Goal: Task Accomplishment & Management: Use online tool/utility

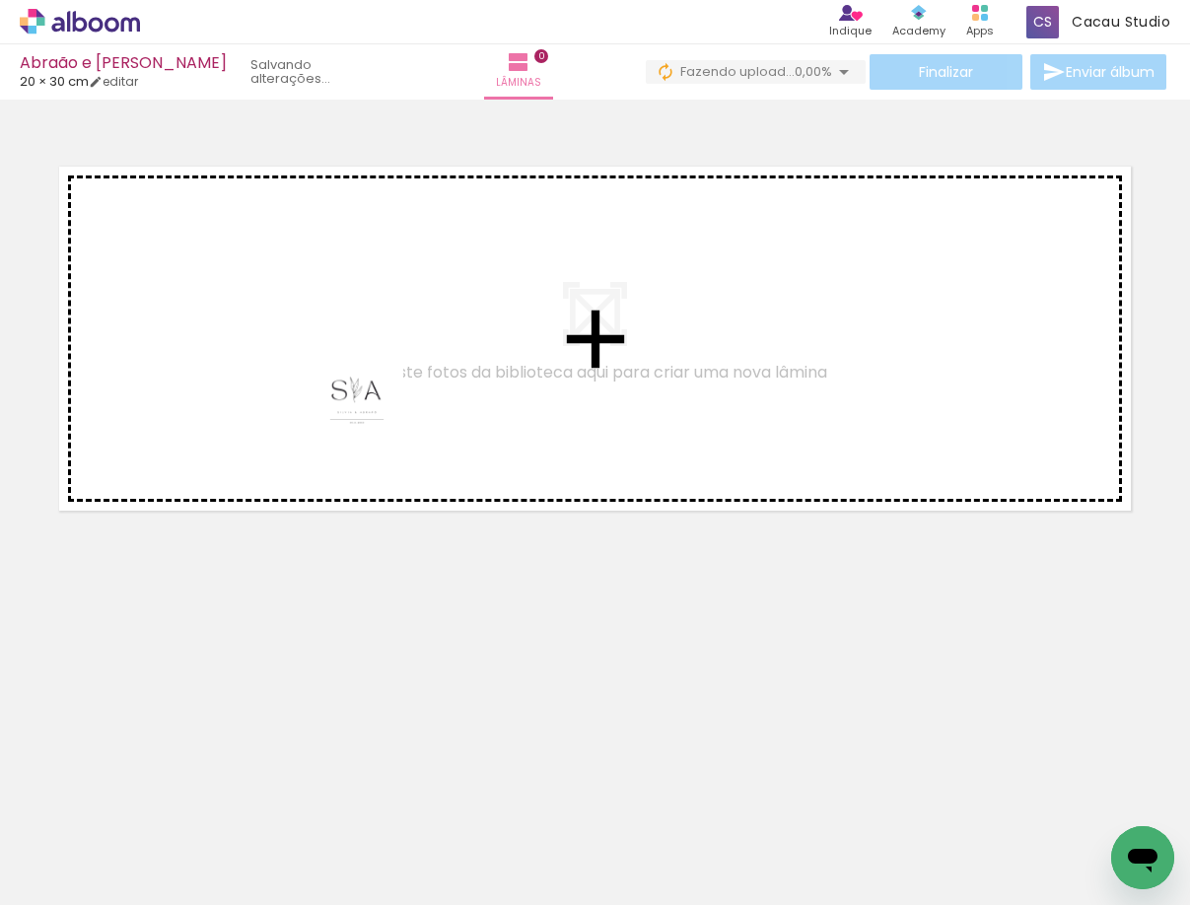
drag, startPoint x: 261, startPoint y: 749, endPoint x: 403, endPoint y: 304, distance: 467.5
click at [403, 305] on quentale-workspace at bounding box center [595, 452] width 1190 height 905
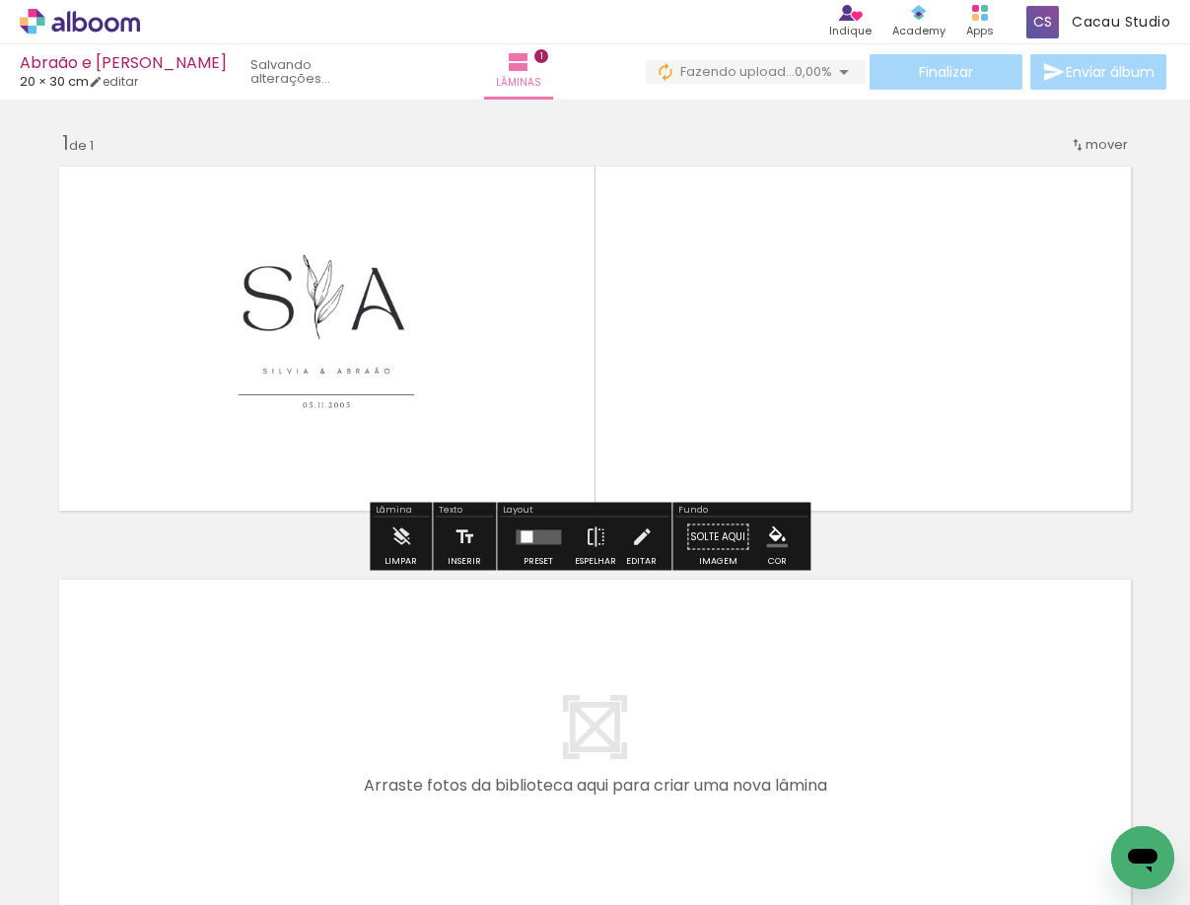
click at [159, 546] on div "Inserir lâmina 1 de 1" at bounding box center [595, 519] width 1190 height 827
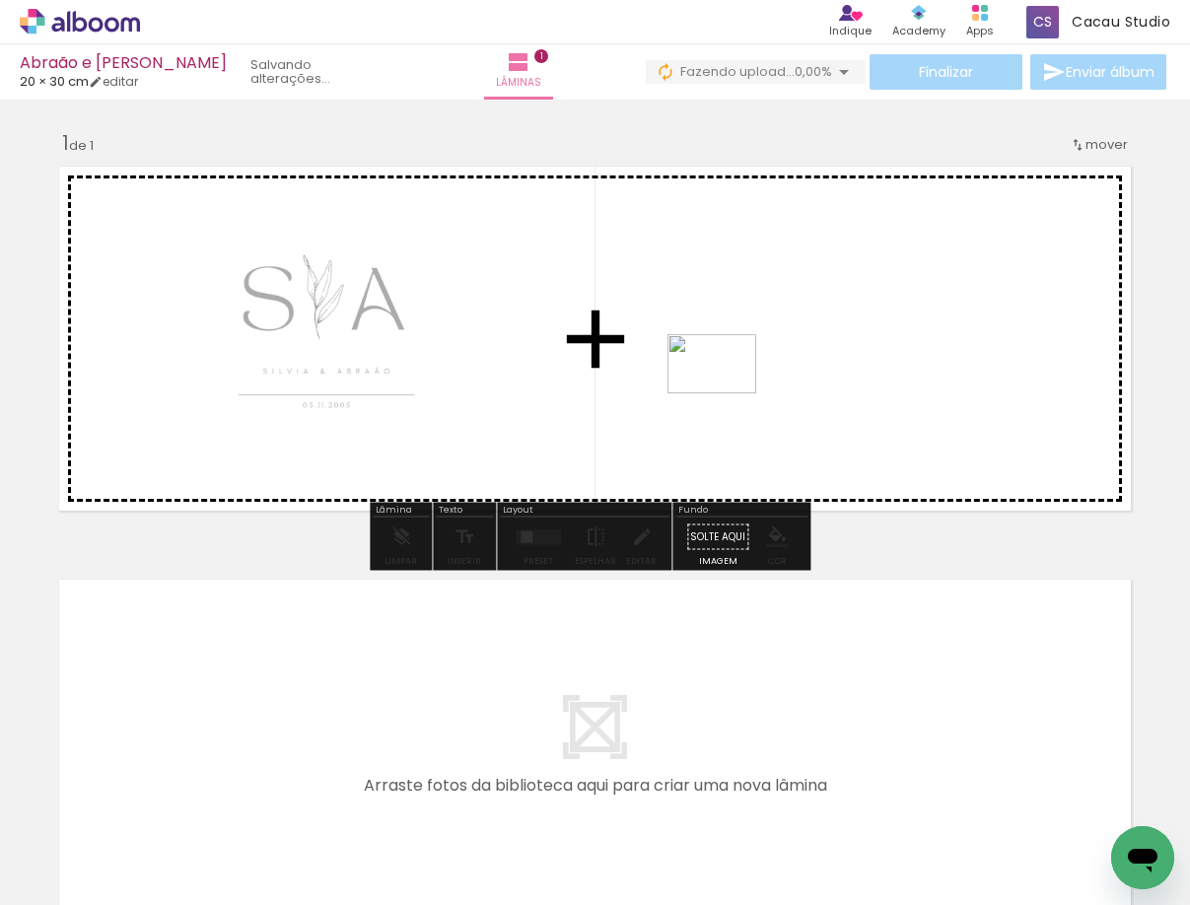
drag, startPoint x: 487, startPoint y: 707, endPoint x: 726, endPoint y: 393, distance: 394.4
click at [726, 393] on quentale-workspace at bounding box center [595, 452] width 1190 height 905
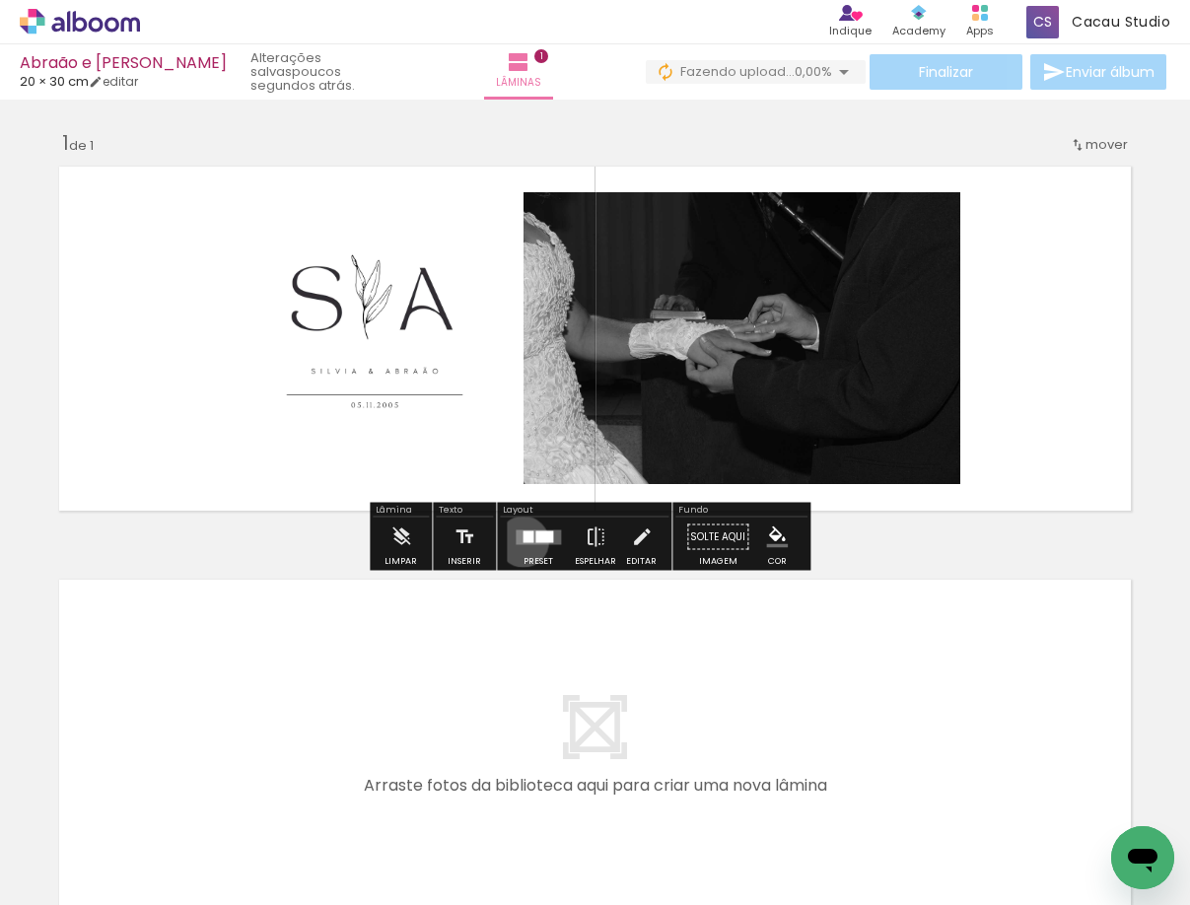
click at [522, 541] on div at bounding box center [527, 536] width 11 height 12
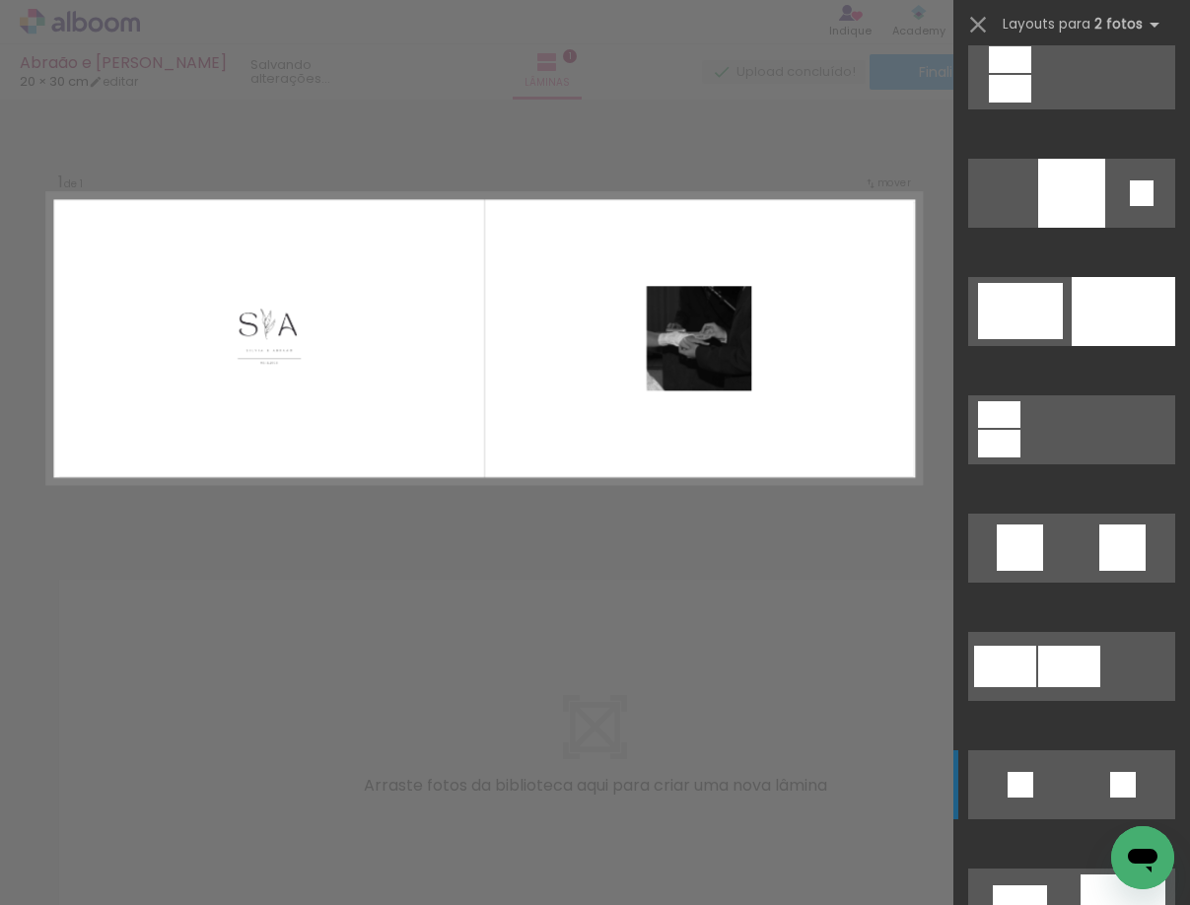
scroll to position [2070, 0]
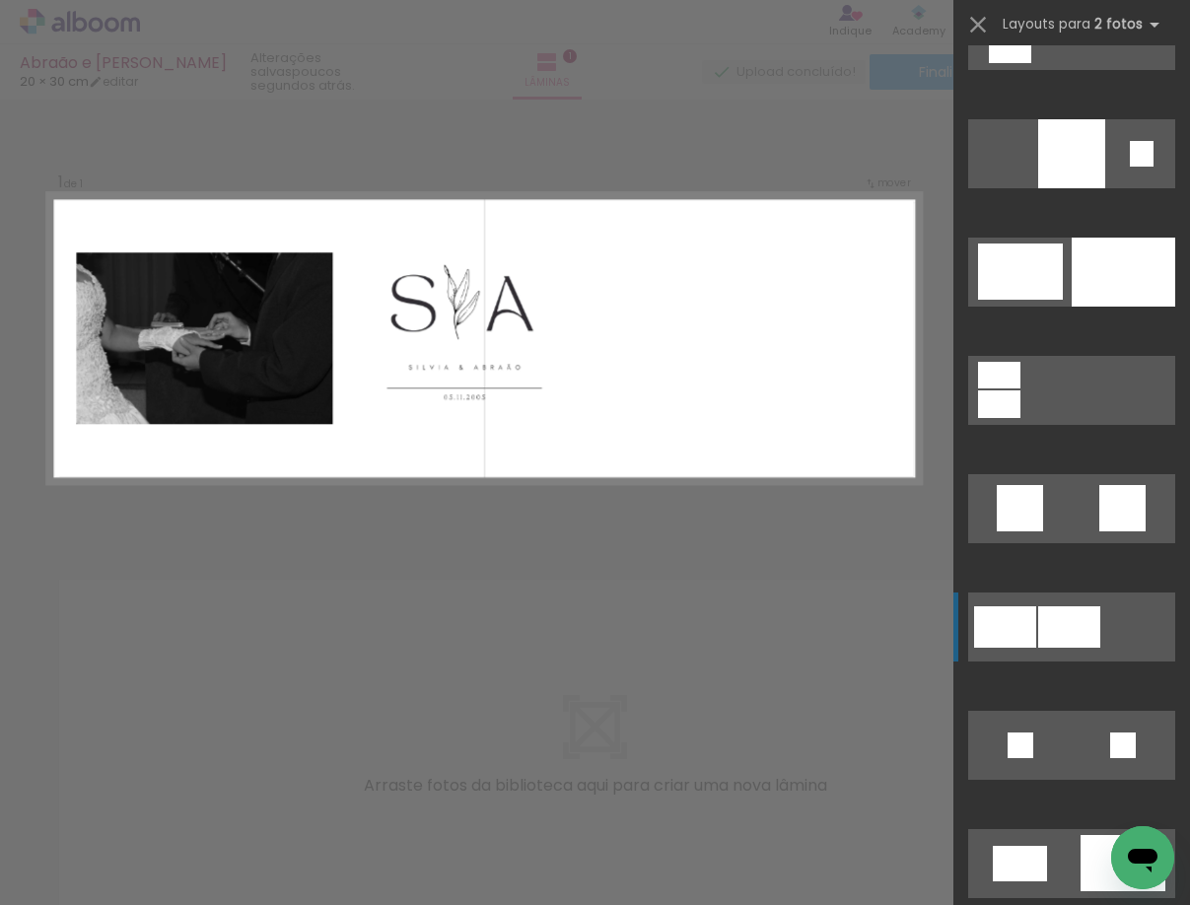
click at [1046, 611] on div at bounding box center [1069, 626] width 62 height 41
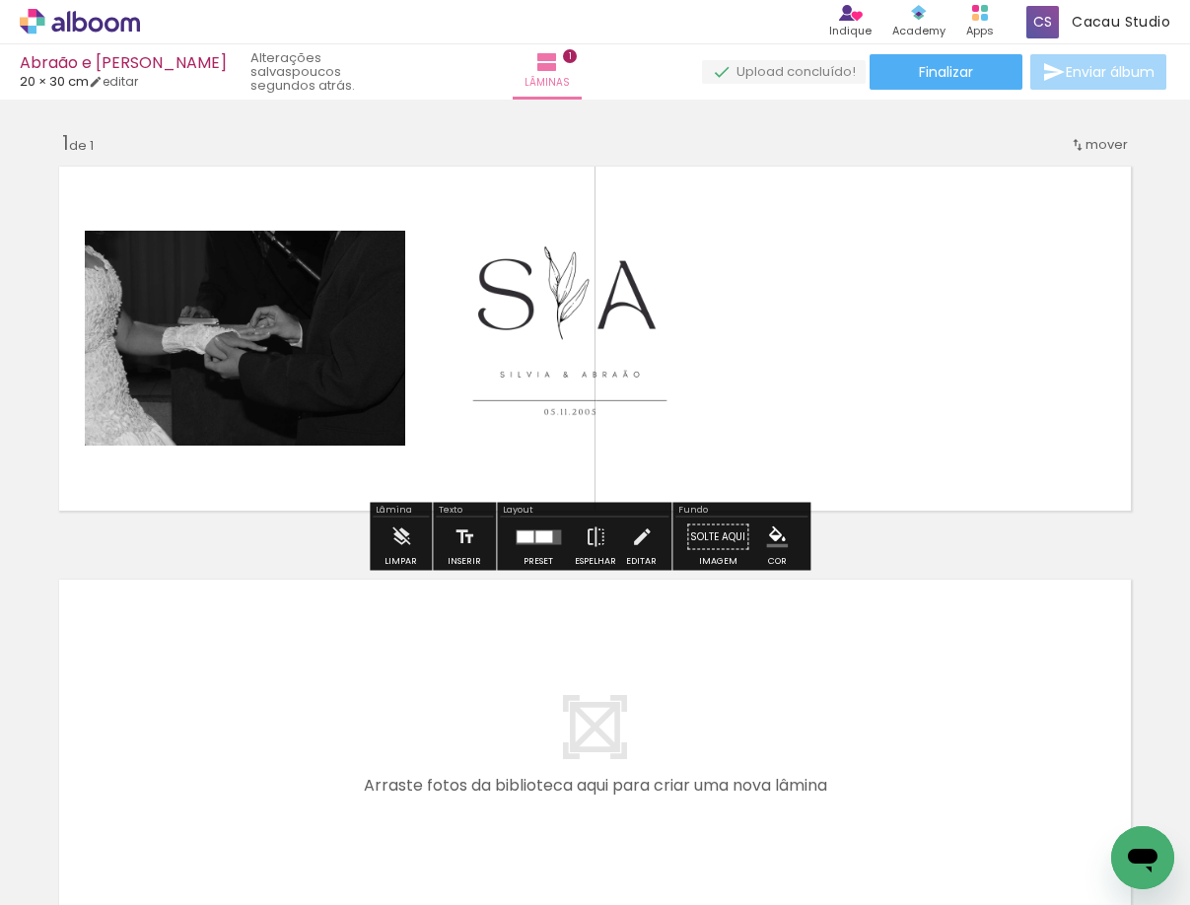
click at [875, 547] on div "Inserir lâmina 1 de 1" at bounding box center [595, 519] width 1190 height 827
click at [622, 319] on quentale-photo at bounding box center [569, 338] width 321 height 215
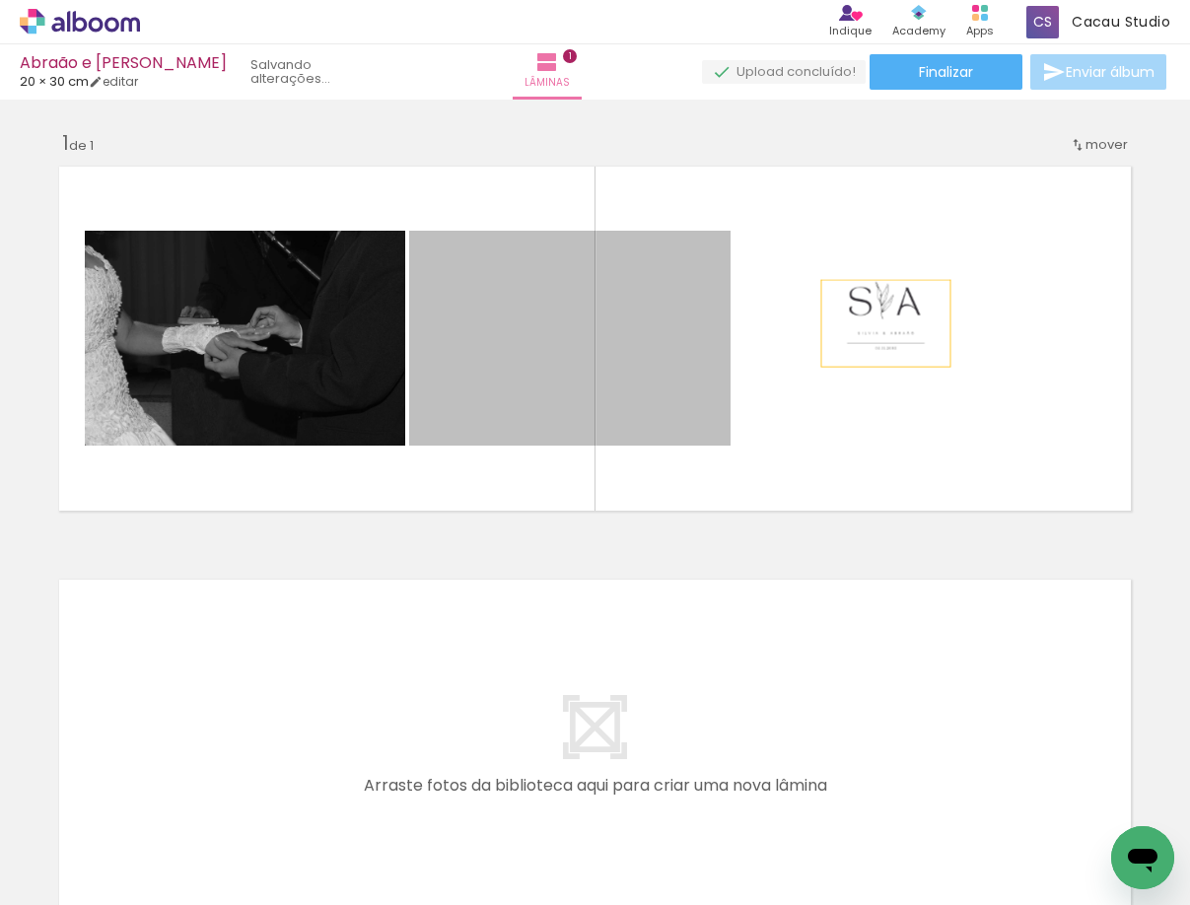
drag, startPoint x: 610, startPoint y: 318, endPoint x: 891, endPoint y: 339, distance: 281.6
click at [891, 339] on quentale-layouter at bounding box center [594, 339] width 1091 height 364
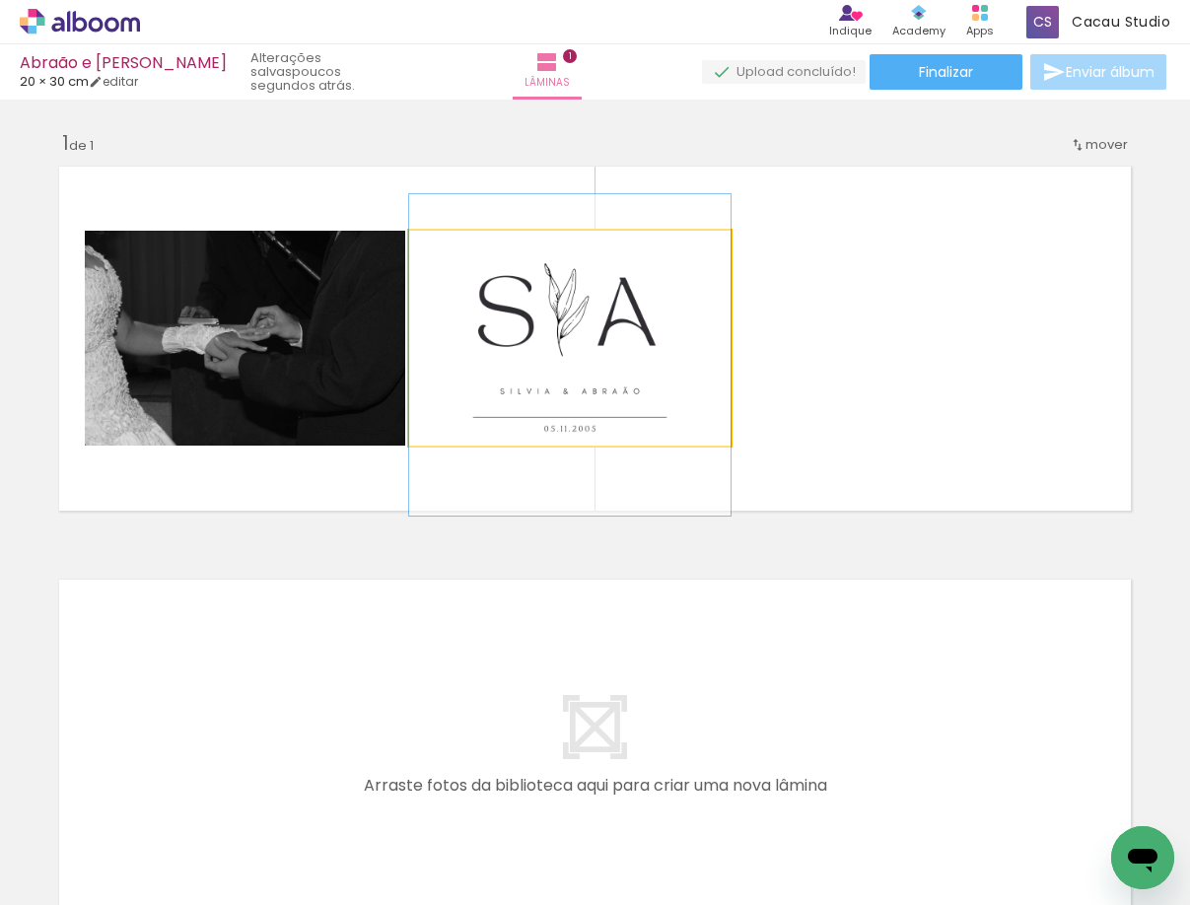
drag, startPoint x: 557, startPoint y: 330, endPoint x: 564, endPoint y: 359, distance: 29.4
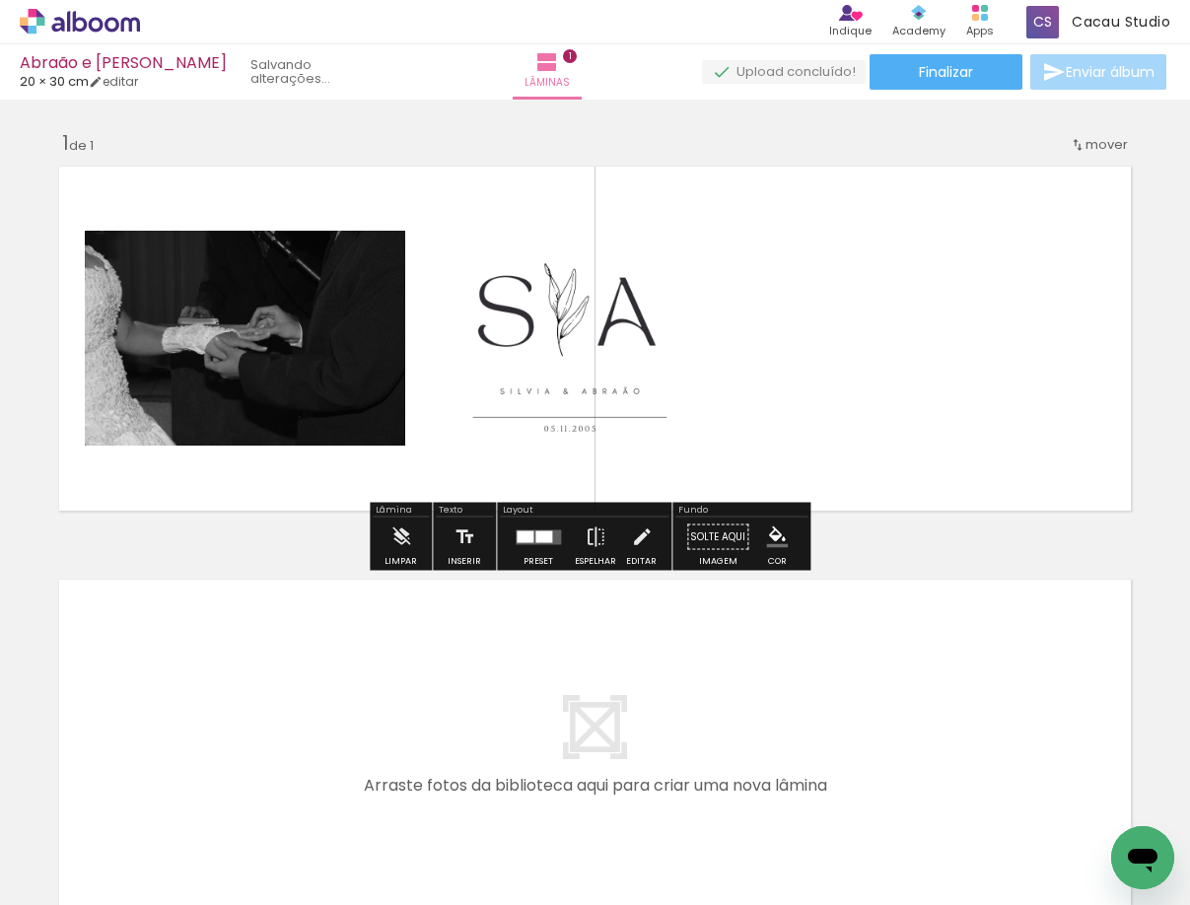
click at [810, 505] on quentale-layouter at bounding box center [594, 339] width 1091 height 364
click at [547, 537] on div at bounding box center [543, 536] width 17 height 12
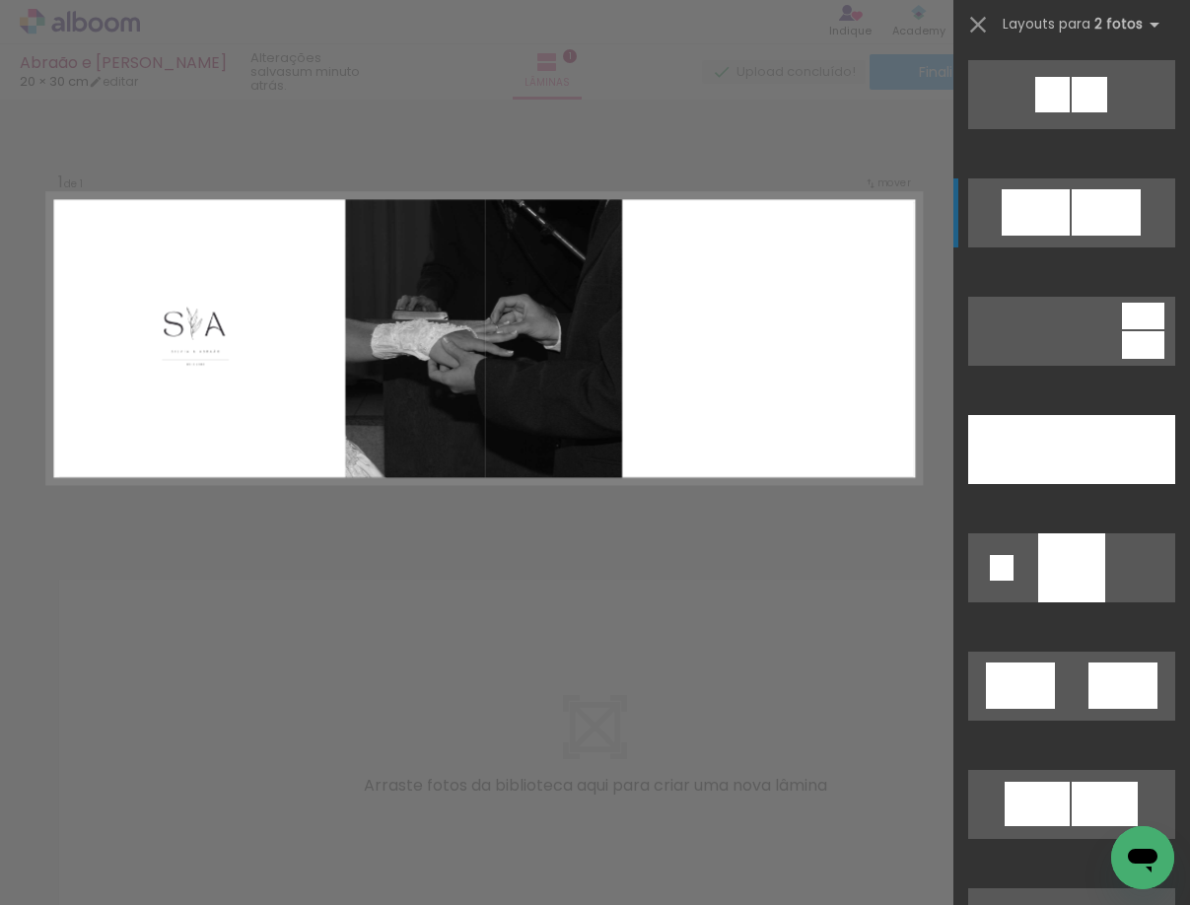
scroll to position [3982, 0]
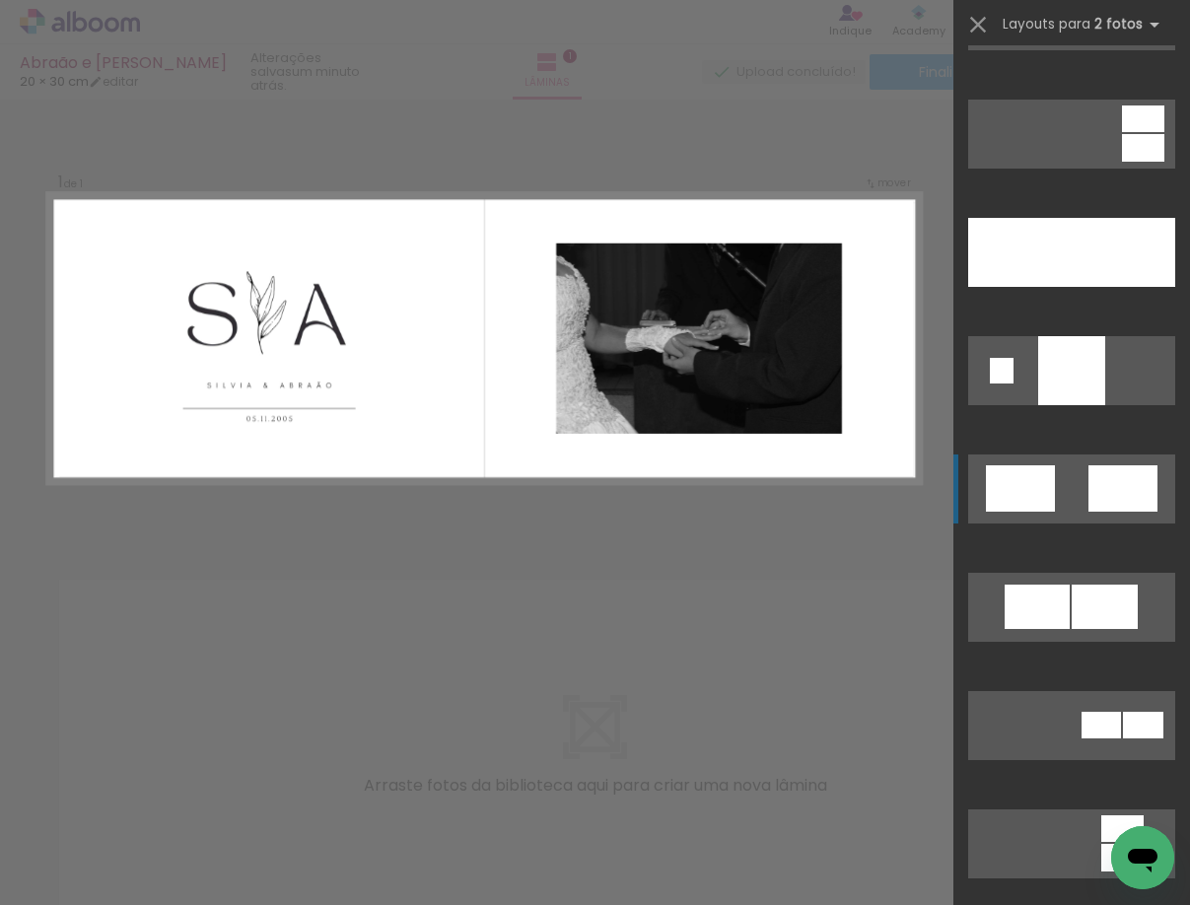
click at [1088, 475] on div at bounding box center [1122, 488] width 69 height 46
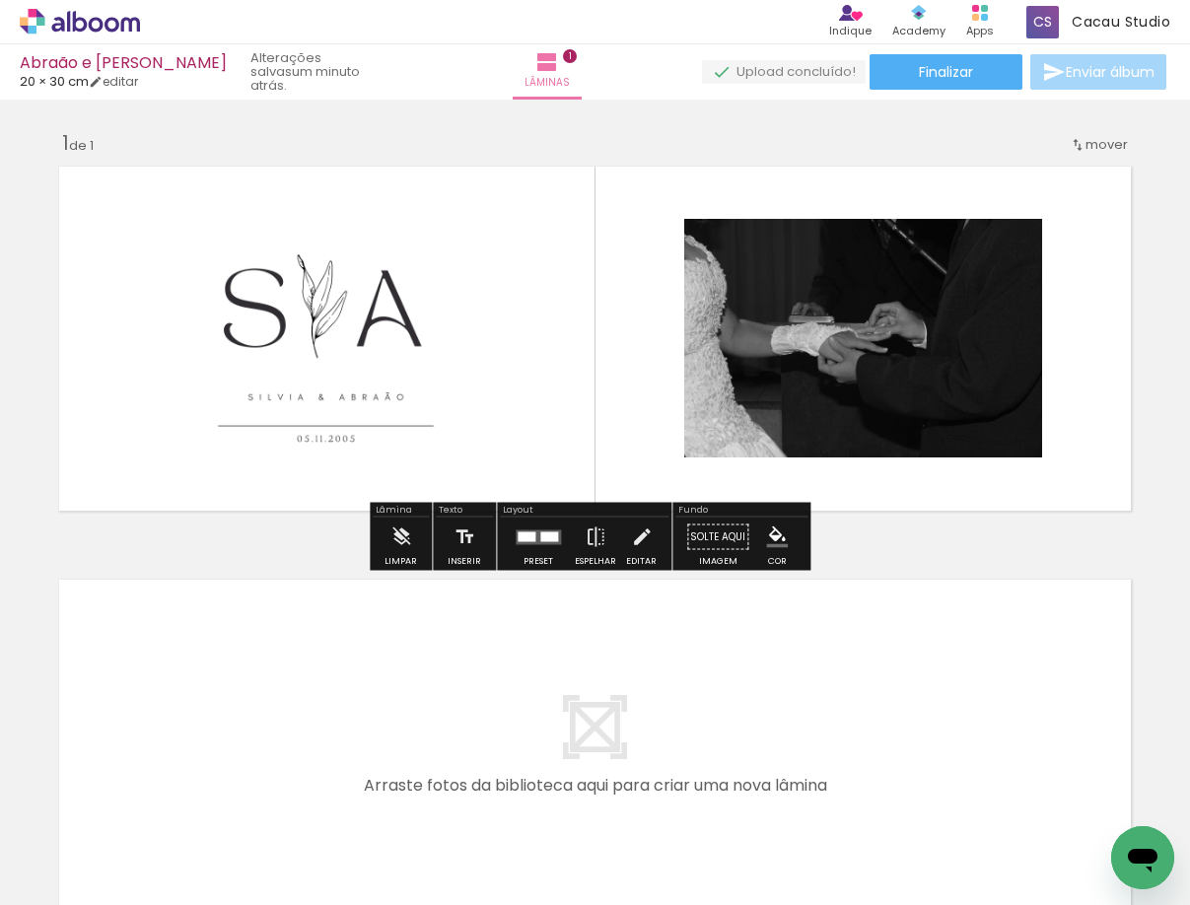
click at [291, 334] on quentale-photo at bounding box center [326, 338] width 358 height 238
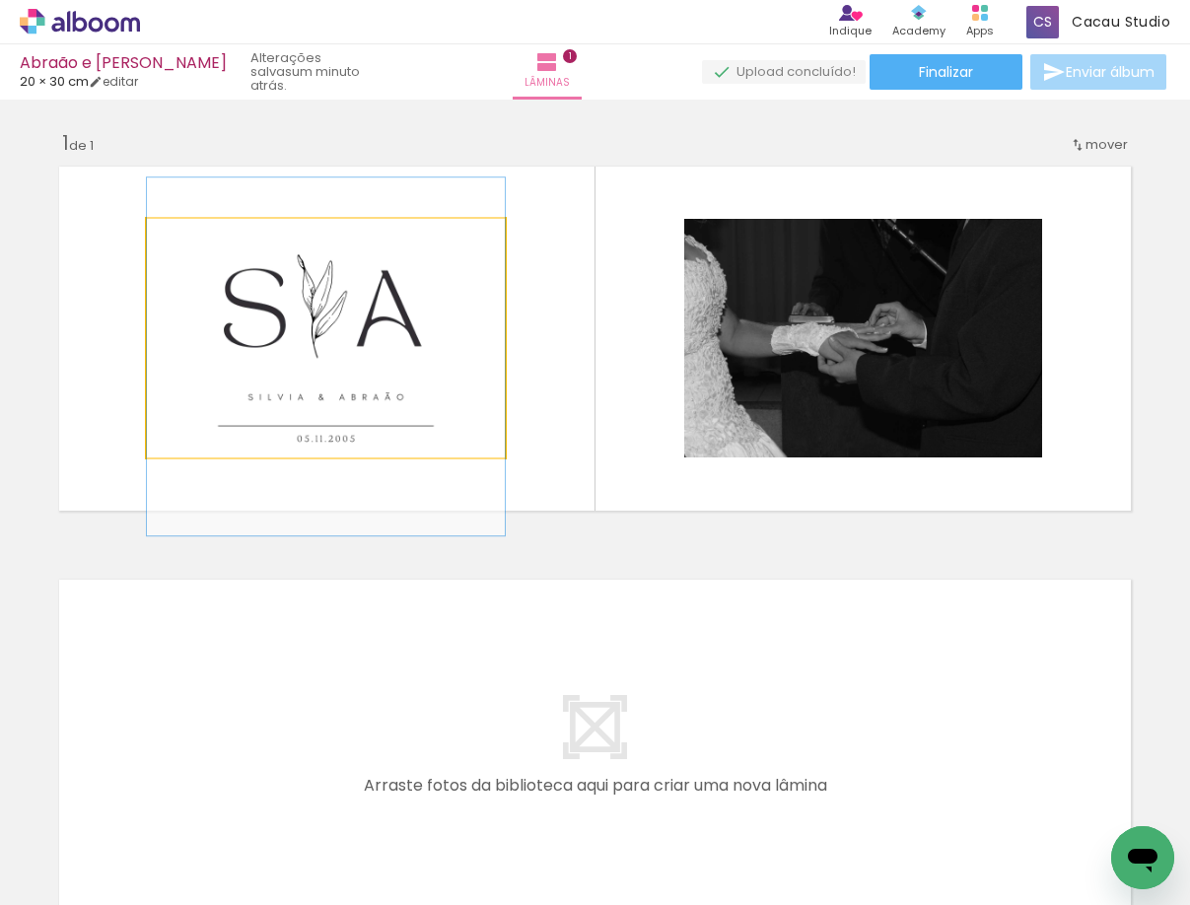
click at [226, 330] on quentale-photo at bounding box center [326, 338] width 358 height 238
click at [0, 0] on div at bounding box center [0, 0] width 0 height 0
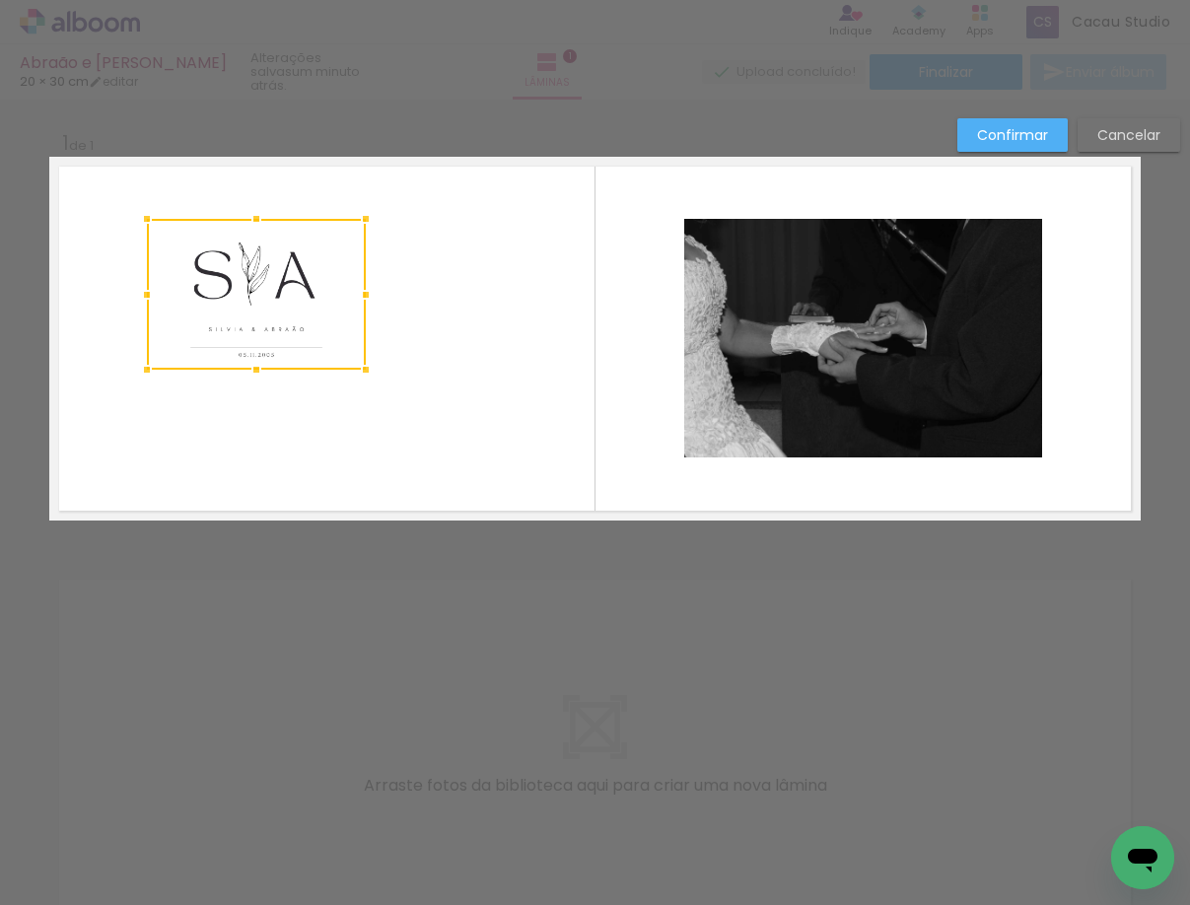
drag, startPoint x: 498, startPoint y: 457, endPoint x: 359, endPoint y: 370, distance: 164.3
click at [359, 370] on div at bounding box center [365, 369] width 39 height 39
click at [540, 343] on quentale-layouter at bounding box center [594, 339] width 1091 height 364
drag, startPoint x: 234, startPoint y: 300, endPoint x: 269, endPoint y: 288, distance: 37.4
click at [396, 277] on quentale-layouter at bounding box center [594, 339] width 1091 height 364
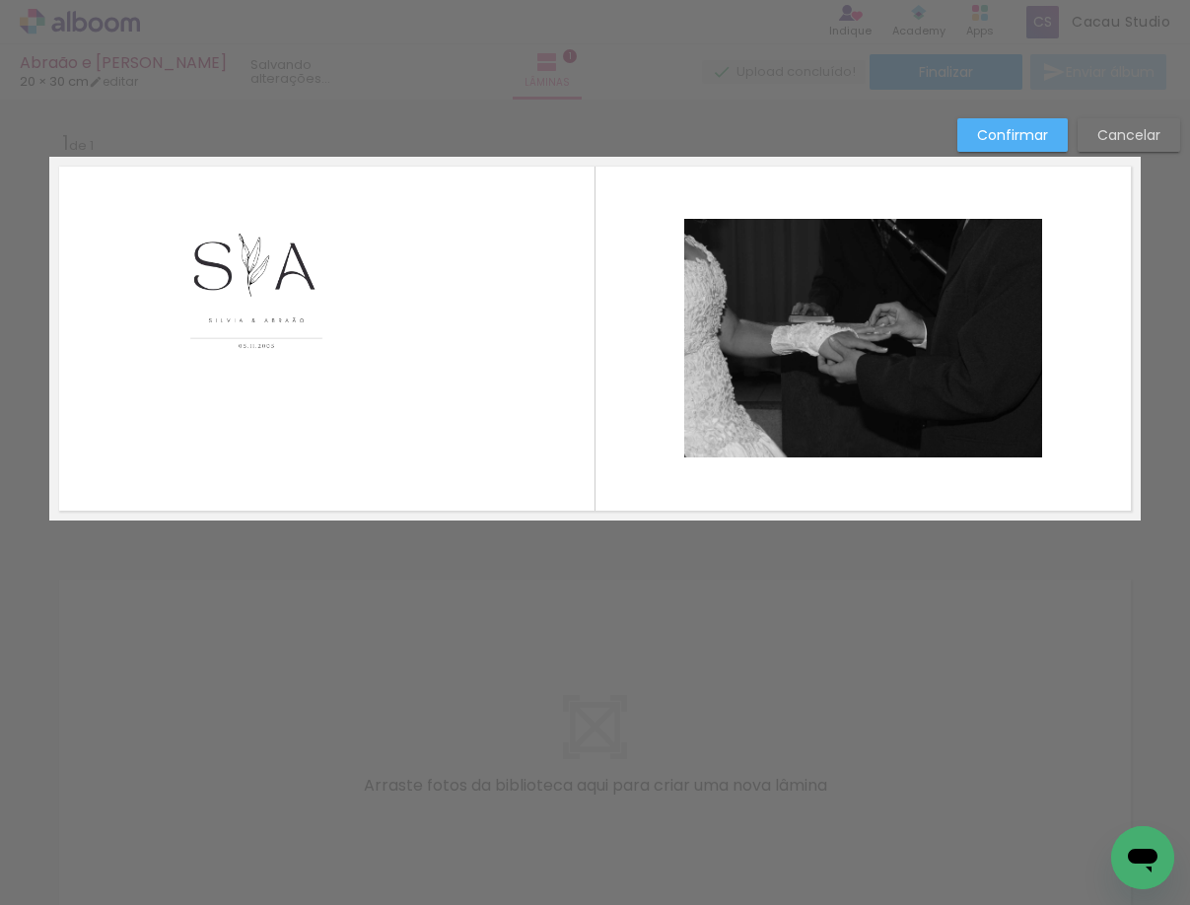
click at [269, 278] on quentale-photo at bounding box center [256, 294] width 219 height 151
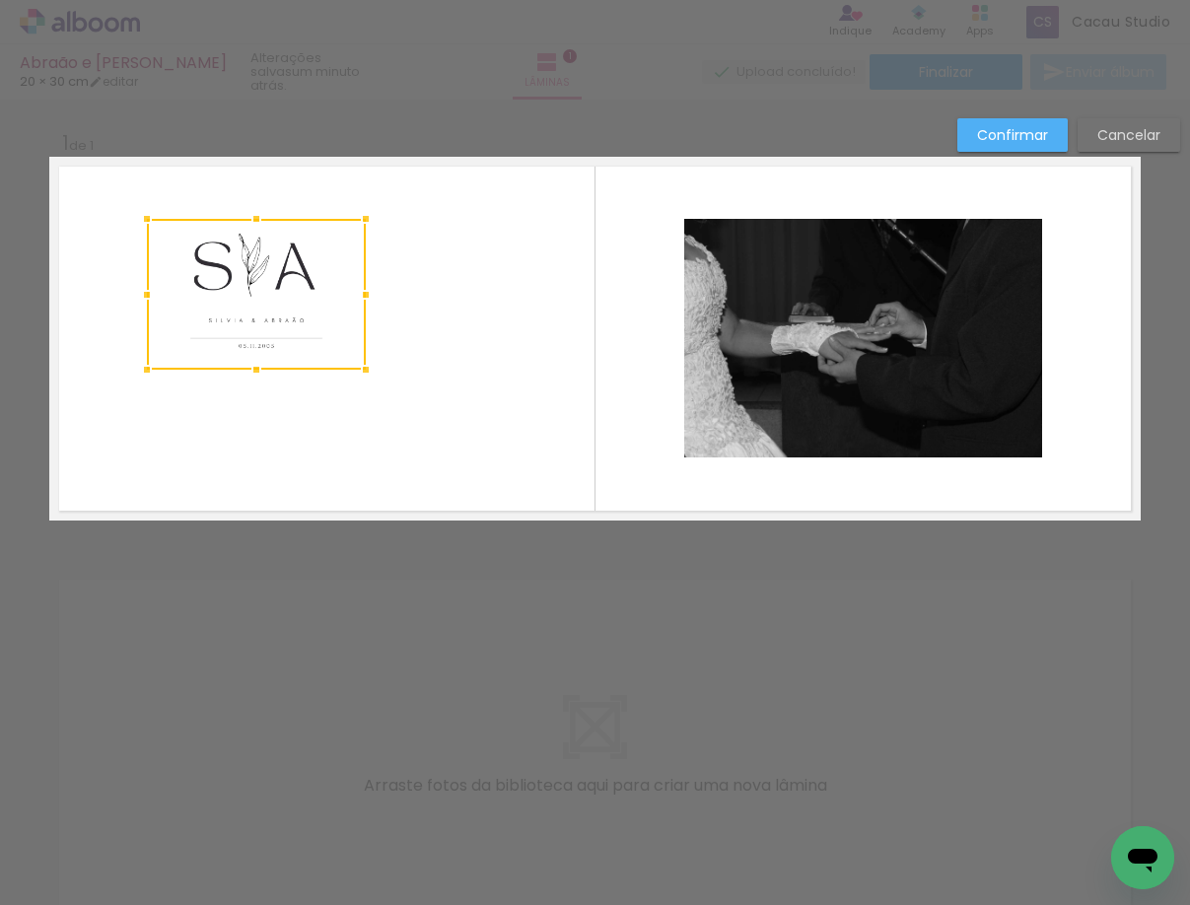
click at [269, 278] on div at bounding box center [256, 294] width 219 height 151
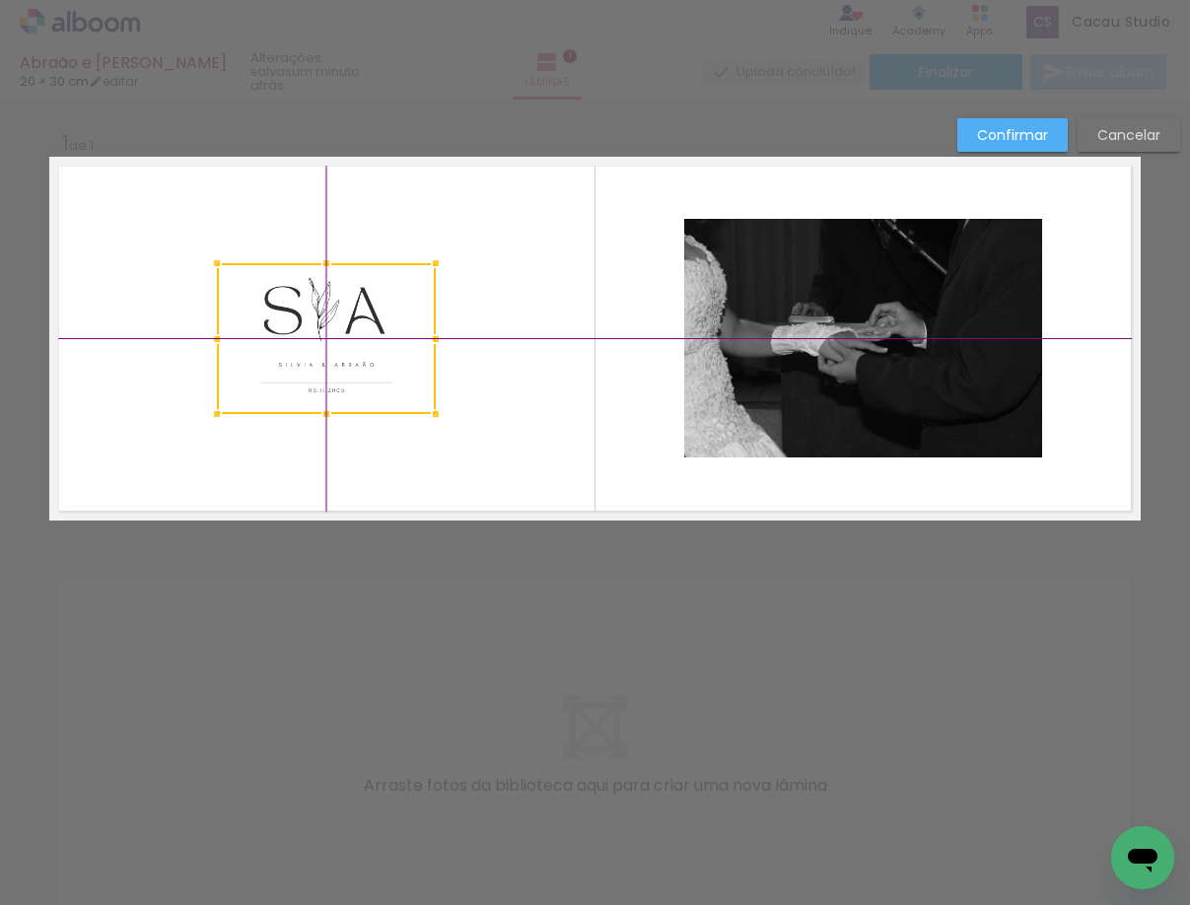
drag, startPoint x: 234, startPoint y: 282, endPoint x: 312, endPoint y: 340, distance: 98.0
click at [312, 340] on div at bounding box center [326, 338] width 219 height 151
click at [569, 393] on quentale-layouter at bounding box center [594, 339] width 1091 height 364
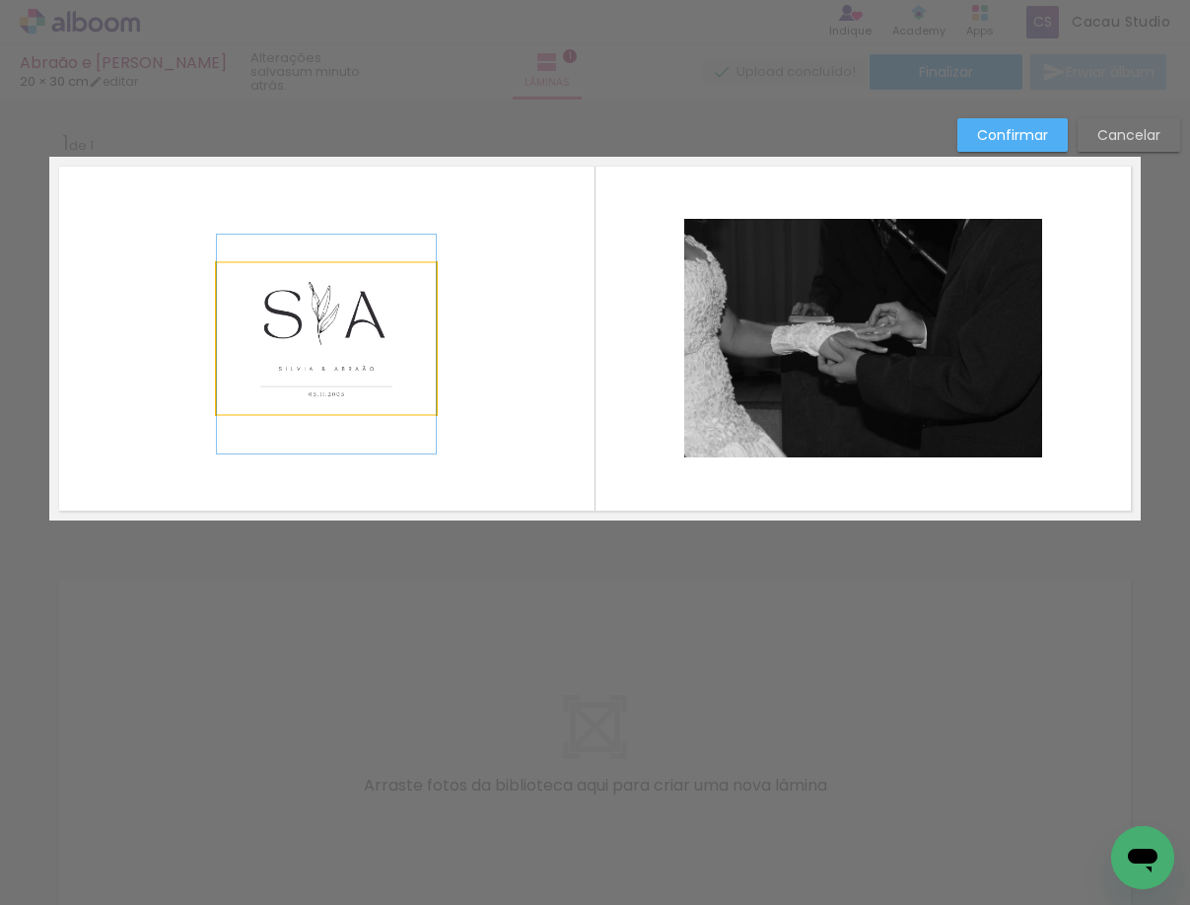
drag, startPoint x: 330, startPoint y: 342, endPoint x: 310, endPoint y: 346, distance: 20.1
click at [457, 356] on quentale-layouter at bounding box center [594, 339] width 1091 height 364
click at [304, 348] on quentale-photo at bounding box center [326, 338] width 219 height 151
click at [304, 348] on div at bounding box center [326, 338] width 219 height 151
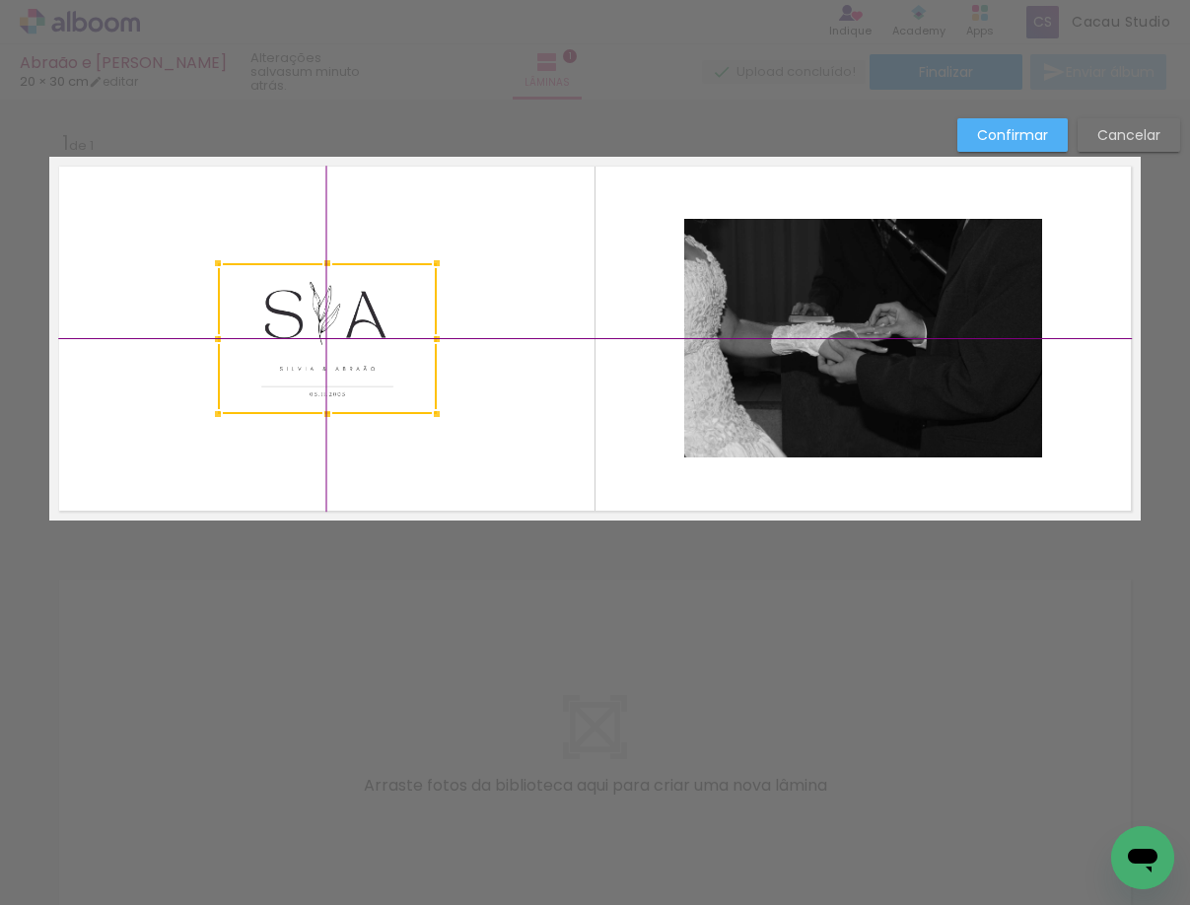
click at [342, 355] on div at bounding box center [327, 338] width 219 height 151
click at [501, 388] on quentale-layouter at bounding box center [594, 339] width 1091 height 364
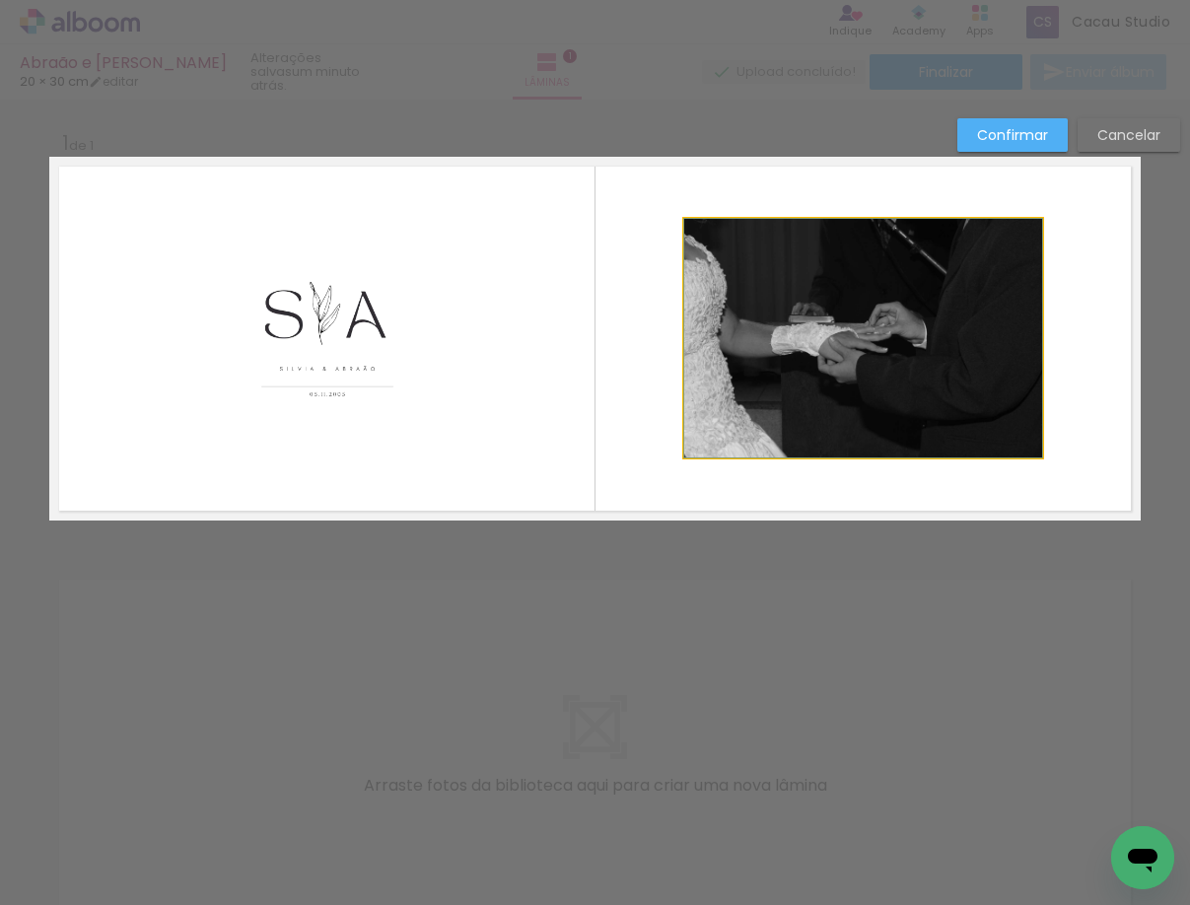
click at [858, 382] on quentale-photo at bounding box center [863, 338] width 358 height 238
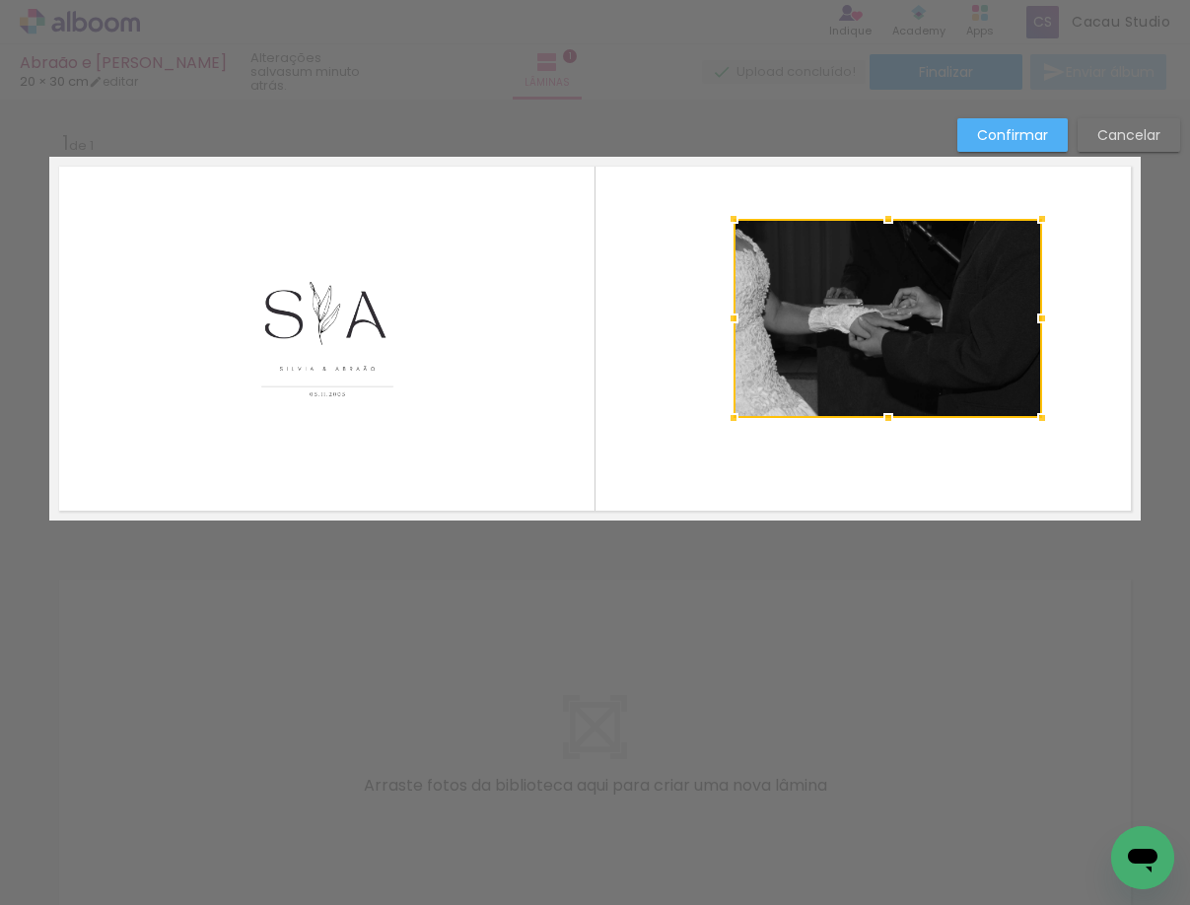
drag, startPoint x: 679, startPoint y: 455, endPoint x: 726, endPoint y: 414, distance: 62.9
click at [726, 414] on div at bounding box center [733, 417] width 39 height 39
click at [880, 453] on quentale-layouter at bounding box center [594, 339] width 1091 height 364
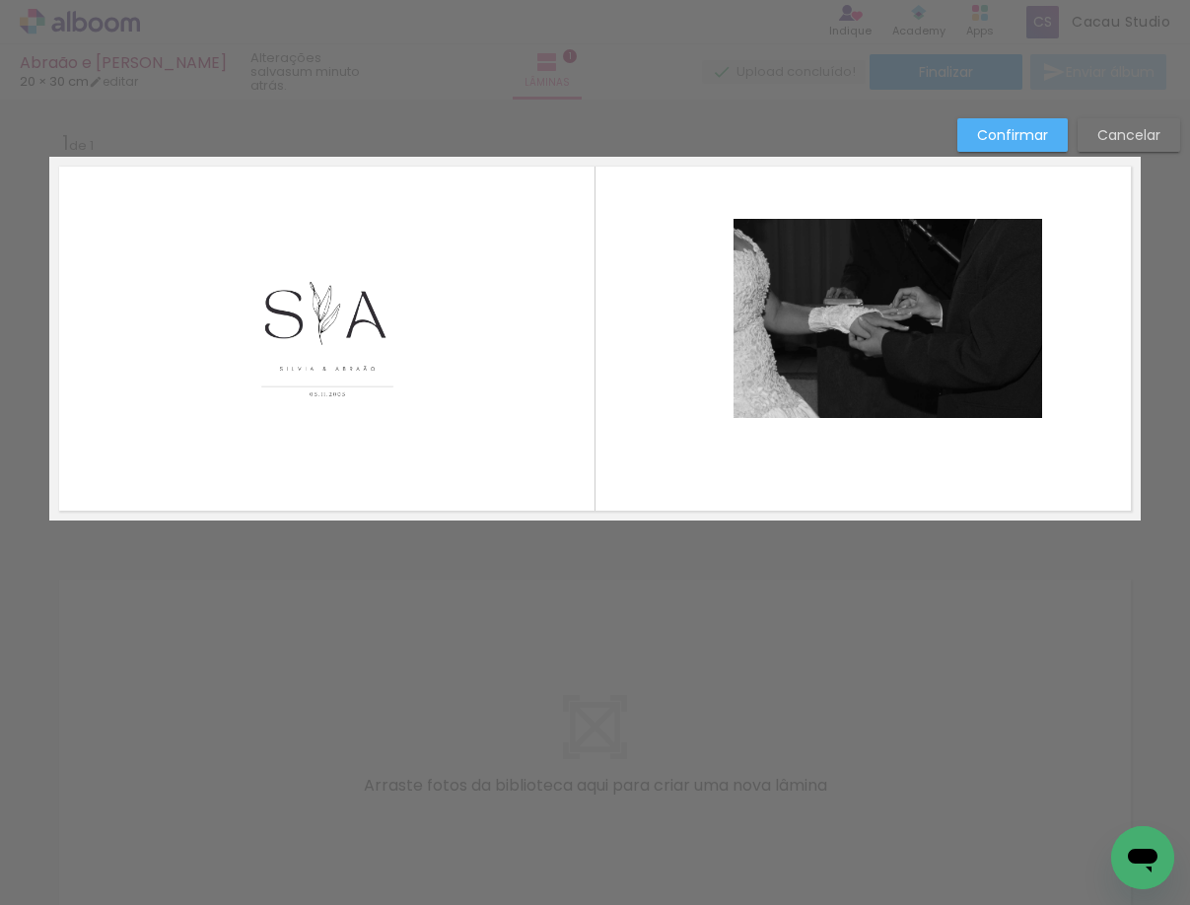
click at [886, 333] on quentale-photo at bounding box center [887, 318] width 308 height 199
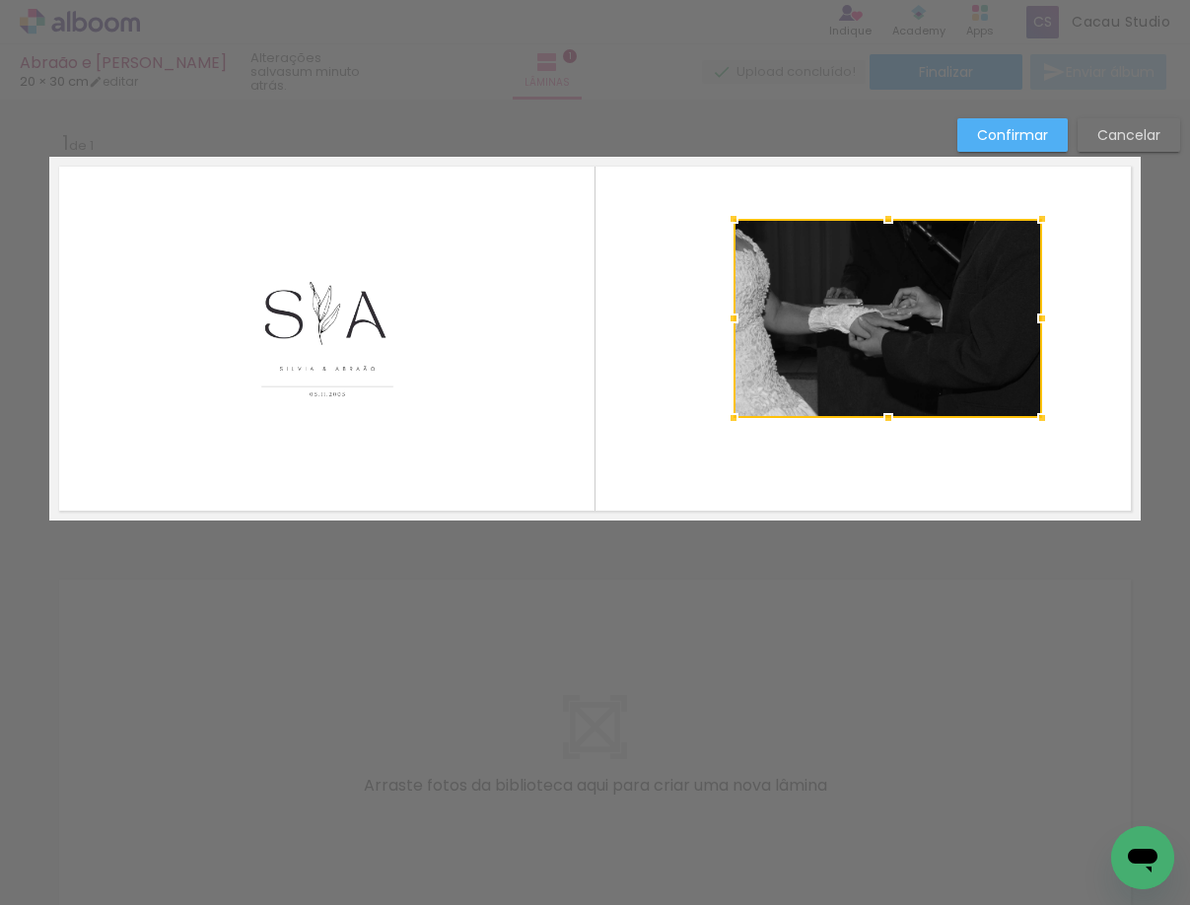
click at [886, 333] on div at bounding box center [887, 318] width 308 height 199
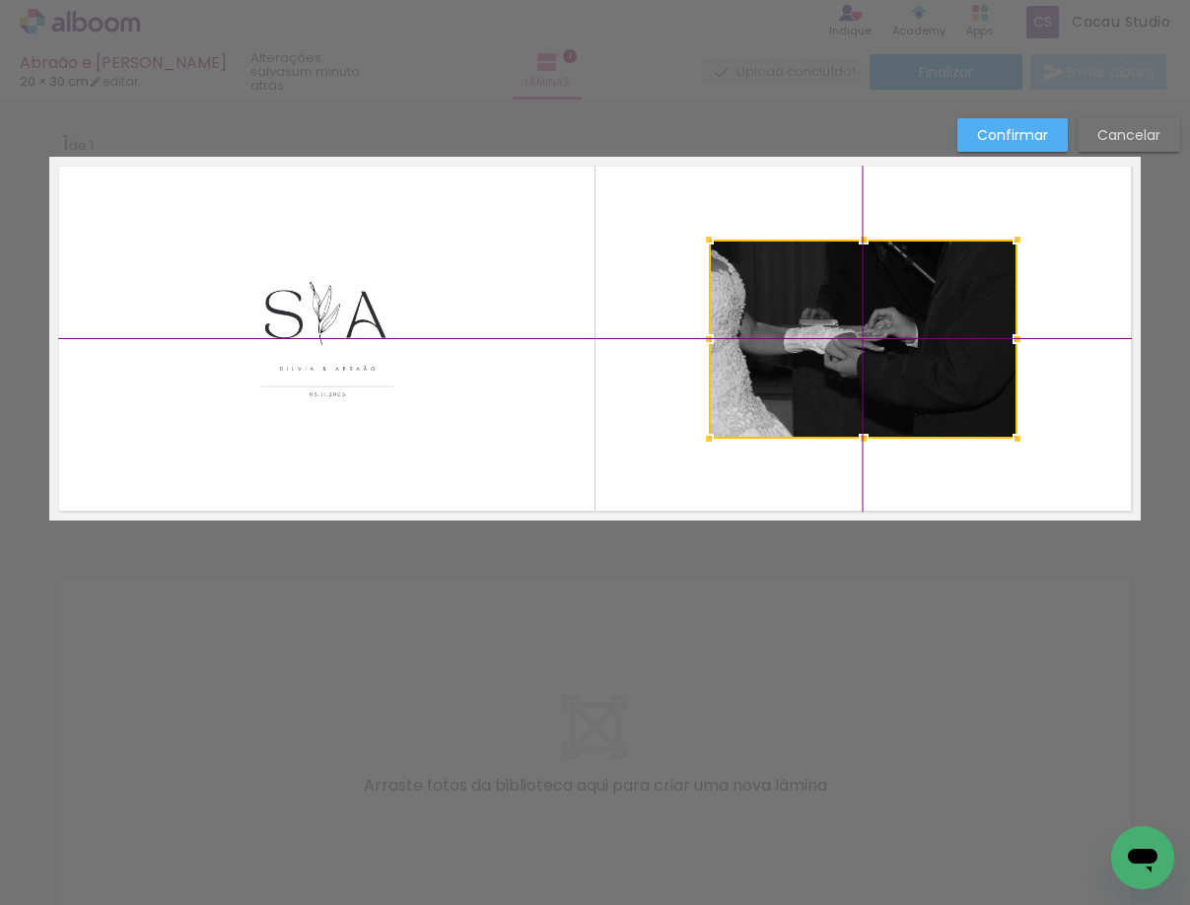
drag, startPoint x: 888, startPoint y: 305, endPoint x: 859, endPoint y: 318, distance: 31.7
click at [859, 318] on div at bounding box center [863, 338] width 308 height 199
click at [1048, 428] on quentale-layouter at bounding box center [594, 339] width 1091 height 364
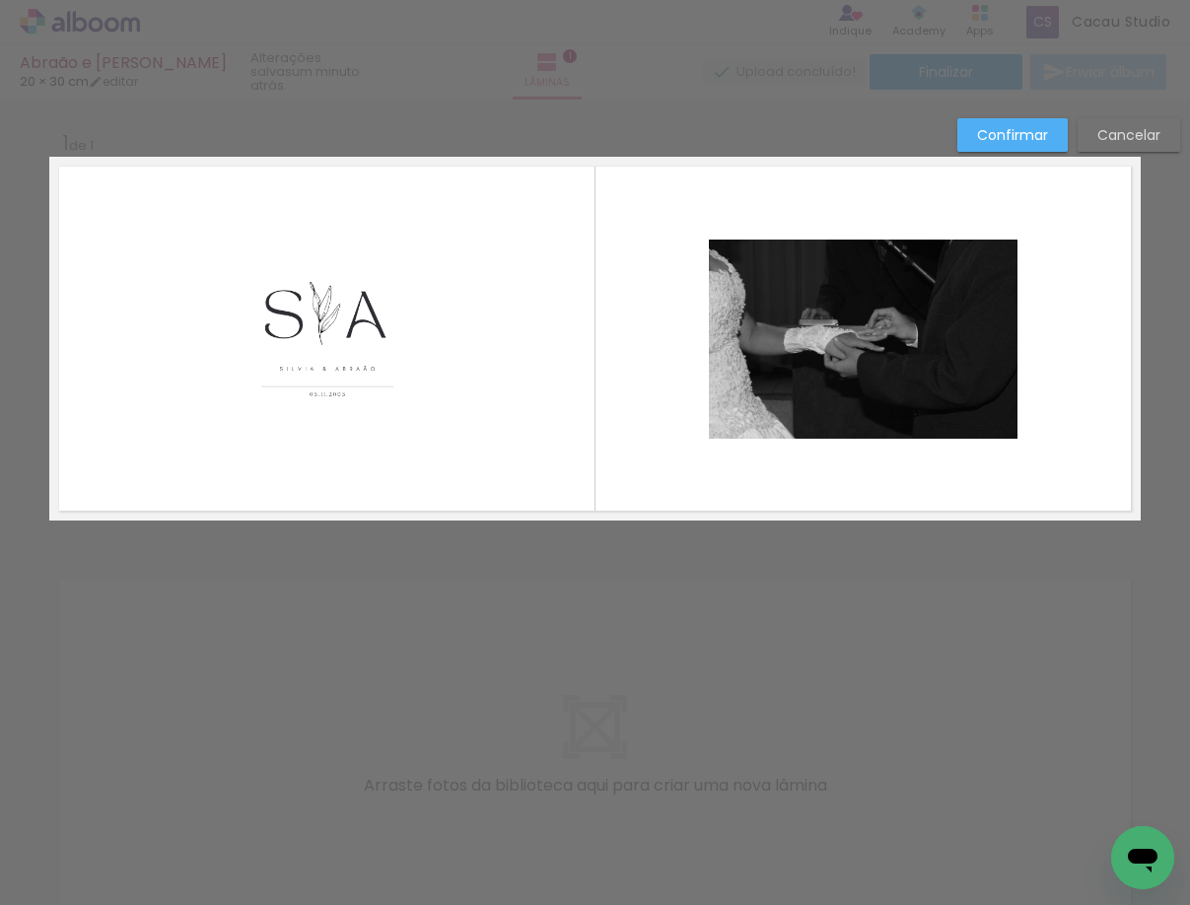
click at [1030, 122] on paper-button "Confirmar" at bounding box center [1012, 135] width 110 height 34
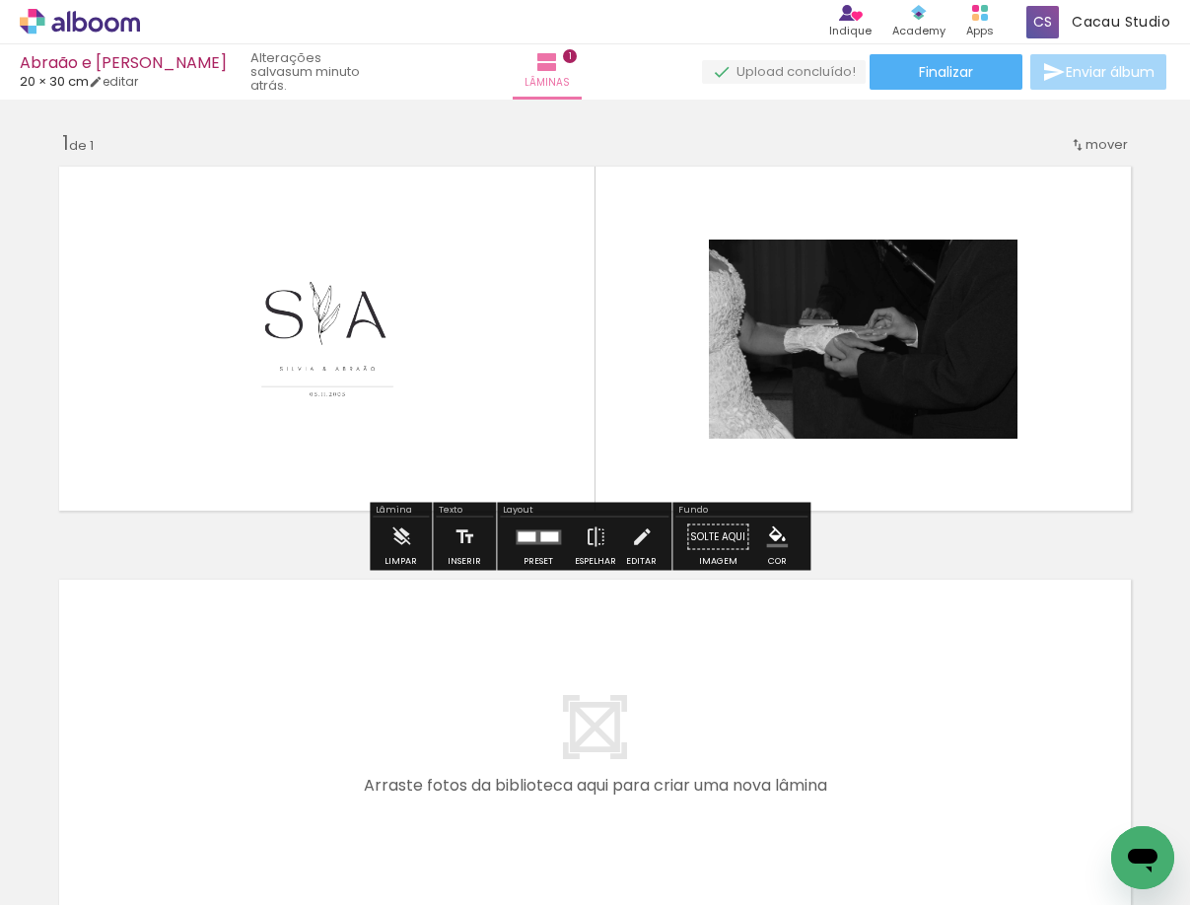
click at [958, 561] on div "Inserir lâmina 1 de 1" at bounding box center [595, 519] width 1190 height 827
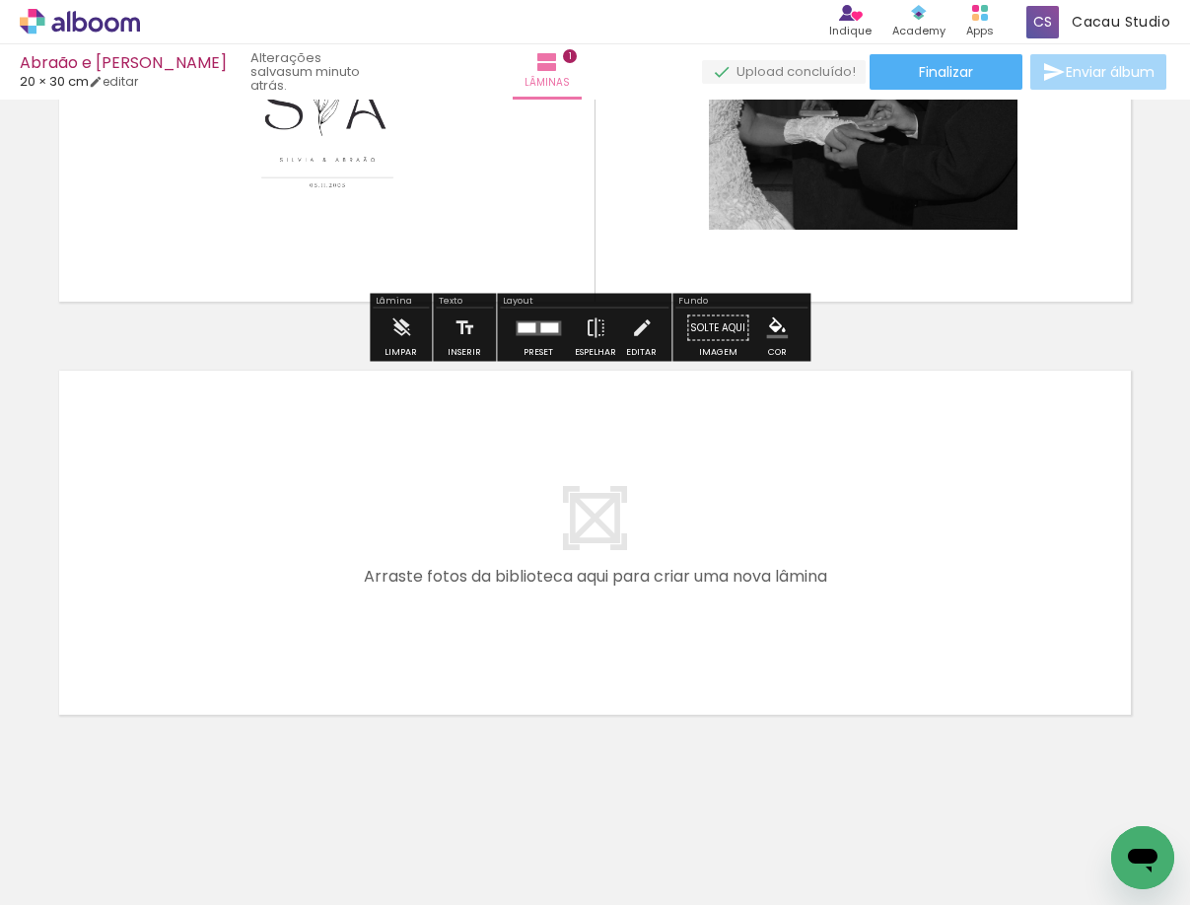
scroll to position [221, 0]
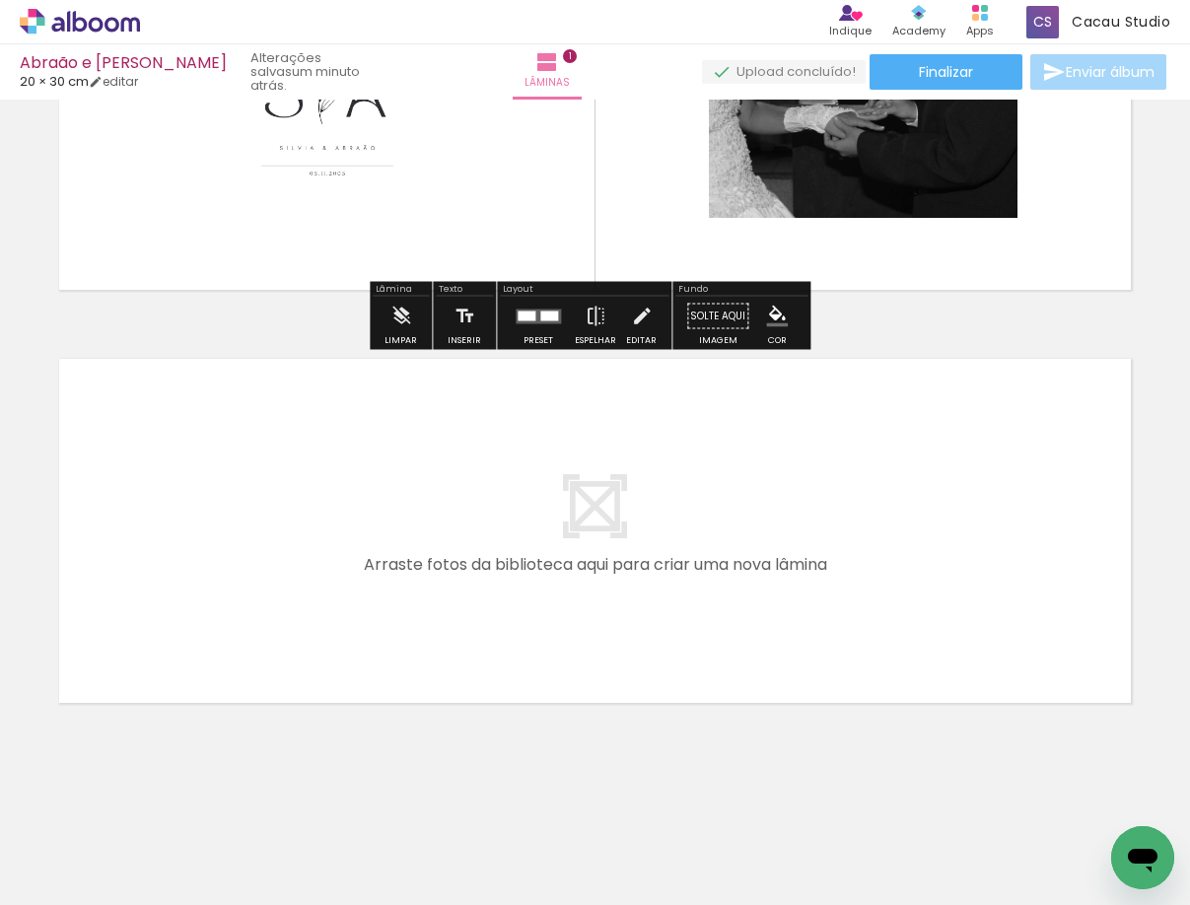
click at [767, 533] on quentale-layouter at bounding box center [594, 531] width 1091 height 364
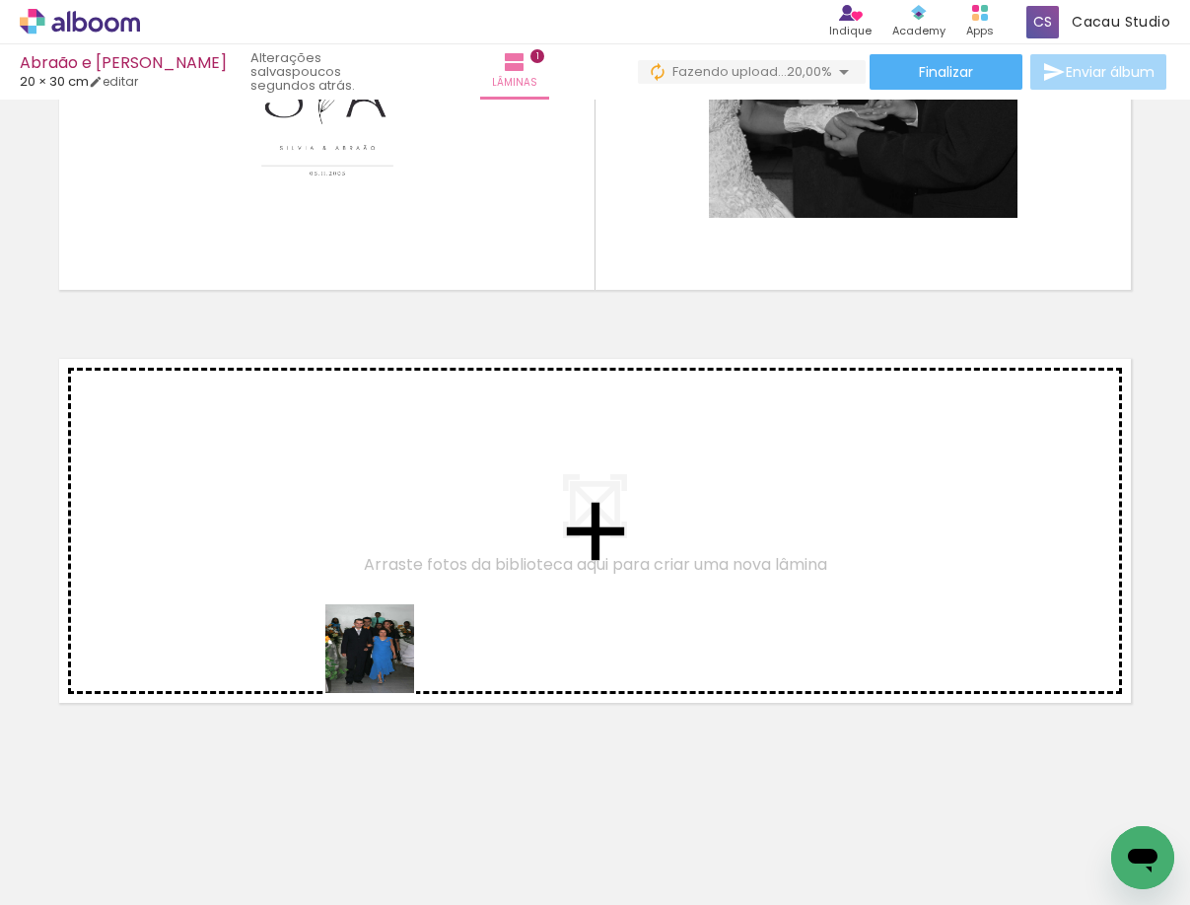
drag, startPoint x: 432, startPoint y: 833, endPoint x: 376, endPoint y: 645, distance: 196.2
click at [376, 645] on quentale-workspace at bounding box center [595, 452] width 1190 height 905
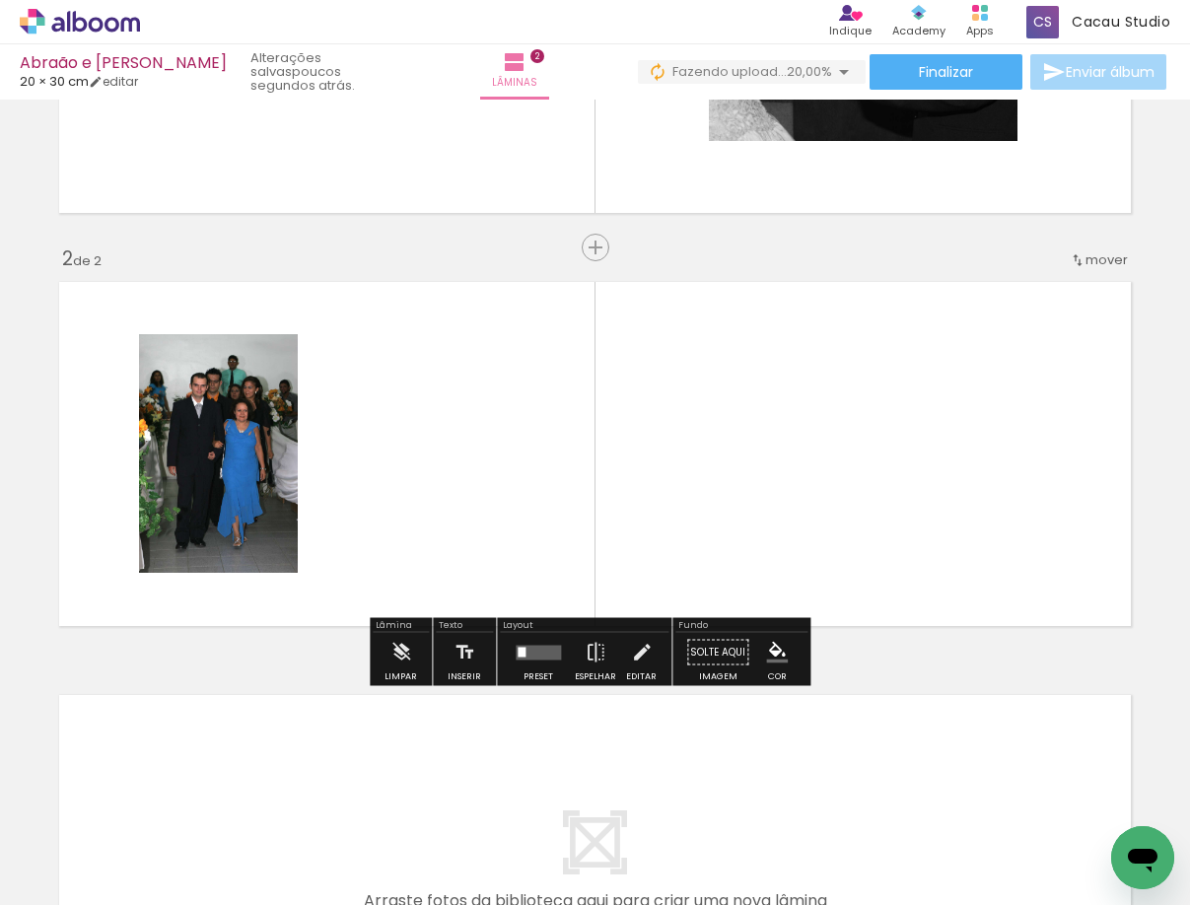
scroll to position [311, 0]
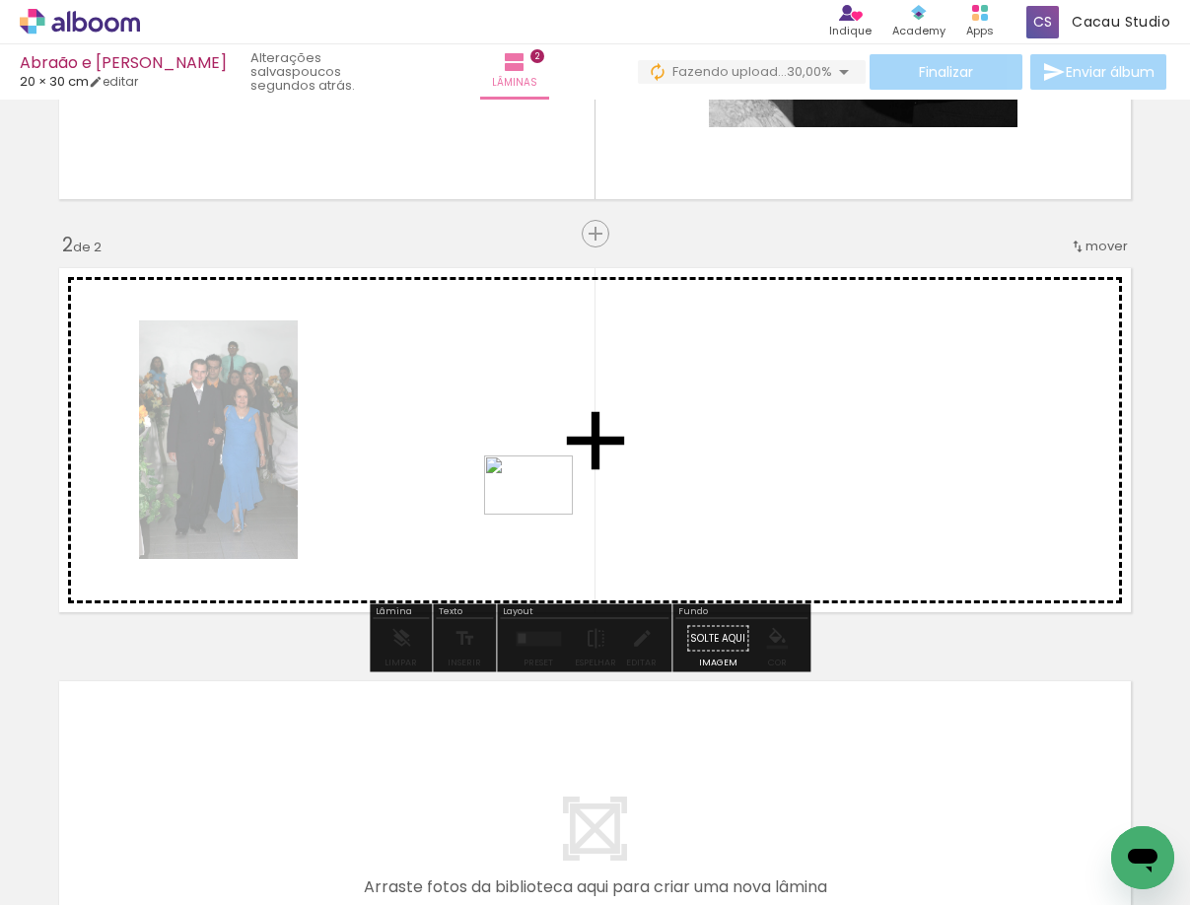
drag, startPoint x: 557, startPoint y: 842, endPoint x: 543, endPoint y: 514, distance: 327.5
click at [543, 514] on quentale-workspace at bounding box center [595, 452] width 1190 height 905
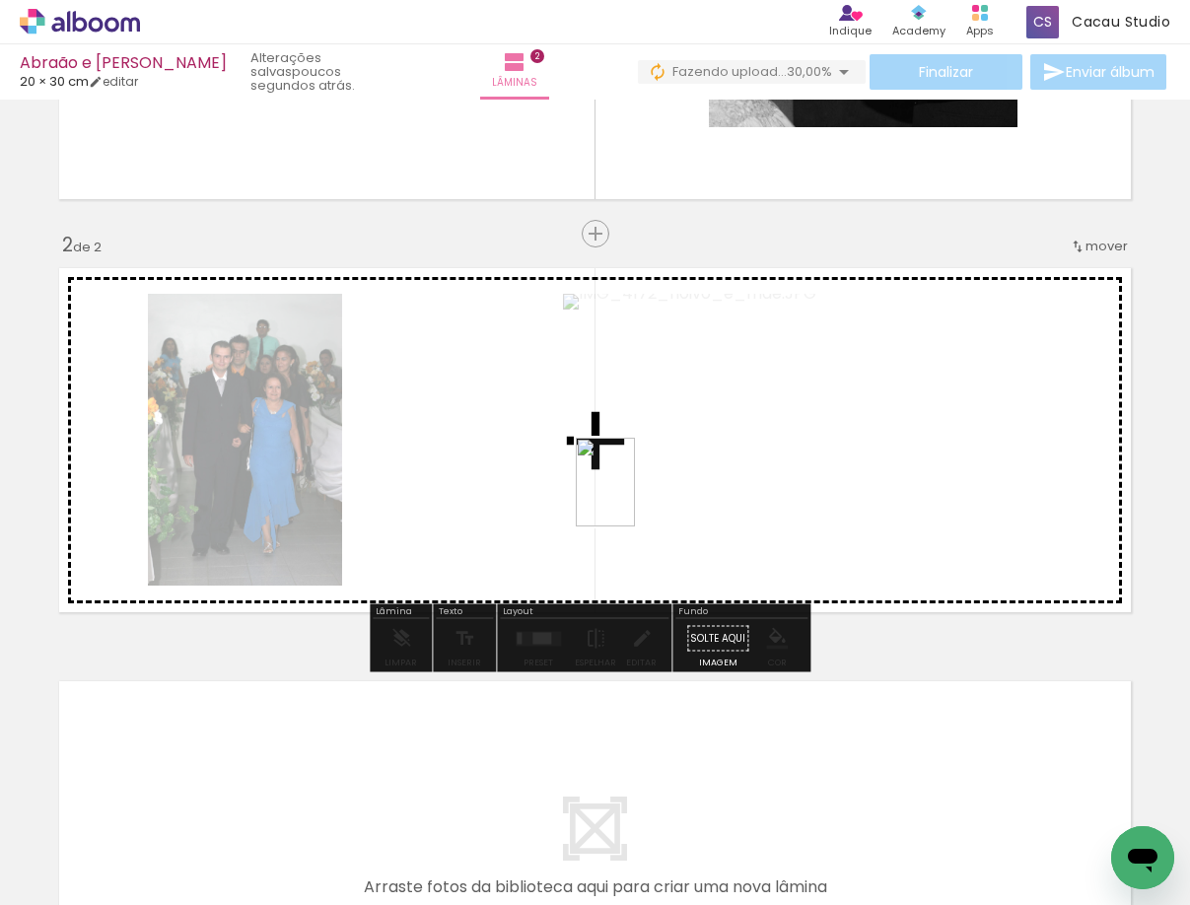
drag, startPoint x: 656, startPoint y: 797, endPoint x: 635, endPoint y: 497, distance: 301.4
click at [635, 497] on quentale-workspace at bounding box center [595, 452] width 1190 height 905
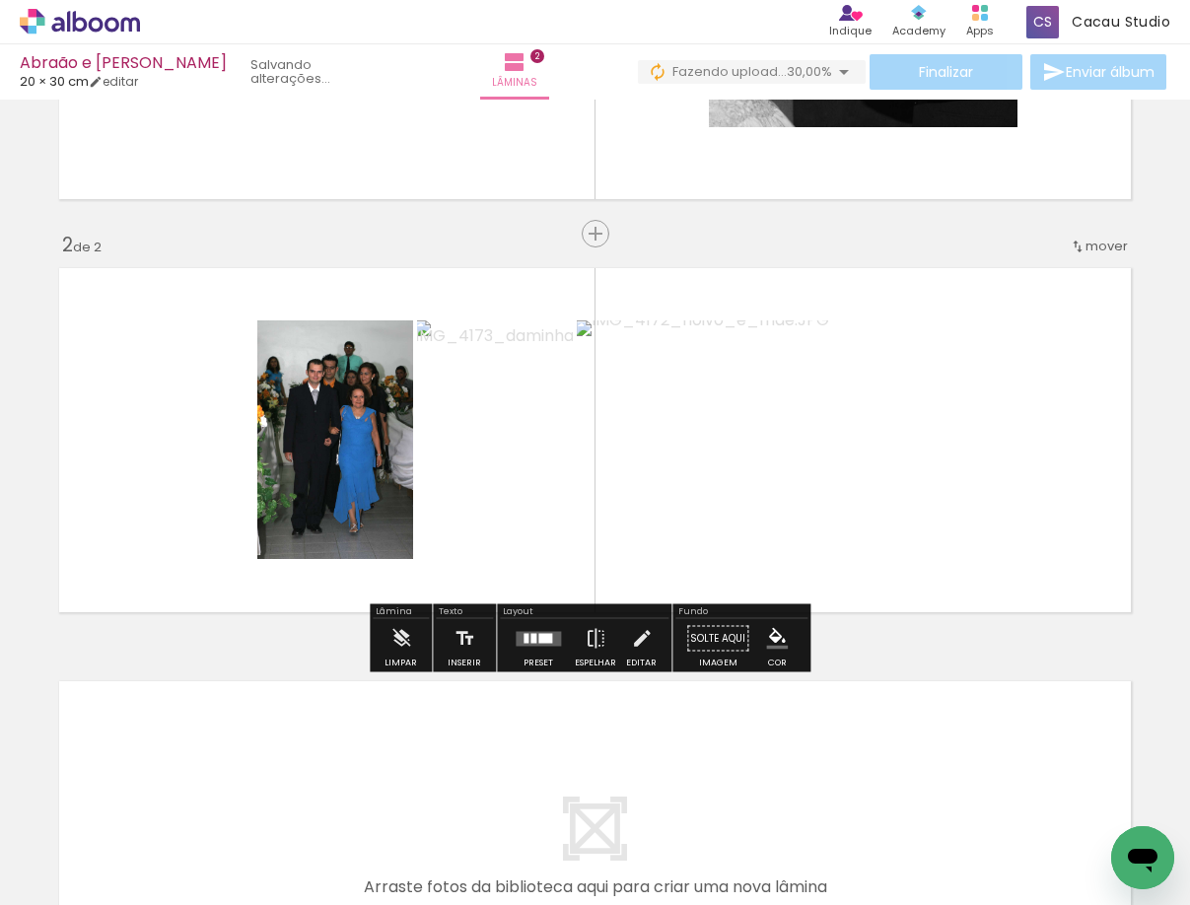
click at [536, 648] on div at bounding box center [537, 638] width 53 height 39
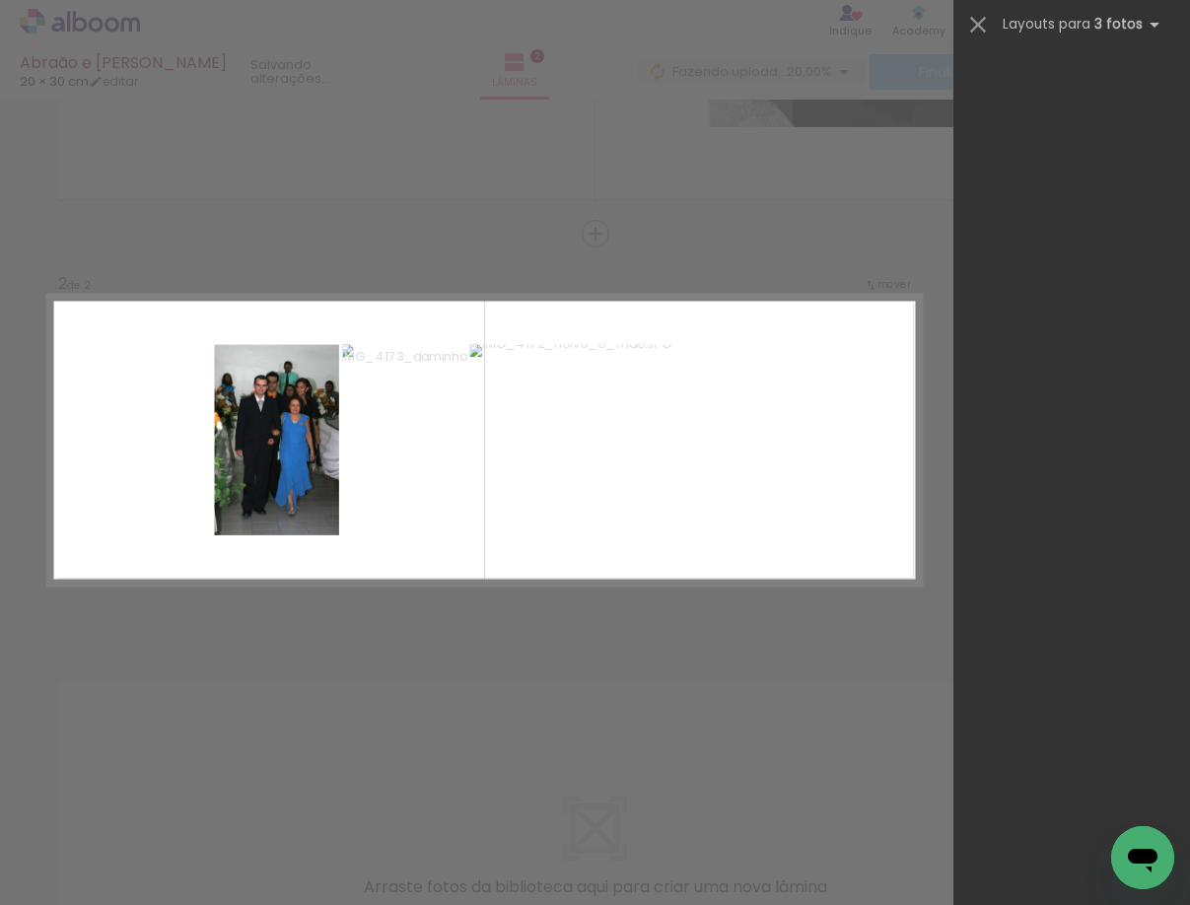
scroll to position [0, 0]
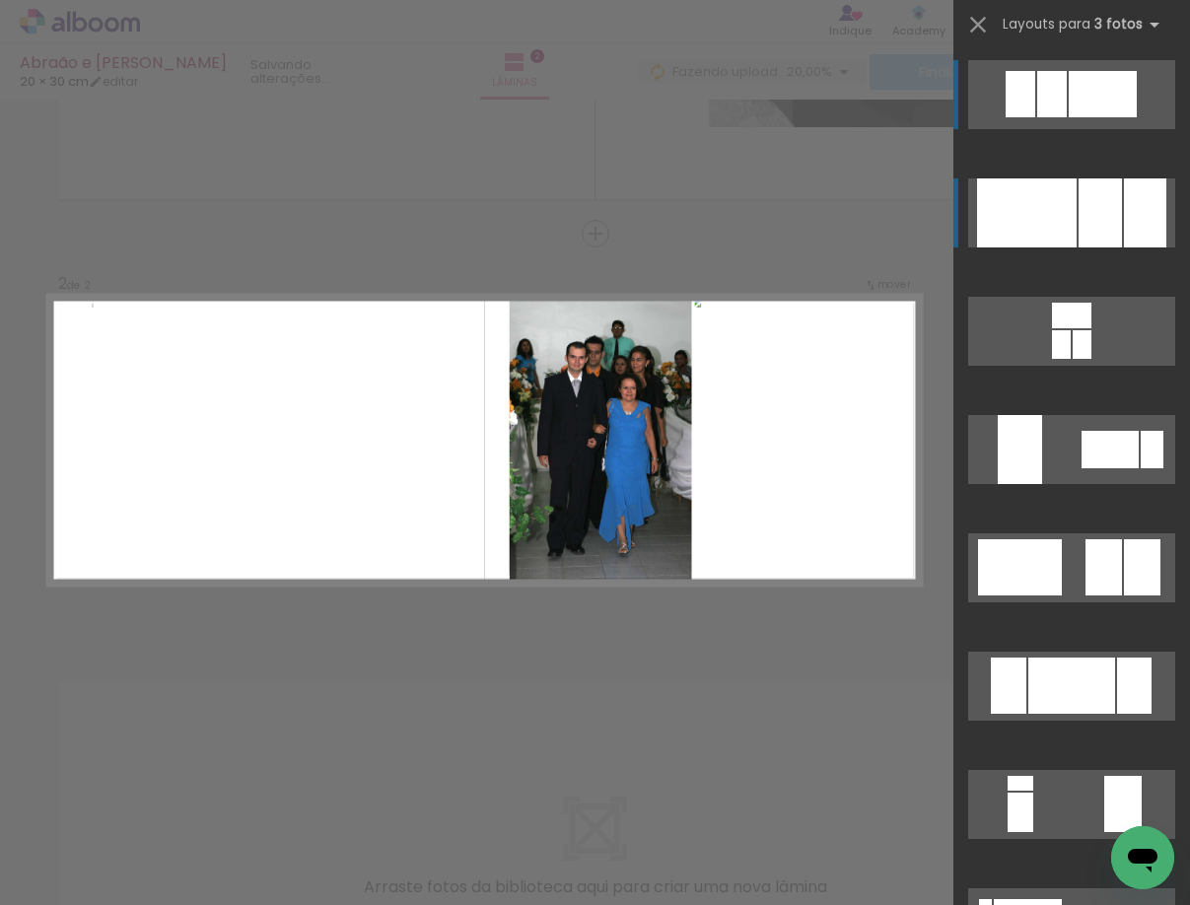
click at [1035, 216] on div at bounding box center [1027, 212] width 100 height 69
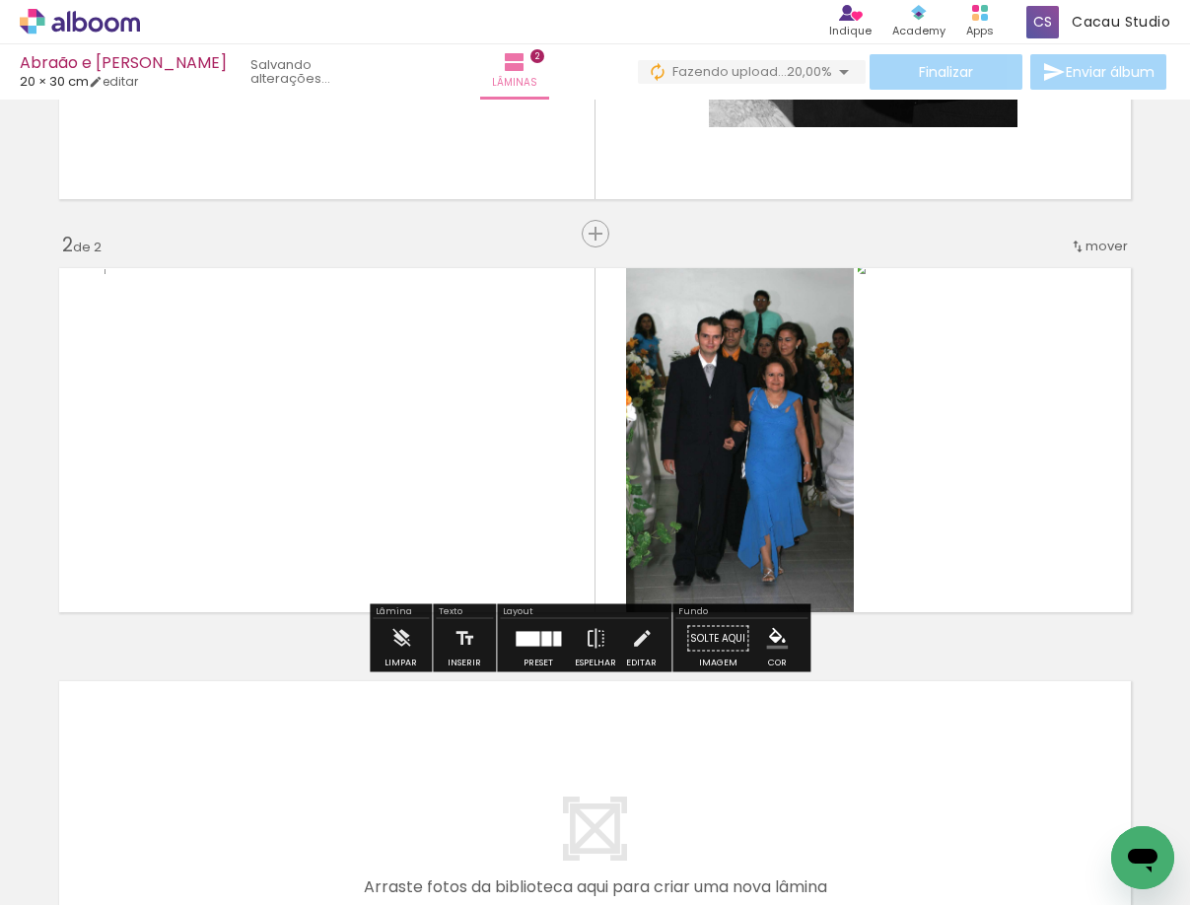
click at [867, 704] on quentale-layouter at bounding box center [594, 853] width 1091 height 364
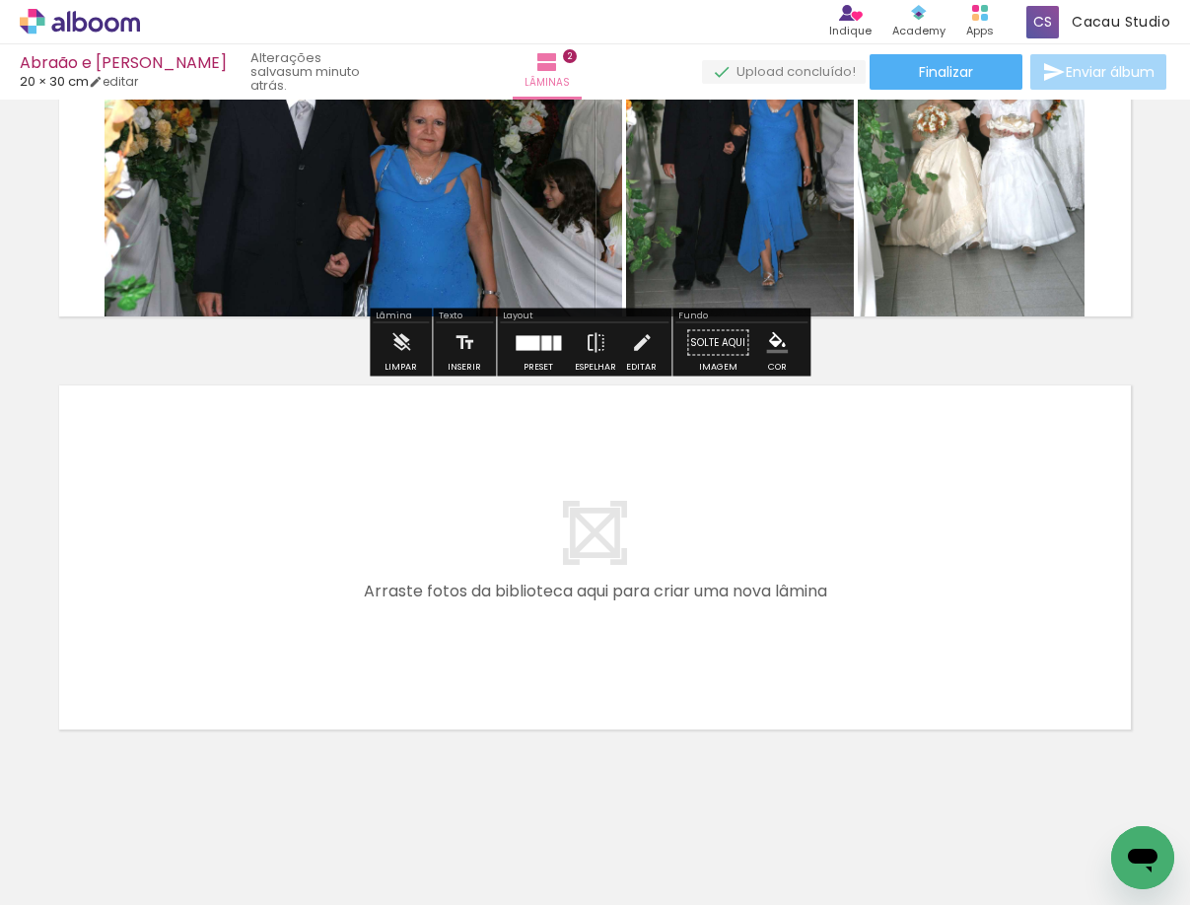
scroll to position [634, 0]
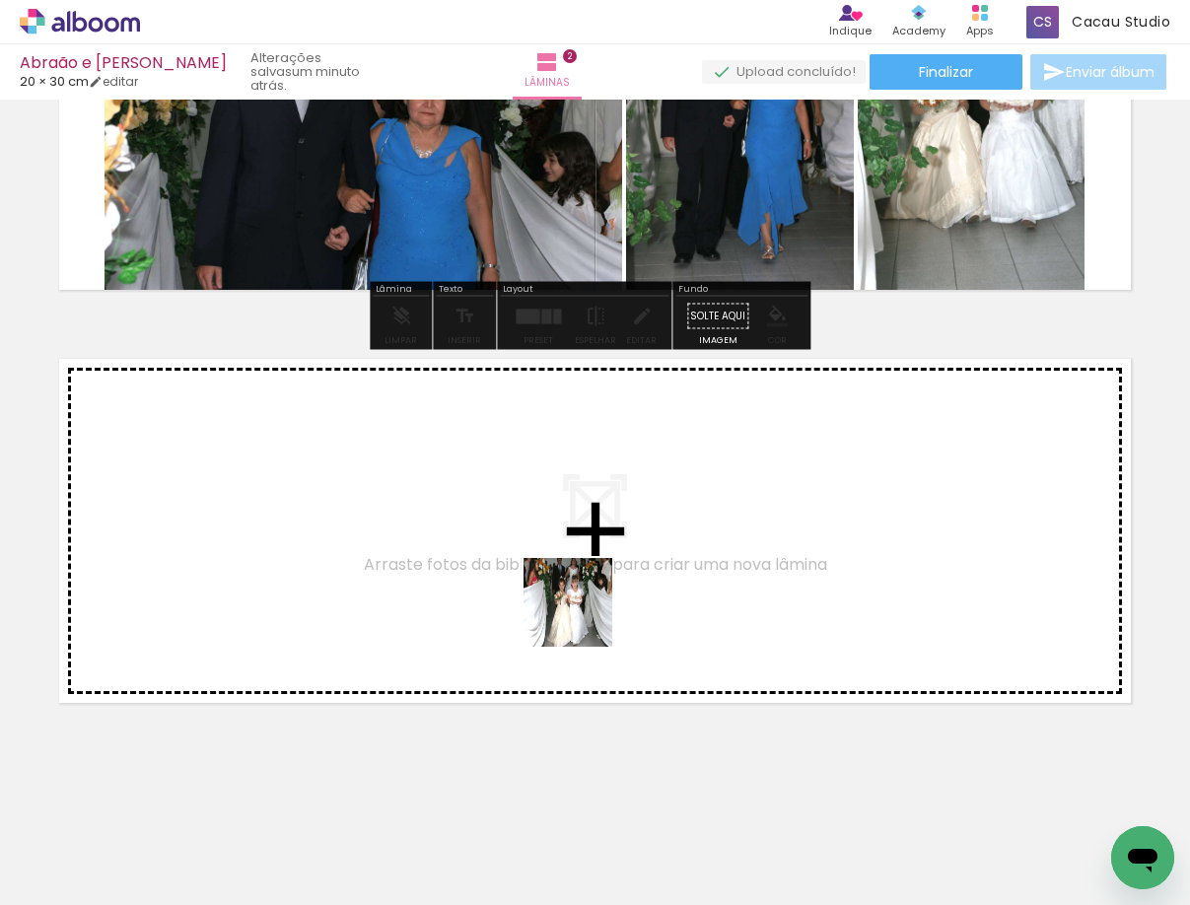
drag, startPoint x: 764, startPoint y: 850, endPoint x: 539, endPoint y: 564, distance: 363.6
click at [539, 564] on quentale-workspace at bounding box center [595, 452] width 1190 height 905
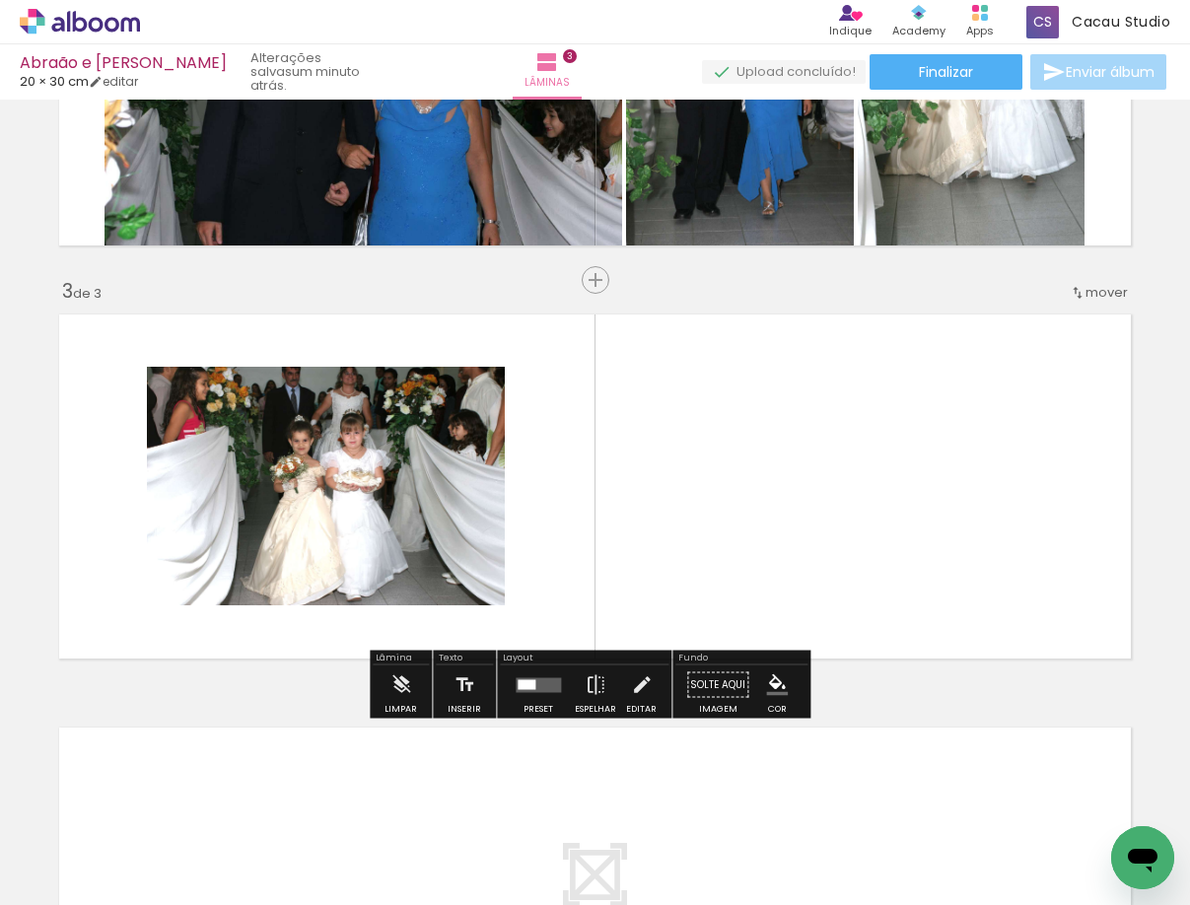
scroll to position [724, 0]
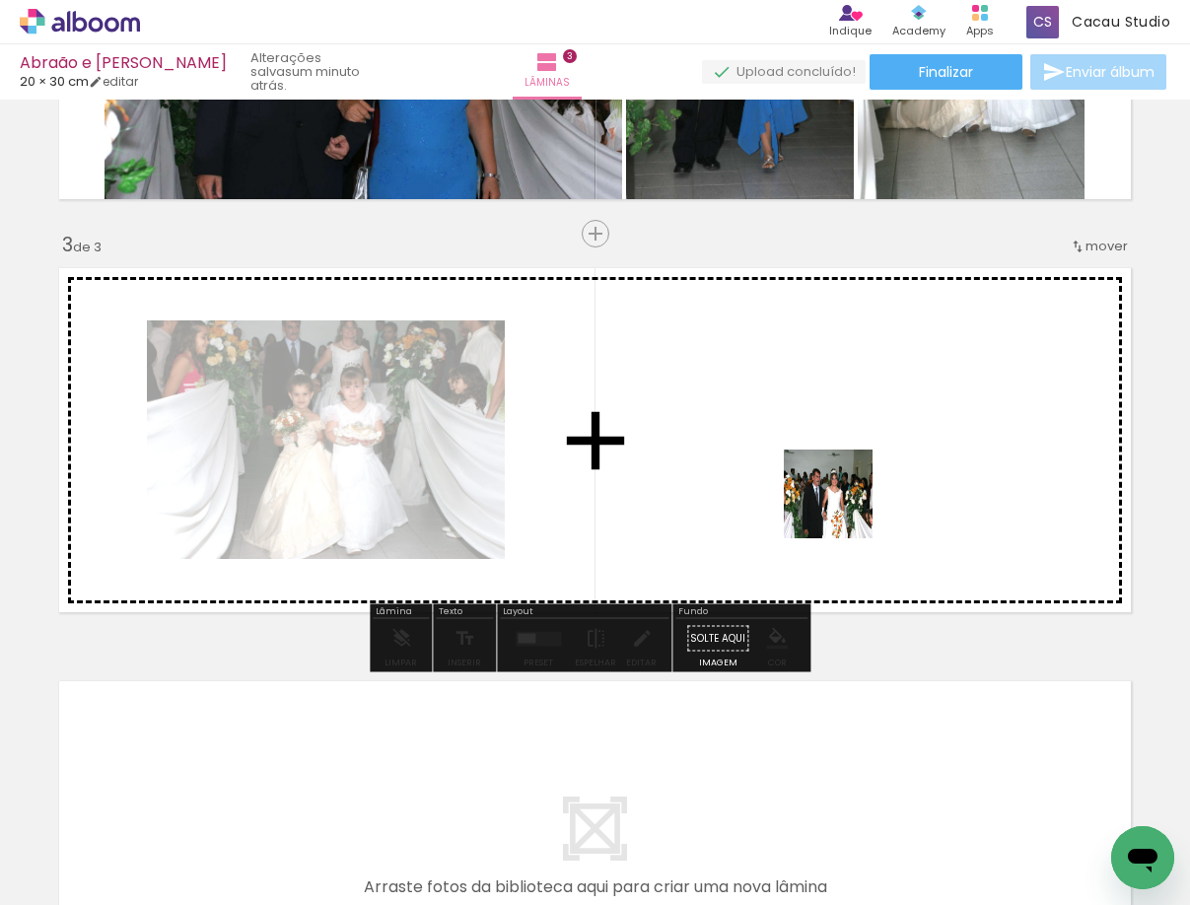
drag, startPoint x: 870, startPoint y: 846, endPoint x: 843, endPoint y: 505, distance: 342.1
click at [843, 505] on quentale-workspace at bounding box center [595, 452] width 1190 height 905
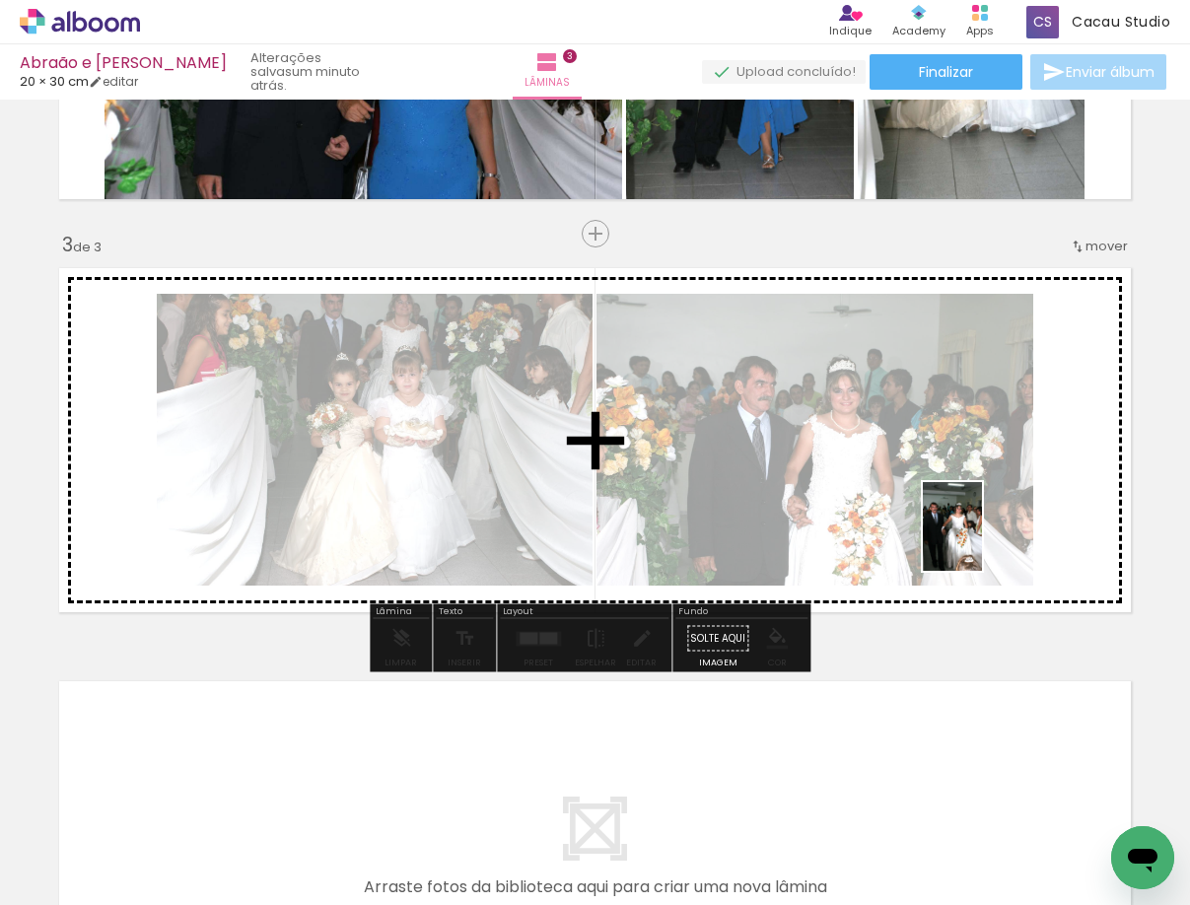
drag, startPoint x: 978, startPoint y: 858, endPoint x: 982, endPoint y: 539, distance: 319.3
click at [982, 539] on quentale-workspace at bounding box center [595, 452] width 1190 height 905
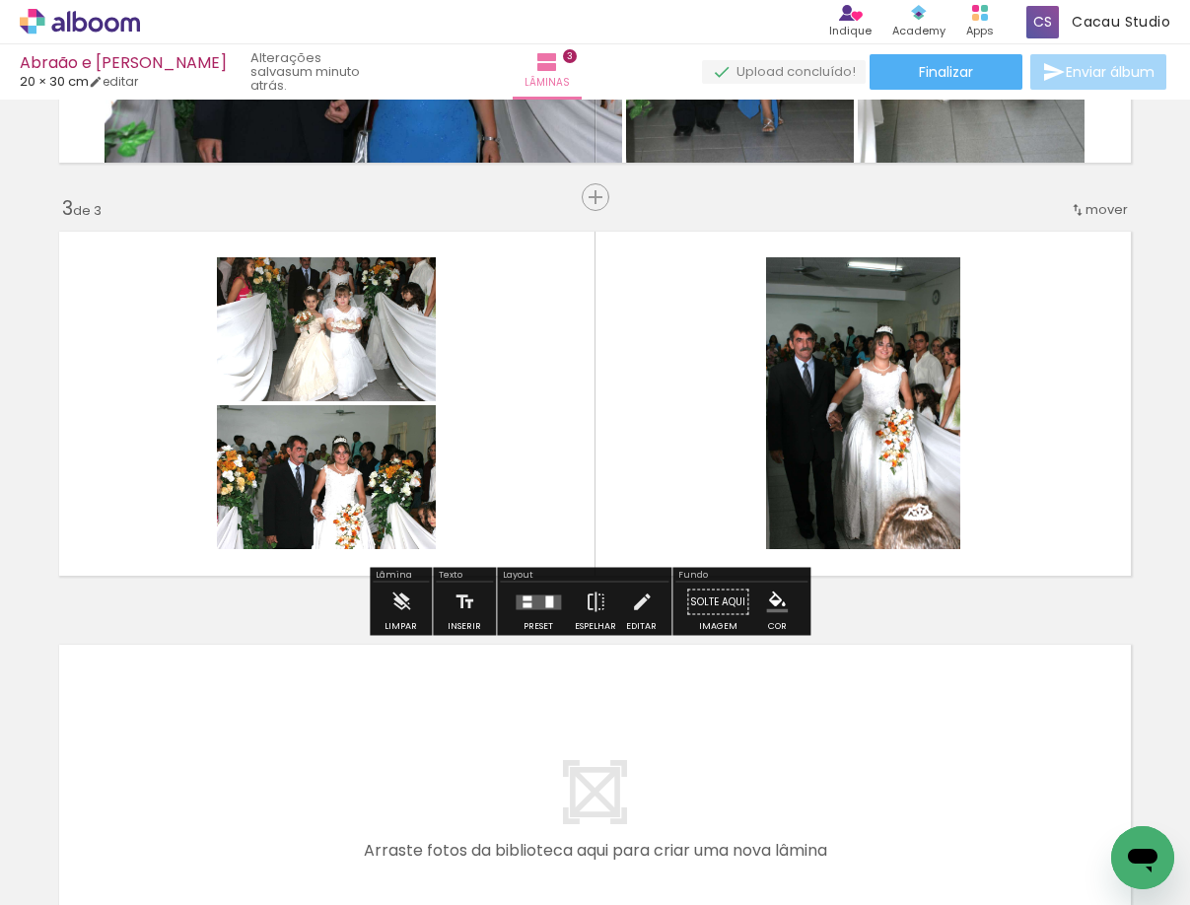
scroll to position [751, 0]
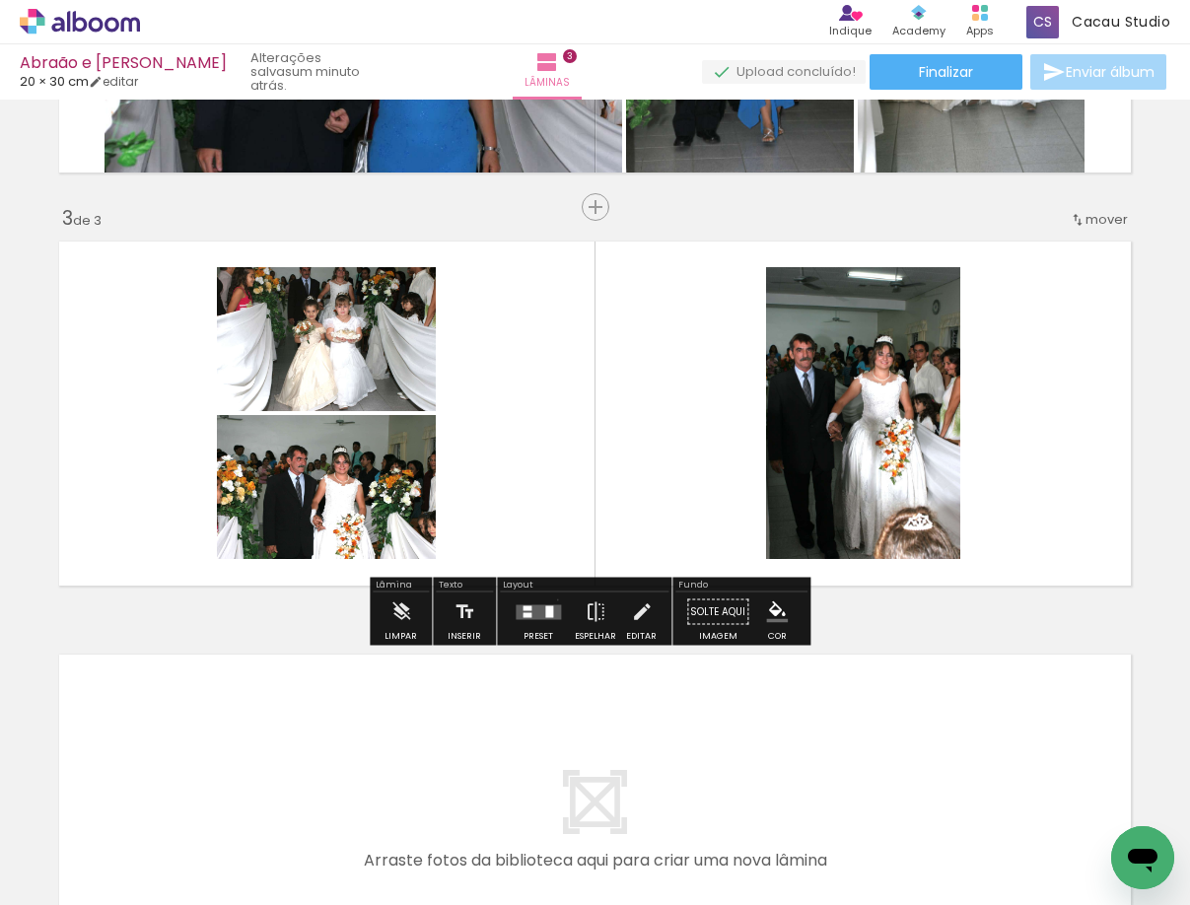
click at [552, 600] on div at bounding box center [537, 611] width 53 height 39
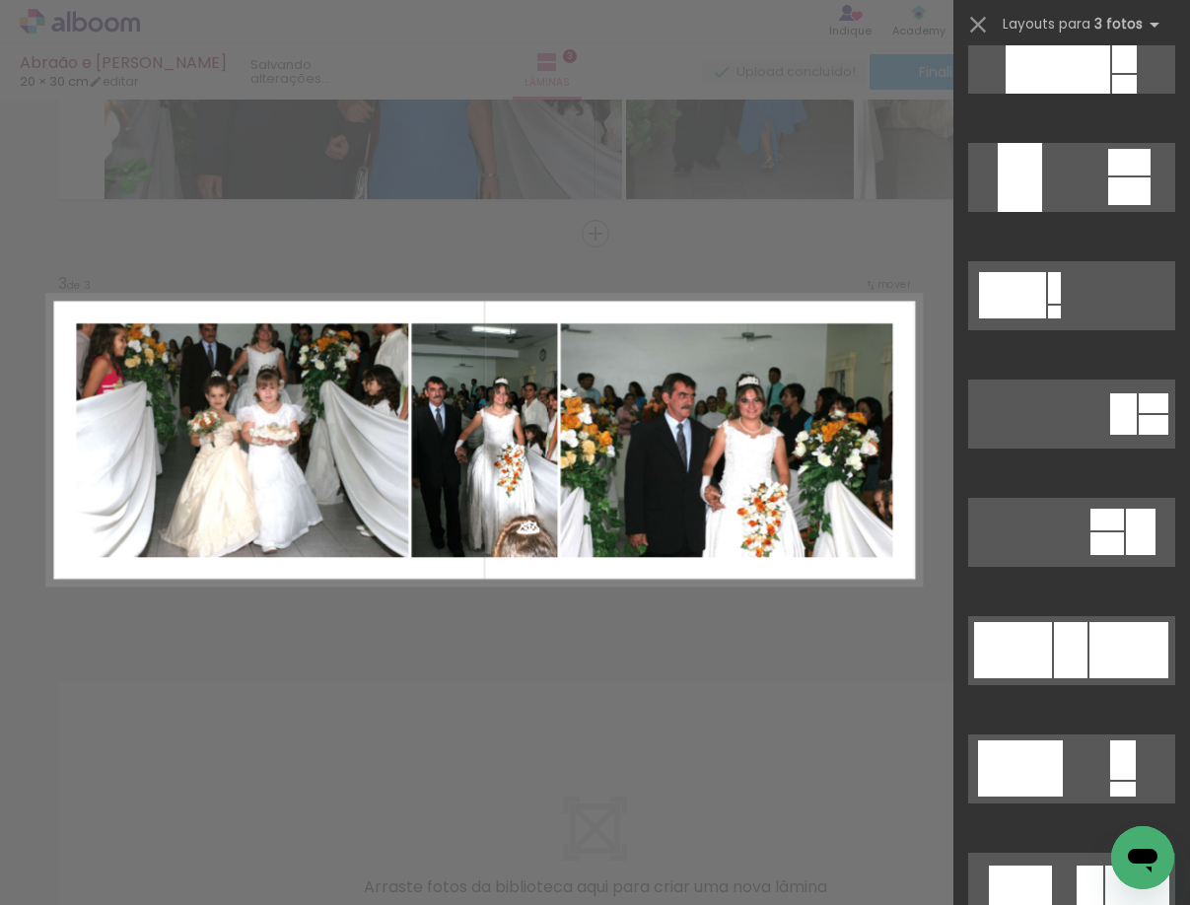
scroll to position [986, 0]
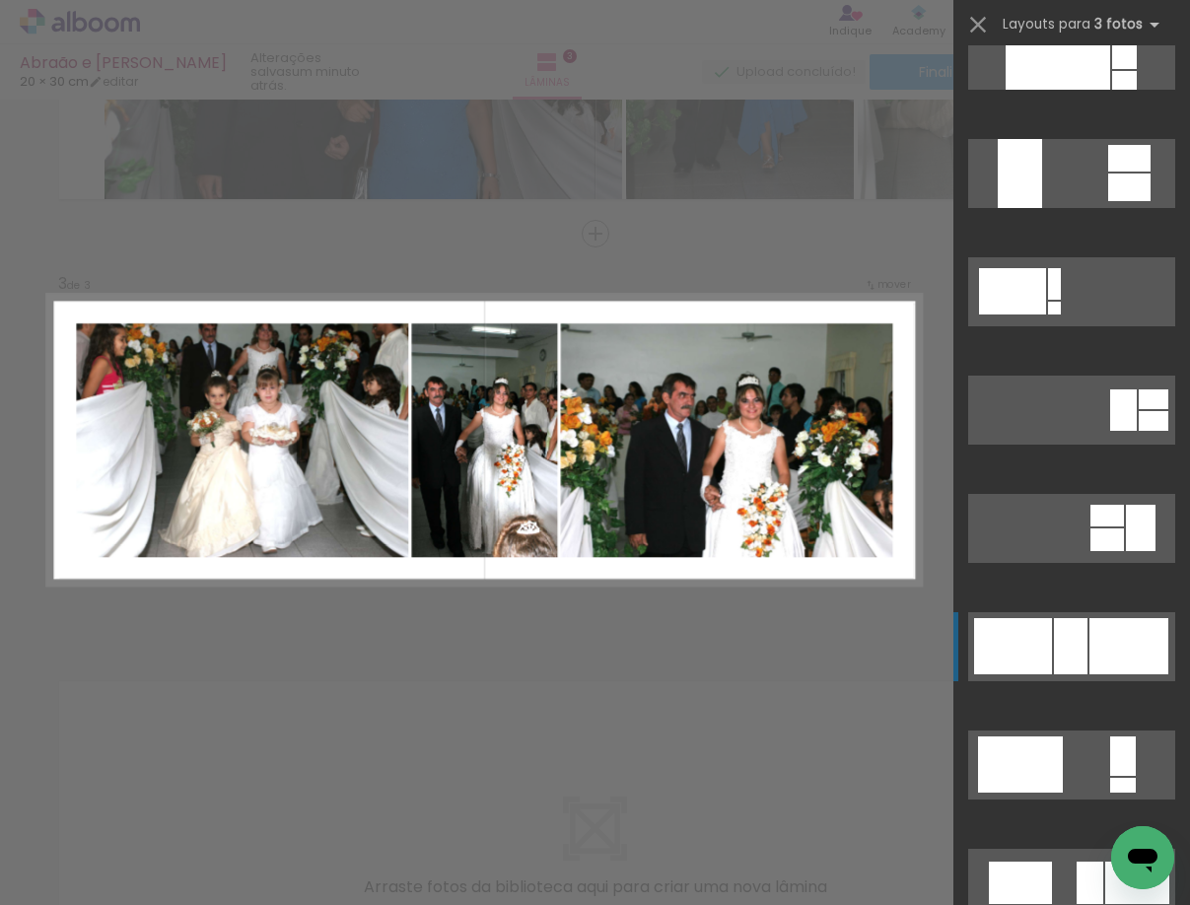
click at [1043, 640] on div at bounding box center [1013, 646] width 78 height 56
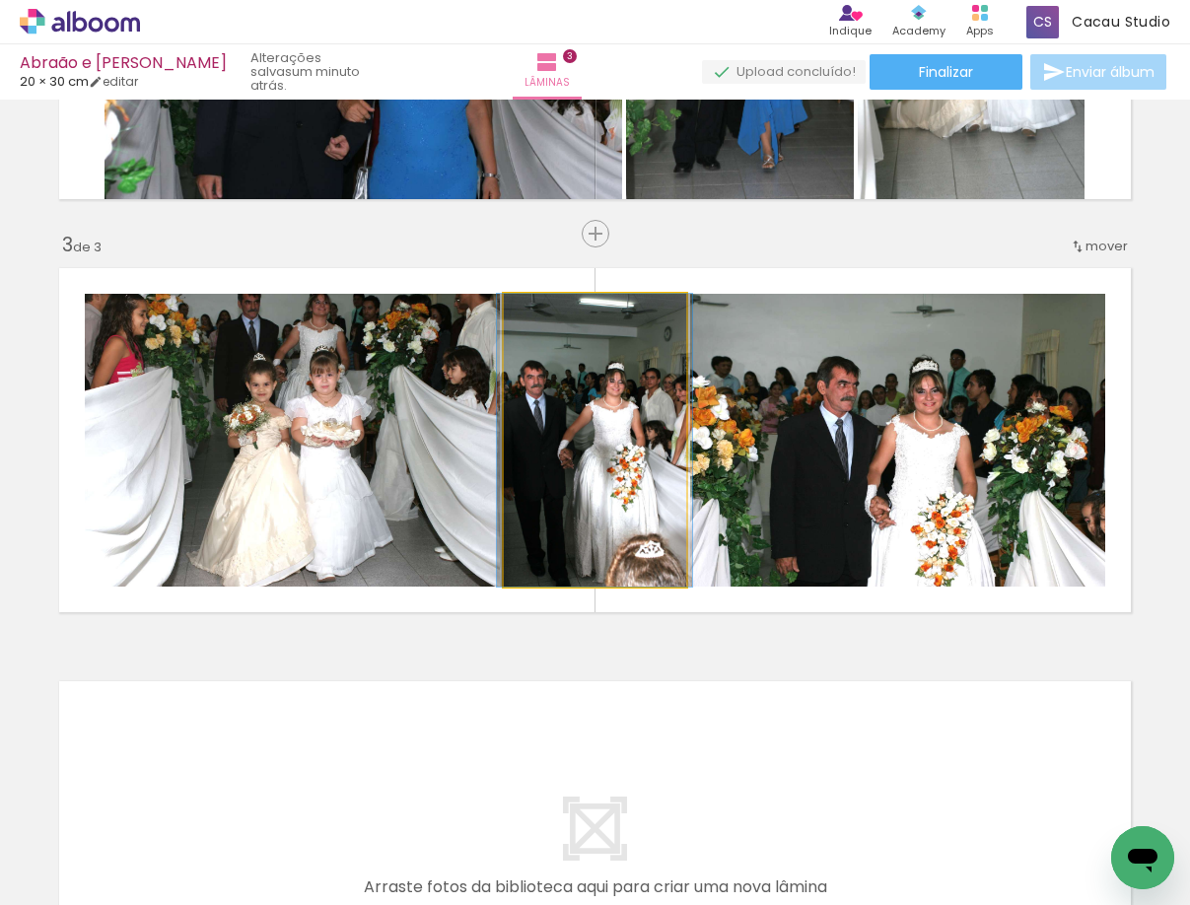
click at [595, 478] on quentale-photo at bounding box center [595, 440] width 182 height 293
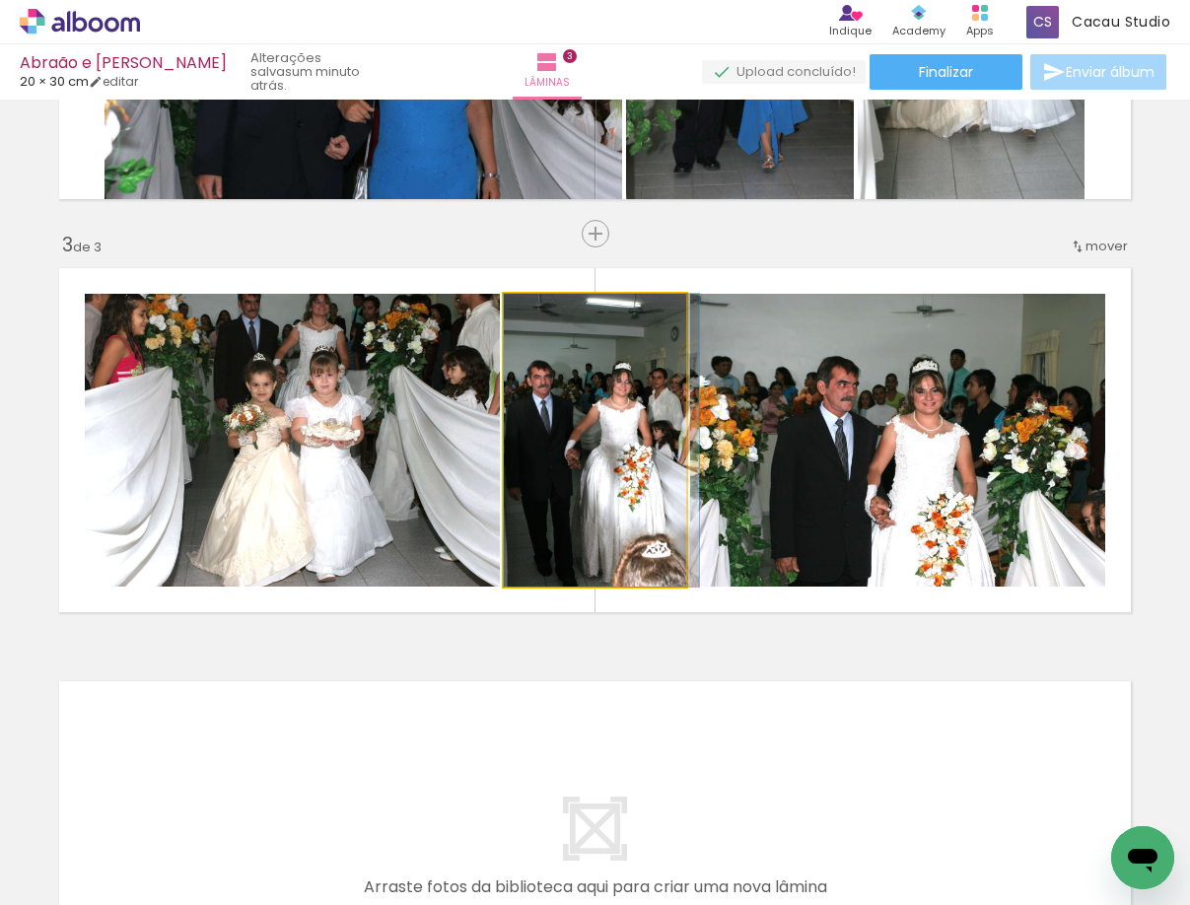
drag, startPoint x: 602, startPoint y: 442, endPoint x: 625, endPoint y: 427, distance: 27.1
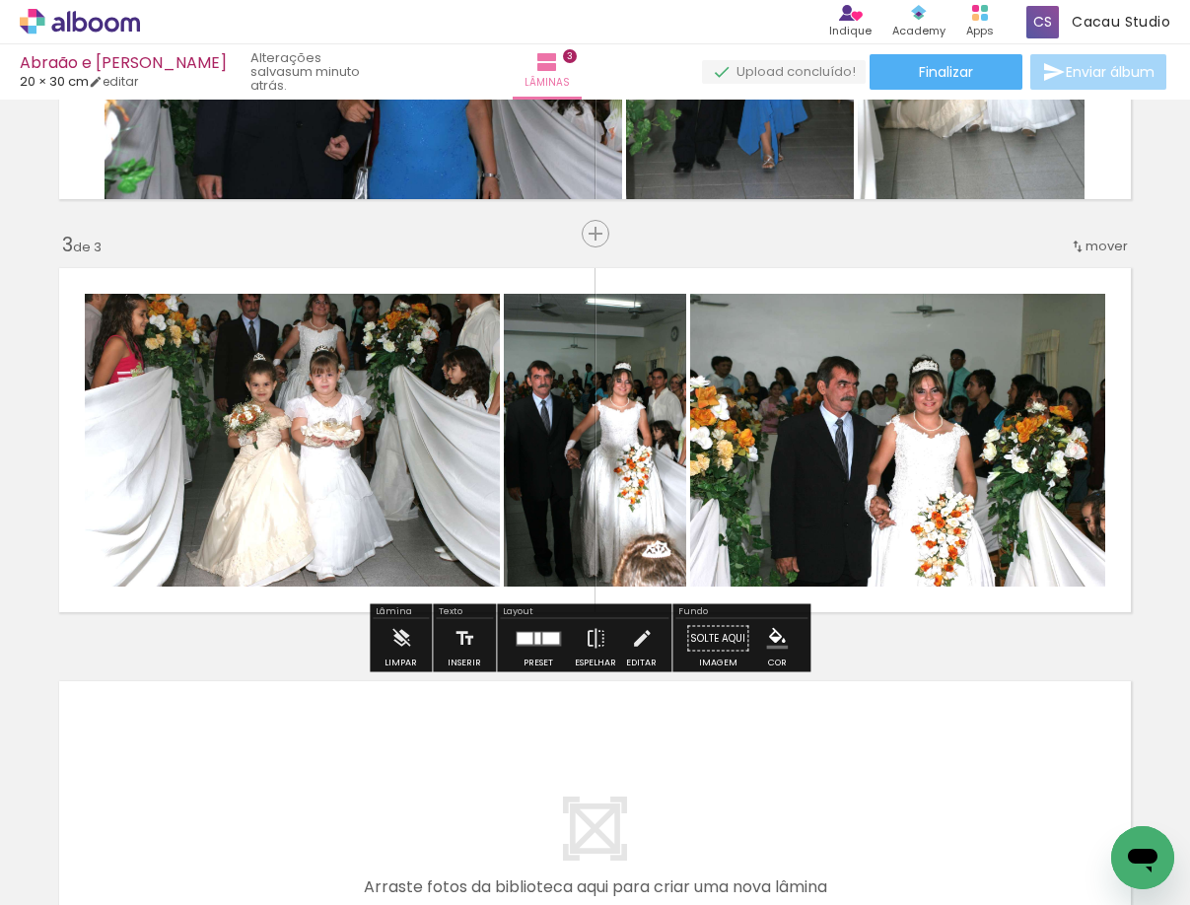
click at [924, 668] on div "Inserir lâmina 1 de 3 Inserir lâmina 2 de 3 Inserir lâmina 3 de 3" at bounding box center [595, 208] width 1190 height 1653
click at [925, 668] on div "Inserir lâmina 1 de 3 Inserir lâmina 2 de 3 Inserir lâmina 3 de 3" at bounding box center [595, 208] width 1190 height 1653
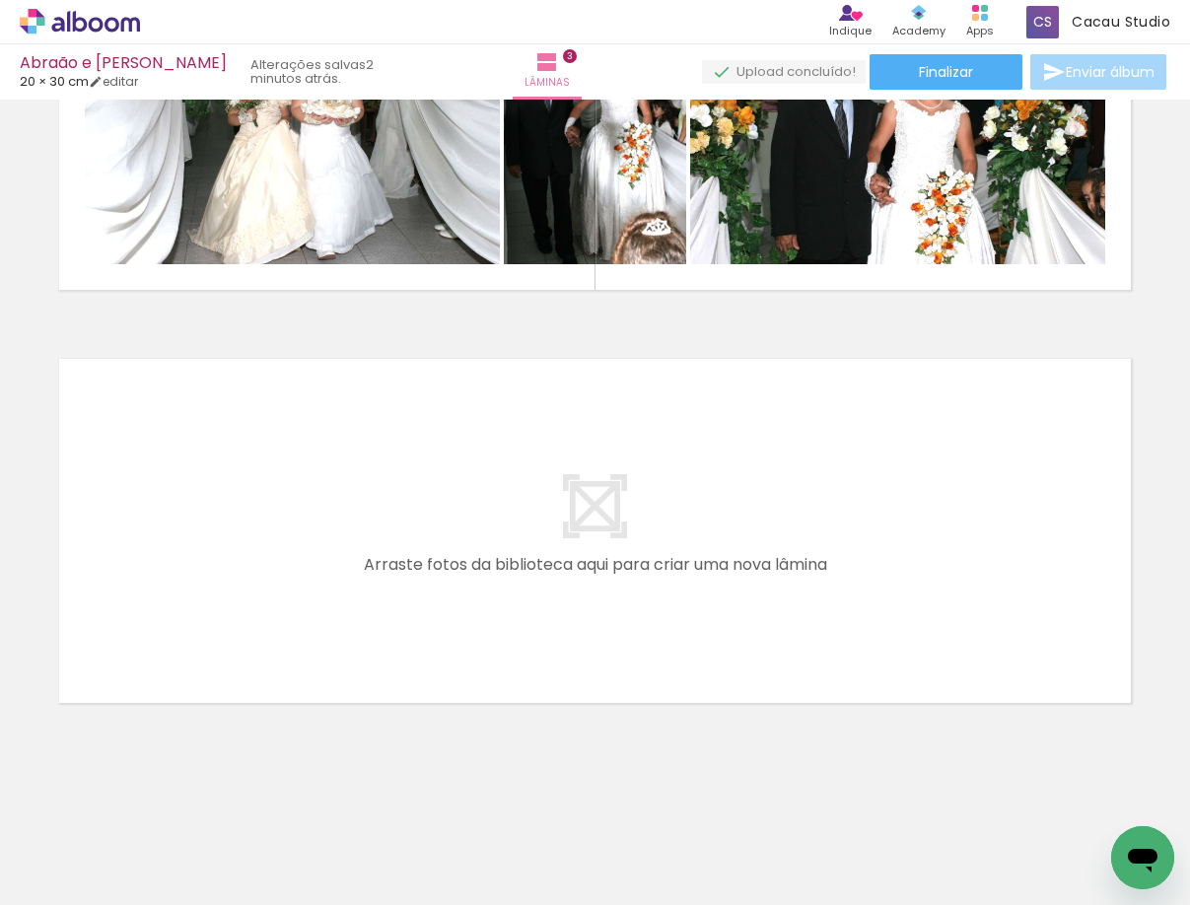
scroll to position [0, 82]
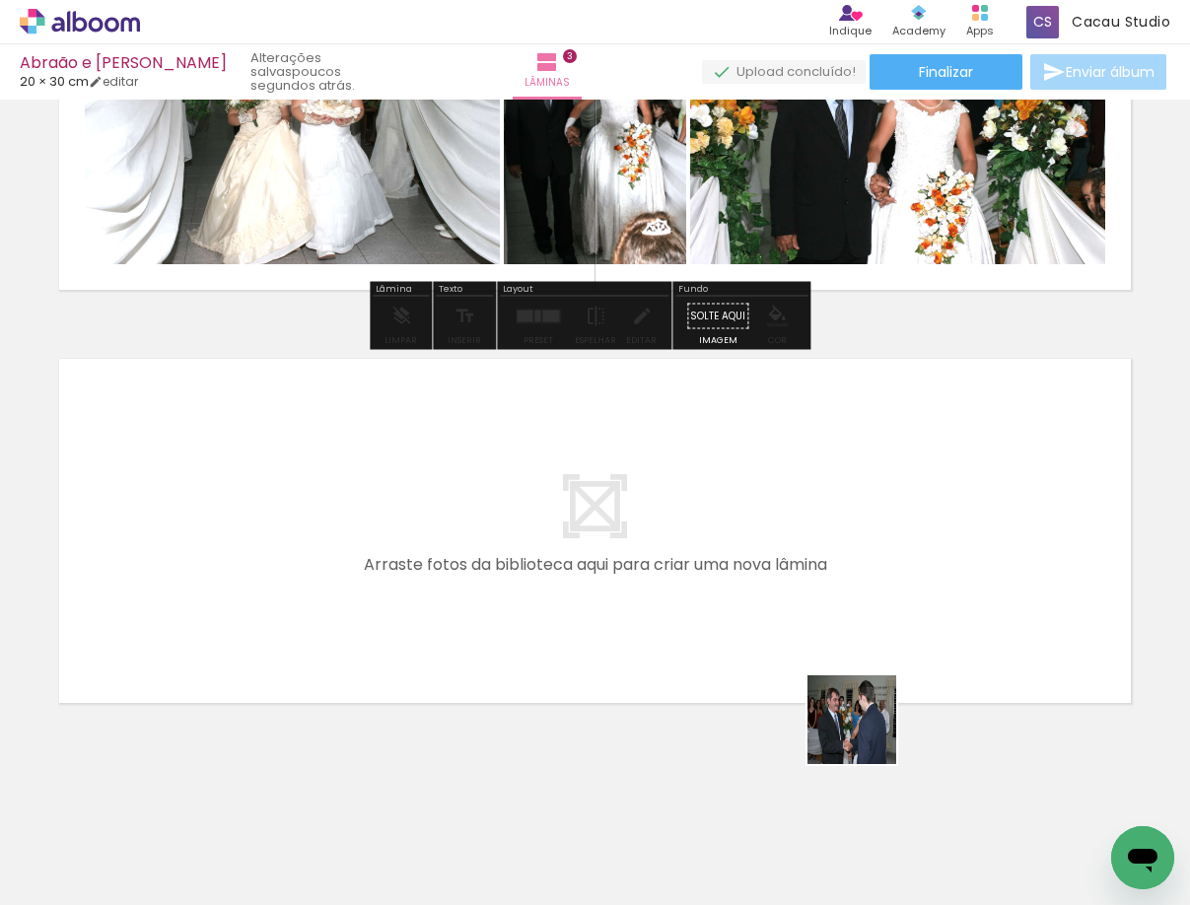
drag, startPoint x: 1000, startPoint y: 869, endPoint x: 678, endPoint y: 584, distance: 430.1
click at [678, 584] on quentale-workspace at bounding box center [595, 452] width 1190 height 905
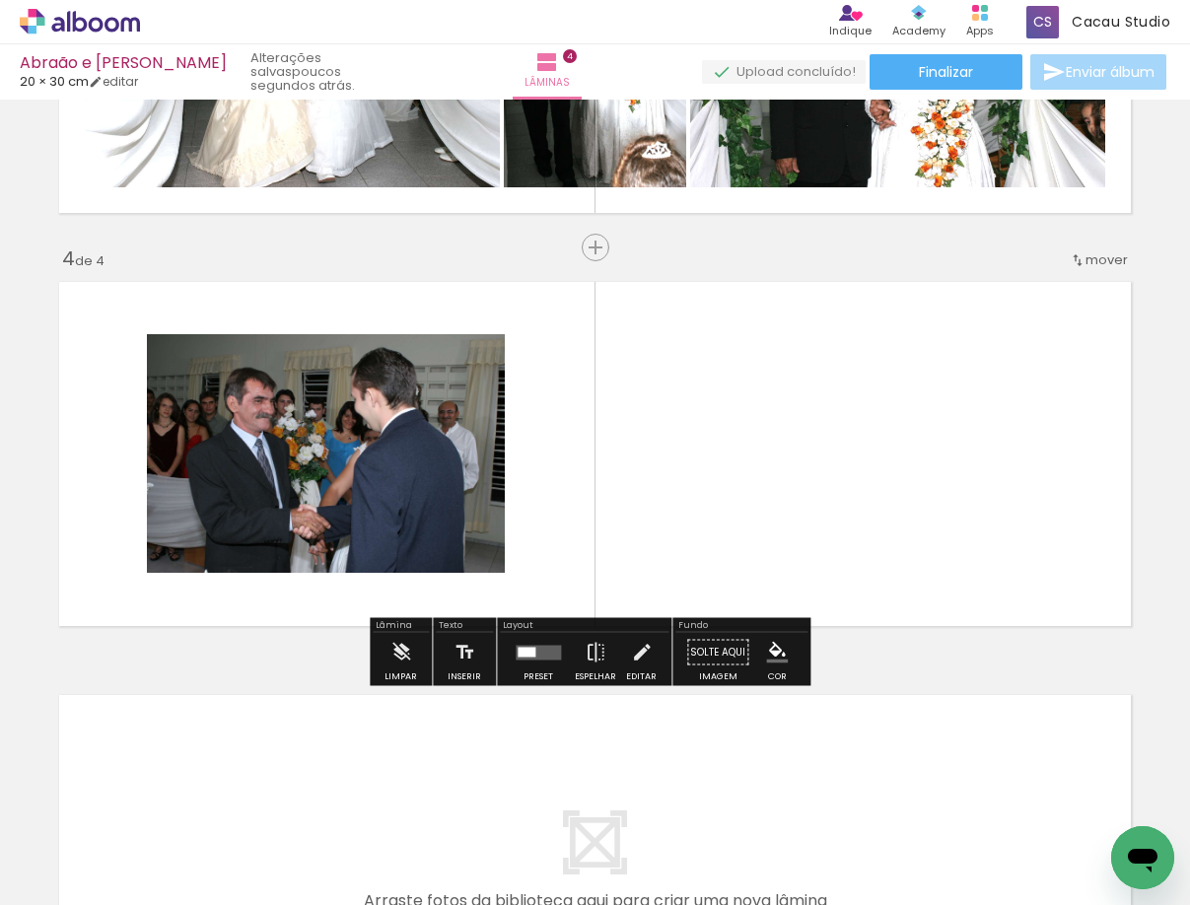
scroll to position [1137, 0]
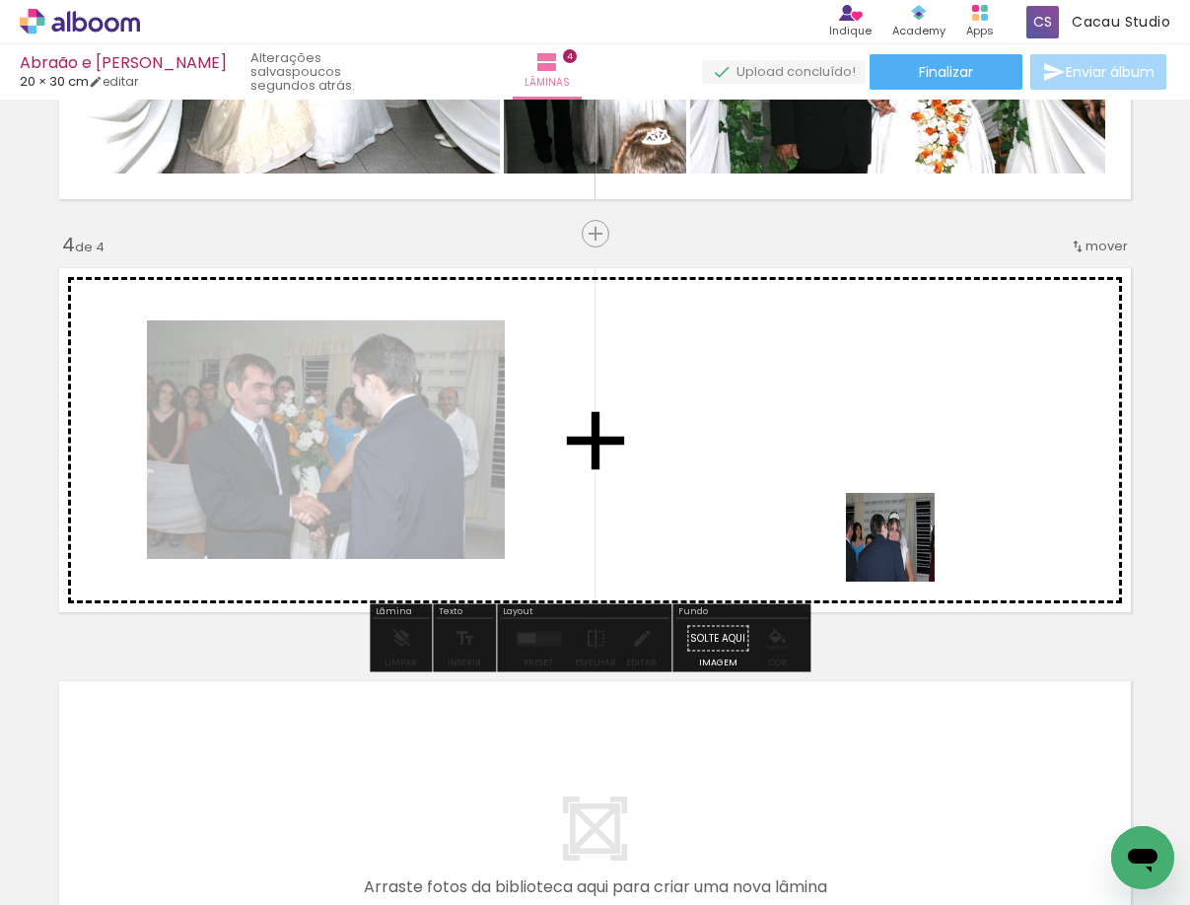
drag, startPoint x: 1086, startPoint y: 843, endPoint x: 862, endPoint y: 486, distance: 421.1
click at [862, 486] on quentale-workspace at bounding box center [595, 452] width 1190 height 905
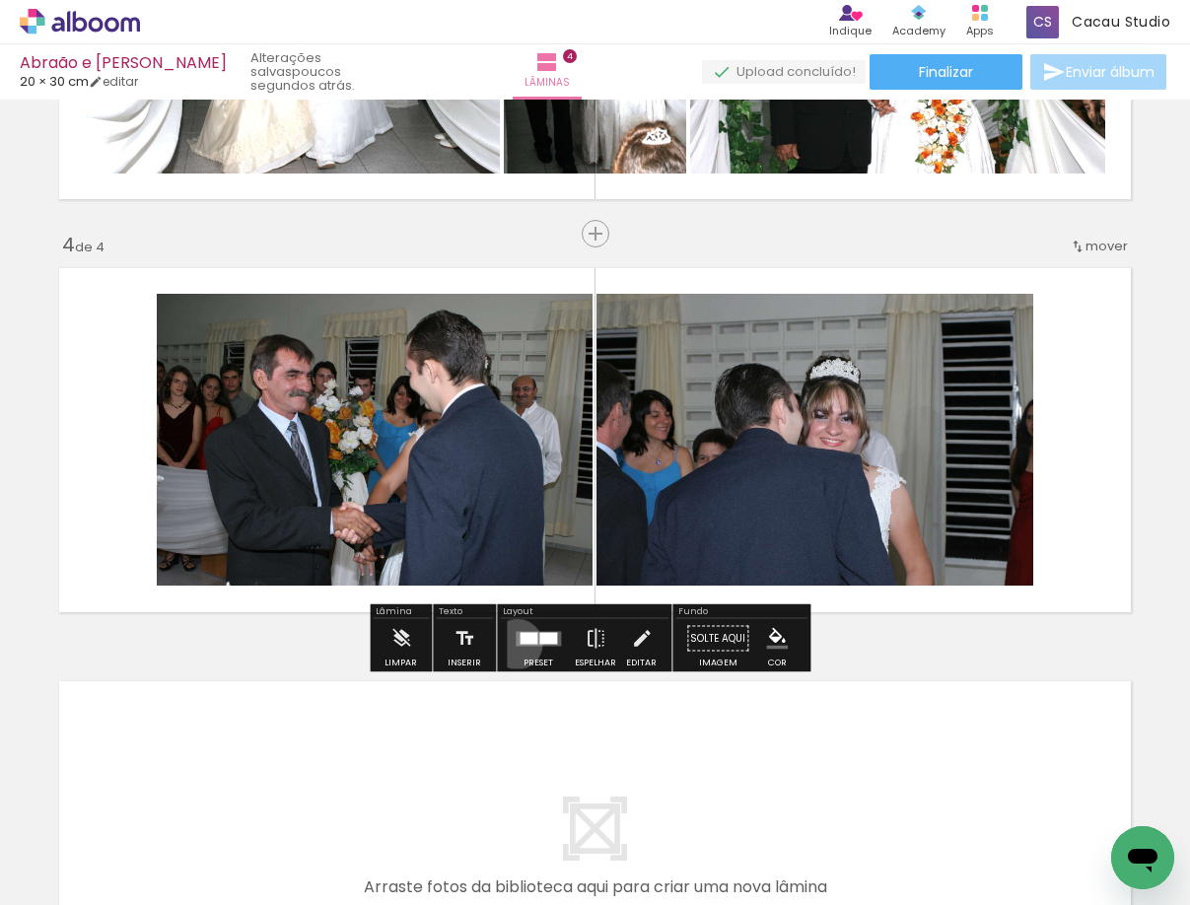
click at [515, 644] on quentale-layouter at bounding box center [537, 638] width 45 height 15
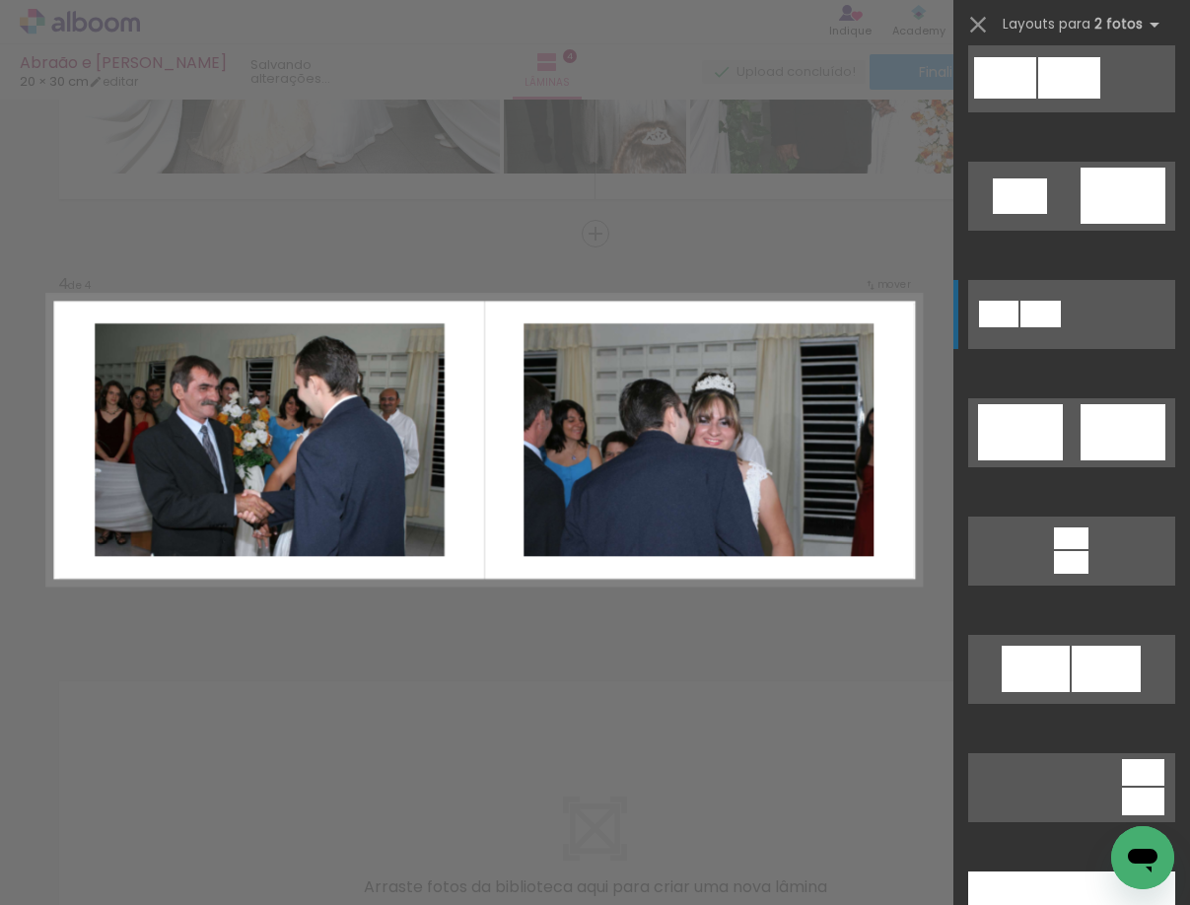
scroll to position [493, 0]
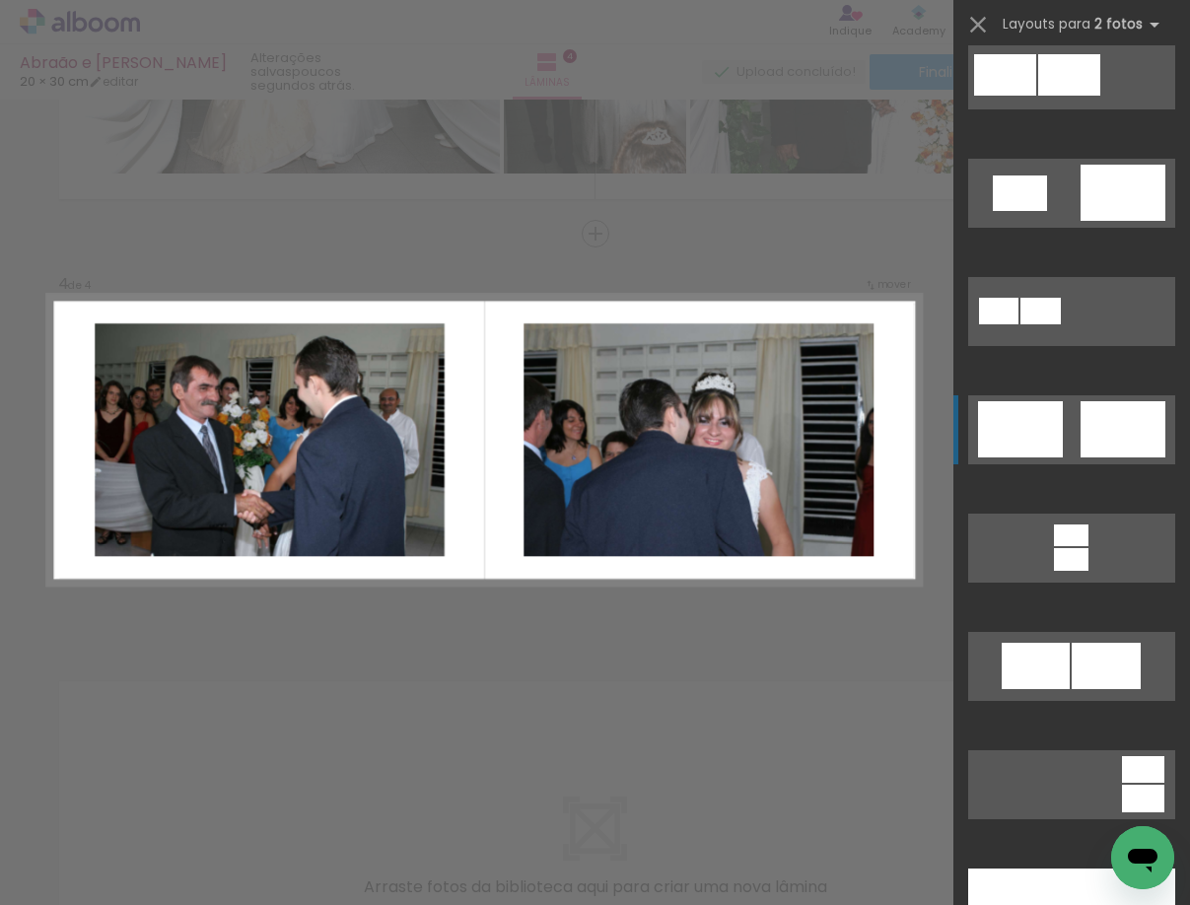
click at [1047, 440] on div at bounding box center [1020, 429] width 85 height 56
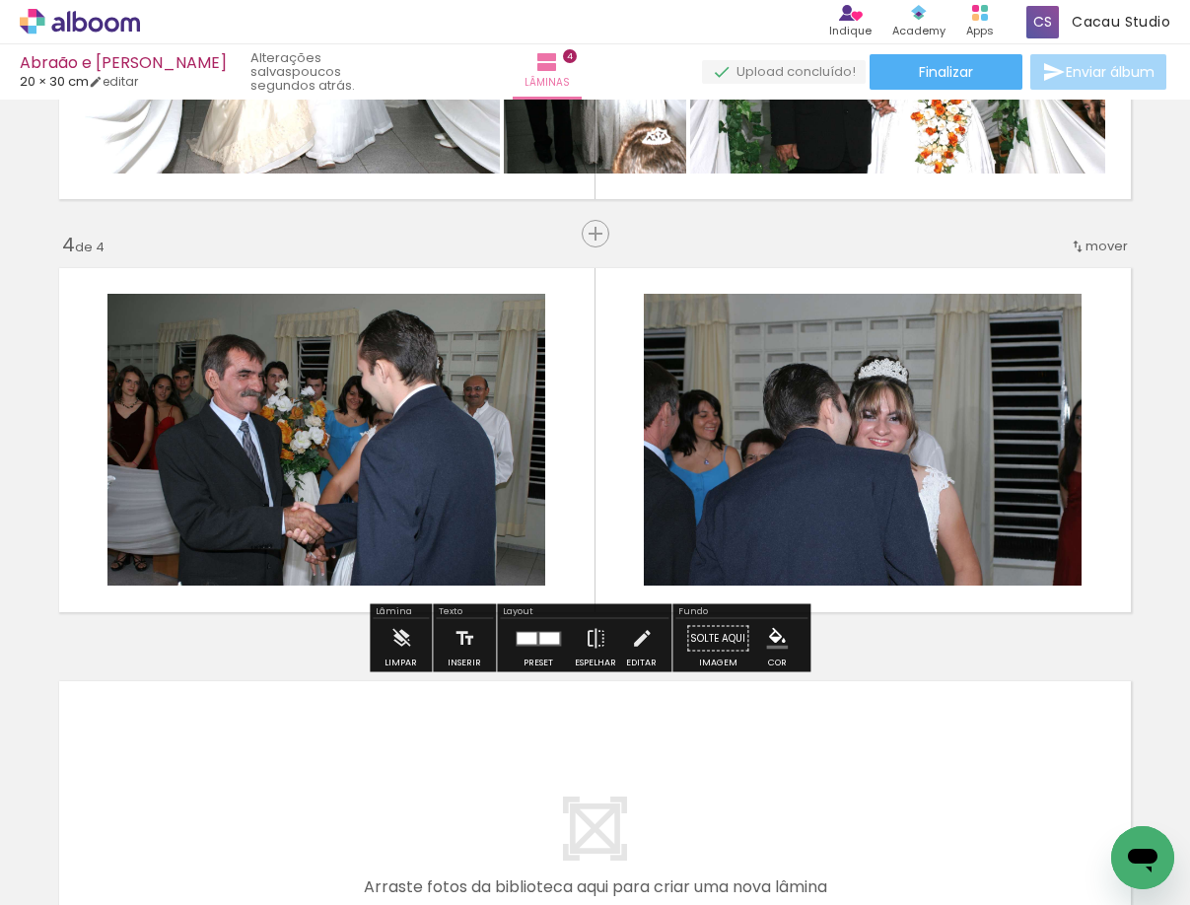
click at [946, 667] on div "Inserir lâmina 1 de 4 Inserir lâmina 2 de 4 Inserir lâmina 3 de 4 Inserir lâmin…" at bounding box center [595, 2] width 1190 height 2066
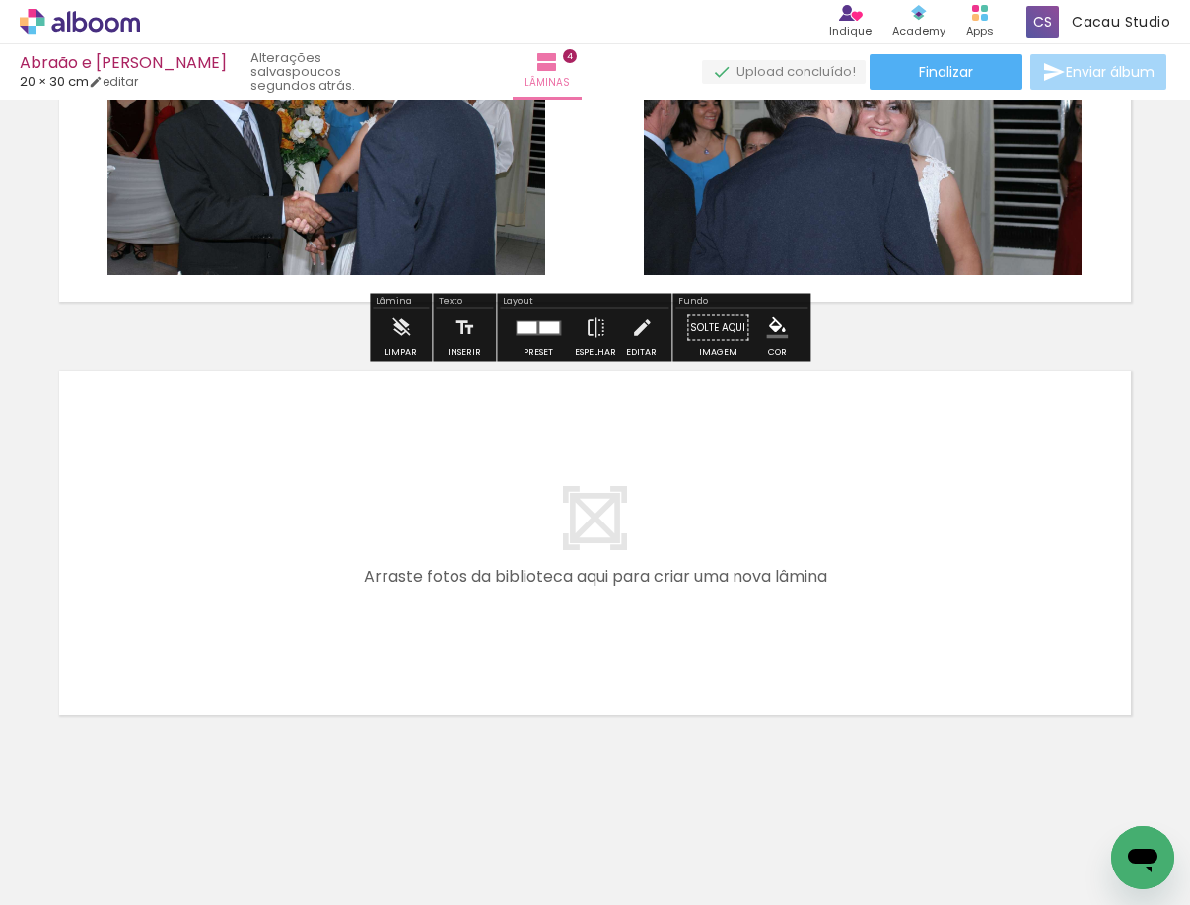
scroll to position [1460, 0]
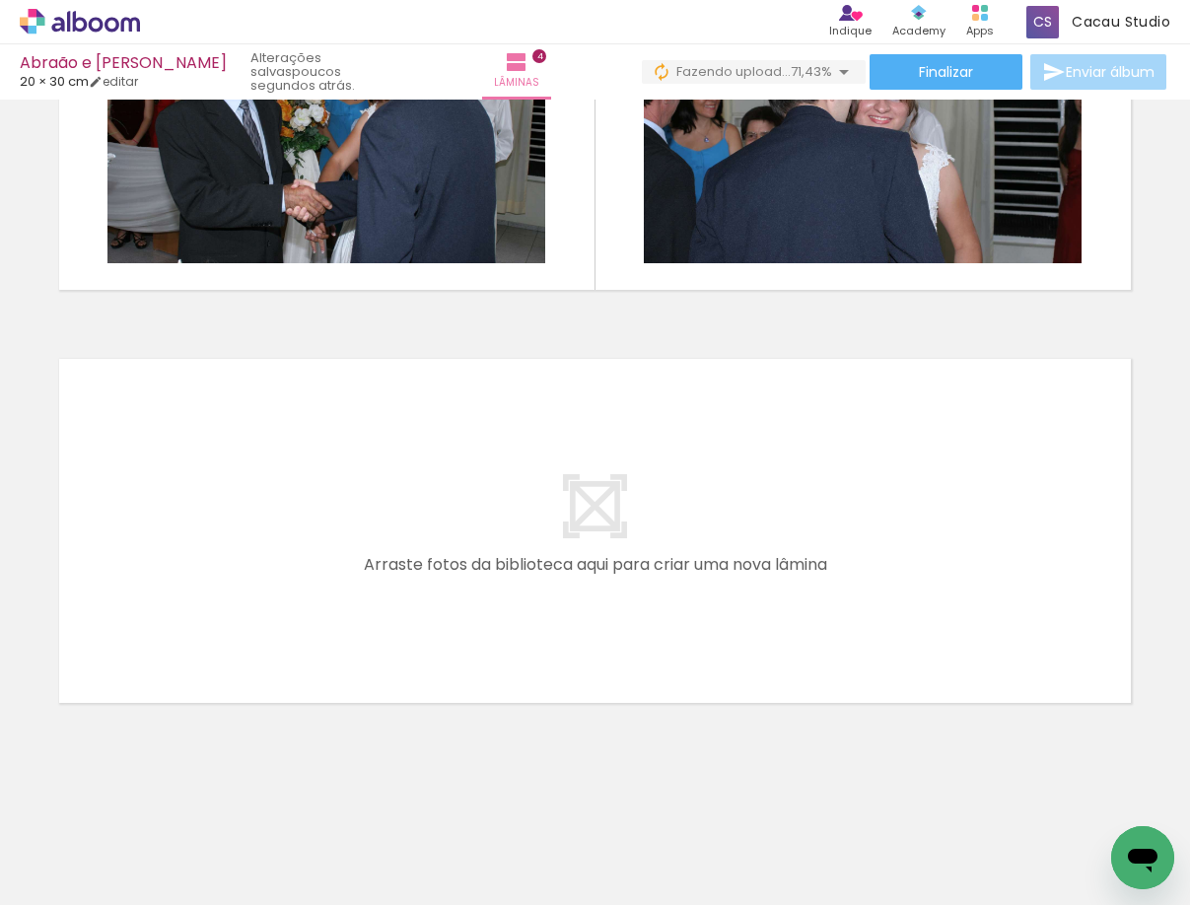
drag, startPoint x: 866, startPoint y: 897, endPoint x: 20, endPoint y: 57, distance: 1192.4
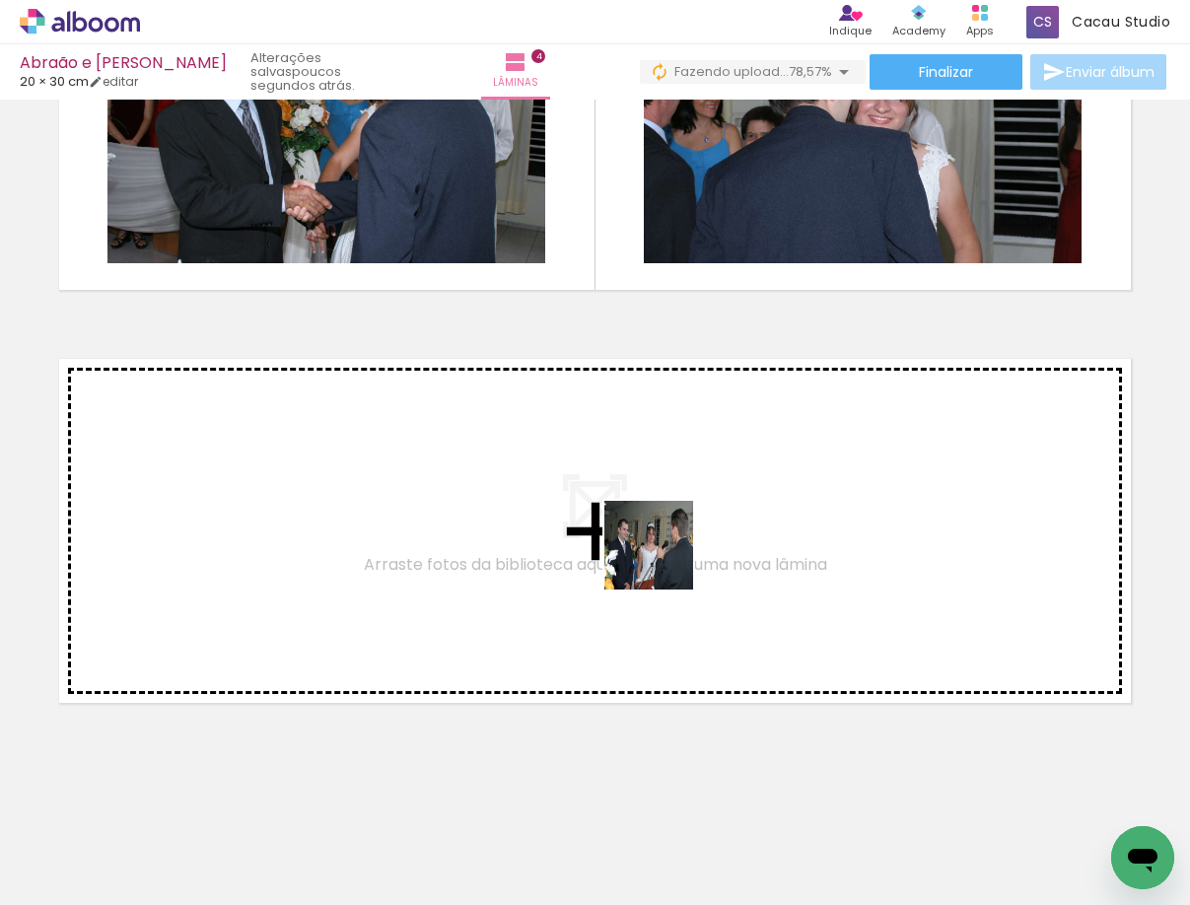
drag, startPoint x: 825, startPoint y: 852, endPoint x: 663, endPoint y: 560, distance: 334.4
click at [663, 560] on quentale-workspace at bounding box center [595, 452] width 1190 height 905
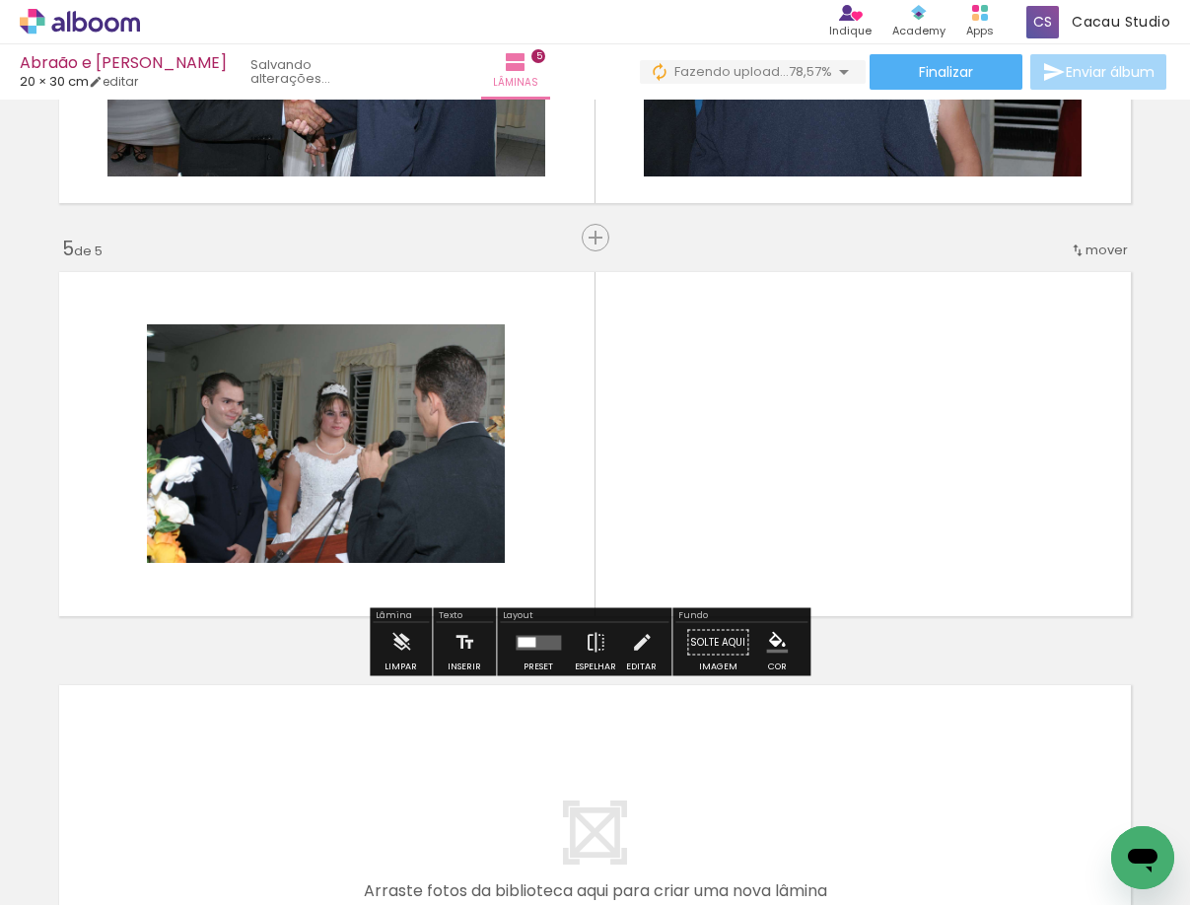
scroll to position [1550, 0]
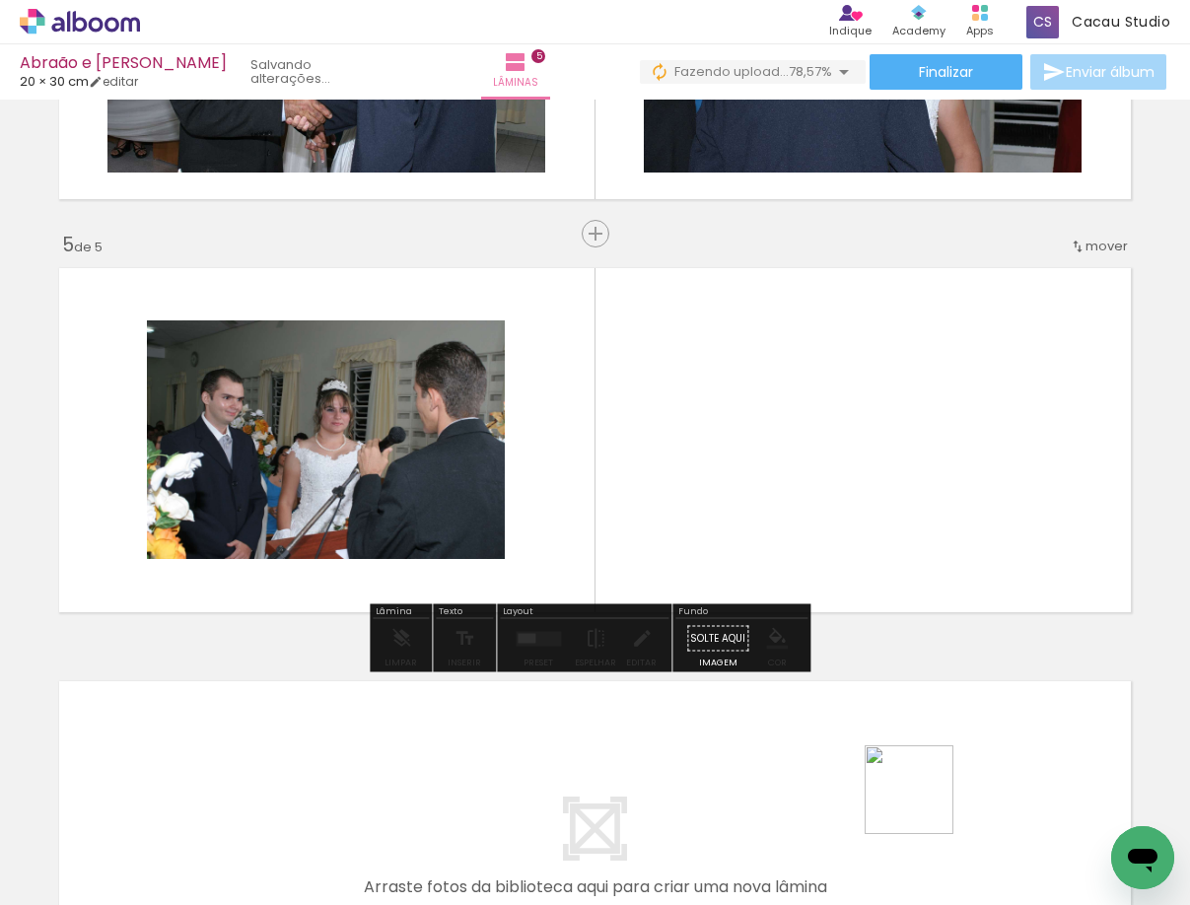
drag, startPoint x: 934, startPoint y: 852, endPoint x: 974, endPoint y: 749, distance: 110.7
click at [865, 551] on quentale-workspace at bounding box center [595, 452] width 1190 height 905
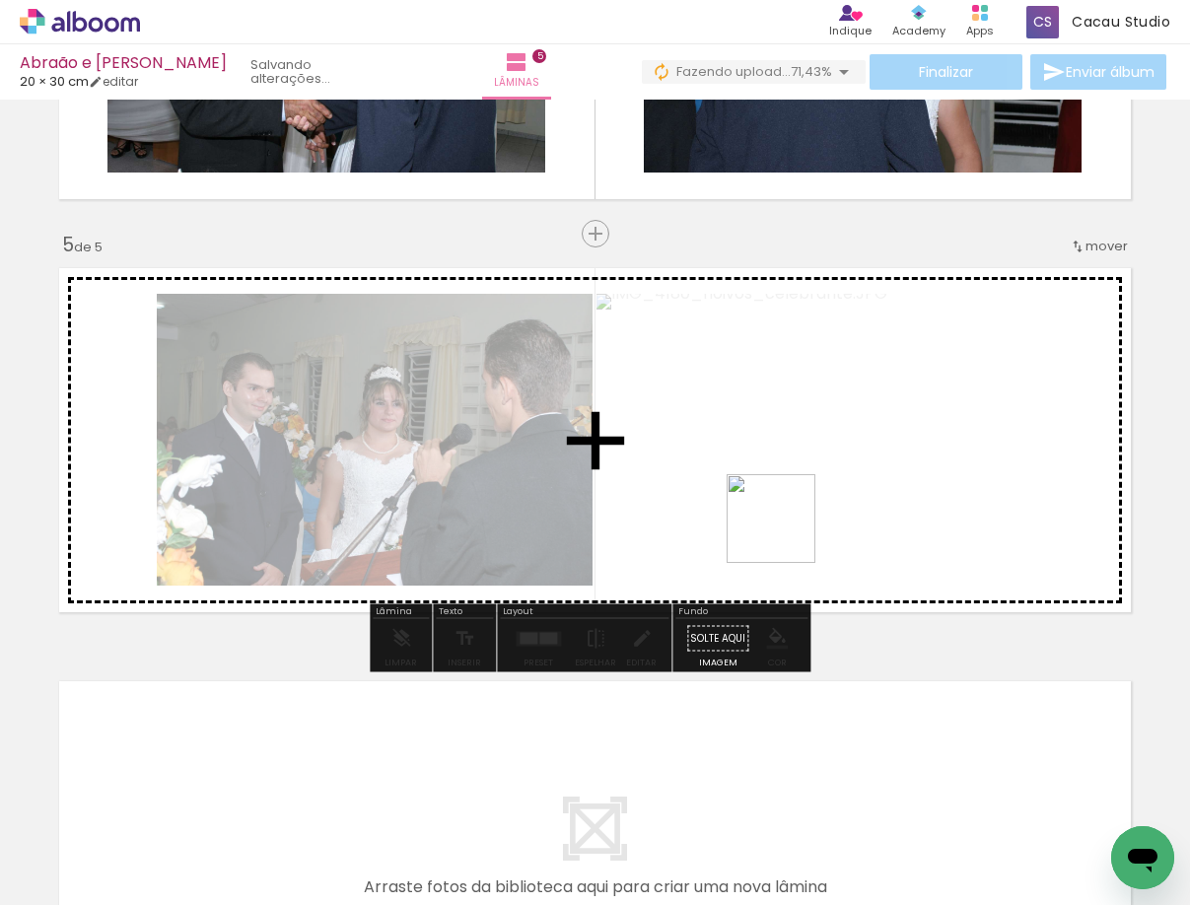
drag, startPoint x: 1053, startPoint y: 824, endPoint x: 803, endPoint y: 579, distance: 349.1
click at [769, 522] on quentale-workspace at bounding box center [595, 452] width 1190 height 905
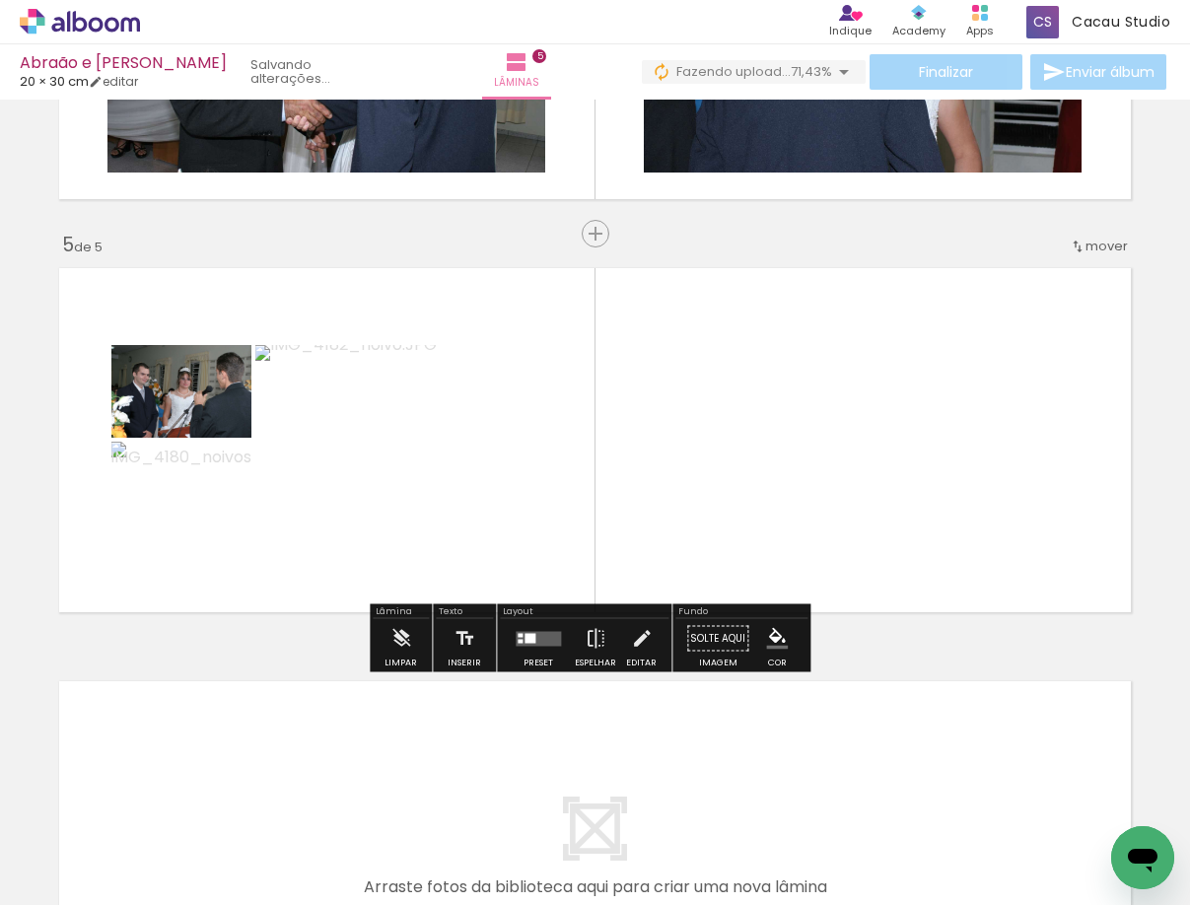
click at [425, 447] on quentale-photo at bounding box center [397, 440] width 285 height 190
click at [631, 642] on iron-icon at bounding box center [642, 638] width 22 height 39
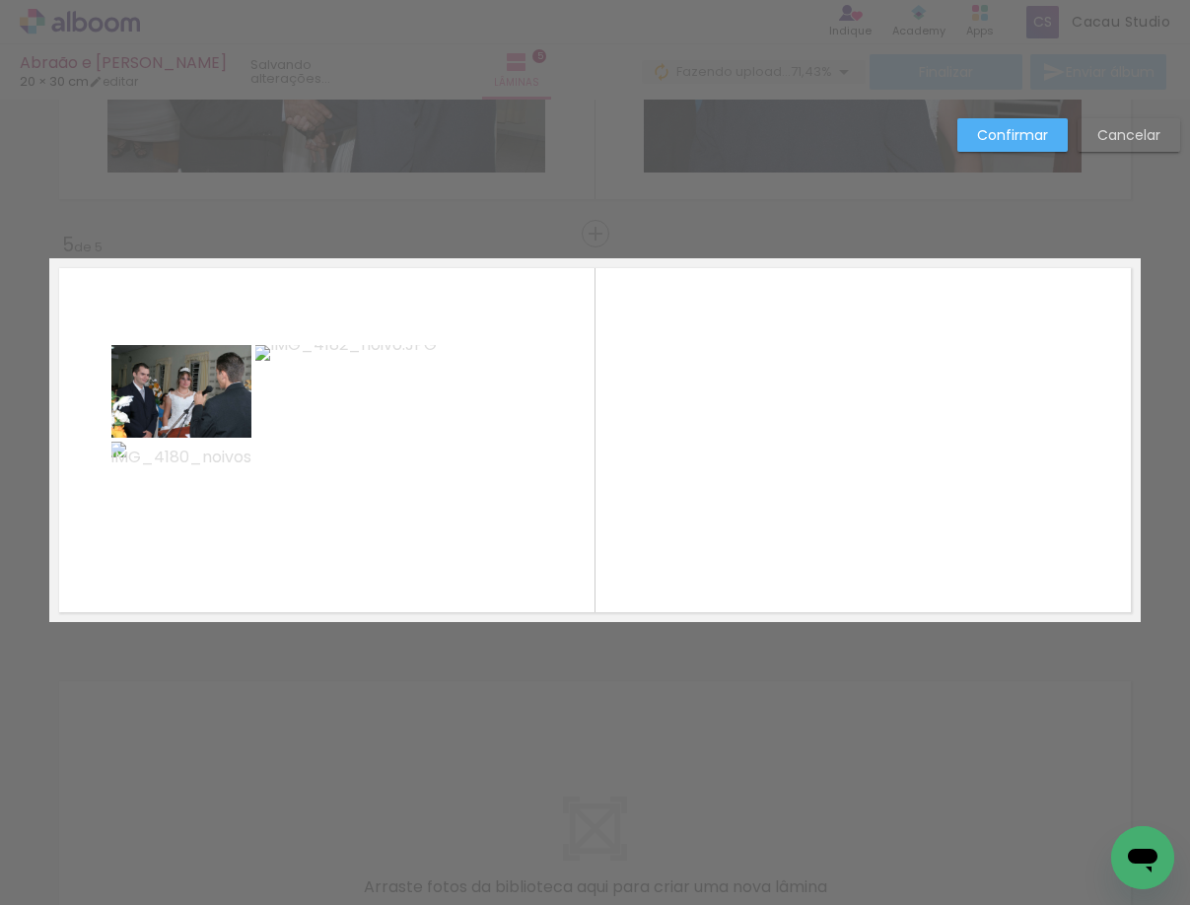
click at [389, 489] on quentale-photo at bounding box center [397, 440] width 285 height 190
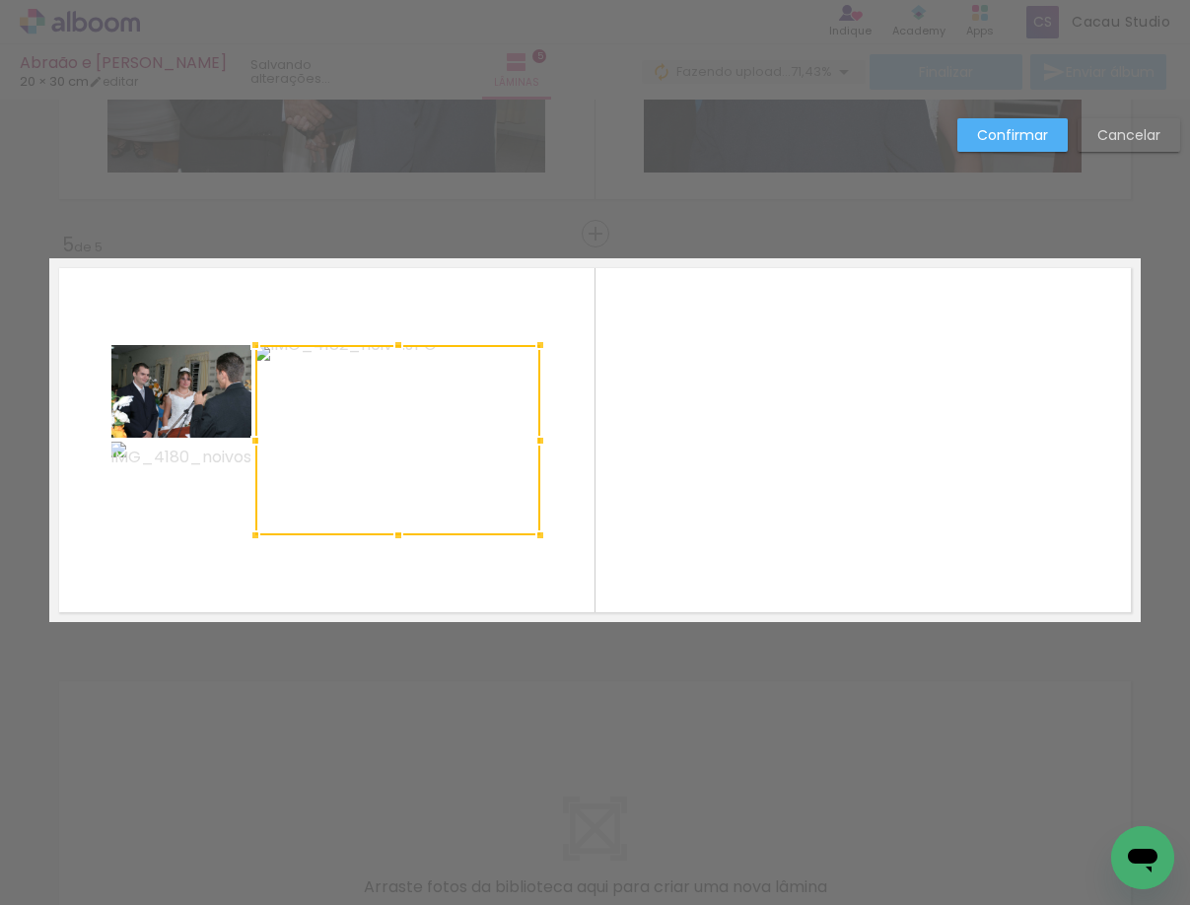
drag, startPoint x: 537, startPoint y: 555, endPoint x: 423, endPoint y: 572, distance: 115.5
click at [436, 576] on quentale-layouter at bounding box center [594, 440] width 1091 height 364
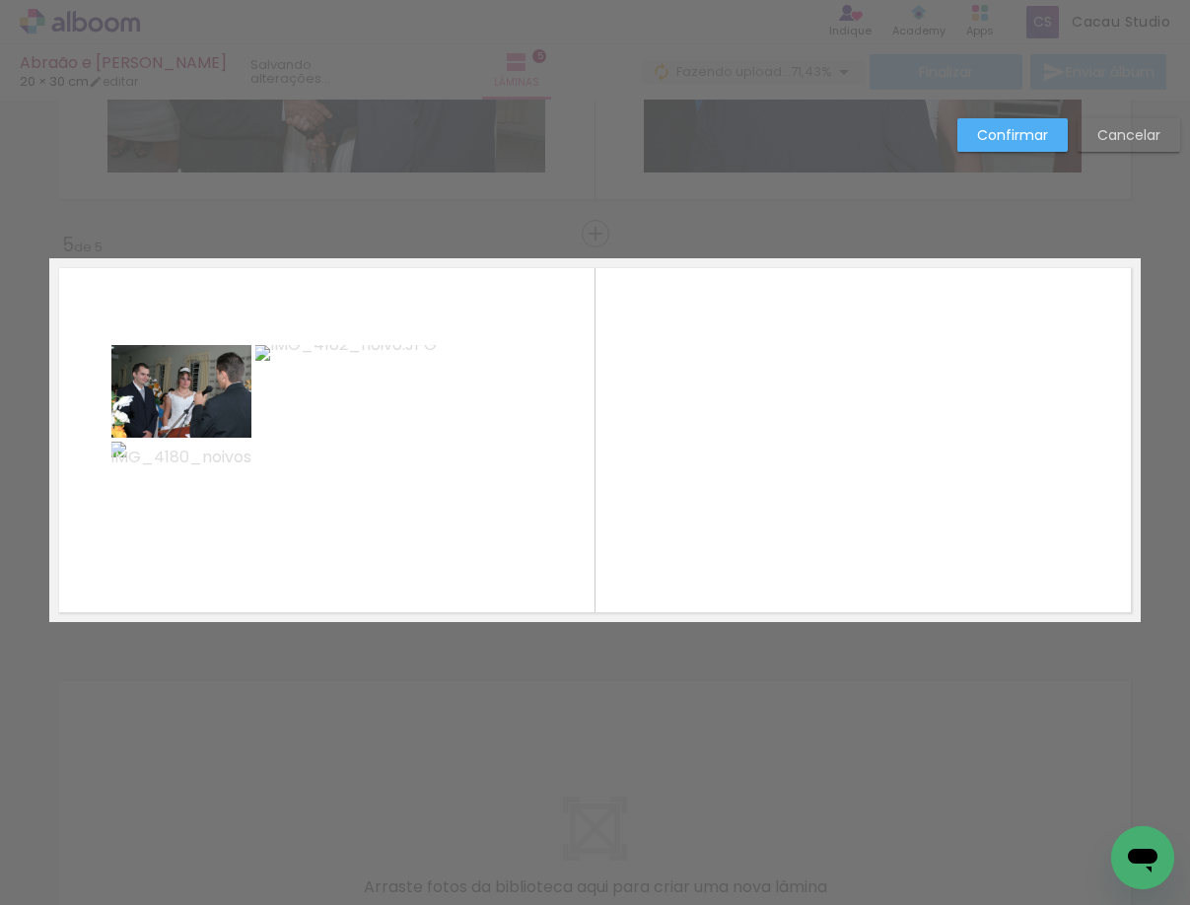
click at [382, 470] on quentale-photo at bounding box center [397, 440] width 285 height 190
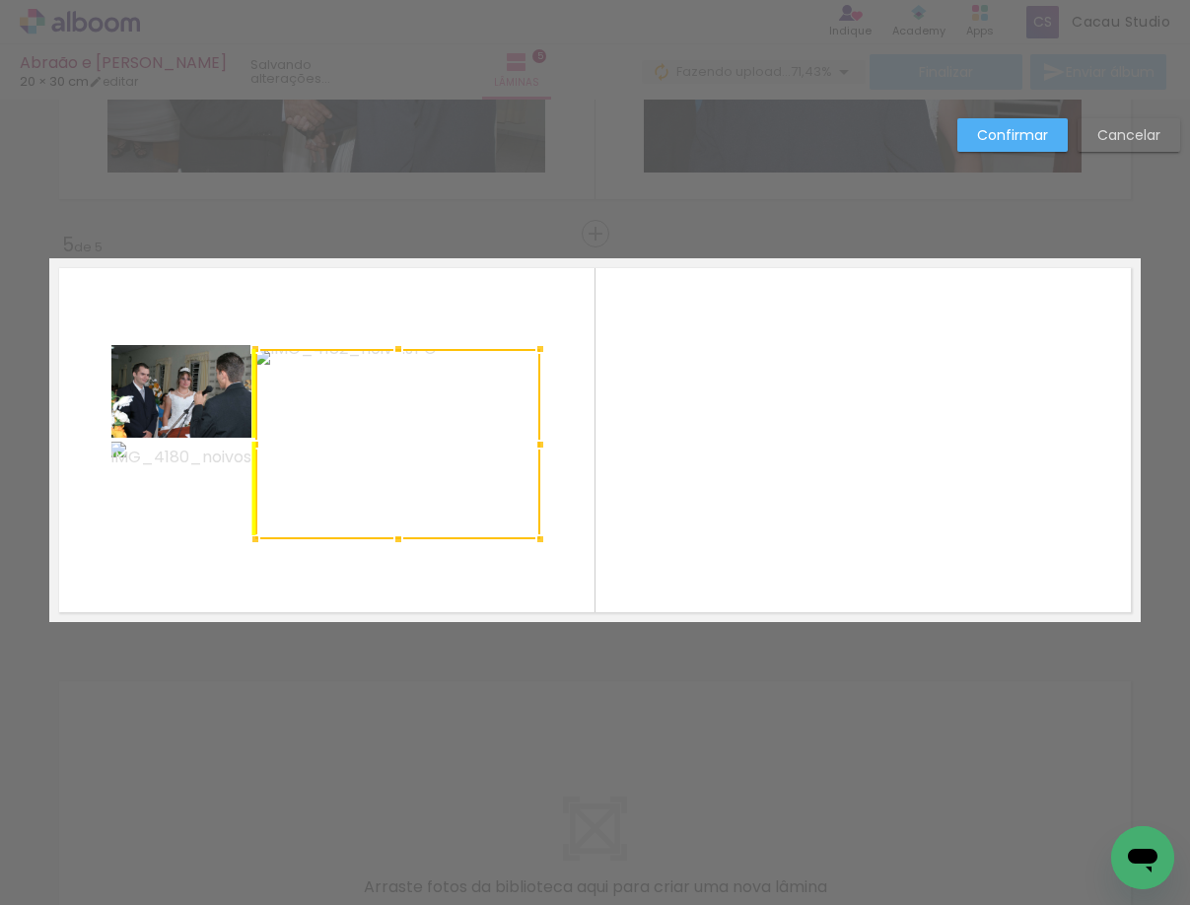
click at [396, 441] on div at bounding box center [397, 444] width 285 height 190
drag, startPoint x: 550, startPoint y: 439, endPoint x: 553, endPoint y: 490, distance: 51.3
click at [553, 489] on album-spread "5 de 5" at bounding box center [594, 440] width 1091 height 364
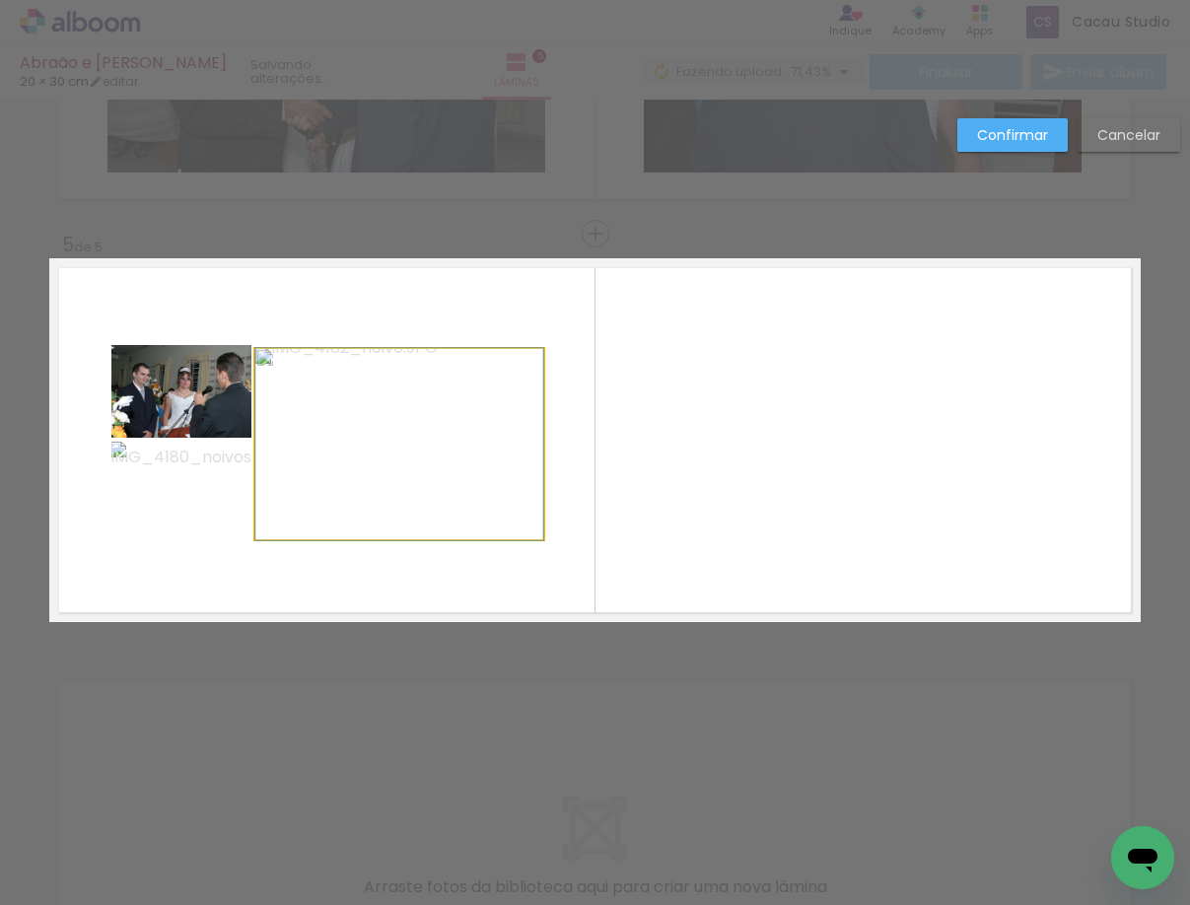
click at [496, 495] on quentale-photo at bounding box center [399, 444] width 288 height 190
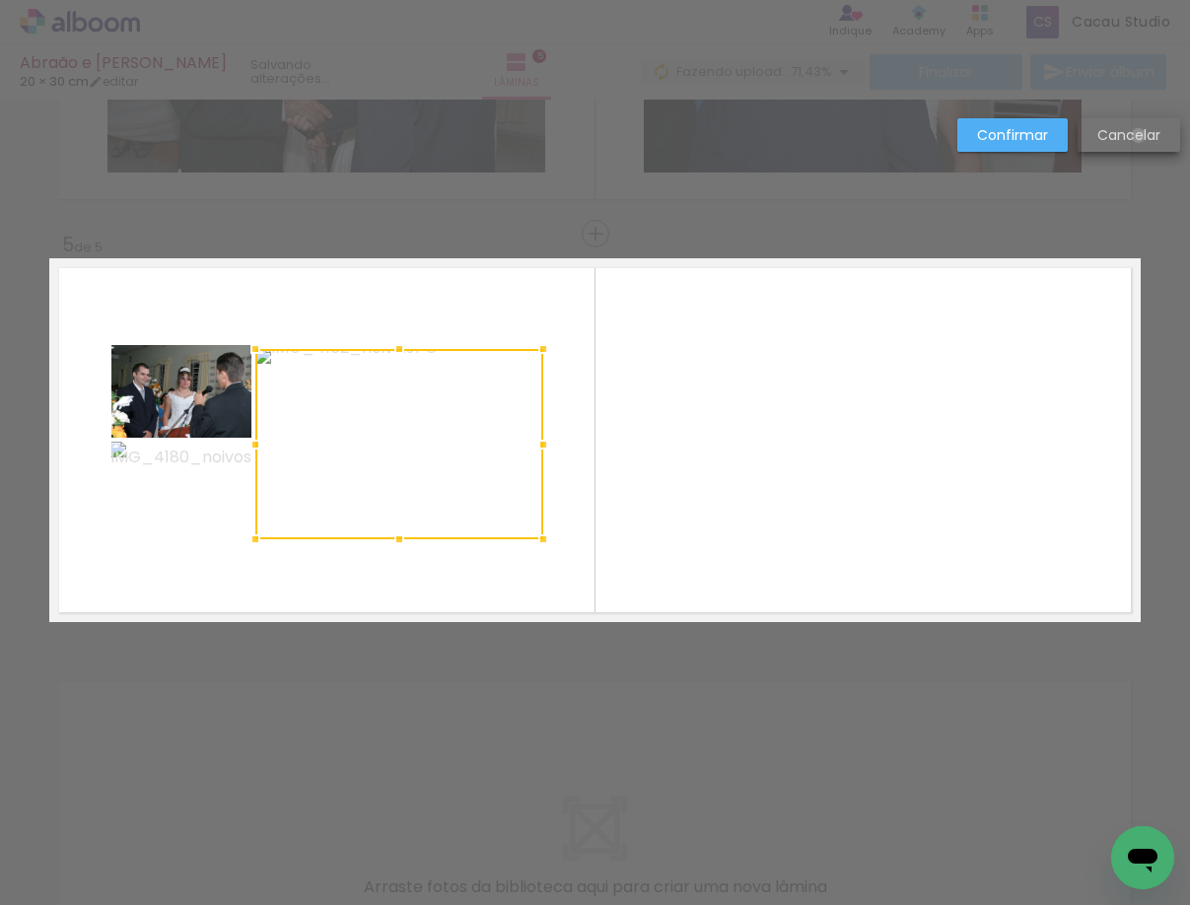
click at [0, 0] on slot "Cancelar" at bounding box center [0, 0] width 0 height 0
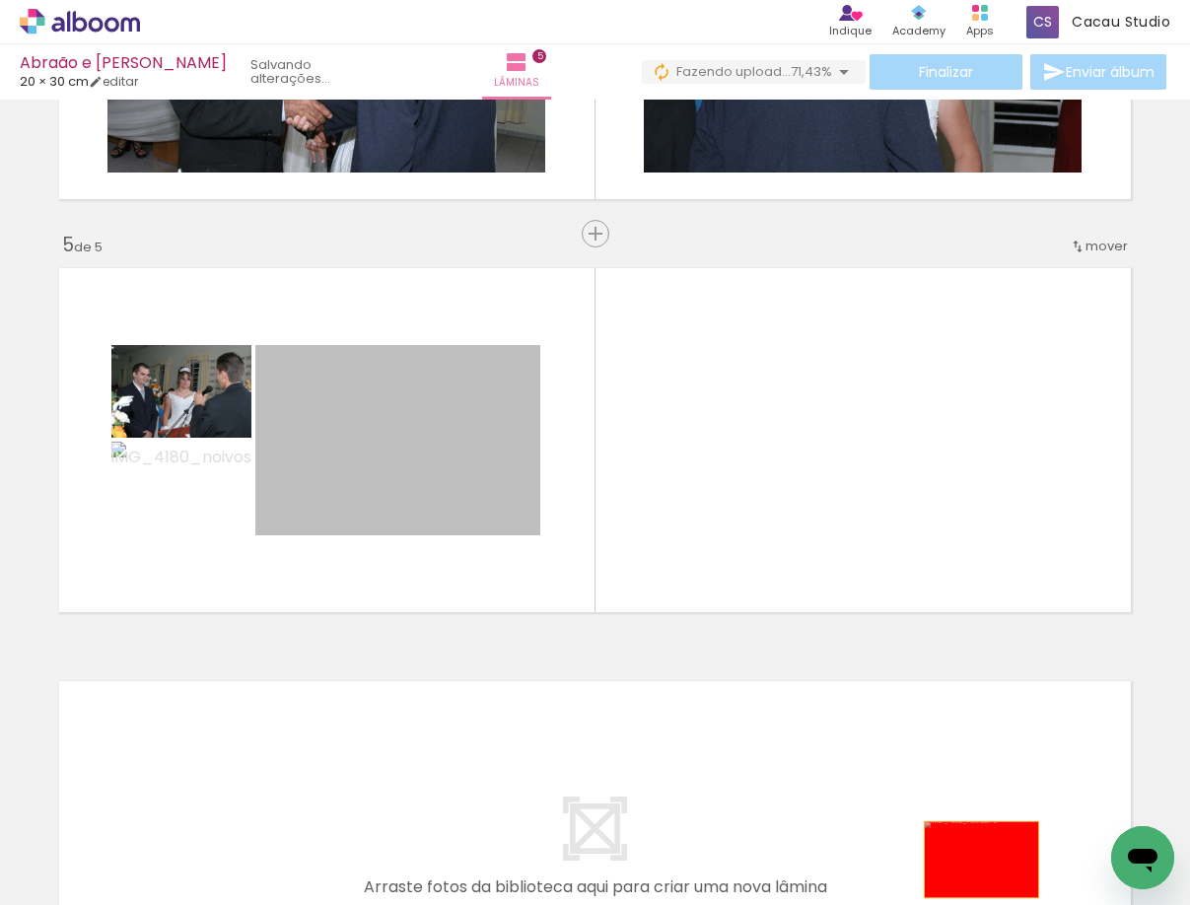
drag, startPoint x: 444, startPoint y: 470, endPoint x: 974, endPoint y: 859, distance: 657.0
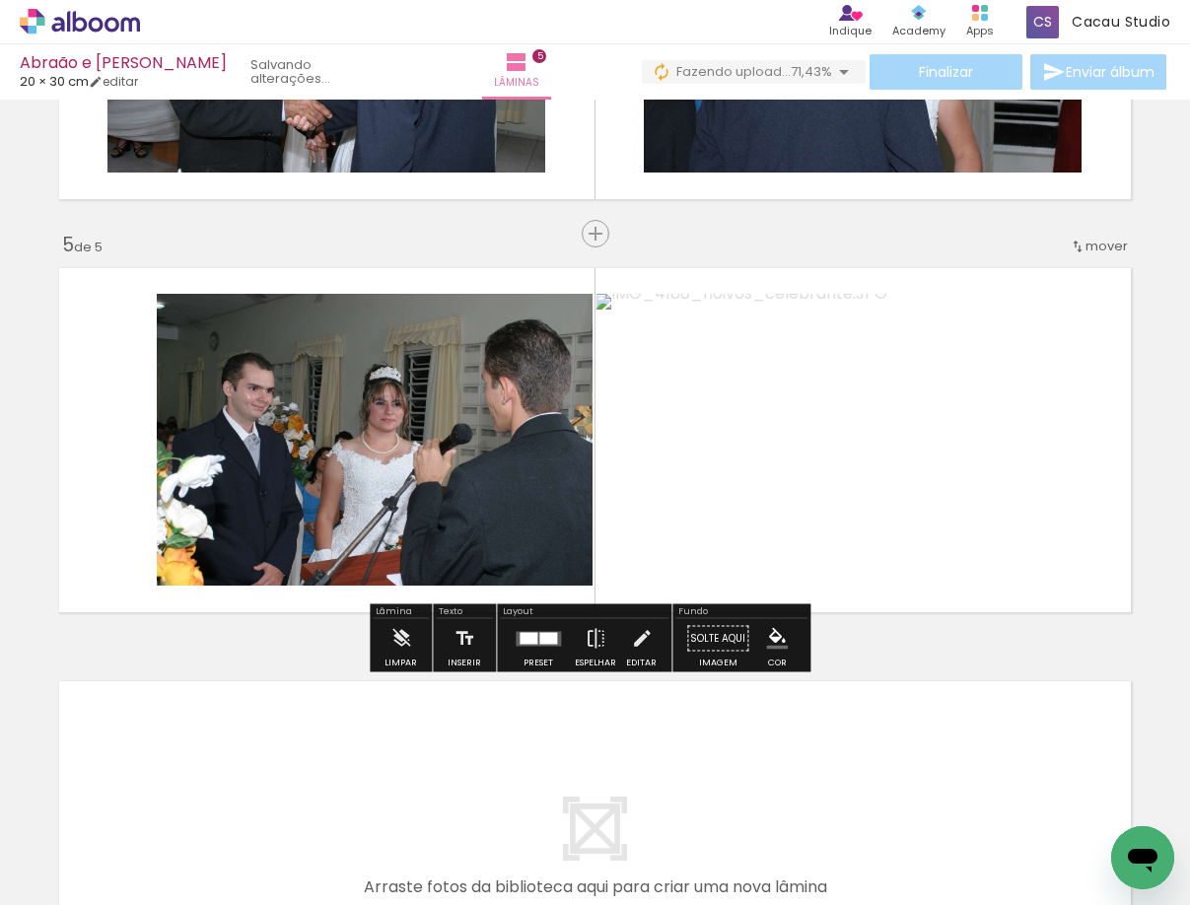
scroll to position [0, 523]
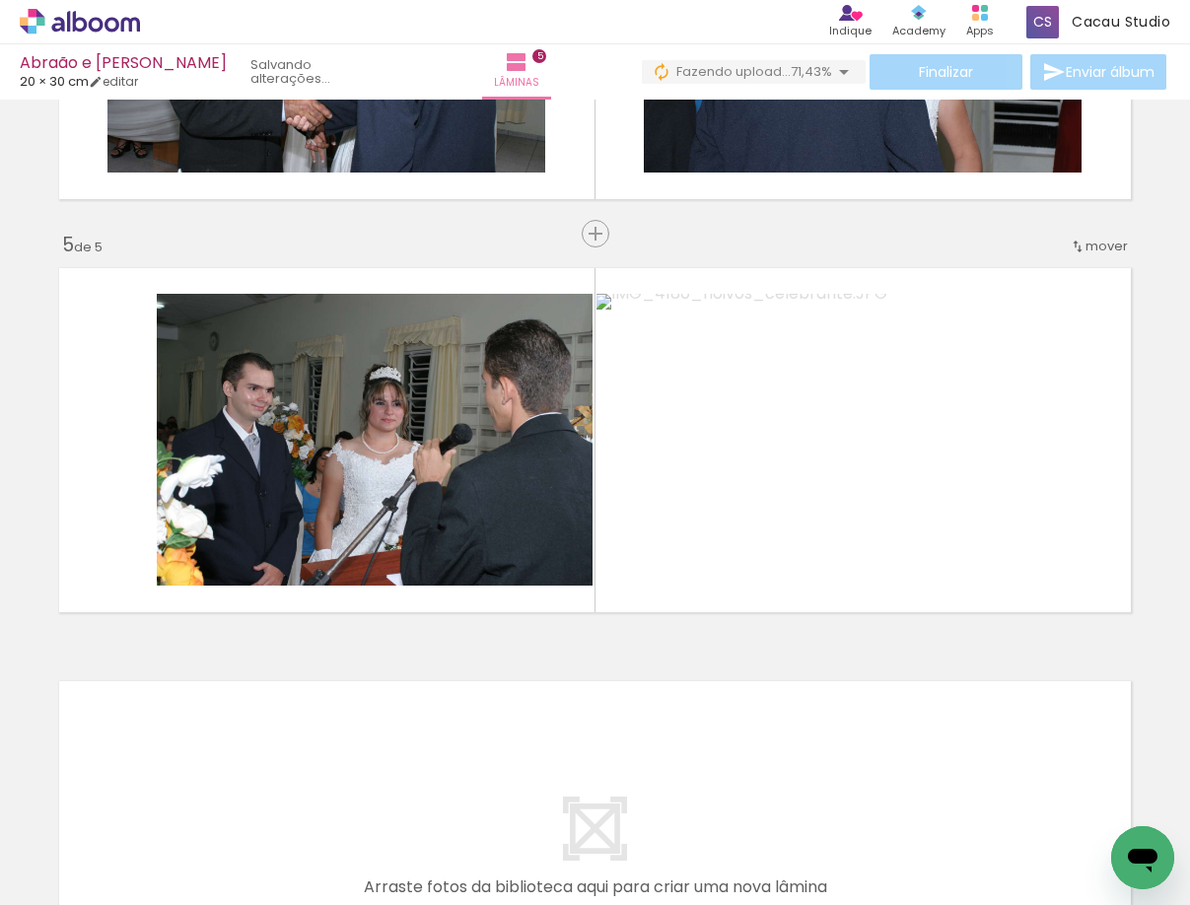
click at [955, 795] on iron-icon at bounding box center [955, 798] width 21 height 21
click at [1075, 797] on iron-icon at bounding box center [1065, 798] width 21 height 21
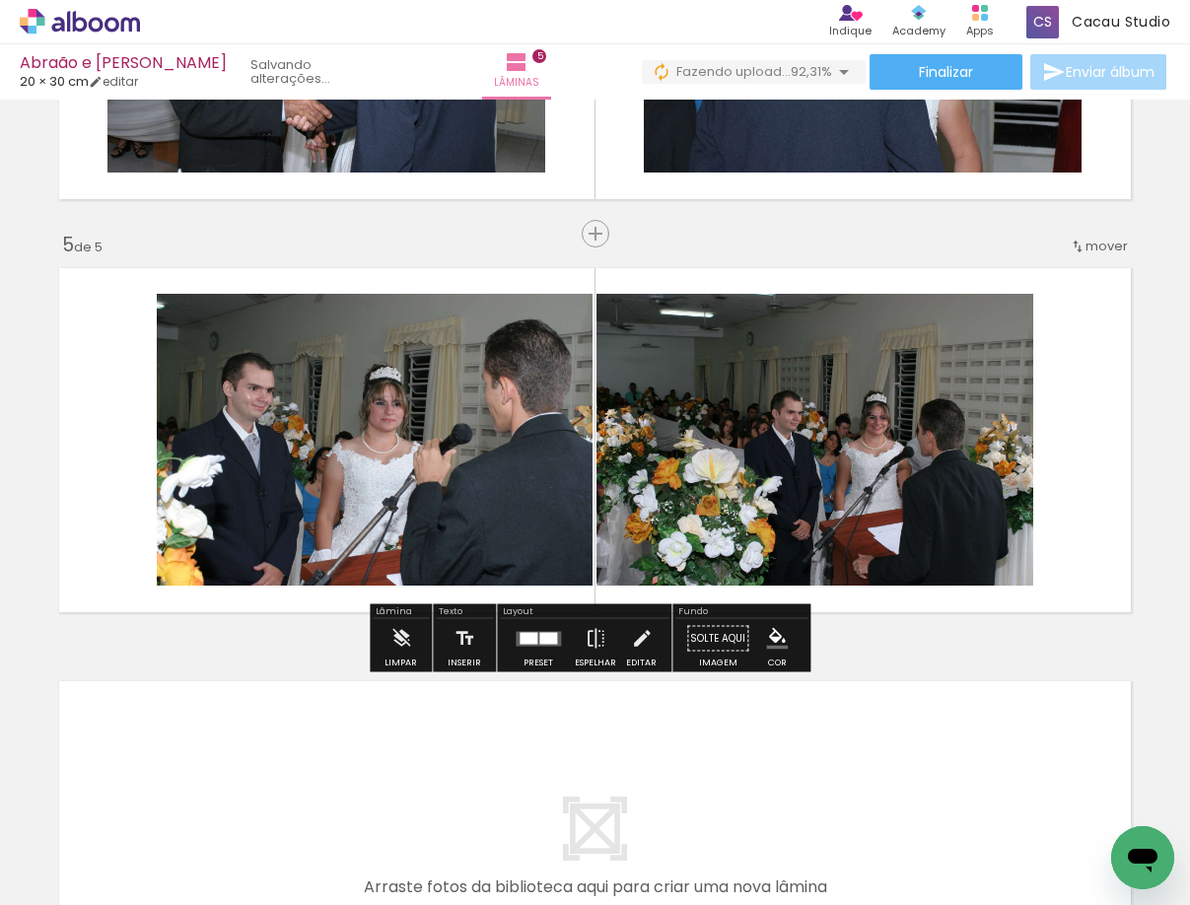
drag, startPoint x: 1074, startPoint y: 835, endPoint x: 754, endPoint y: 456, distance: 495.8
click at [758, 460] on quentale-workspace at bounding box center [595, 452] width 1190 height 905
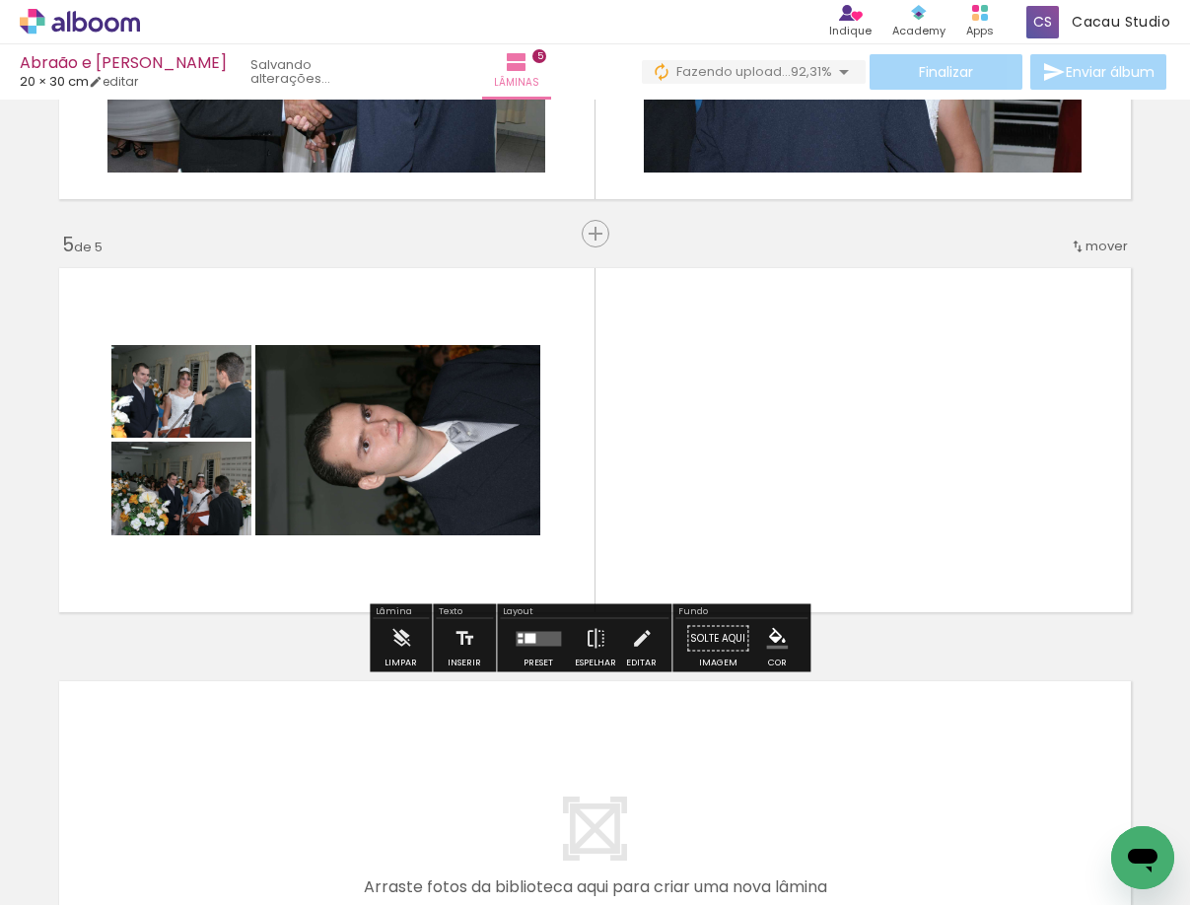
click at [444, 441] on quentale-photo at bounding box center [397, 440] width 285 height 190
drag, startPoint x: 1105, startPoint y: 820, endPoint x: 789, endPoint y: 371, distance: 549.0
click at [789, 371] on quentale-workspace at bounding box center [595, 452] width 1190 height 905
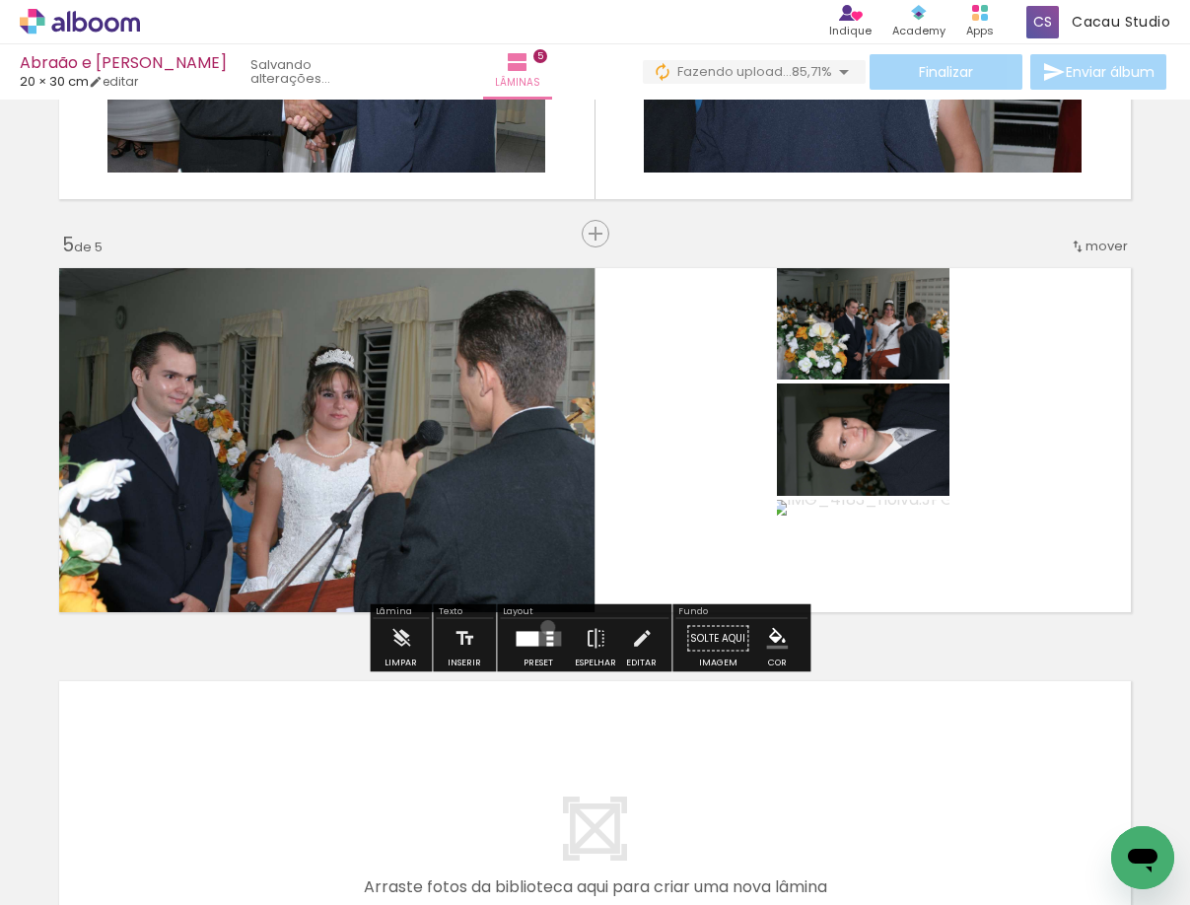
click at [543, 627] on div at bounding box center [537, 638] width 53 height 39
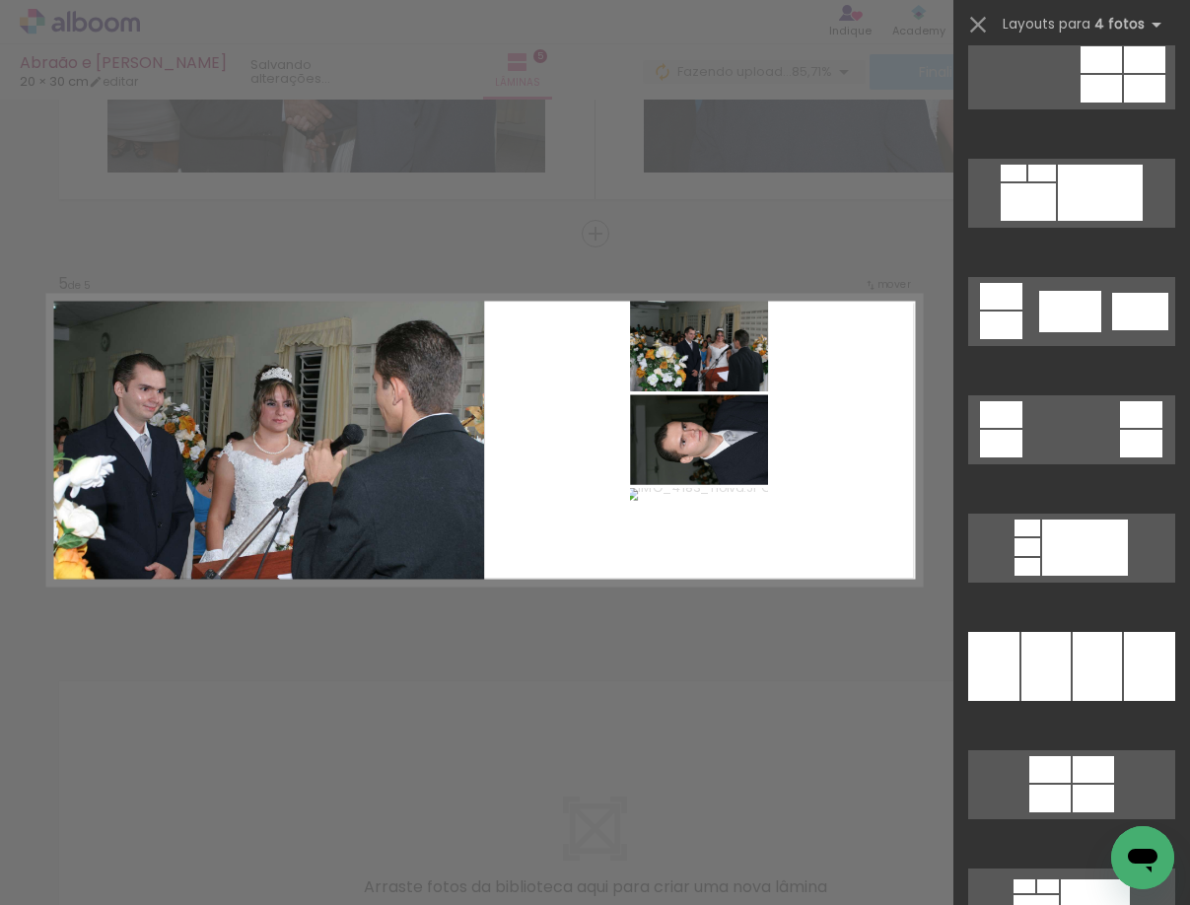
scroll to position [0, 0]
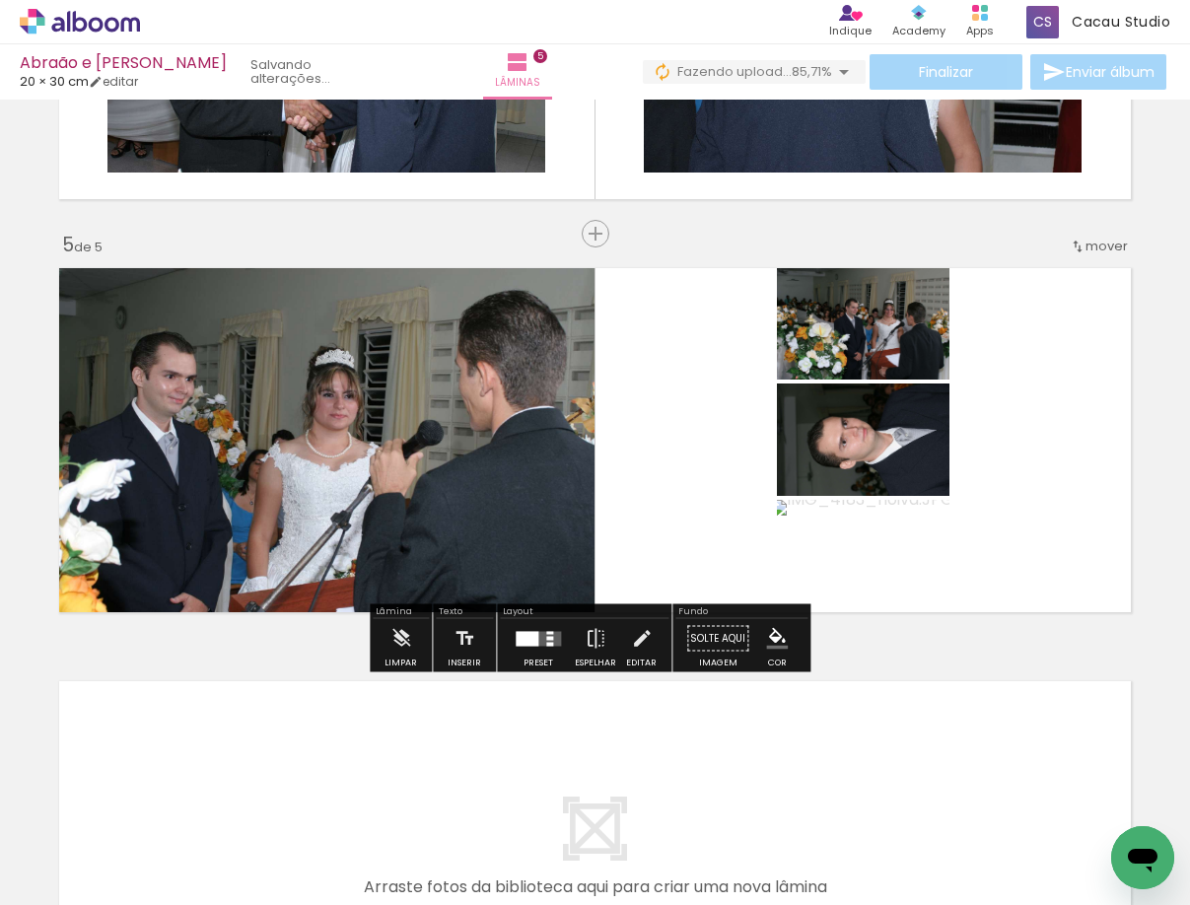
click at [872, 449] on quentale-photo at bounding box center [863, 439] width 172 height 112
click at [584, 630] on iron-icon at bounding box center [595, 638] width 22 height 39
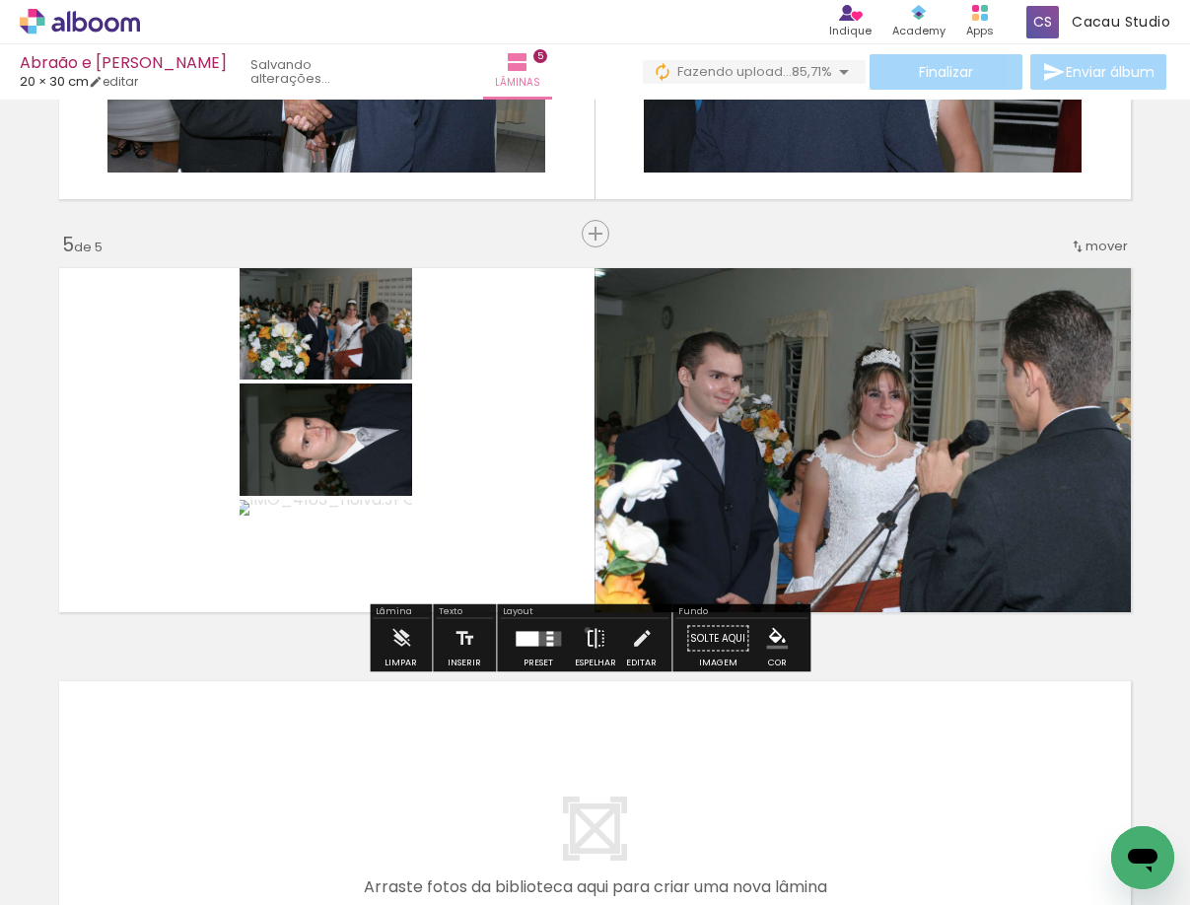
click at [584, 630] on iron-icon at bounding box center [595, 638] width 22 height 39
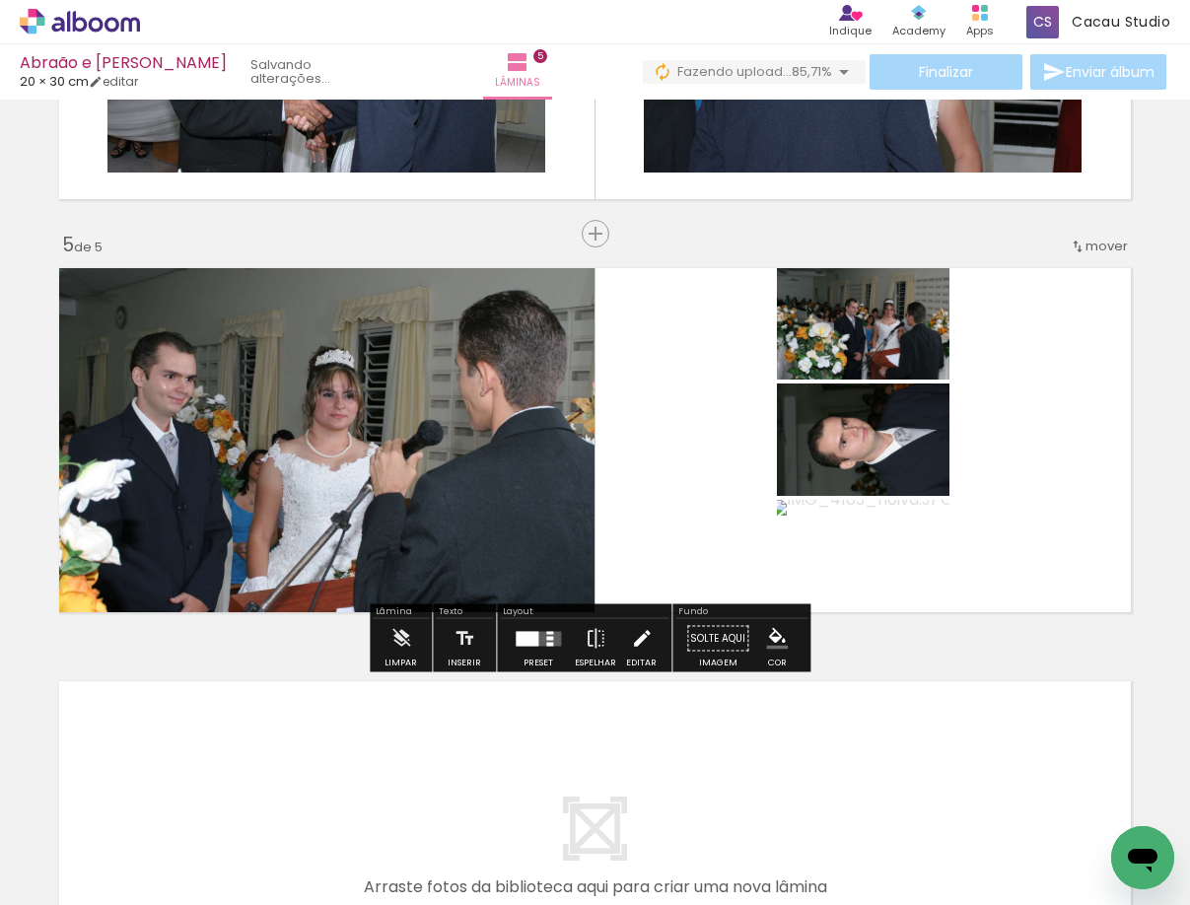
click at [635, 654] on iron-icon at bounding box center [642, 638] width 22 height 39
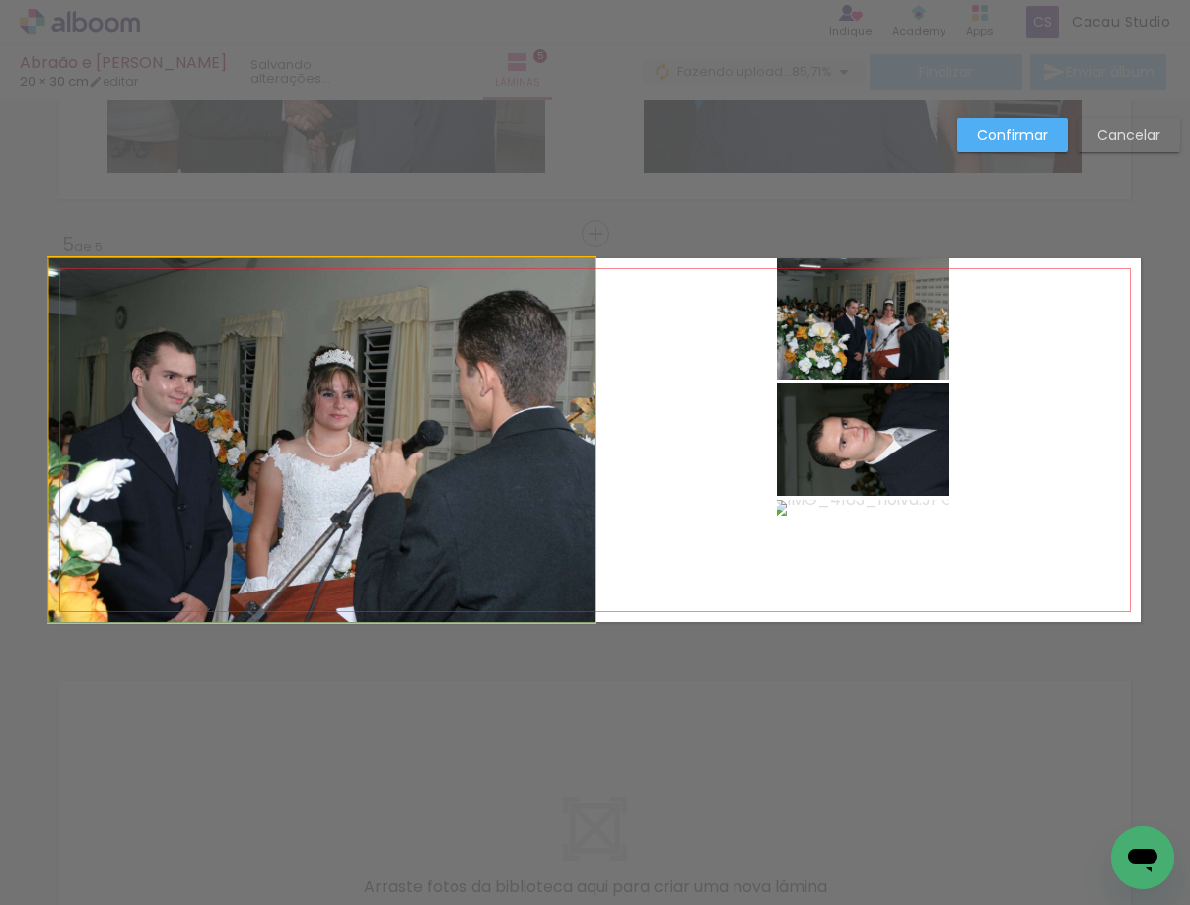
click at [459, 495] on quentale-photo at bounding box center [321, 440] width 545 height 364
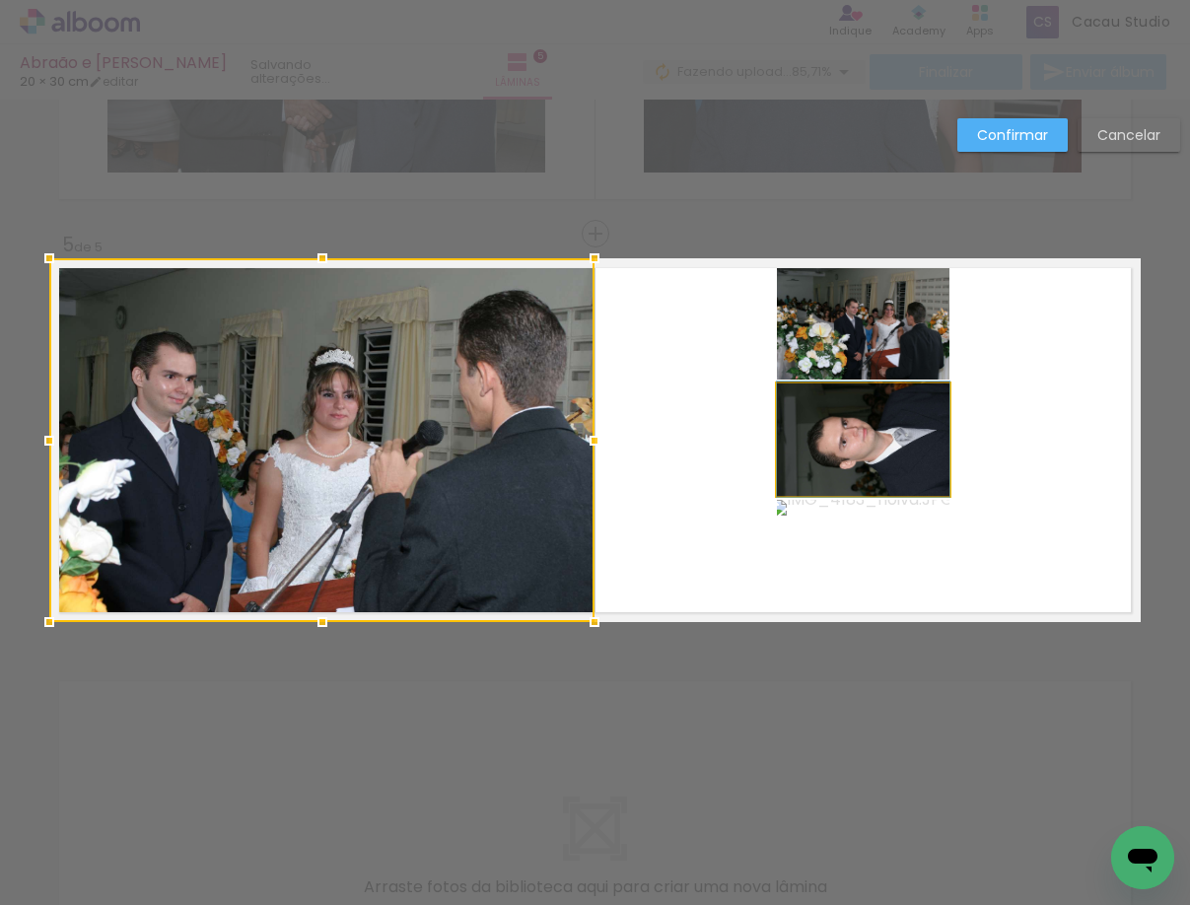
click at [867, 457] on quentale-photo at bounding box center [863, 439] width 172 height 112
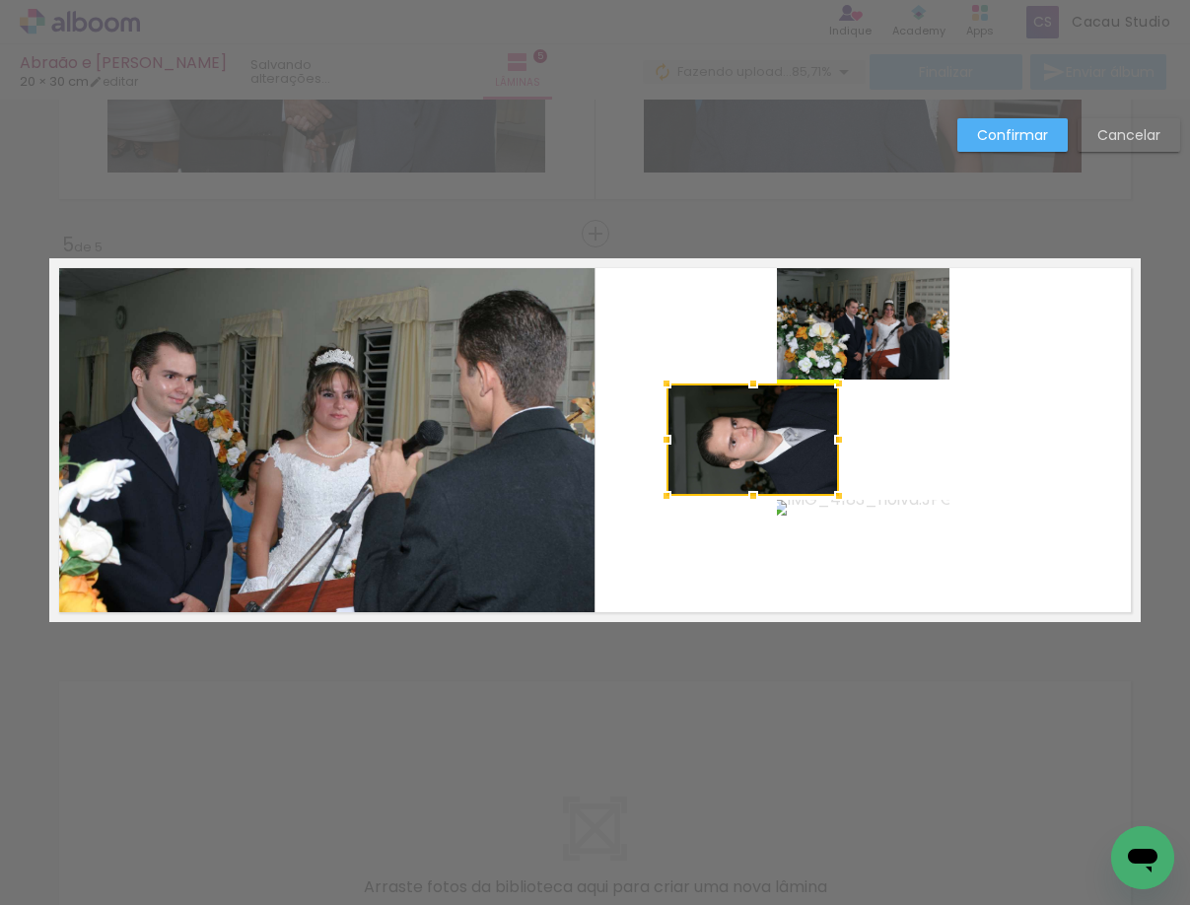
drag, startPoint x: 892, startPoint y: 459, endPoint x: 781, endPoint y: 446, distance: 112.1
click at [781, 446] on div at bounding box center [752, 439] width 172 height 112
drag, startPoint x: 856, startPoint y: 430, endPoint x: 812, endPoint y: 433, distance: 44.4
click at [852, 462] on quentale-layouter at bounding box center [594, 440] width 1091 height 364
click at [820, 484] on quentale-photo at bounding box center [751, 439] width 172 height 112
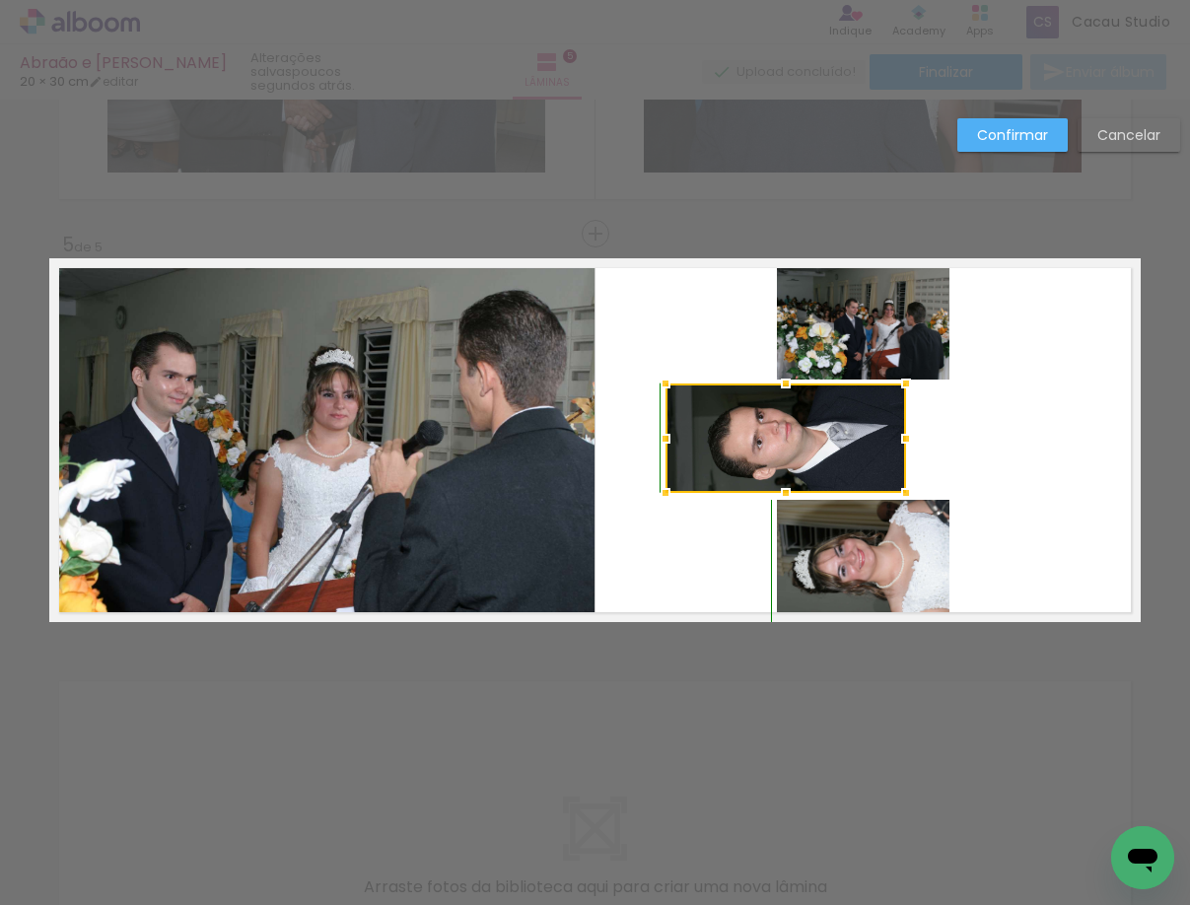
drag, startPoint x: 833, startPoint y: 492, endPoint x: 902, endPoint y: 508, distance: 70.8
click at [902, 508] on div at bounding box center [905, 492] width 39 height 39
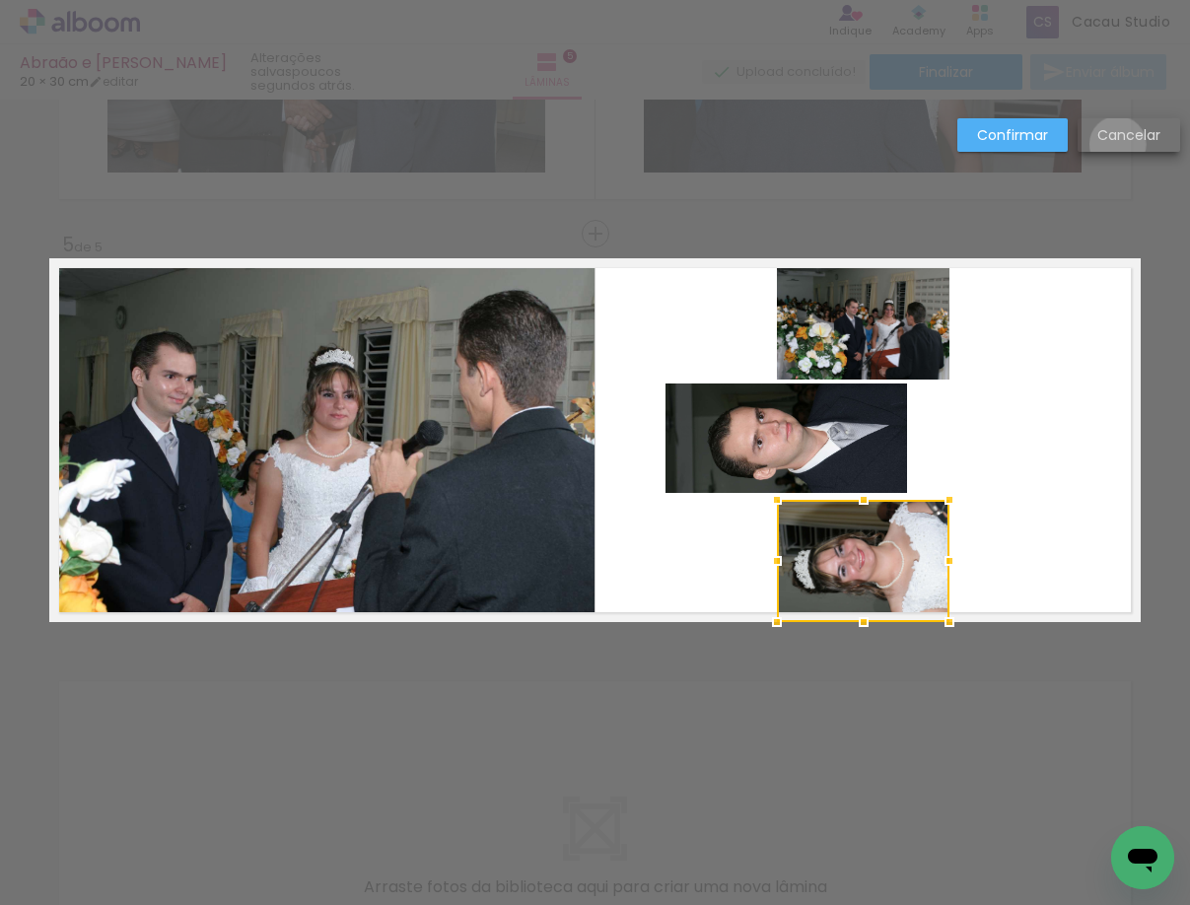
click at [0, 0] on slot "Cancelar" at bounding box center [0, 0] width 0 height 0
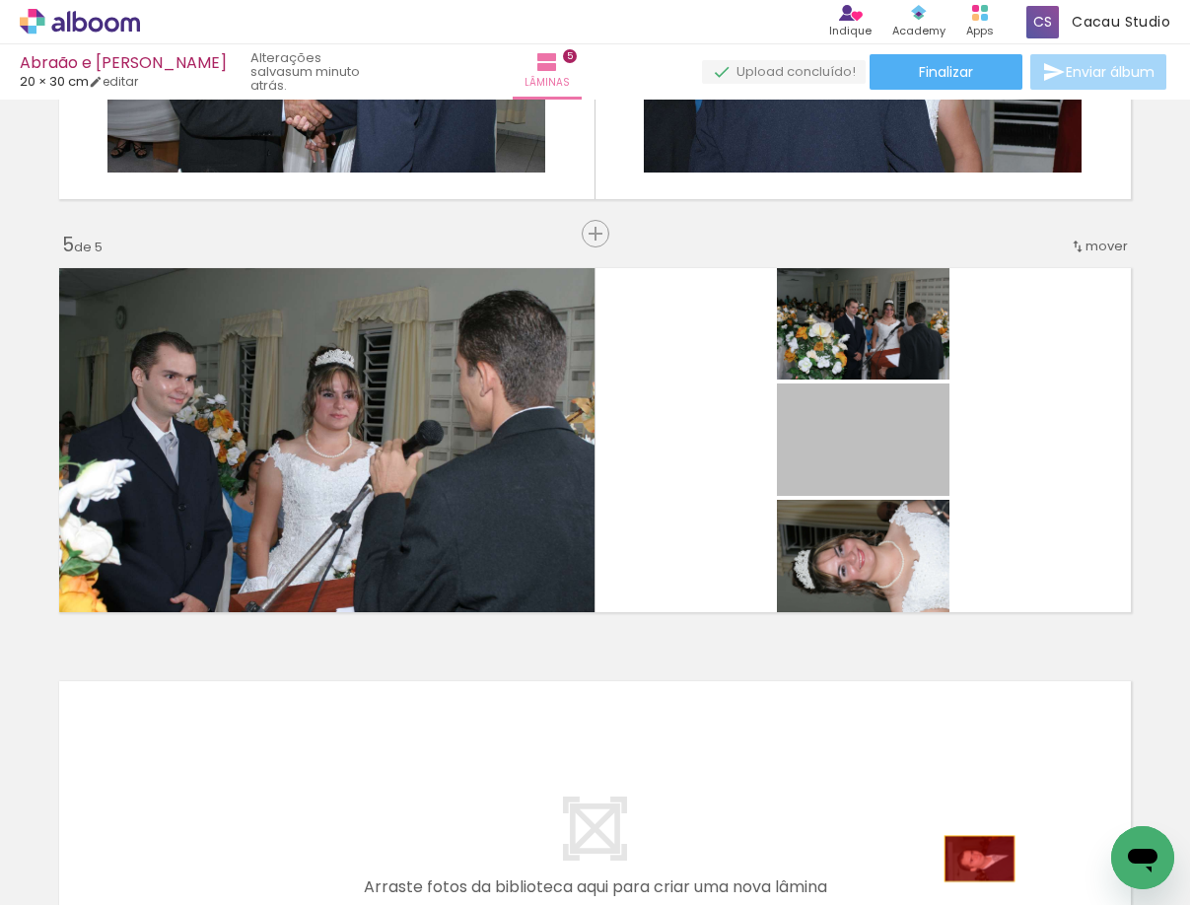
drag, startPoint x: 864, startPoint y: 474, endPoint x: 973, endPoint y: 859, distance: 400.3
click at [973, 859] on quentale-workspace at bounding box center [595, 452] width 1190 height 905
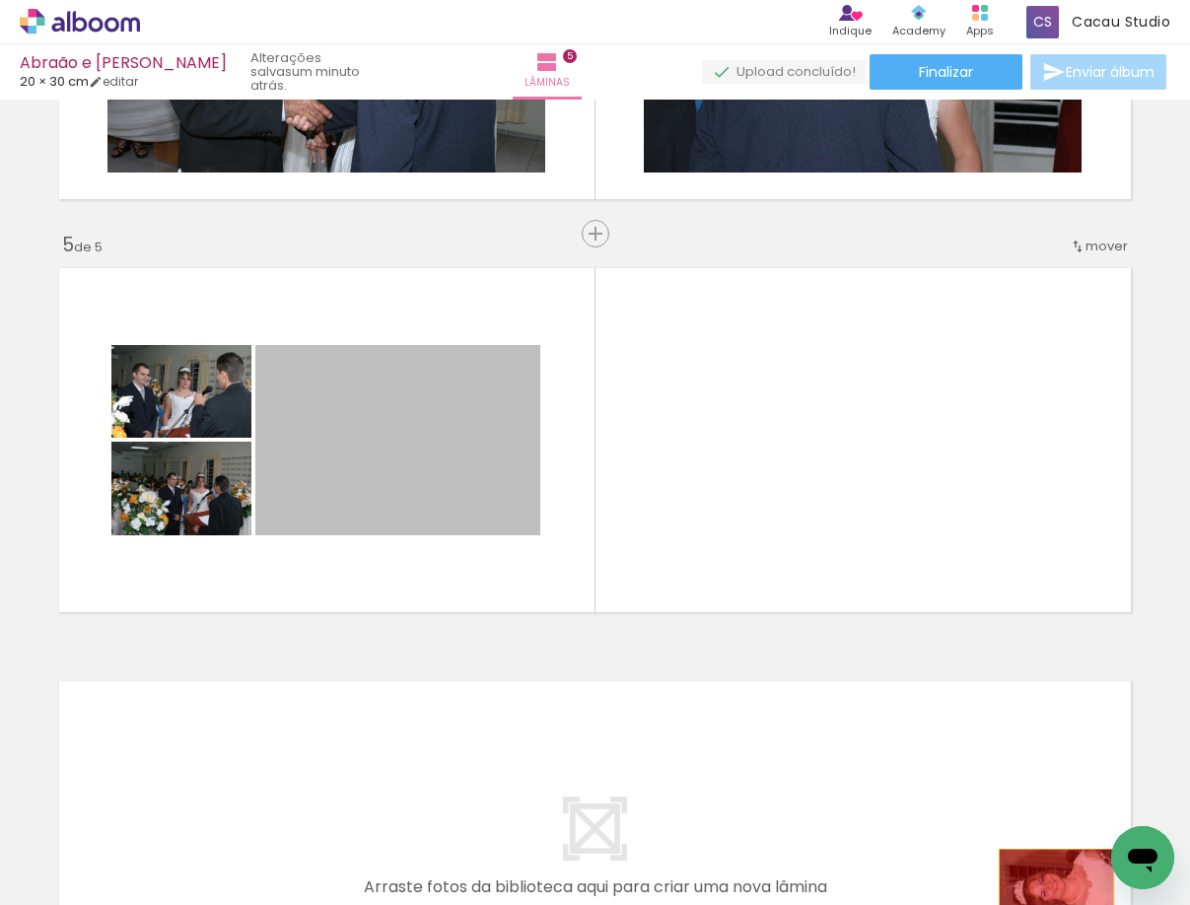
drag, startPoint x: 479, startPoint y: 473, endPoint x: 1049, endPoint y: 887, distance: 704.1
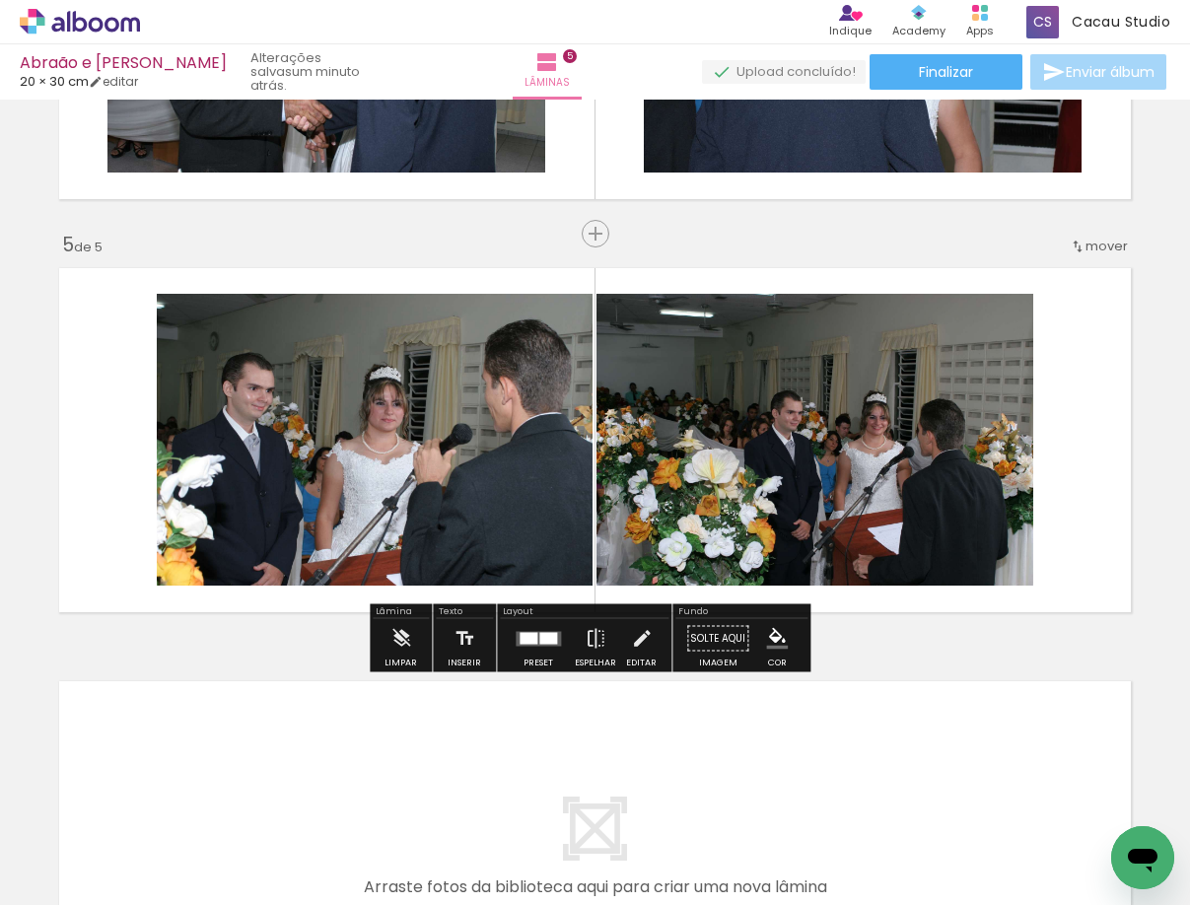
click at [966, 806] on iron-icon at bounding box center [955, 798] width 21 height 21
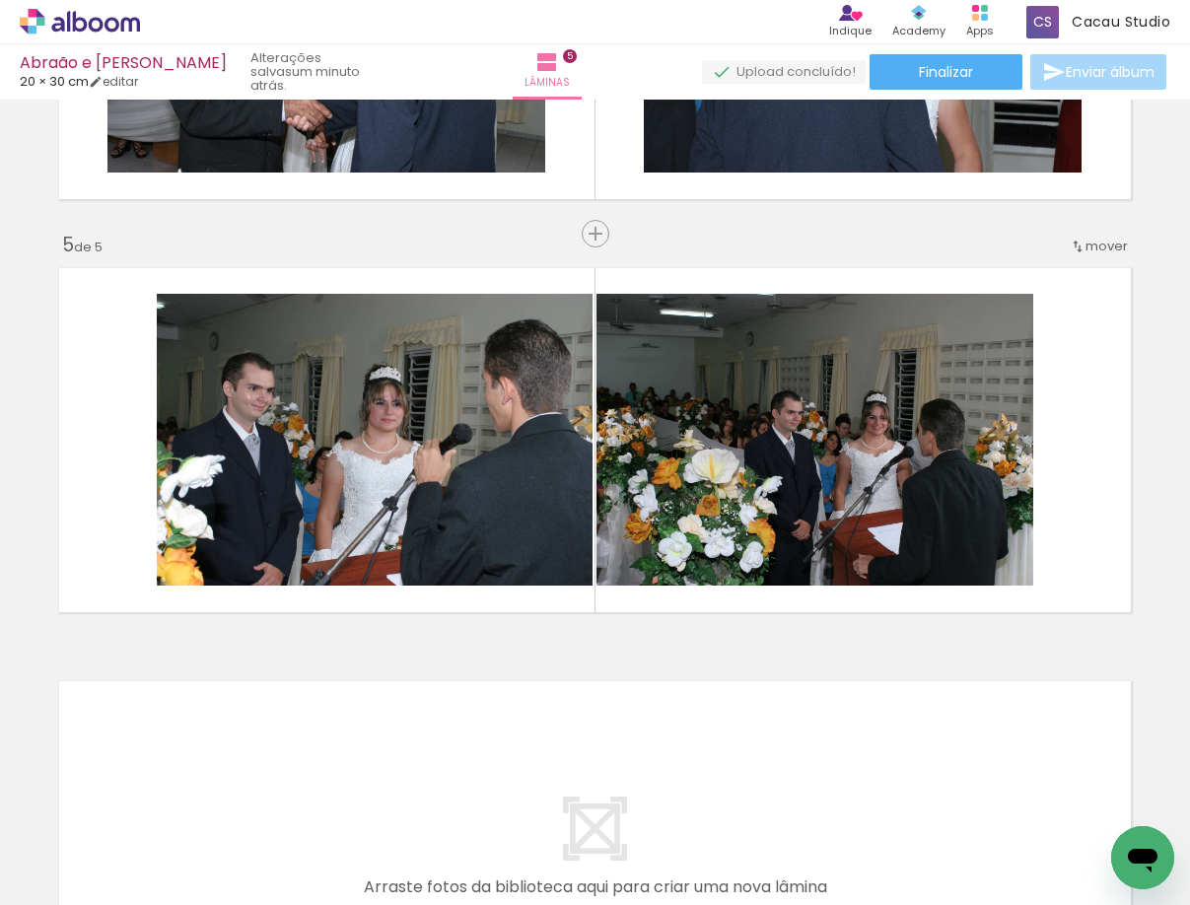
click at [1065, 794] on iron-icon at bounding box center [1065, 798] width 21 height 21
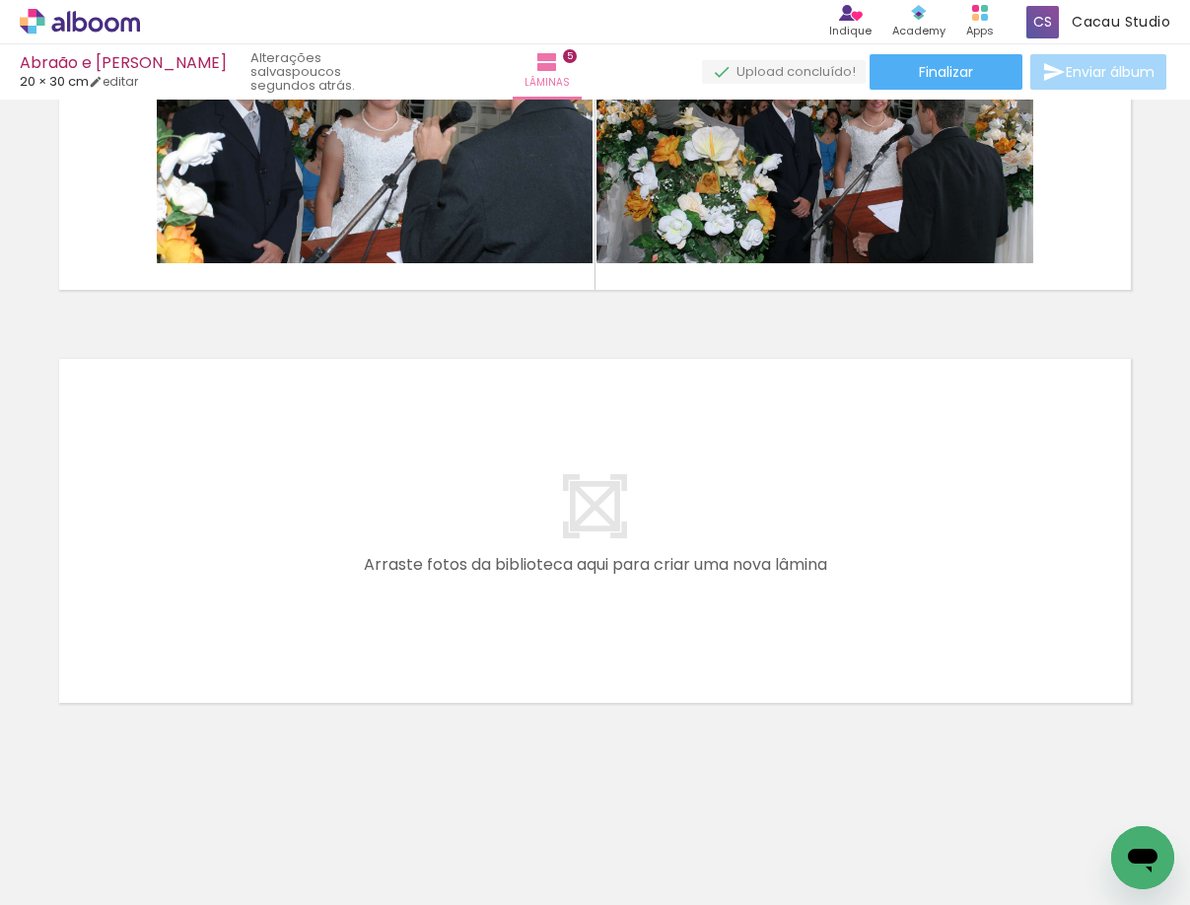
click at [730, 569] on quentale-layouter at bounding box center [594, 531] width 1091 height 364
click at [1080, 839] on div at bounding box center [1109, 838] width 98 height 65
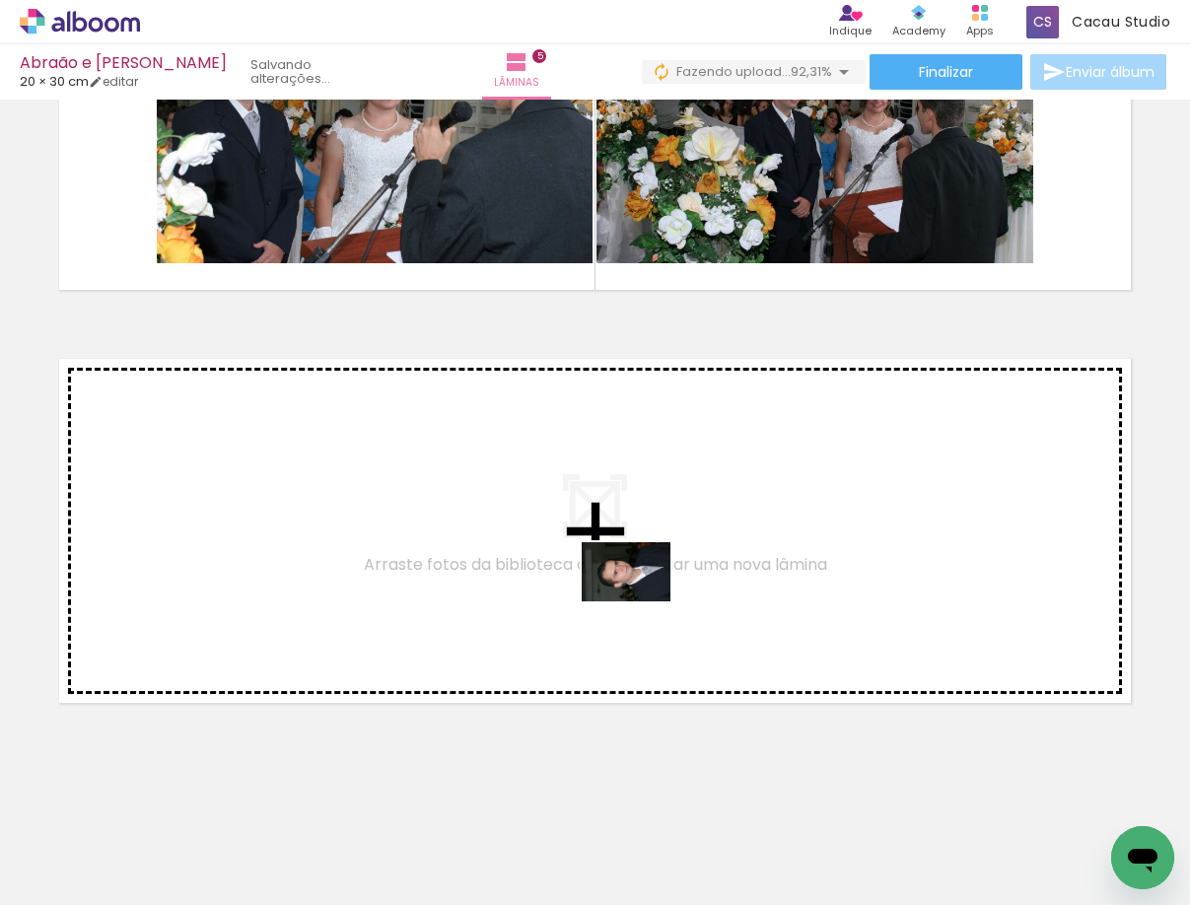
drag, startPoint x: 1092, startPoint y: 860, endPoint x: 634, endPoint y: 594, distance: 529.9
click at [634, 594] on quentale-workspace at bounding box center [595, 452] width 1190 height 905
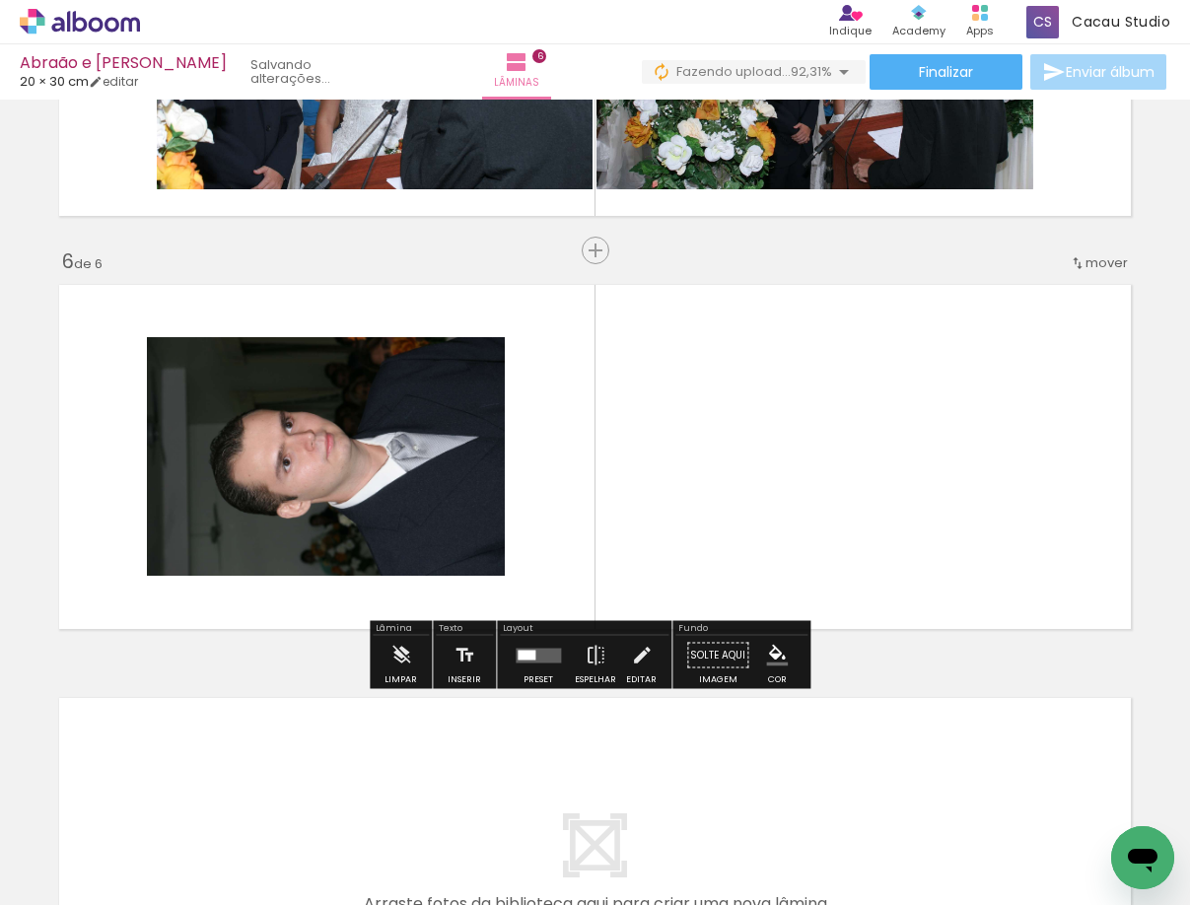
scroll to position [1963, 0]
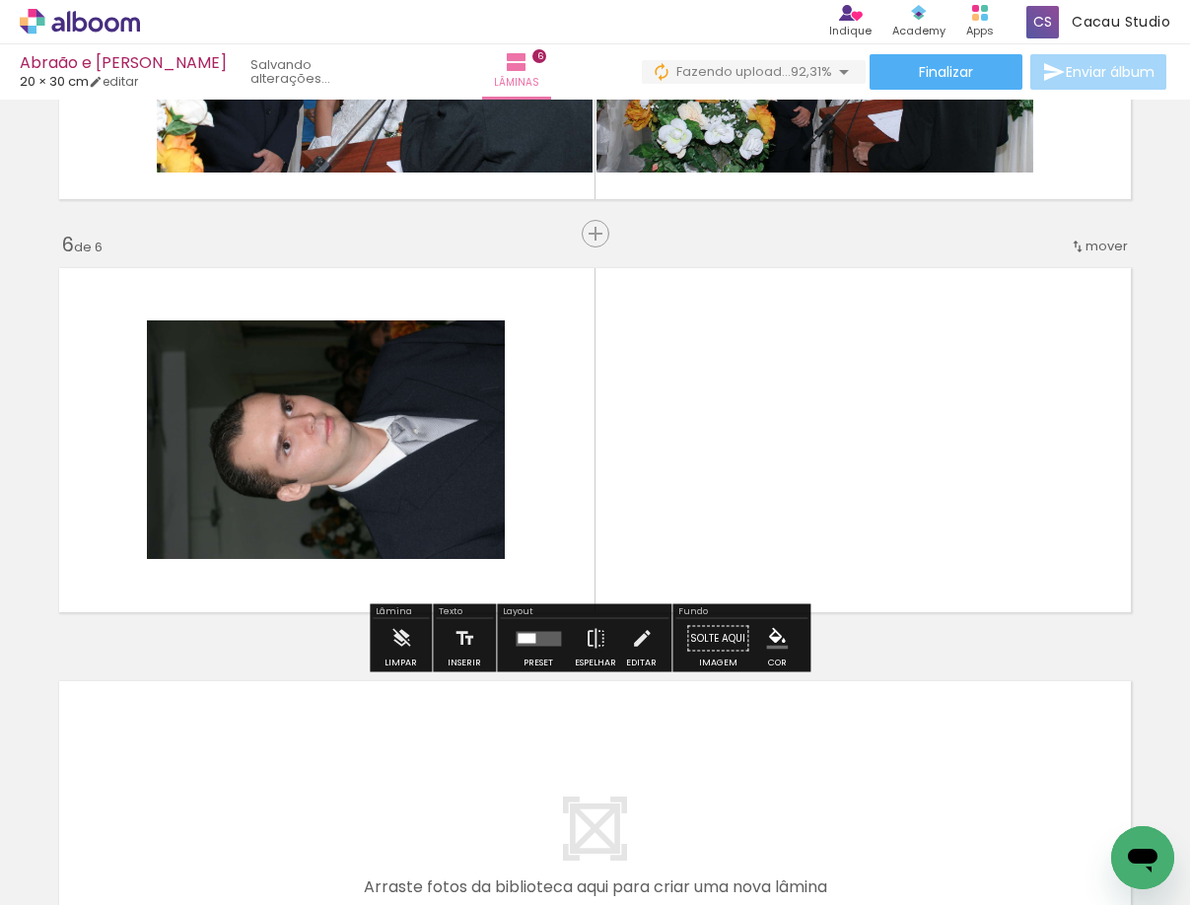
click at [299, 392] on quentale-photo at bounding box center [326, 439] width 358 height 238
click at [711, 638] on paper-button "Solte aqui Imagem" at bounding box center [717, 644] width 71 height 50
click at [631, 645] on iron-icon at bounding box center [642, 638] width 22 height 39
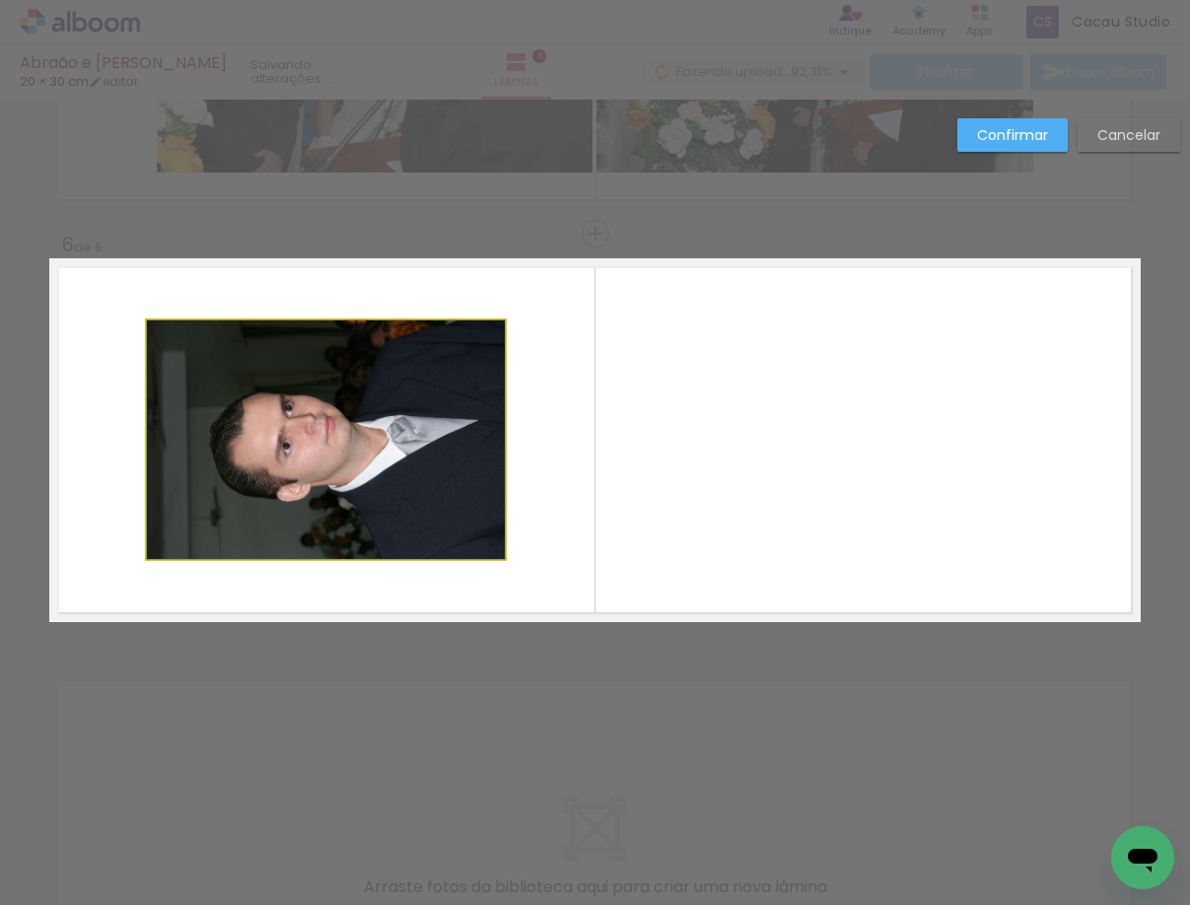
click at [405, 476] on quentale-photo at bounding box center [326, 439] width 358 height 238
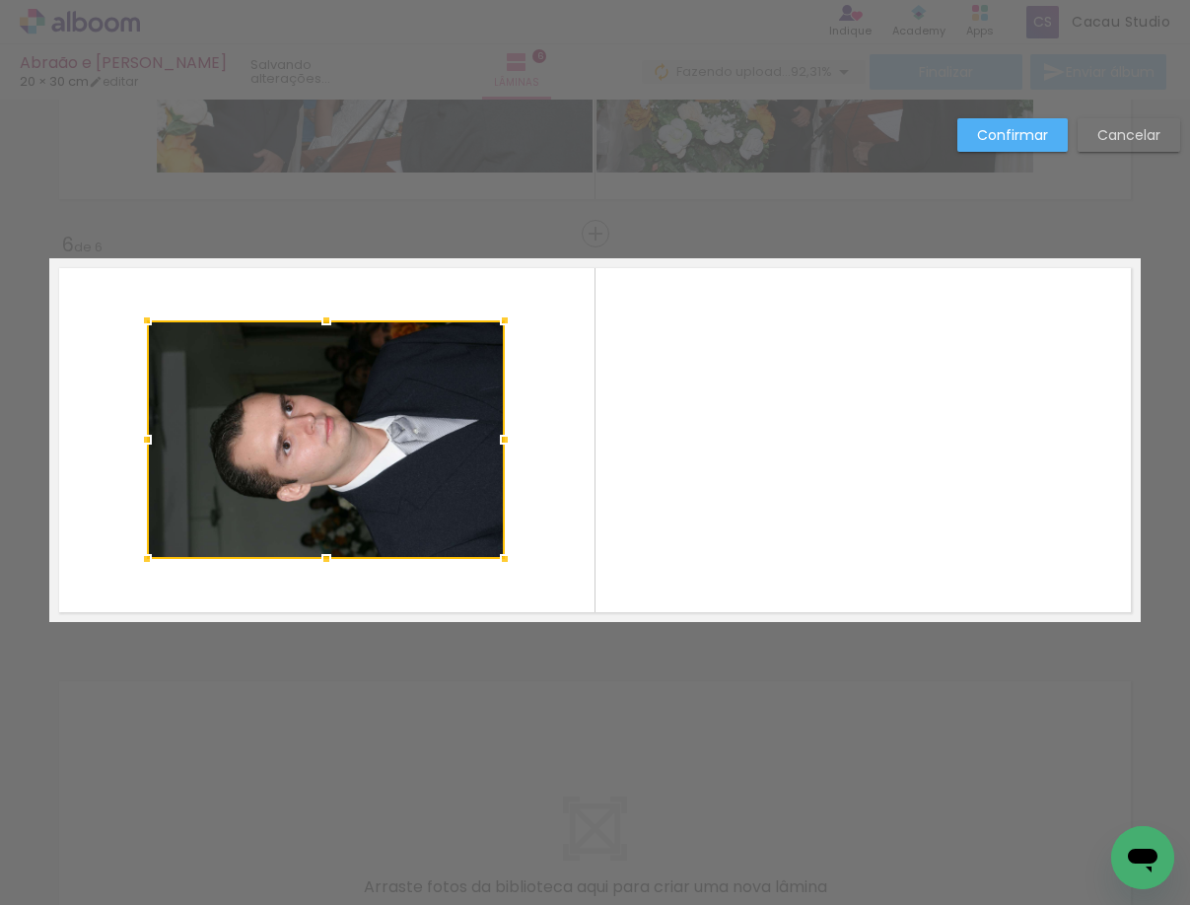
click at [710, 482] on quentale-layouter at bounding box center [594, 440] width 1091 height 364
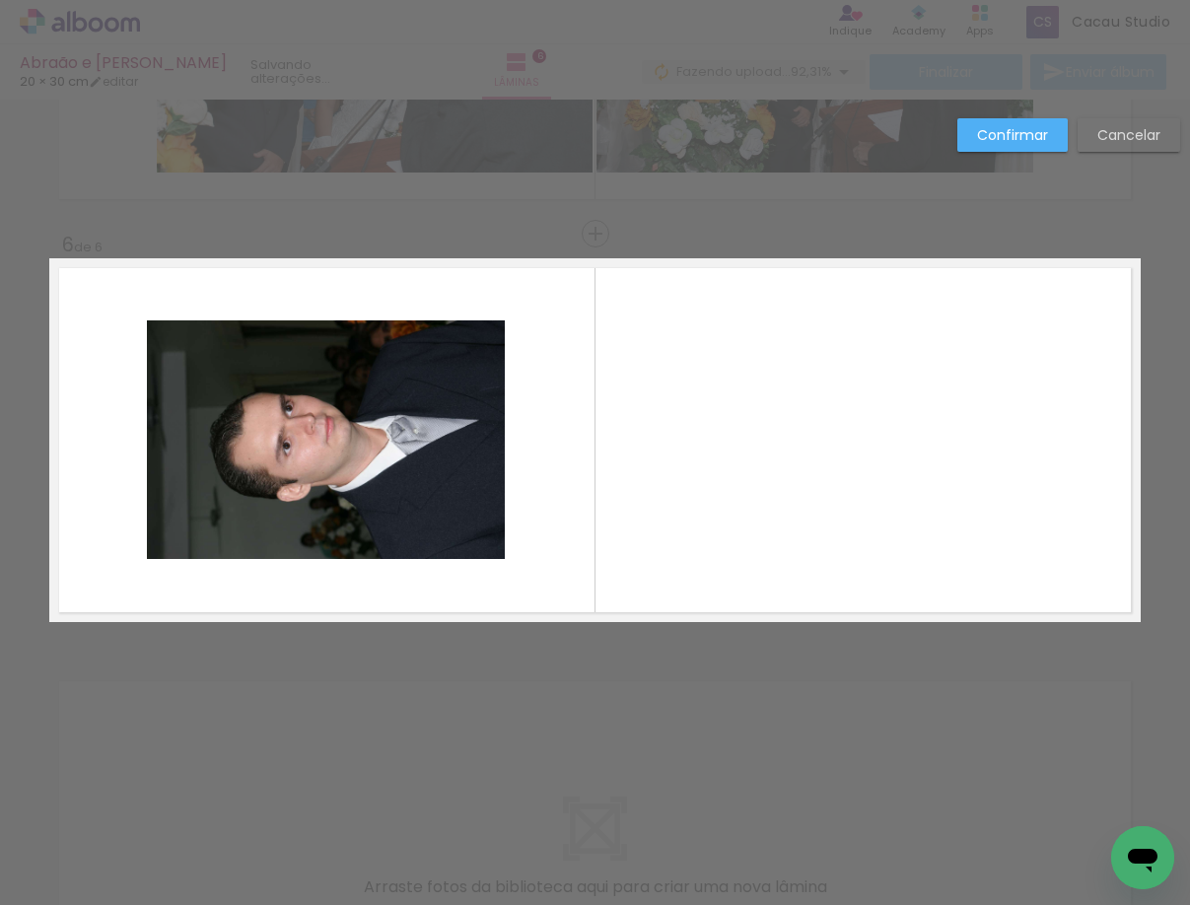
click at [999, 121] on paper-button "Confirmar" at bounding box center [1012, 135] width 110 height 34
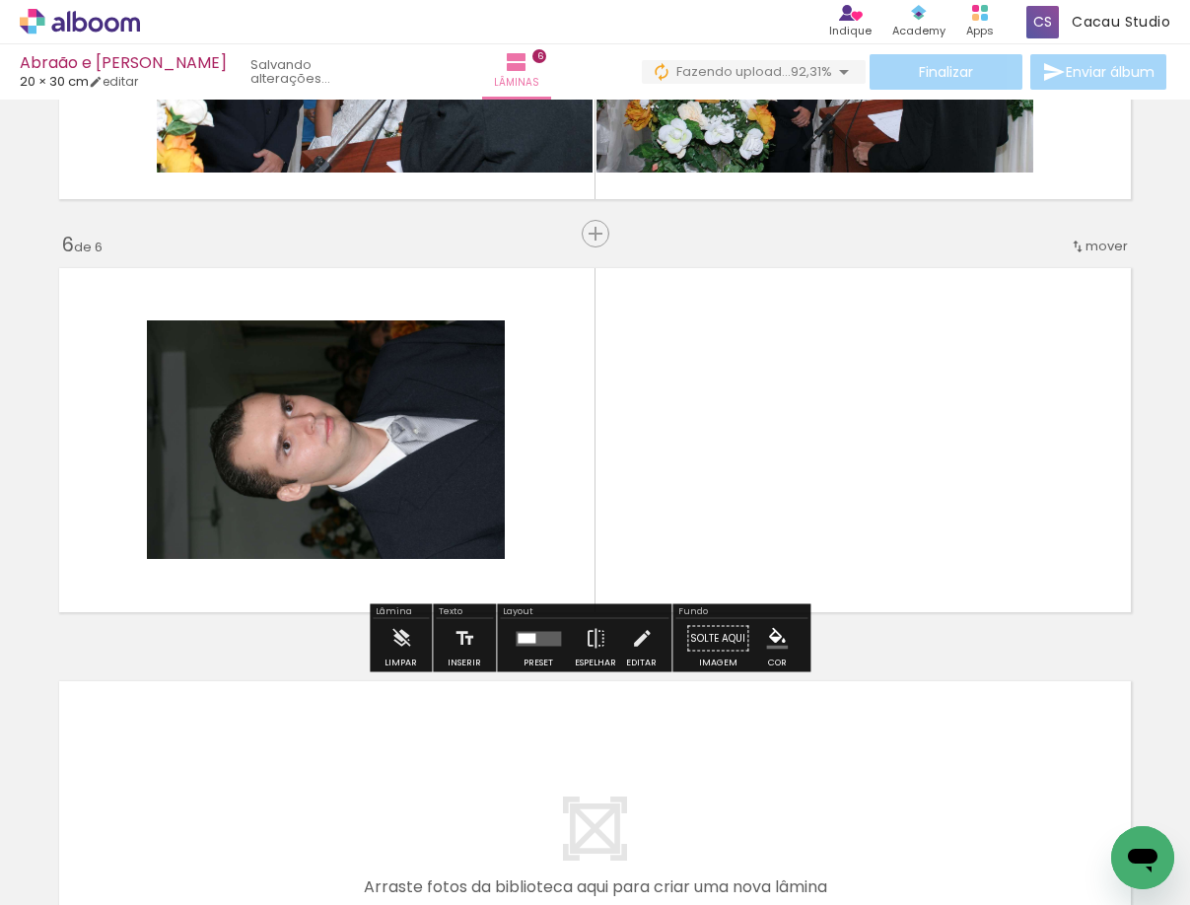
click at [362, 396] on quentale-photo at bounding box center [326, 439] width 358 height 238
click at [408, 432] on quentale-photo at bounding box center [326, 439] width 358 height 238
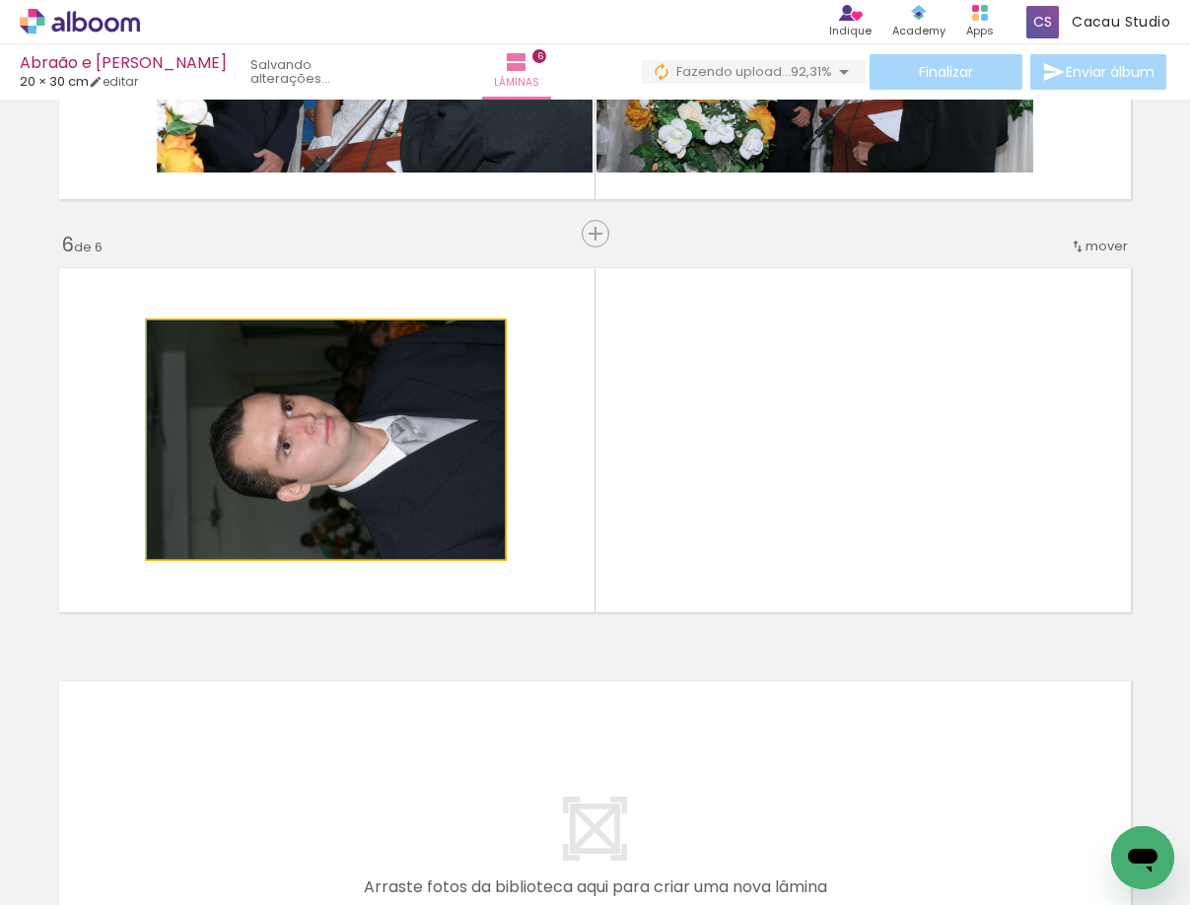
click at [316, 496] on quentale-photo at bounding box center [326, 439] width 358 height 238
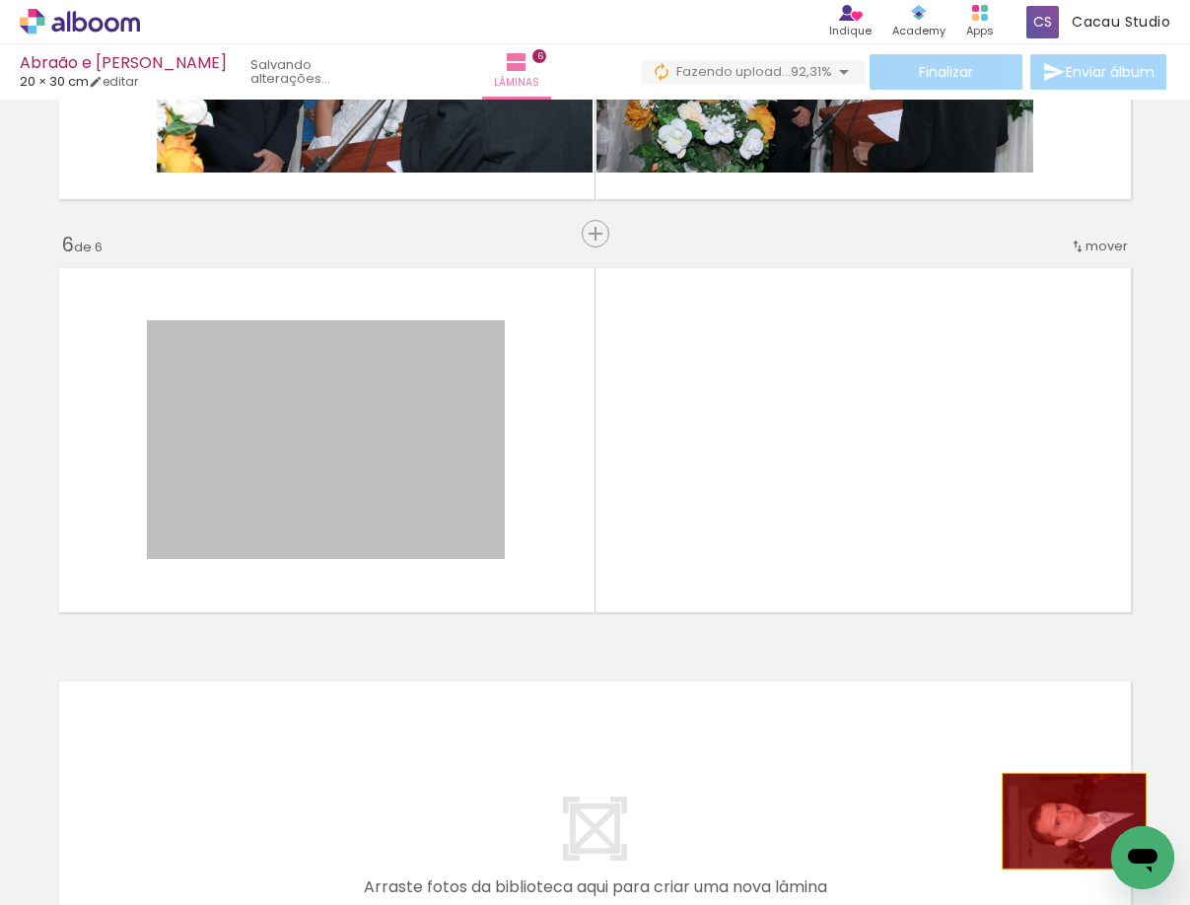
drag, startPoint x: 316, startPoint y: 495, endPoint x: 1066, endPoint y: 824, distance: 819.0
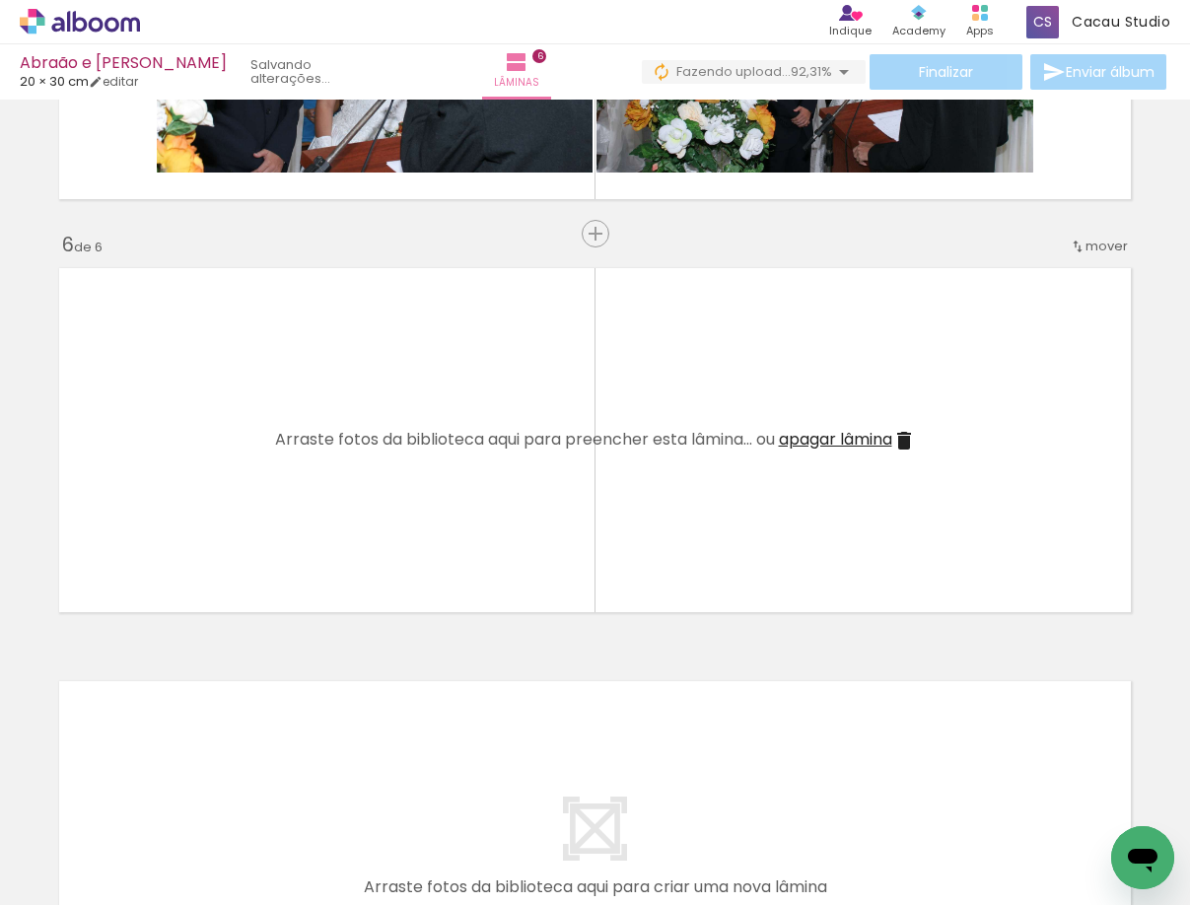
click at [1071, 802] on iron-icon at bounding box center [1065, 798] width 21 height 21
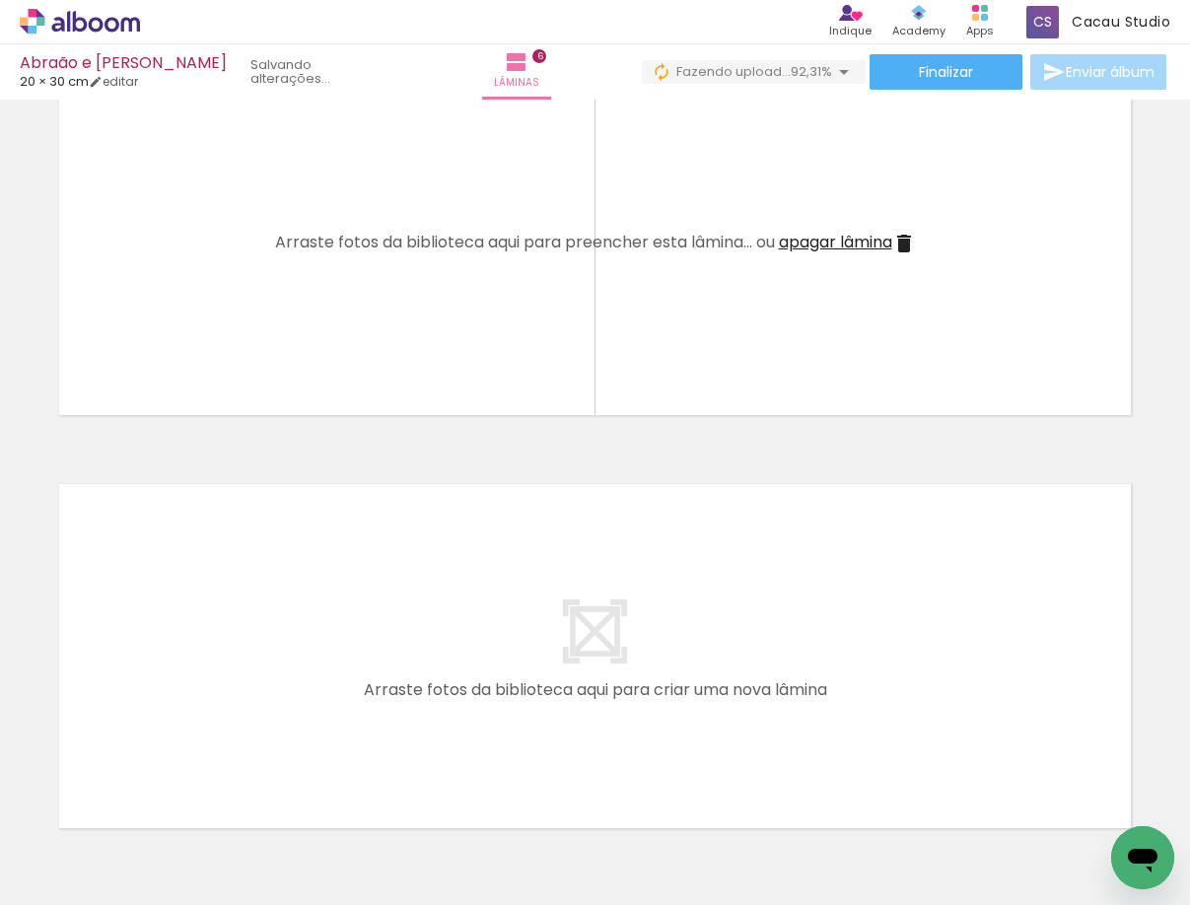
scroll to position [0, 413]
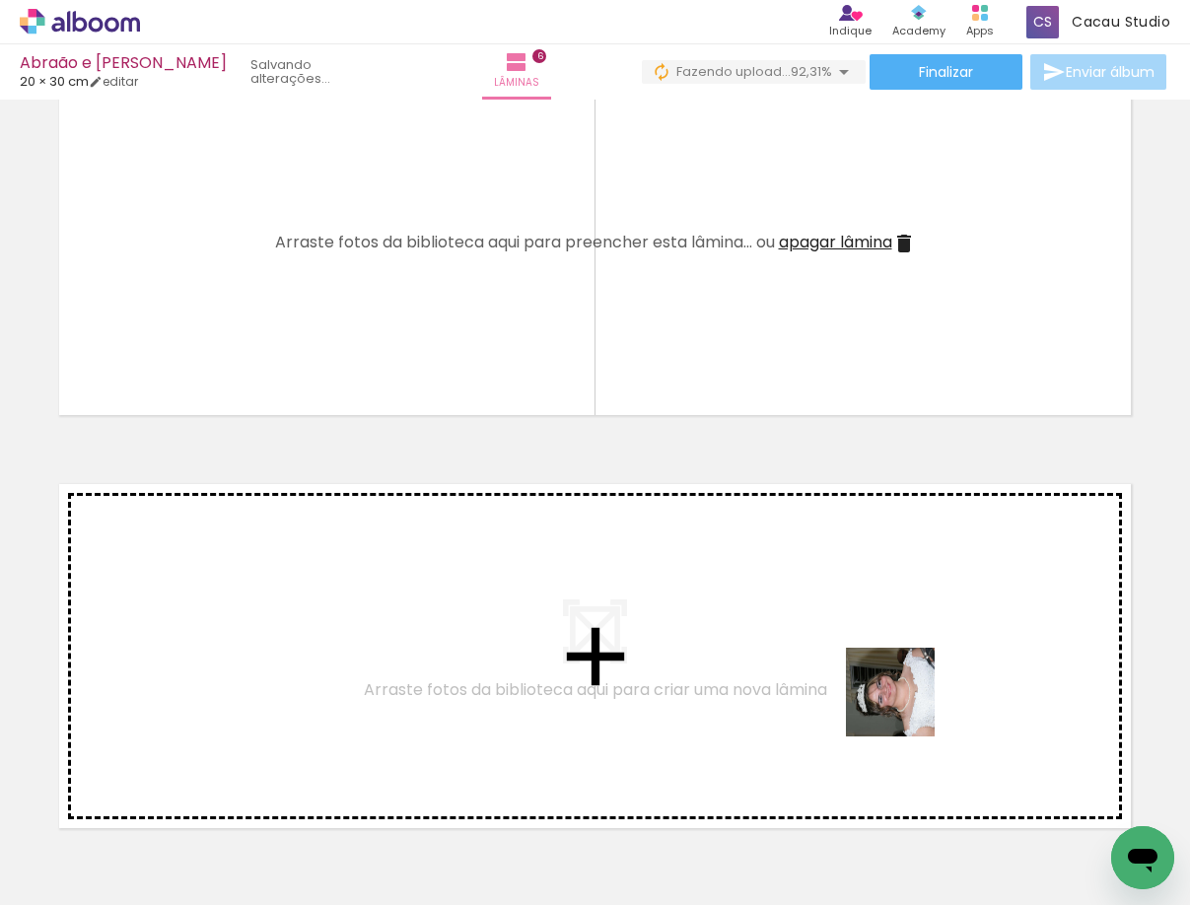
drag, startPoint x: 1078, startPoint y: 853, endPoint x: 751, endPoint y: 643, distance: 389.3
click at [751, 643] on quentale-workspace at bounding box center [595, 452] width 1190 height 905
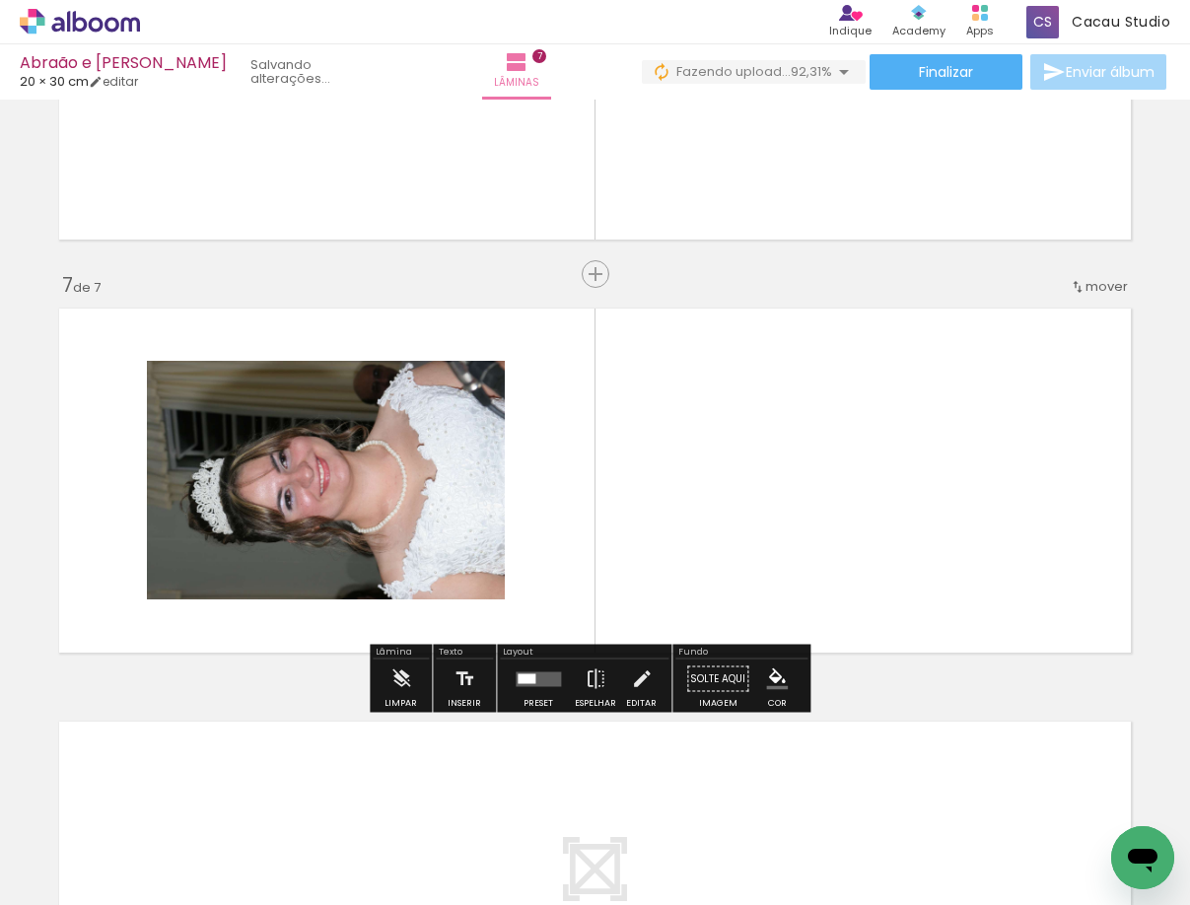
scroll to position [2376, 0]
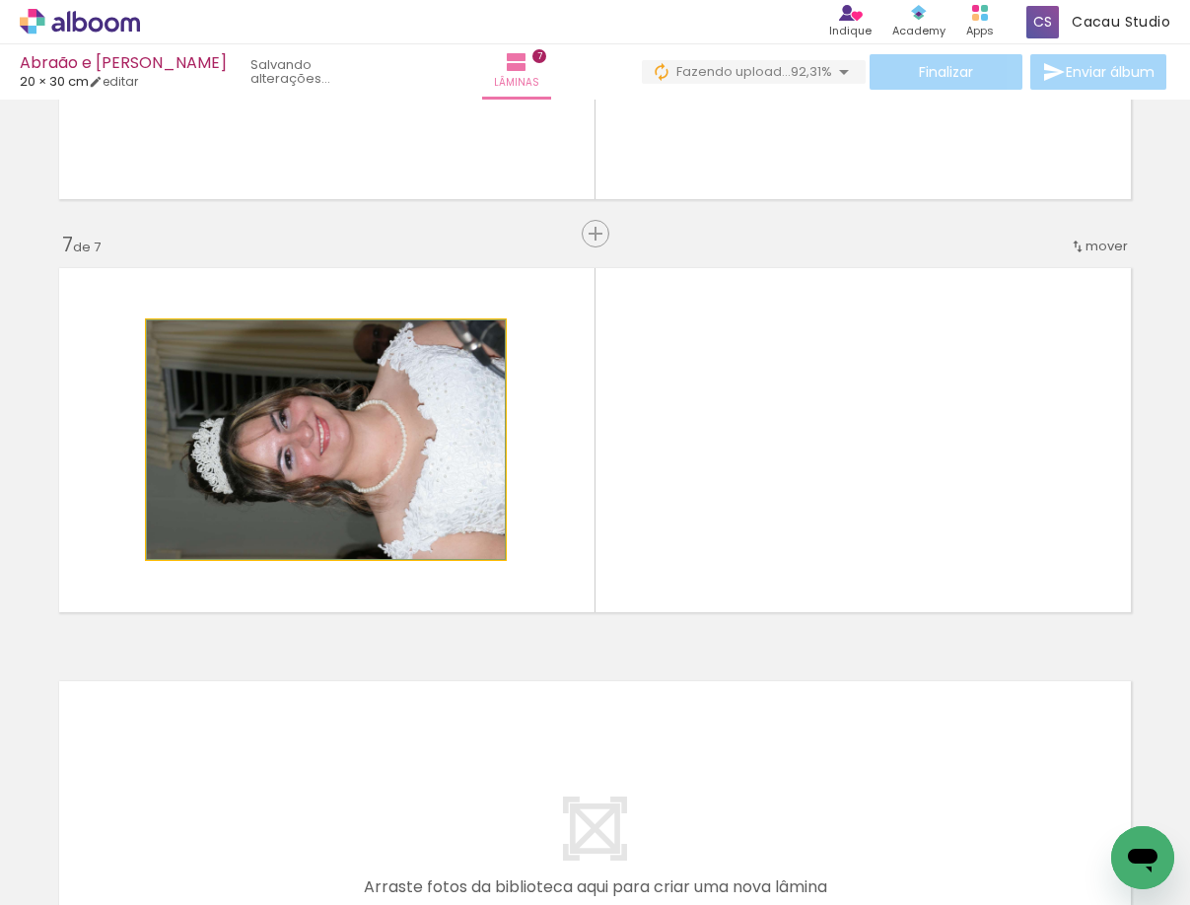
click at [316, 442] on quentale-photo at bounding box center [326, 439] width 358 height 238
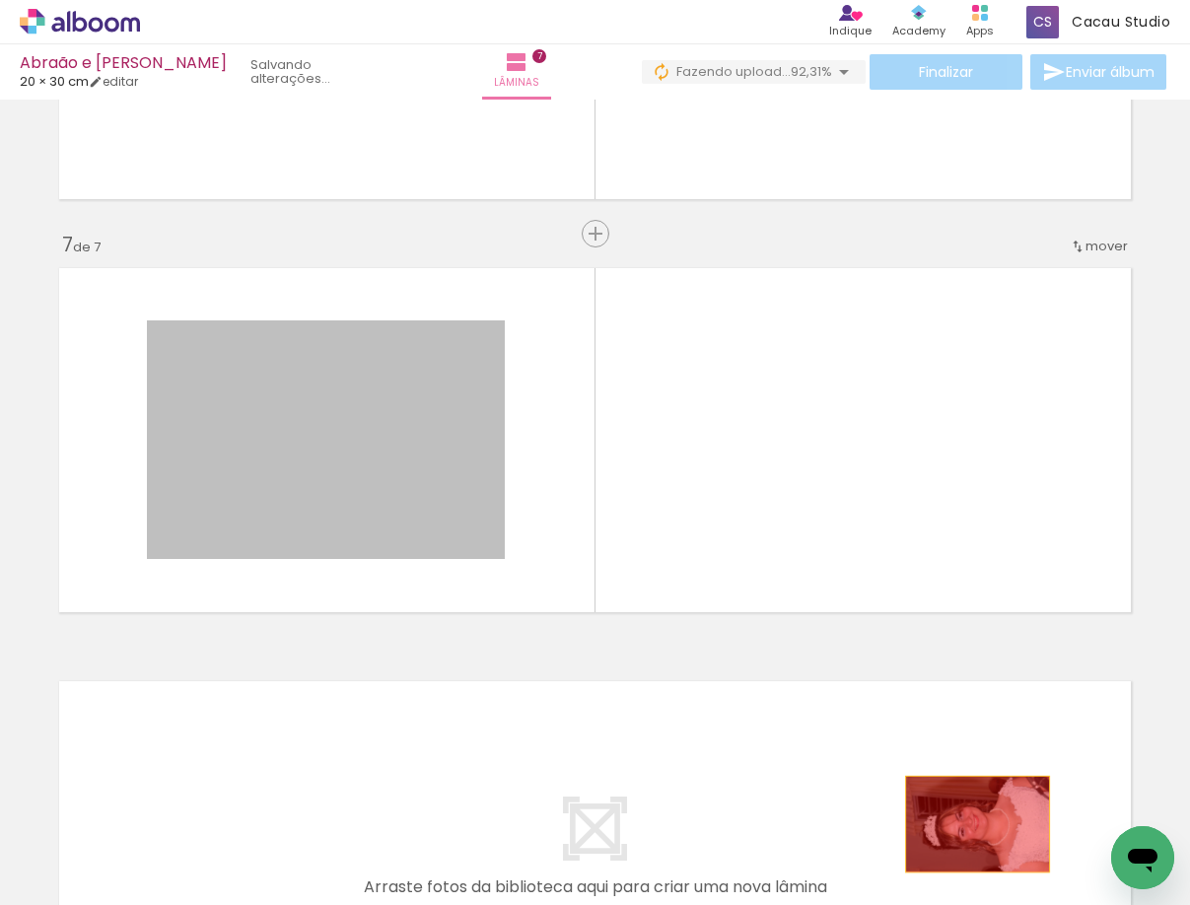
drag, startPoint x: 336, startPoint y: 463, endPoint x: 970, endPoint y: 825, distance: 729.6
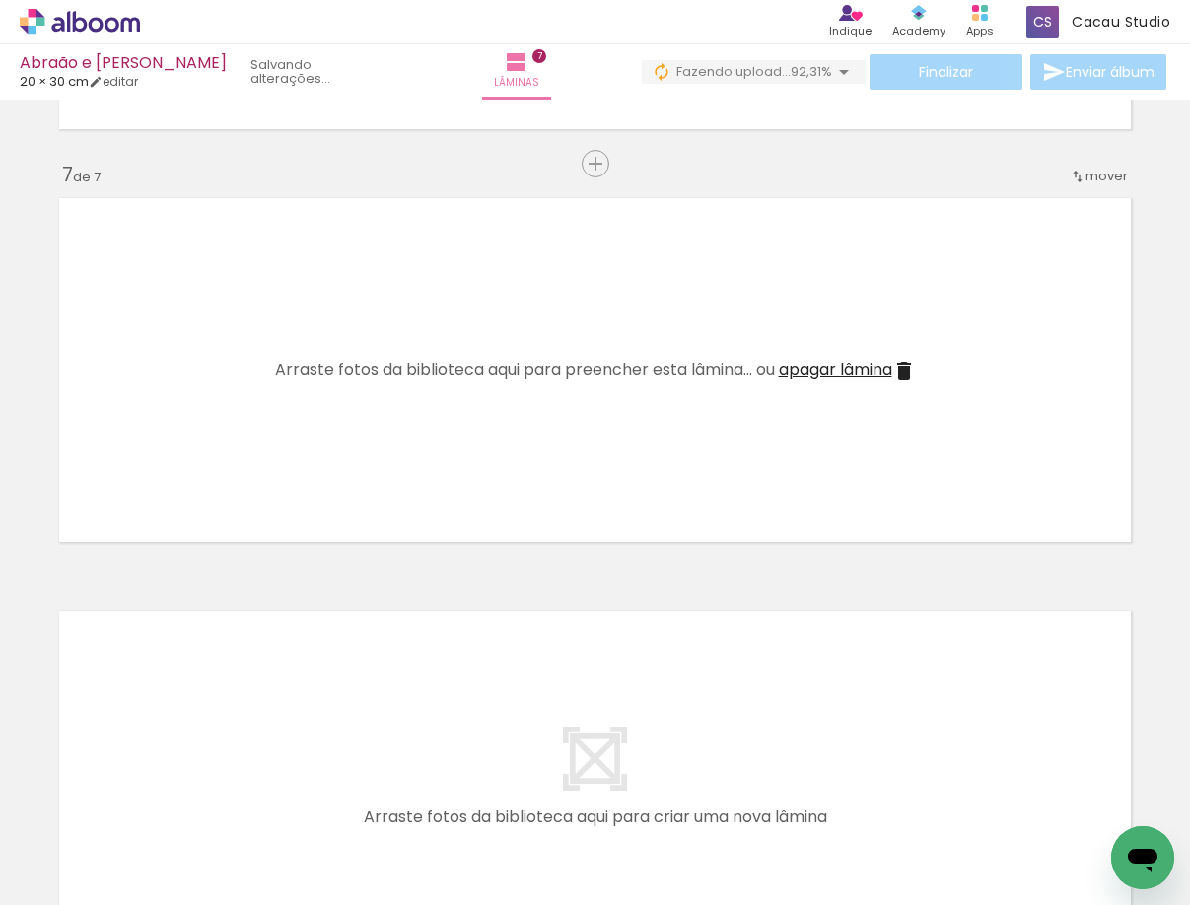
scroll to position [2573, 0]
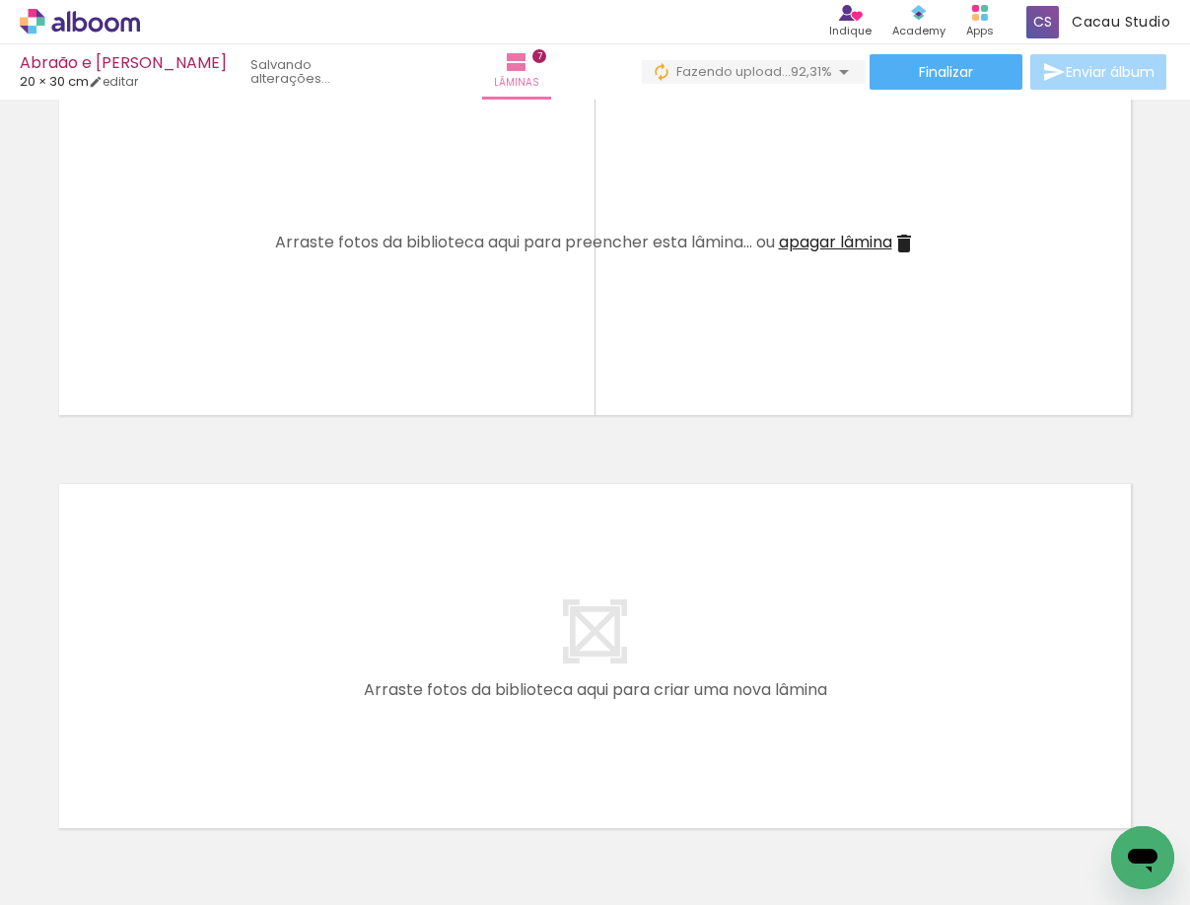
click at [1073, 816] on div at bounding box center [1109, 838] width 98 height 65
click at [1071, 809] on paper-icon-button at bounding box center [1066, 798] width 25 height 25
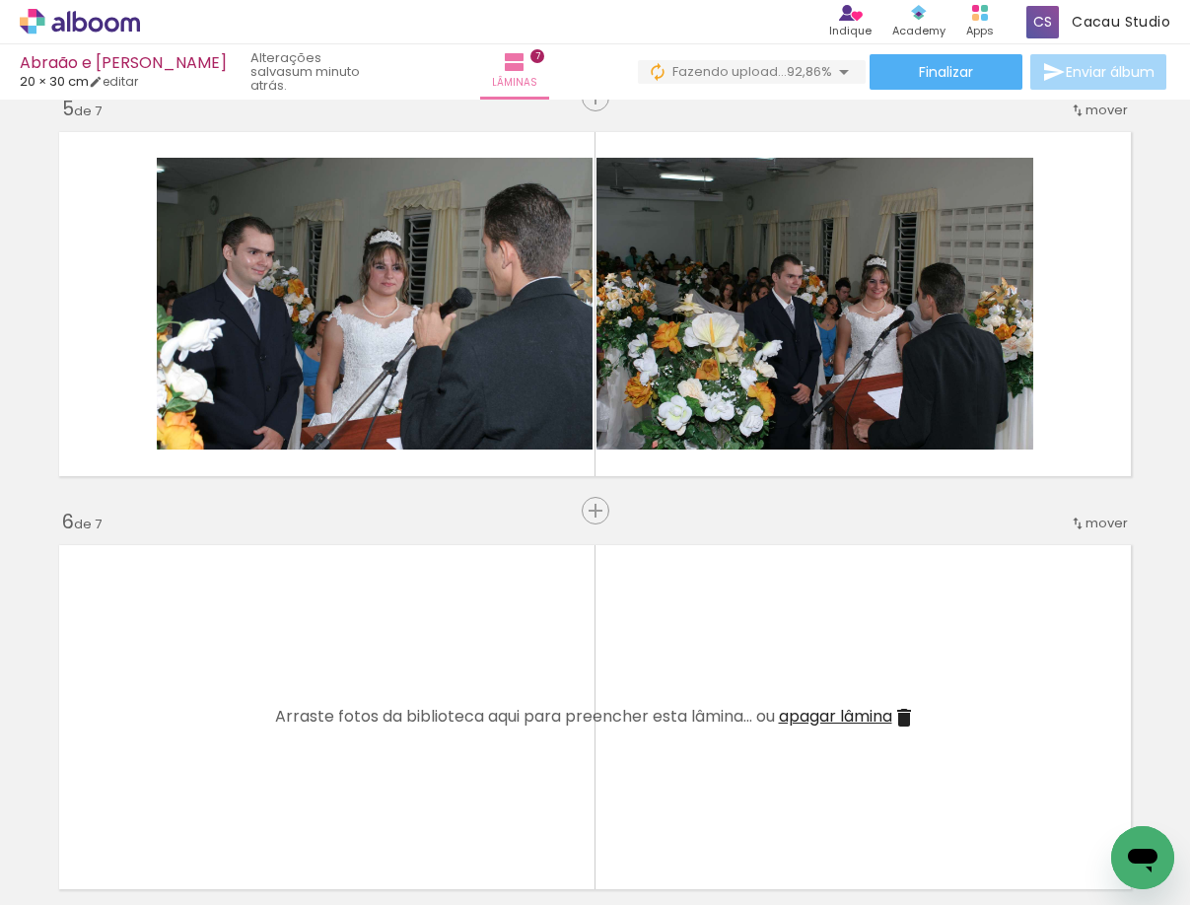
scroll to position [0, 523]
click at [986, 844] on div at bounding box center [999, 838] width 98 height 65
click at [1000, 849] on div at bounding box center [999, 838] width 98 height 65
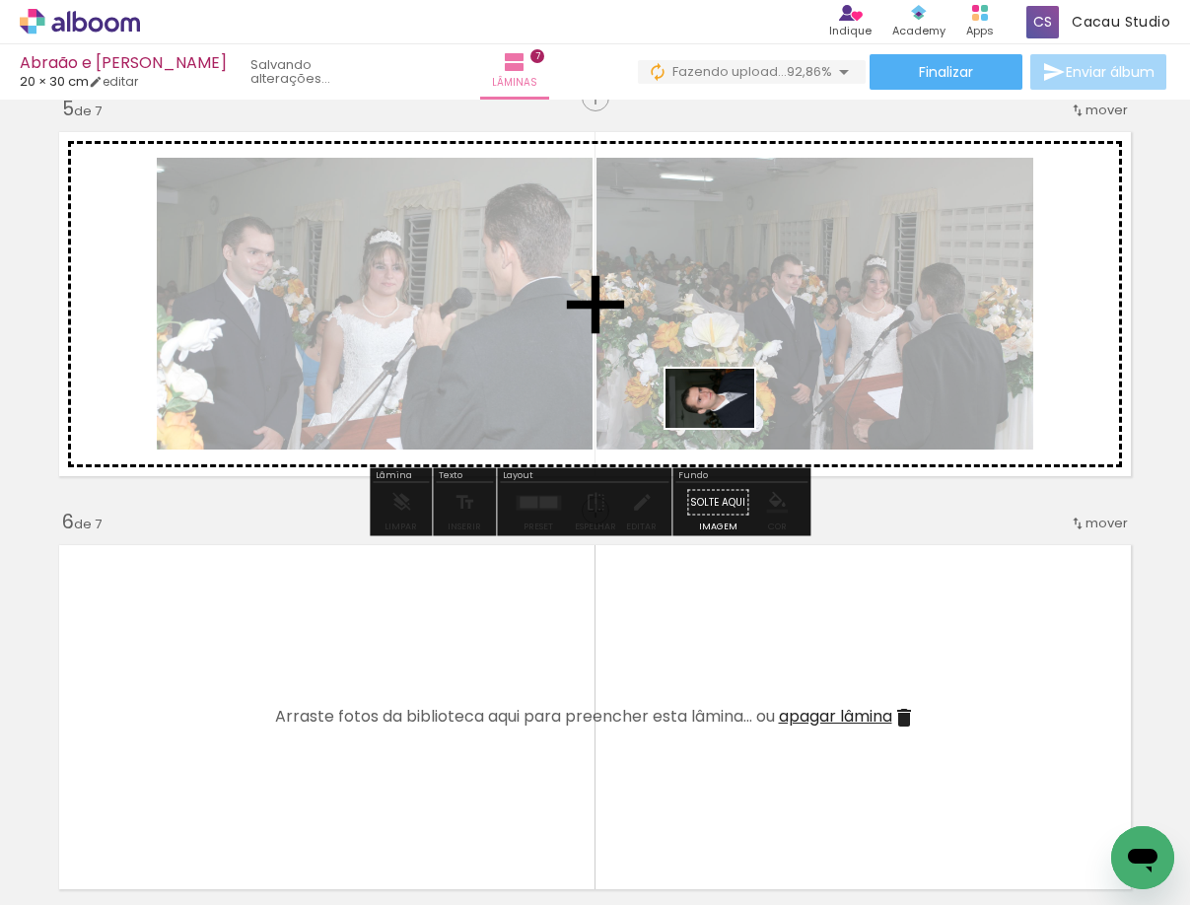
drag, startPoint x: 1000, startPoint y: 849, endPoint x: 721, endPoint y: 380, distance: 544.9
click at [721, 380] on quentale-workspace at bounding box center [595, 452] width 1190 height 905
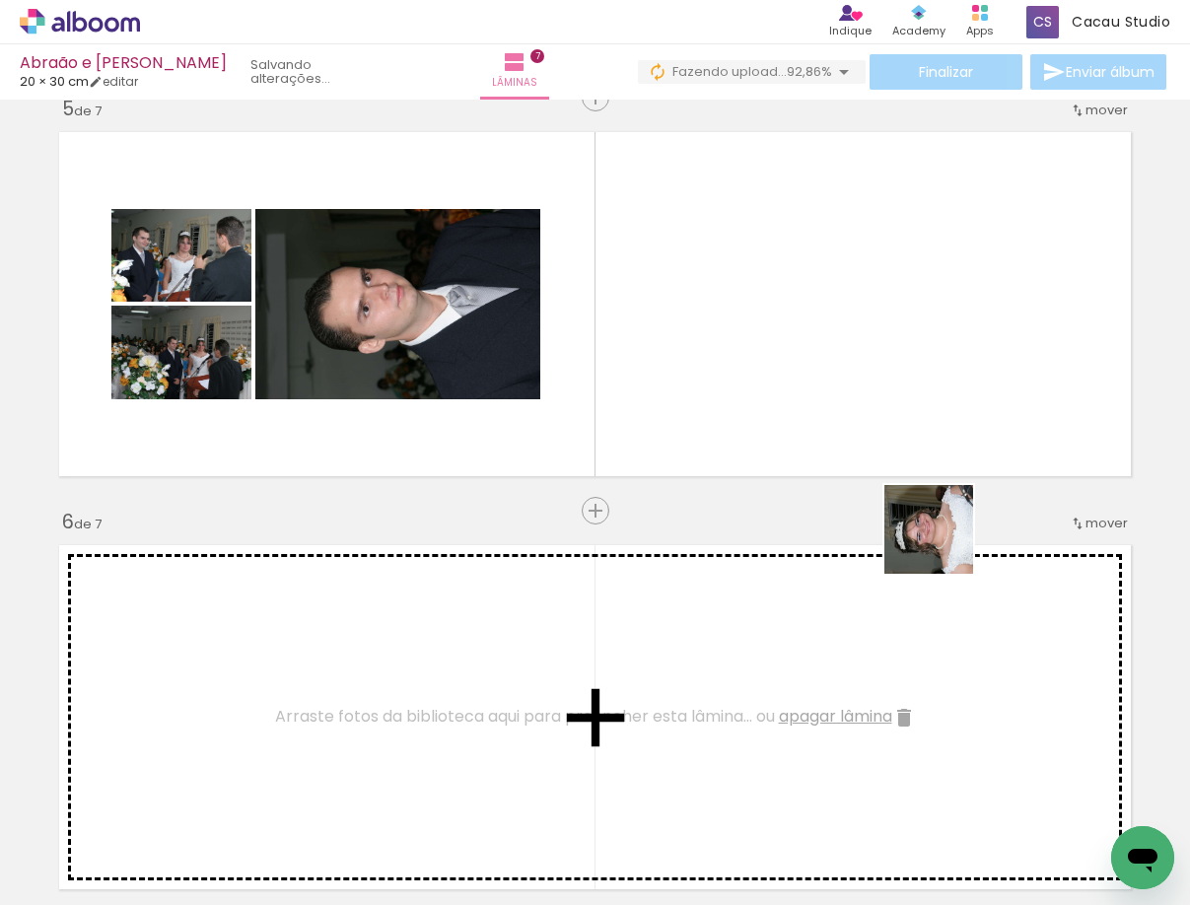
drag, startPoint x: 1086, startPoint y: 835, endPoint x: 801, endPoint y: 271, distance: 631.6
click at [801, 271] on quentale-workspace at bounding box center [595, 452] width 1190 height 905
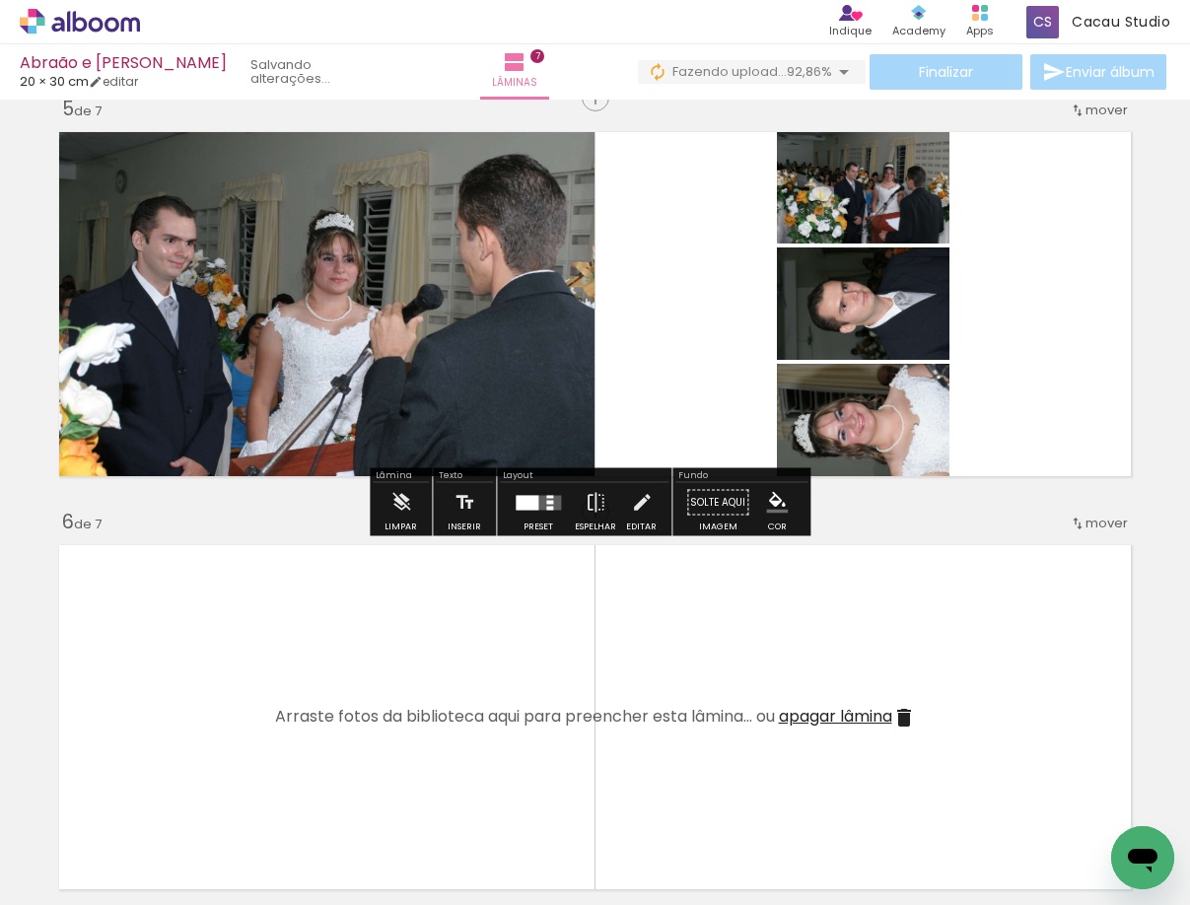
click at [520, 519] on div at bounding box center [537, 502] width 53 height 39
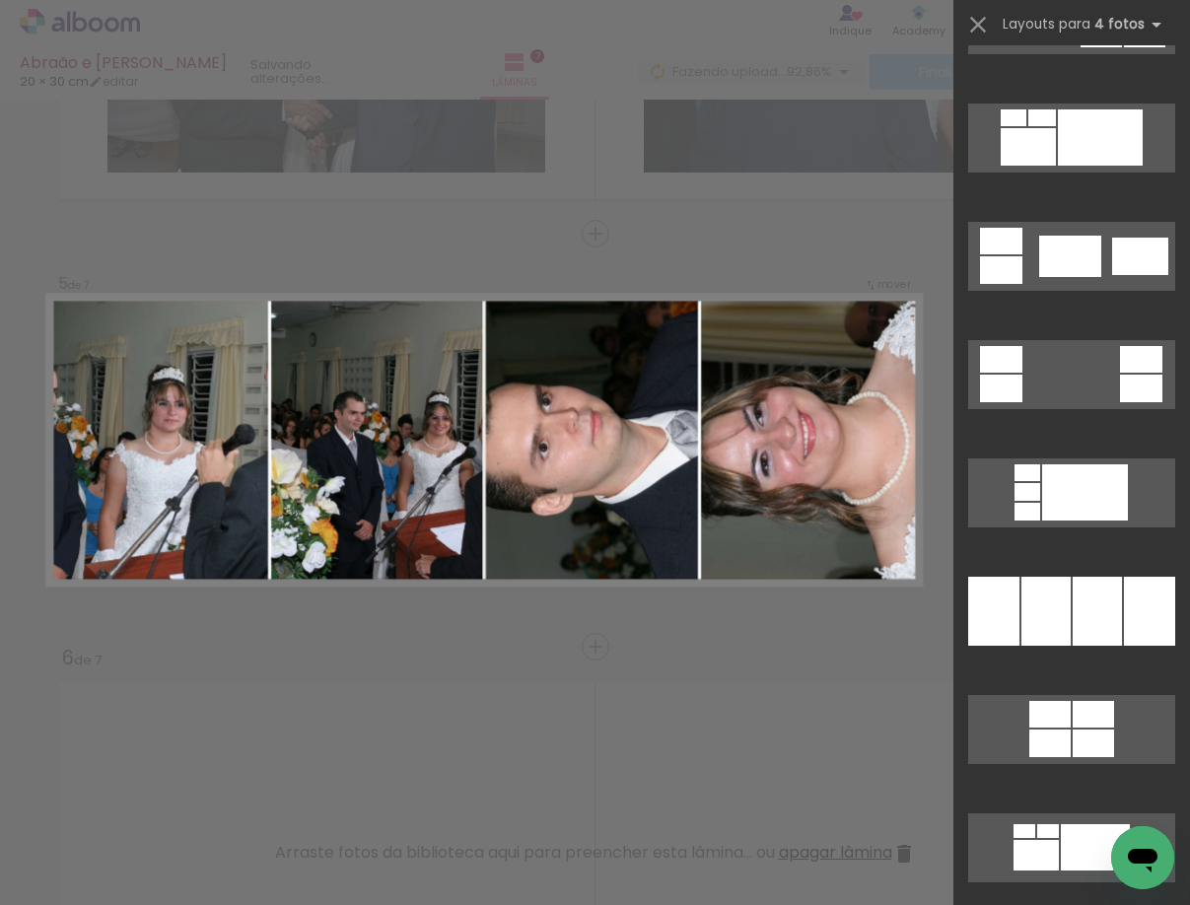
scroll to position [591, 0]
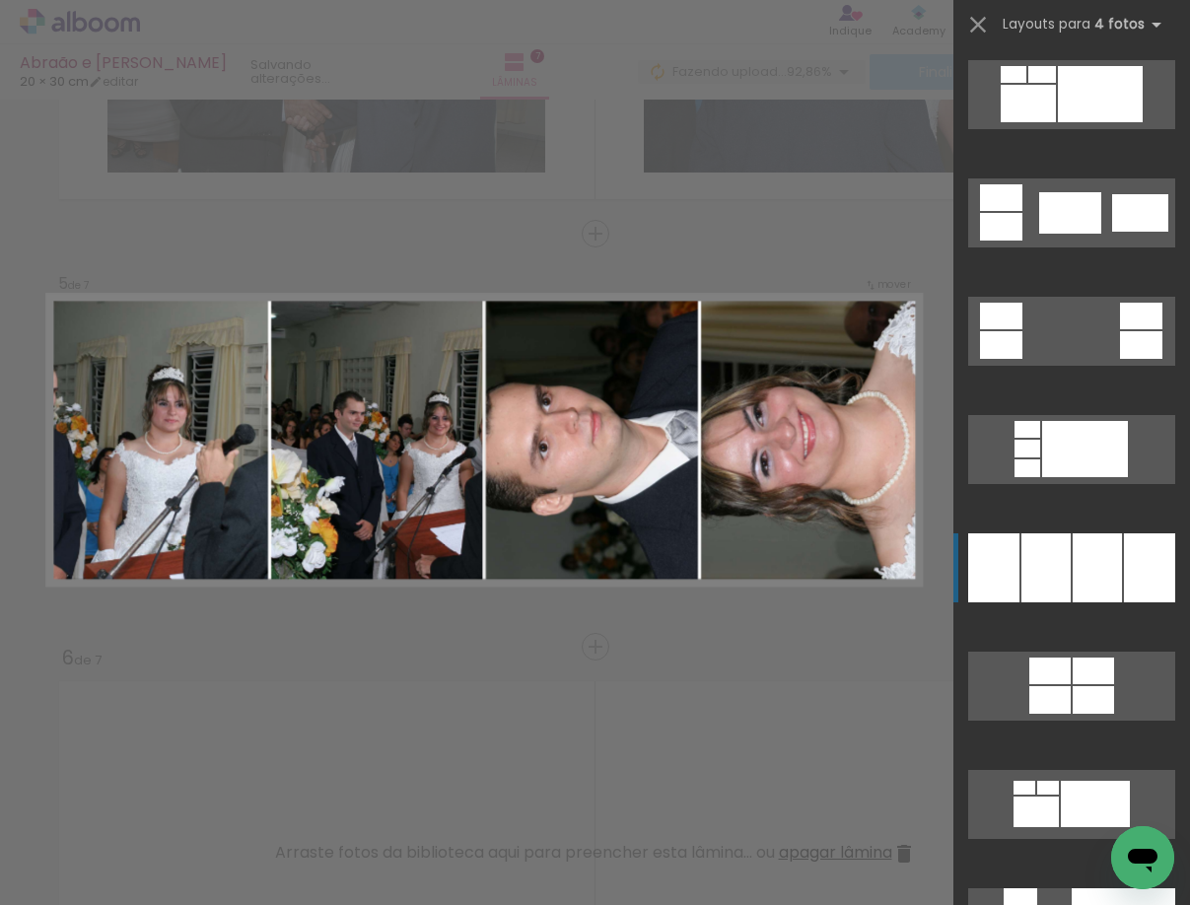
click at [1062, 579] on div at bounding box center [1045, 567] width 49 height 69
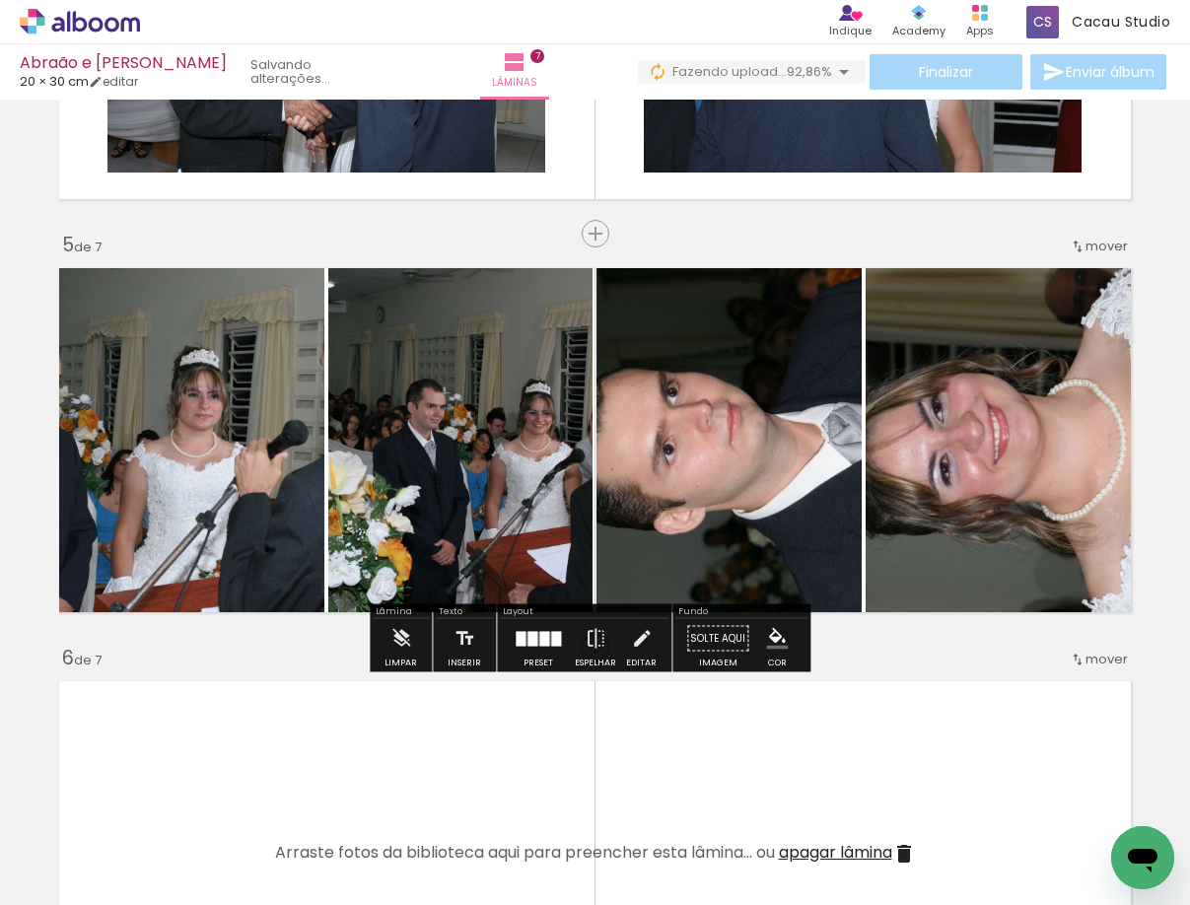
click at [639, 500] on quentale-photo at bounding box center [728, 440] width 265 height 364
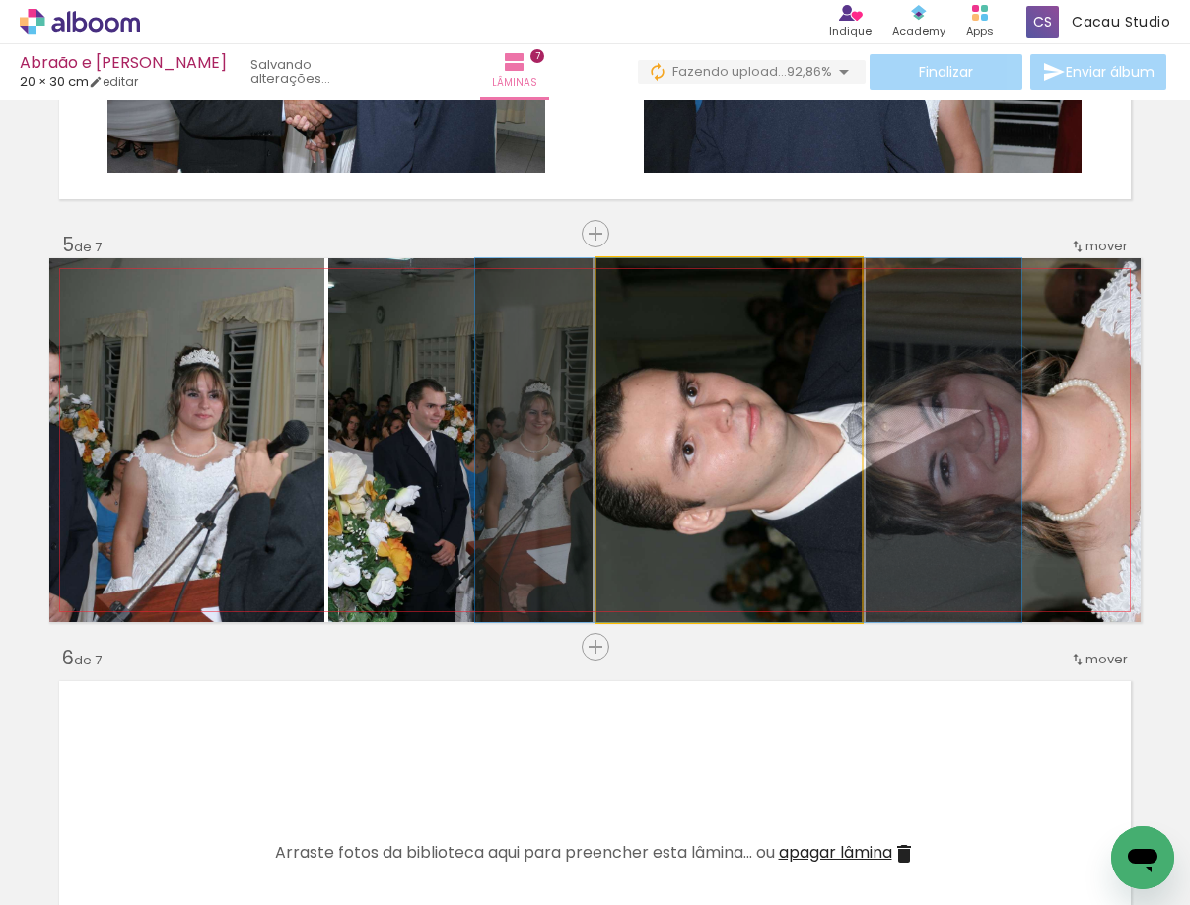
drag, startPoint x: 717, startPoint y: 453, endPoint x: 743, endPoint y: 448, distance: 26.1
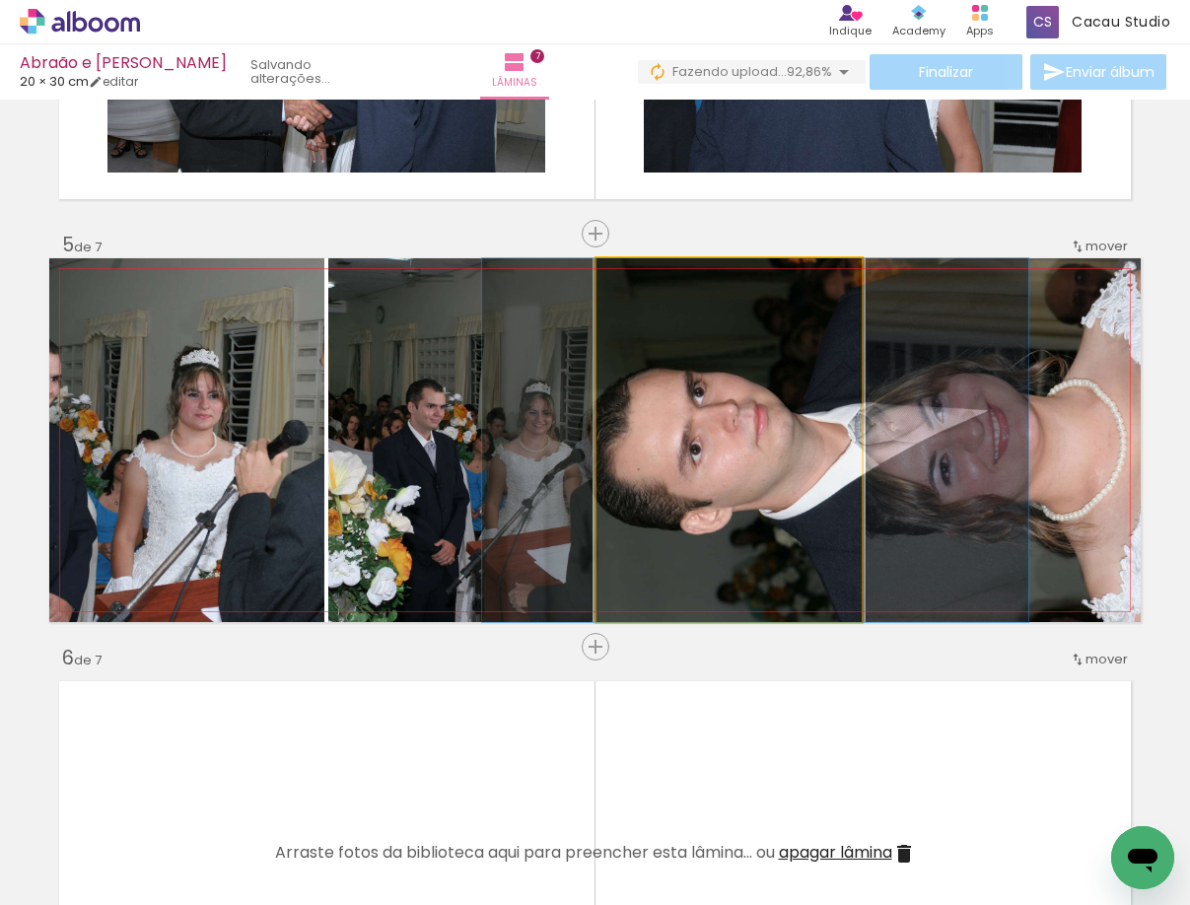
drag, startPoint x: 640, startPoint y: 284, endPoint x: 596, endPoint y: 279, distance: 43.6
type paper-slider "100"
click at [602, 279] on div at bounding box center [670, 279] width 137 height 30
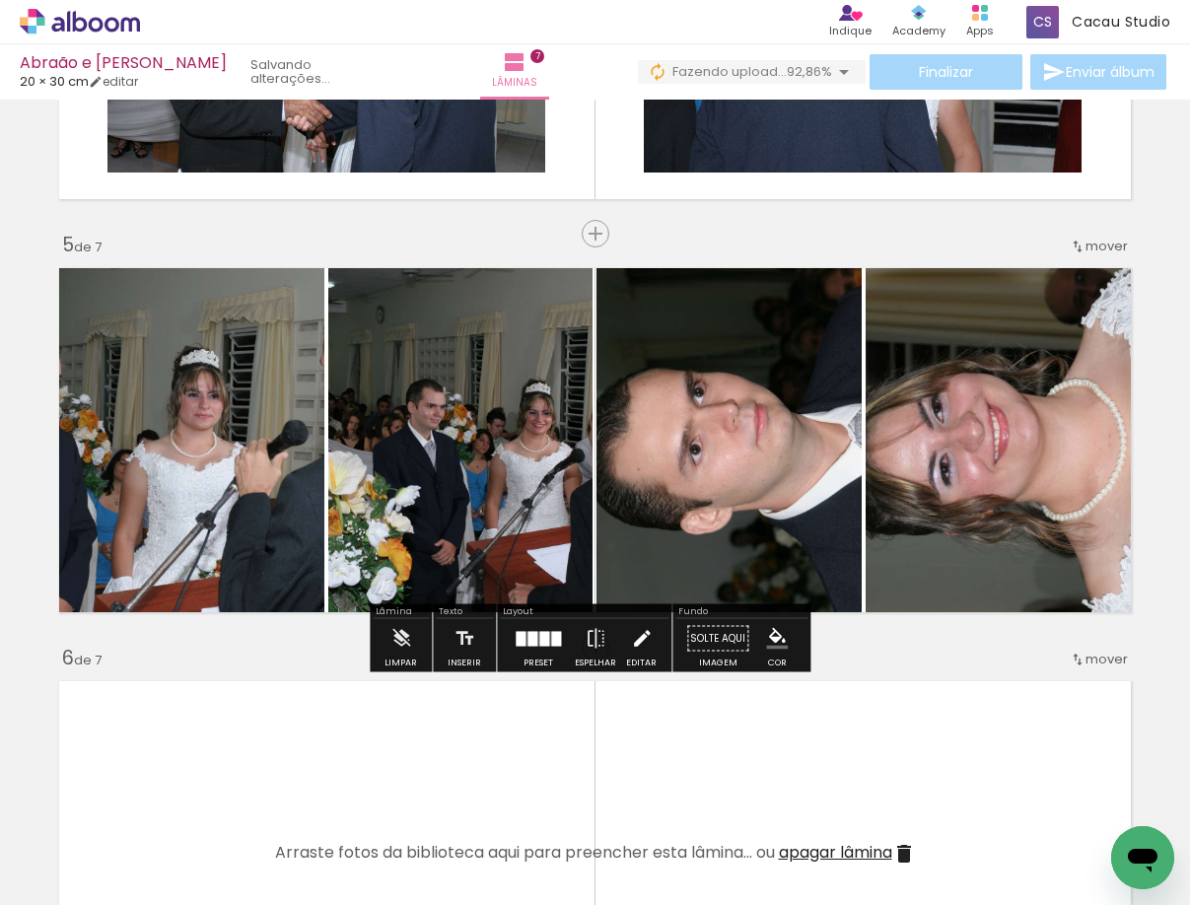
click at [640, 628] on iron-icon at bounding box center [642, 638] width 22 height 39
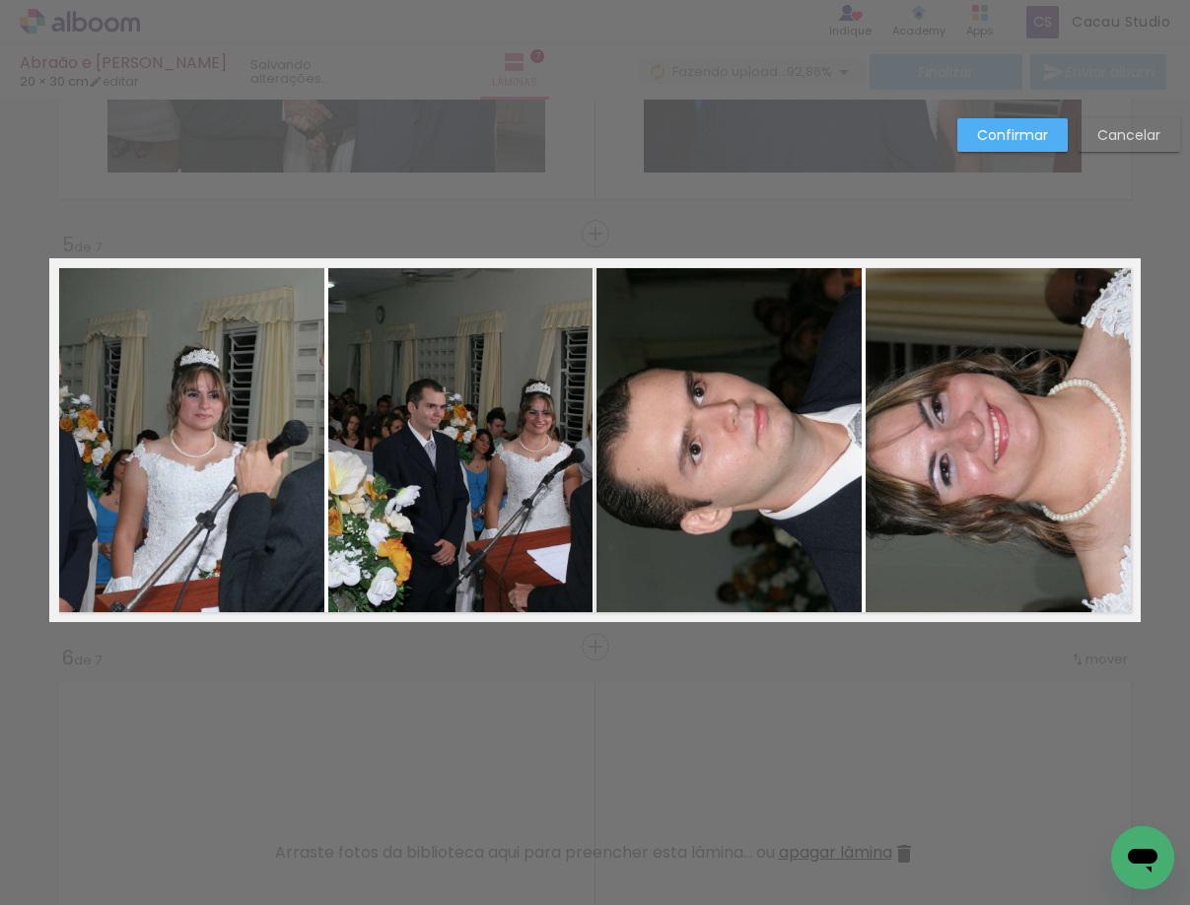
click at [671, 503] on quentale-photo at bounding box center [728, 440] width 265 height 364
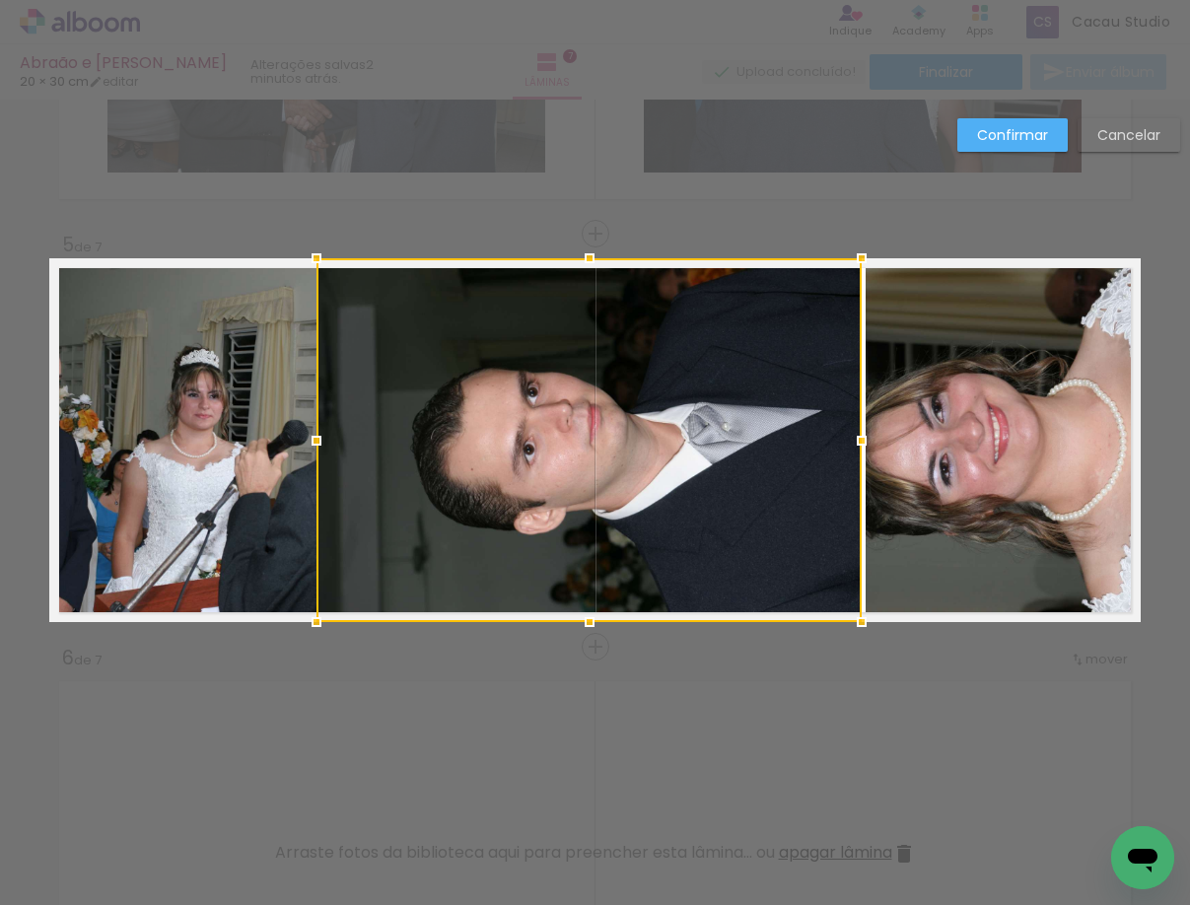
drag, startPoint x: 592, startPoint y: 442, endPoint x: 312, endPoint y: 452, distance: 280.1
click at [312, 452] on div at bounding box center [316, 440] width 39 height 39
click at [750, 430] on div at bounding box center [588, 440] width 545 height 364
drag, startPoint x: 590, startPoint y: 228, endPoint x: 805, endPoint y: 238, distance: 215.1
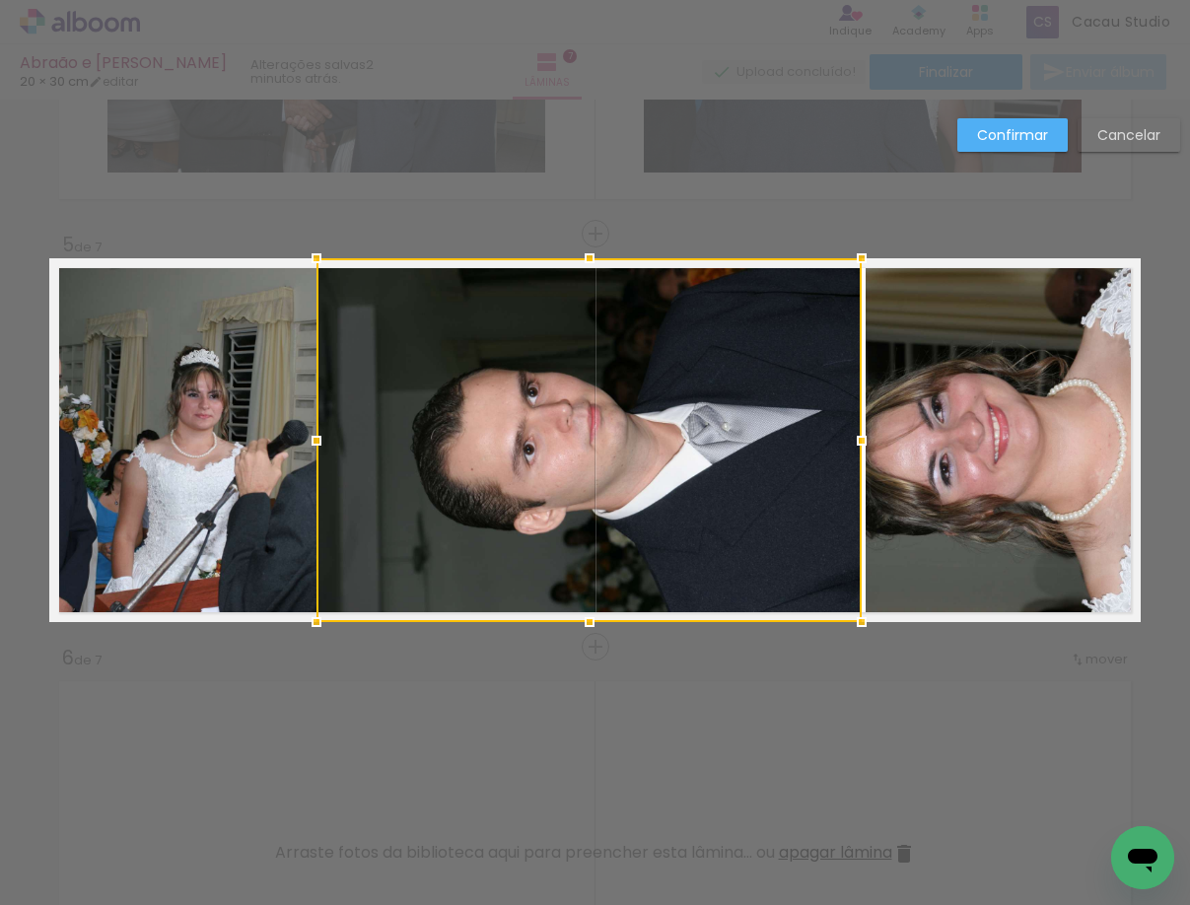
click at [801, 238] on div "Confirmar Cancelar" at bounding box center [595, 224] width 1190 height 3351
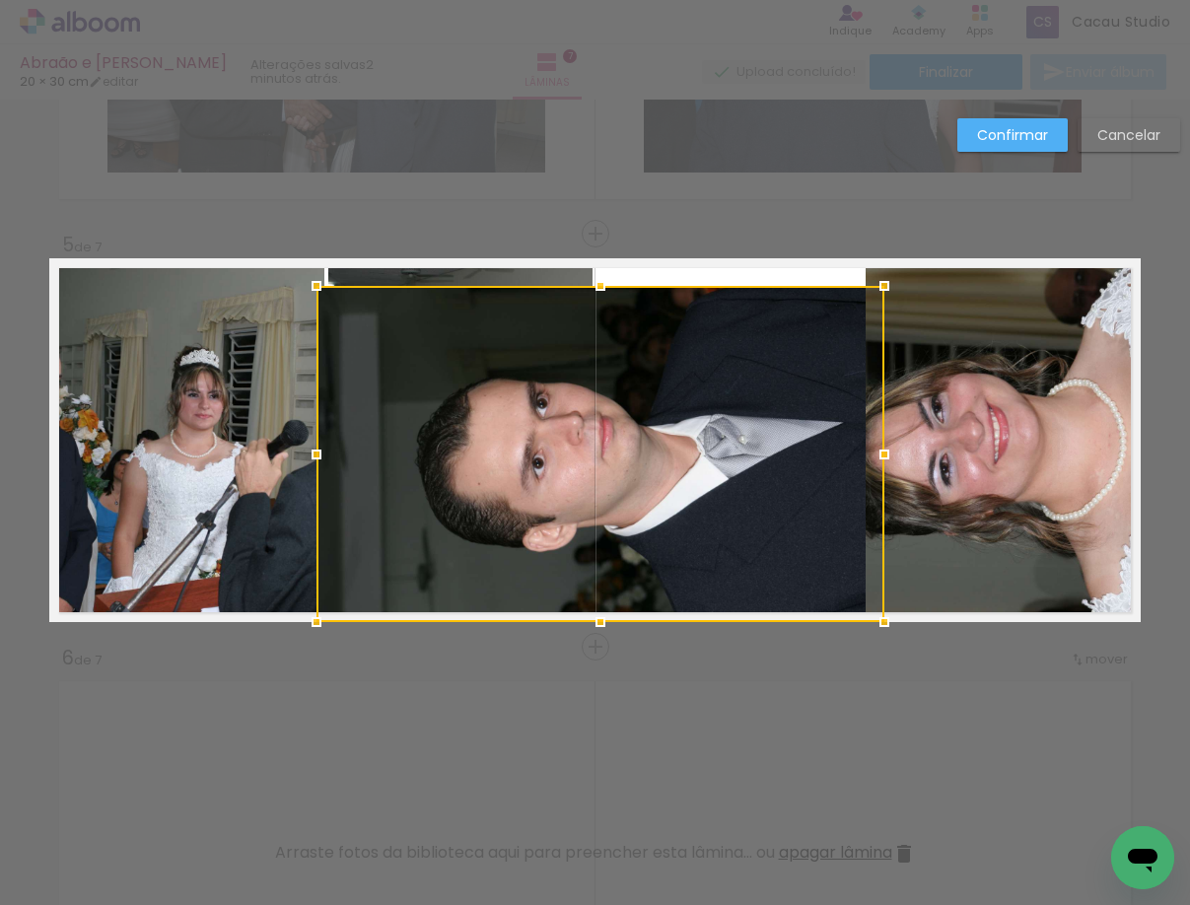
drag, startPoint x: 853, startPoint y: 256, endPoint x: 931, endPoint y: 363, distance: 131.9
click at [904, 306] on div at bounding box center [883, 285] width 39 height 39
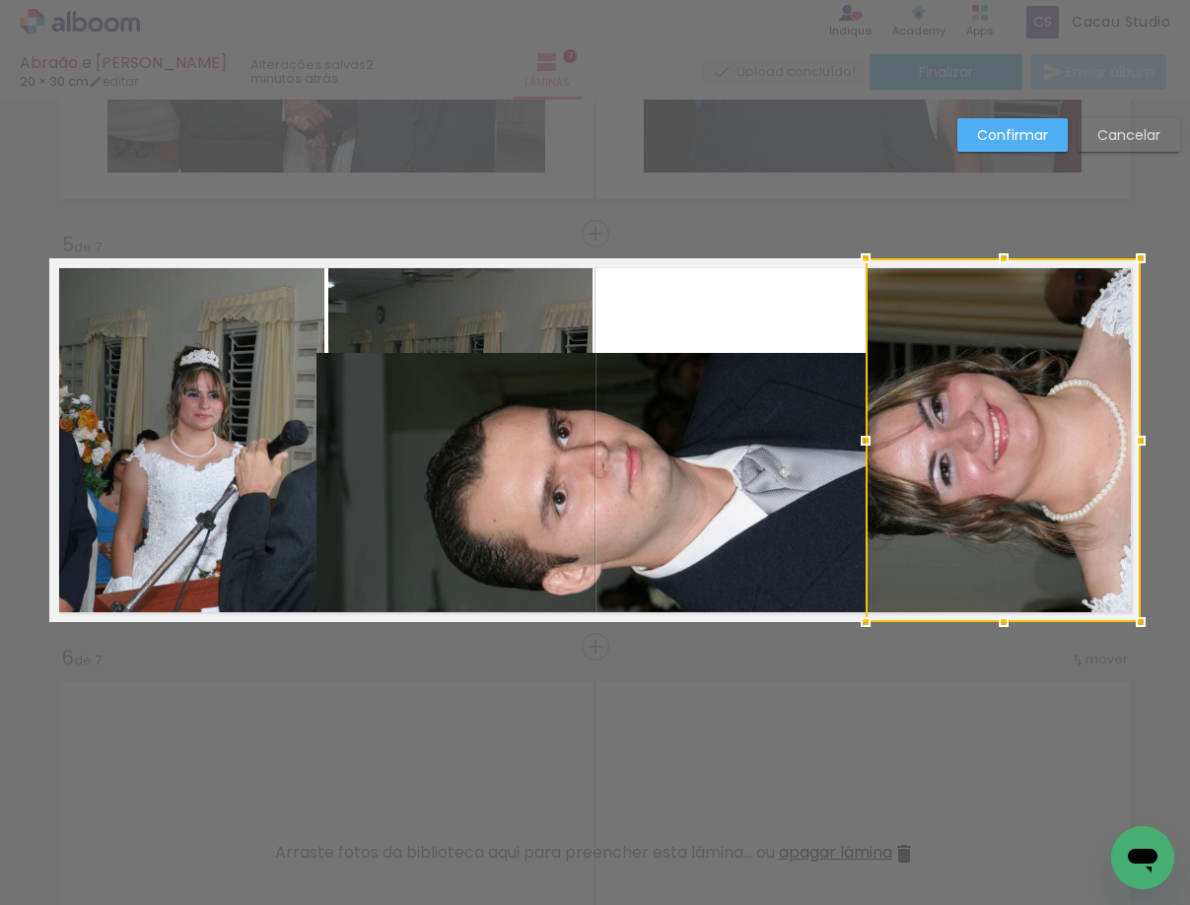
click at [1143, 123] on paper-button "Cancelar" at bounding box center [1128, 135] width 102 height 34
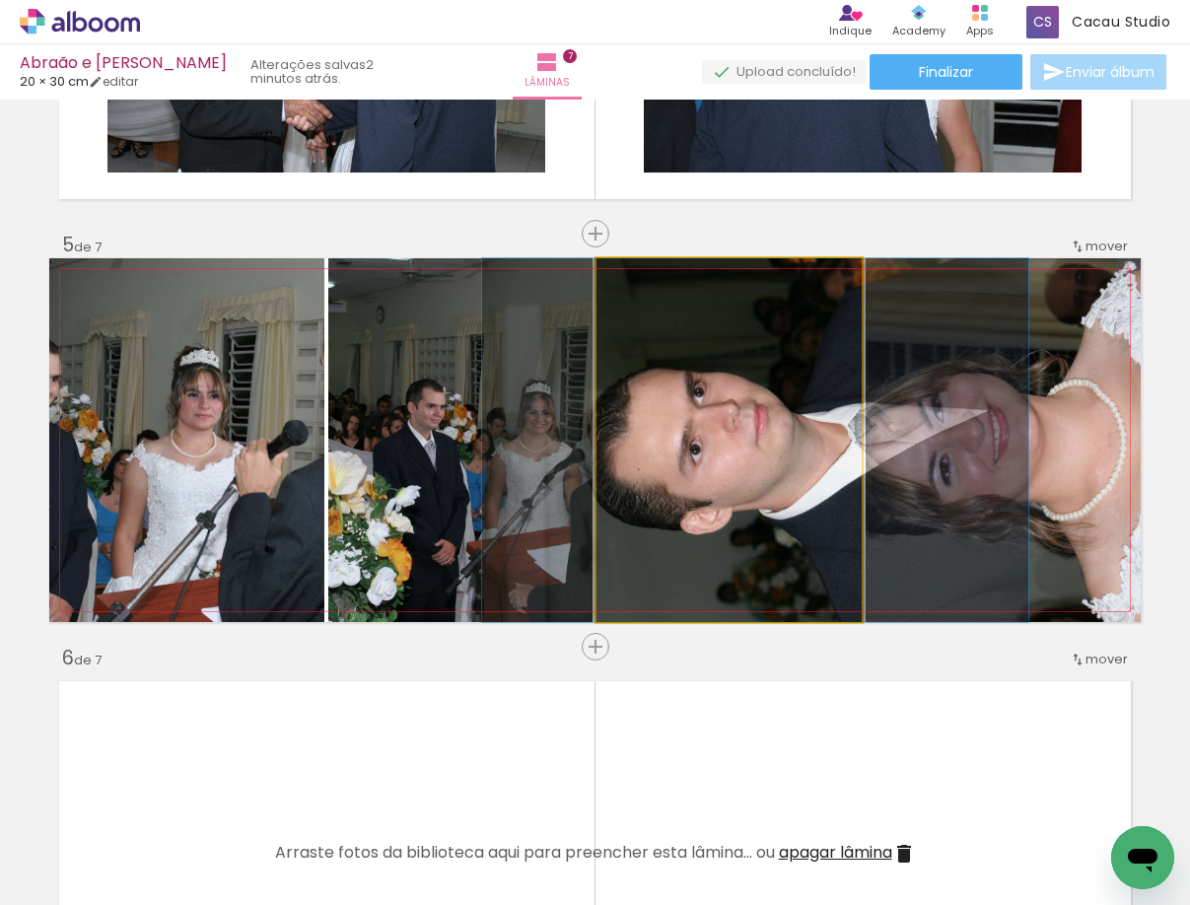
click at [600, 521] on quentale-photo at bounding box center [728, 440] width 265 height 364
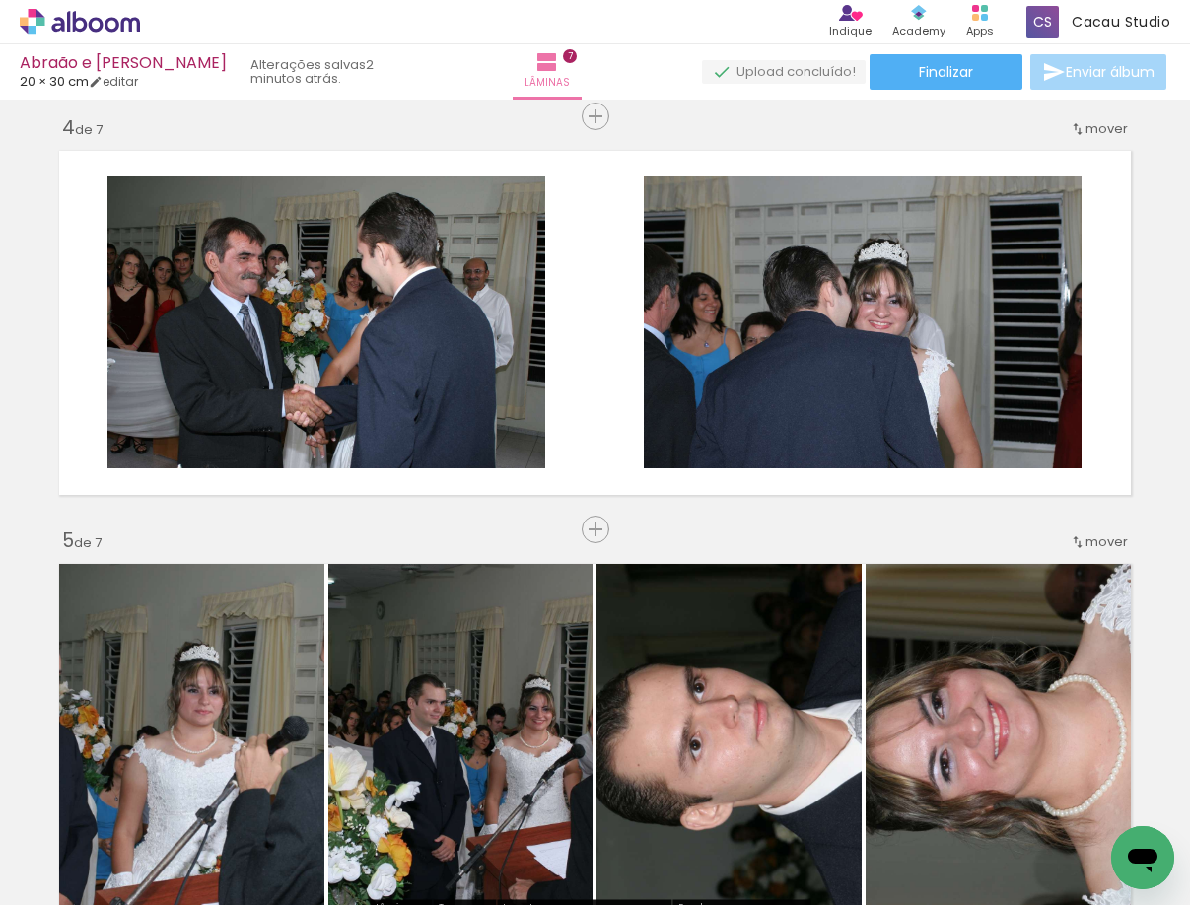
scroll to position [1550, 0]
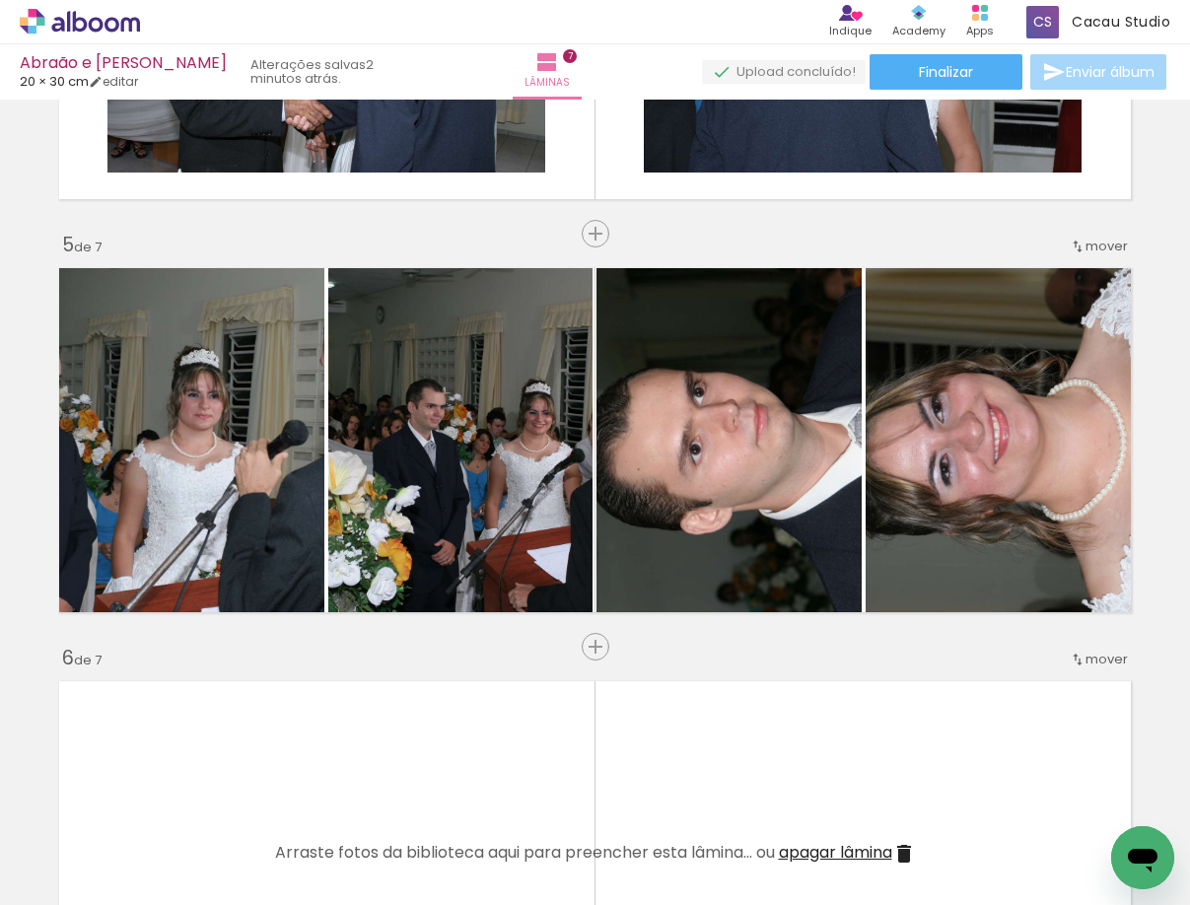
click at [968, 676] on quentale-layouter at bounding box center [594, 853] width 1091 height 364
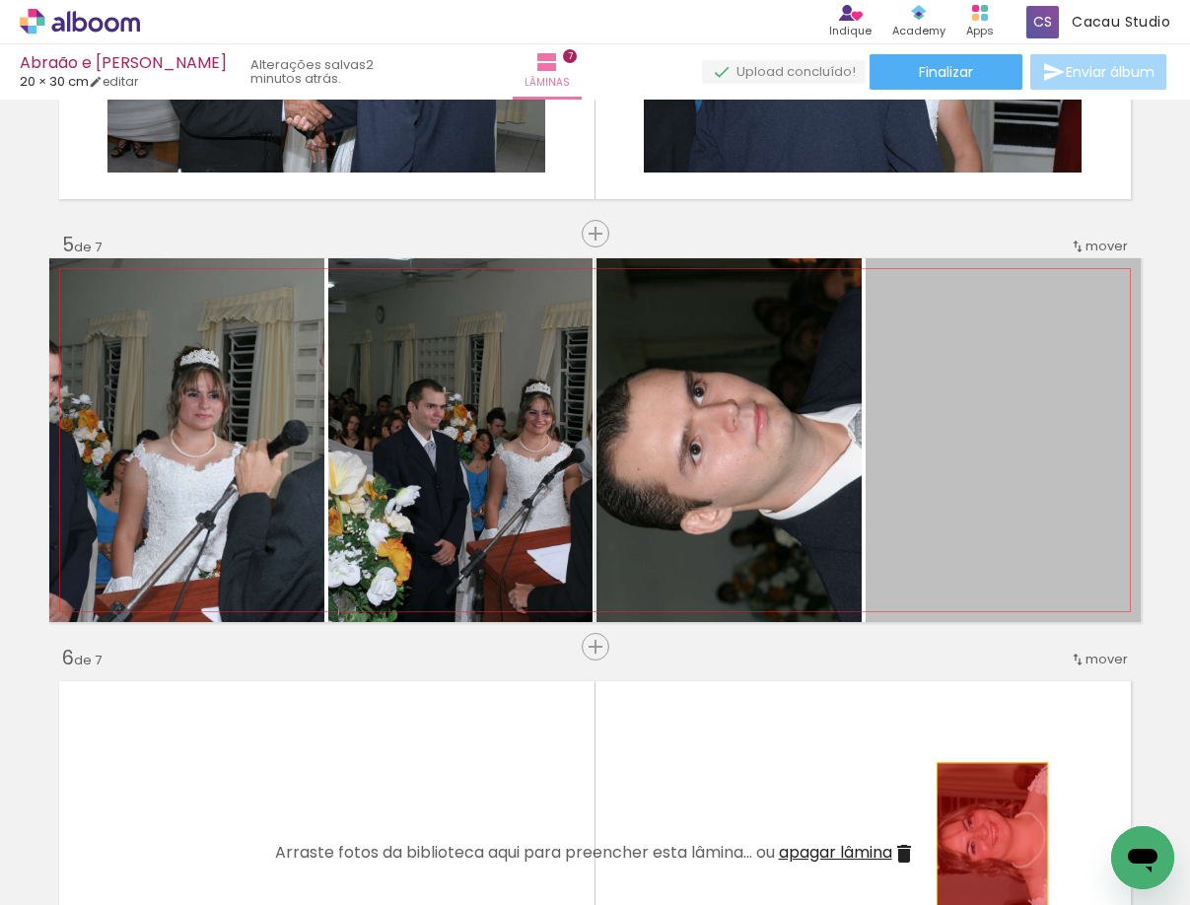
drag, startPoint x: 981, startPoint y: 495, endPoint x: 894, endPoint y: 625, distance: 156.3
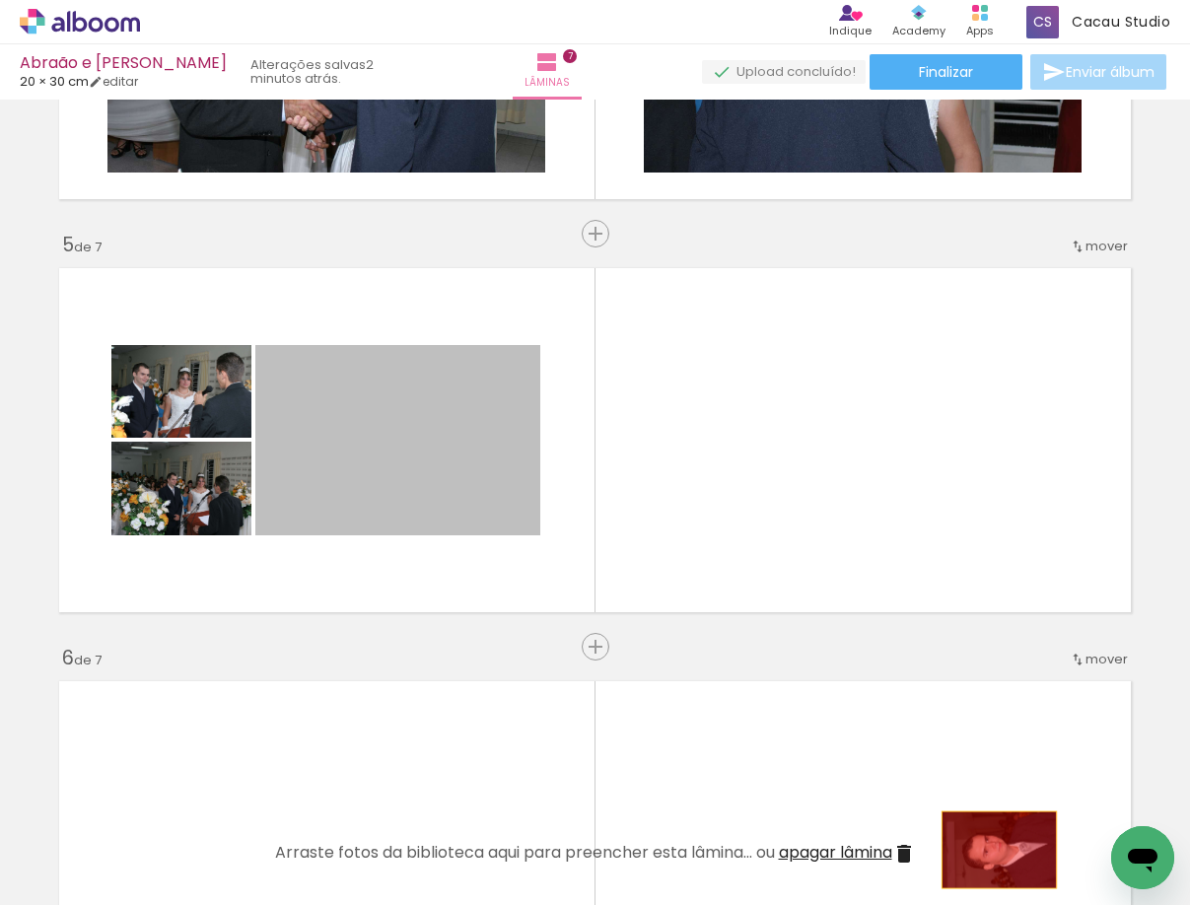
drag, startPoint x: 460, startPoint y: 452, endPoint x: 984, endPoint y: 850, distance: 657.0
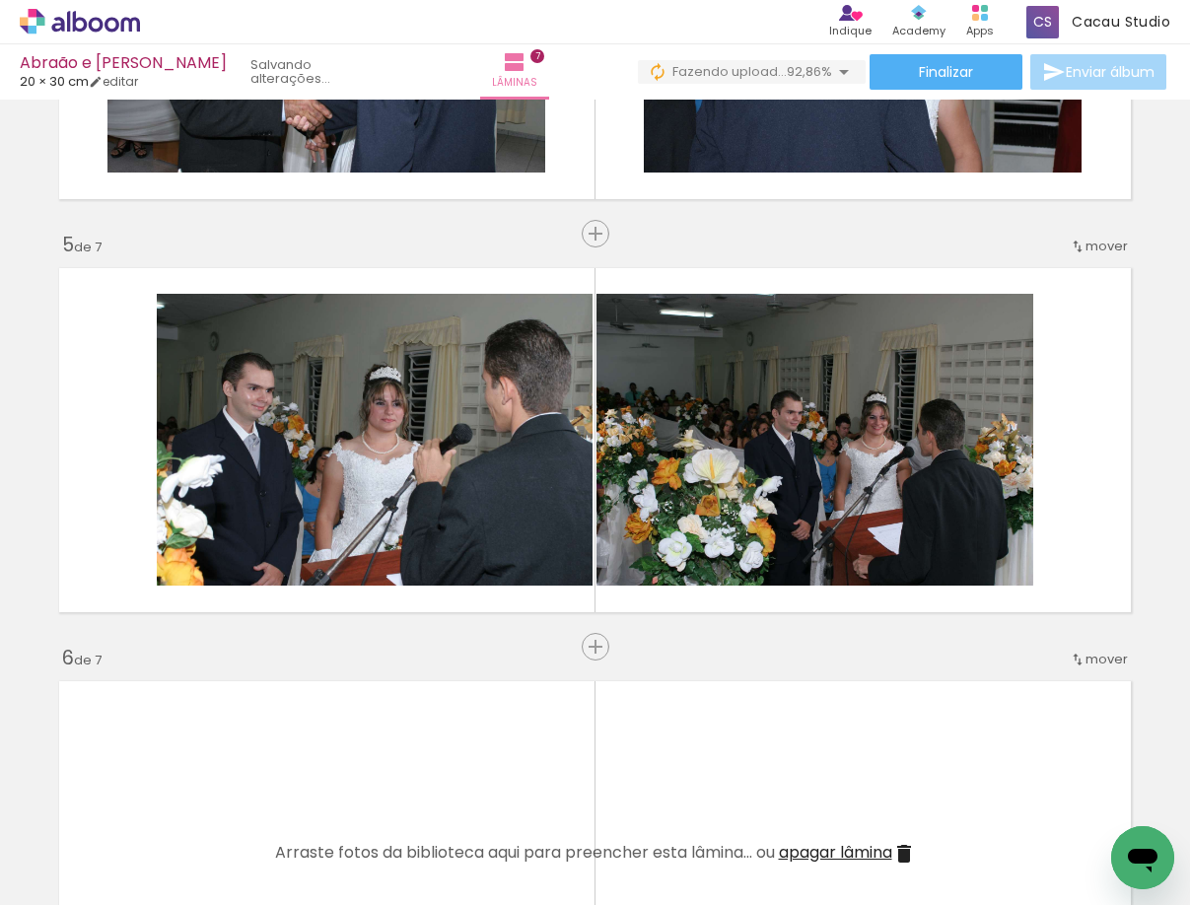
click at [968, 808] on paper-icon-button at bounding box center [955, 798] width 25 height 25
click at [1076, 808] on iron-icon at bounding box center [1065, 798] width 21 height 21
click at [1077, 842] on div at bounding box center [1109, 838] width 98 height 65
click at [1070, 810] on paper-icon-button at bounding box center [1066, 798] width 25 height 25
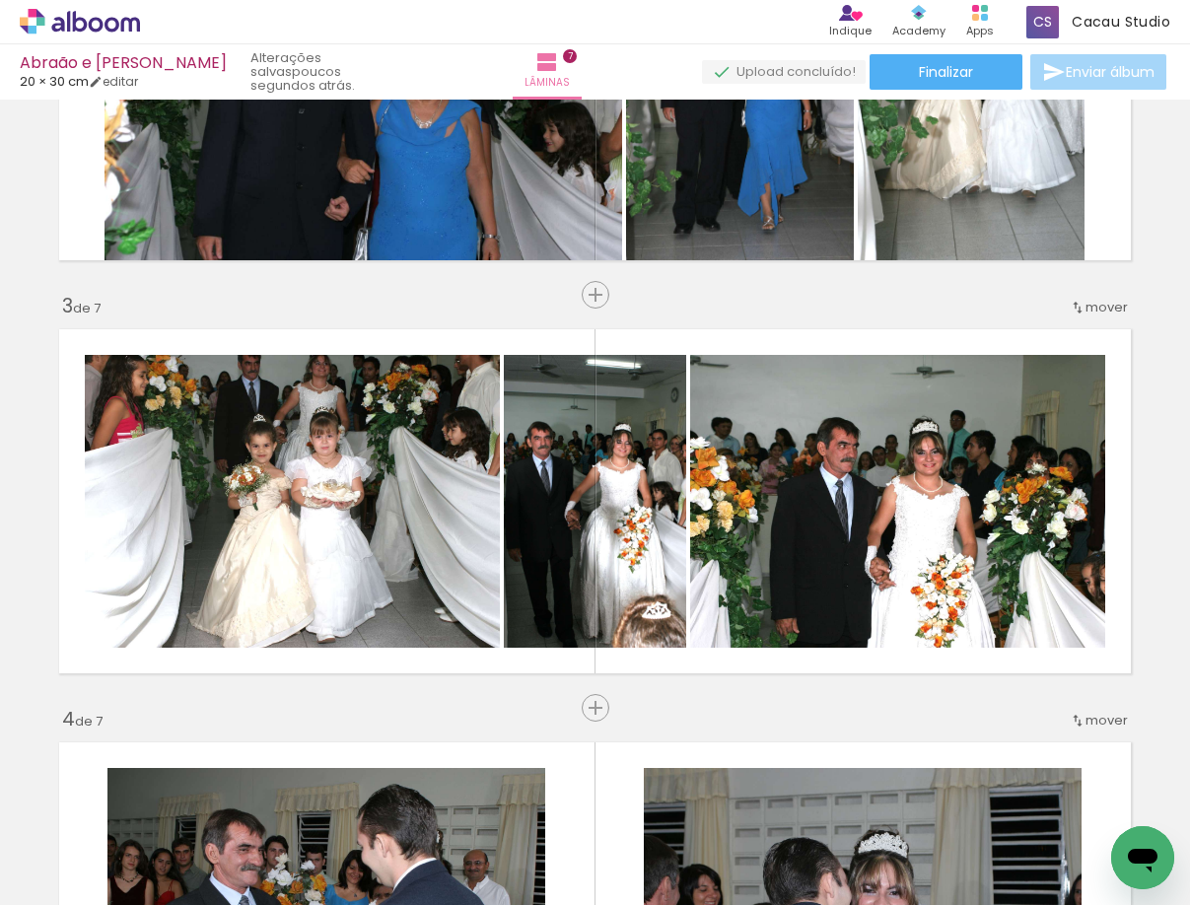
scroll to position [0, 303]
drag, startPoint x: 1015, startPoint y: 892, endPoint x: 23, endPoint y: 17, distance: 1323.2
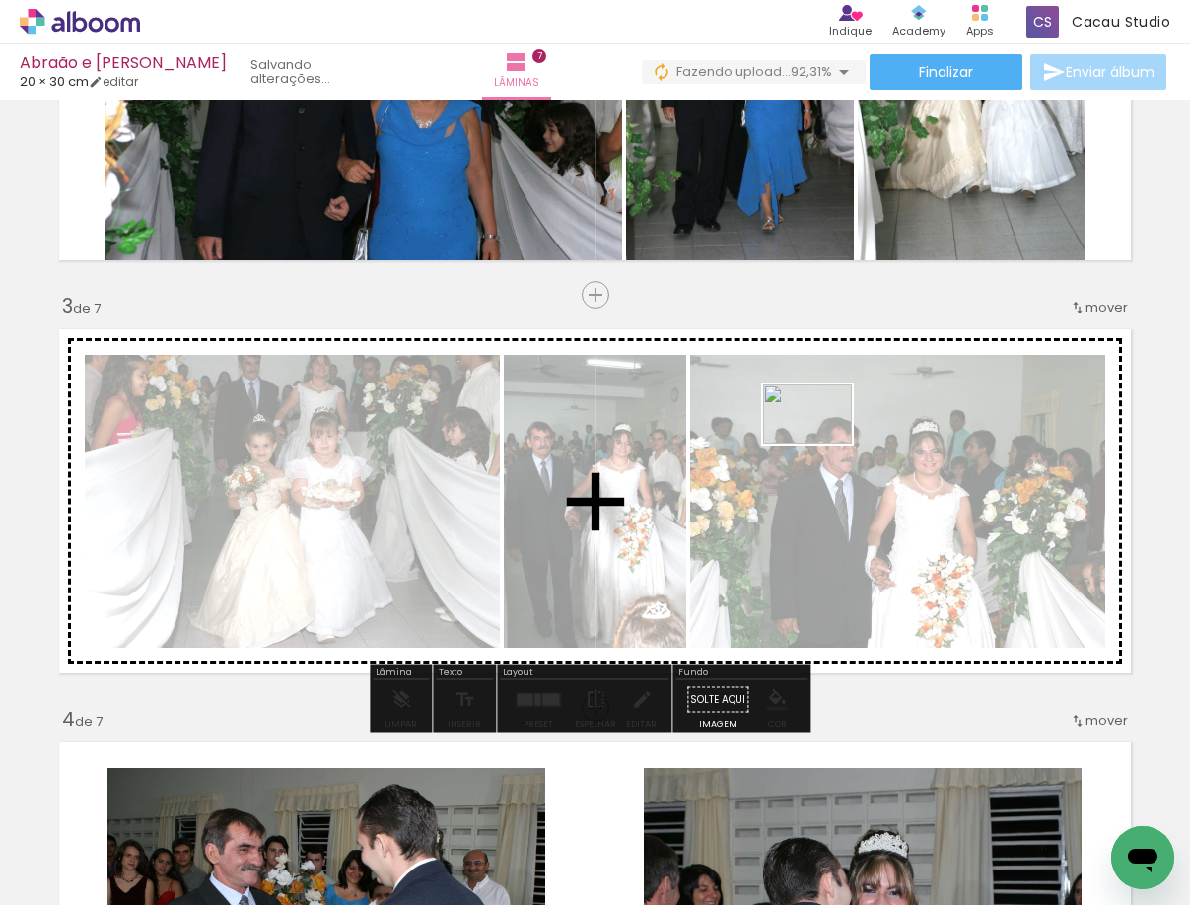
drag, startPoint x: 904, startPoint y: 555, endPoint x: 822, endPoint y: 443, distance: 138.2
click at [822, 443] on quentale-workspace at bounding box center [595, 452] width 1190 height 905
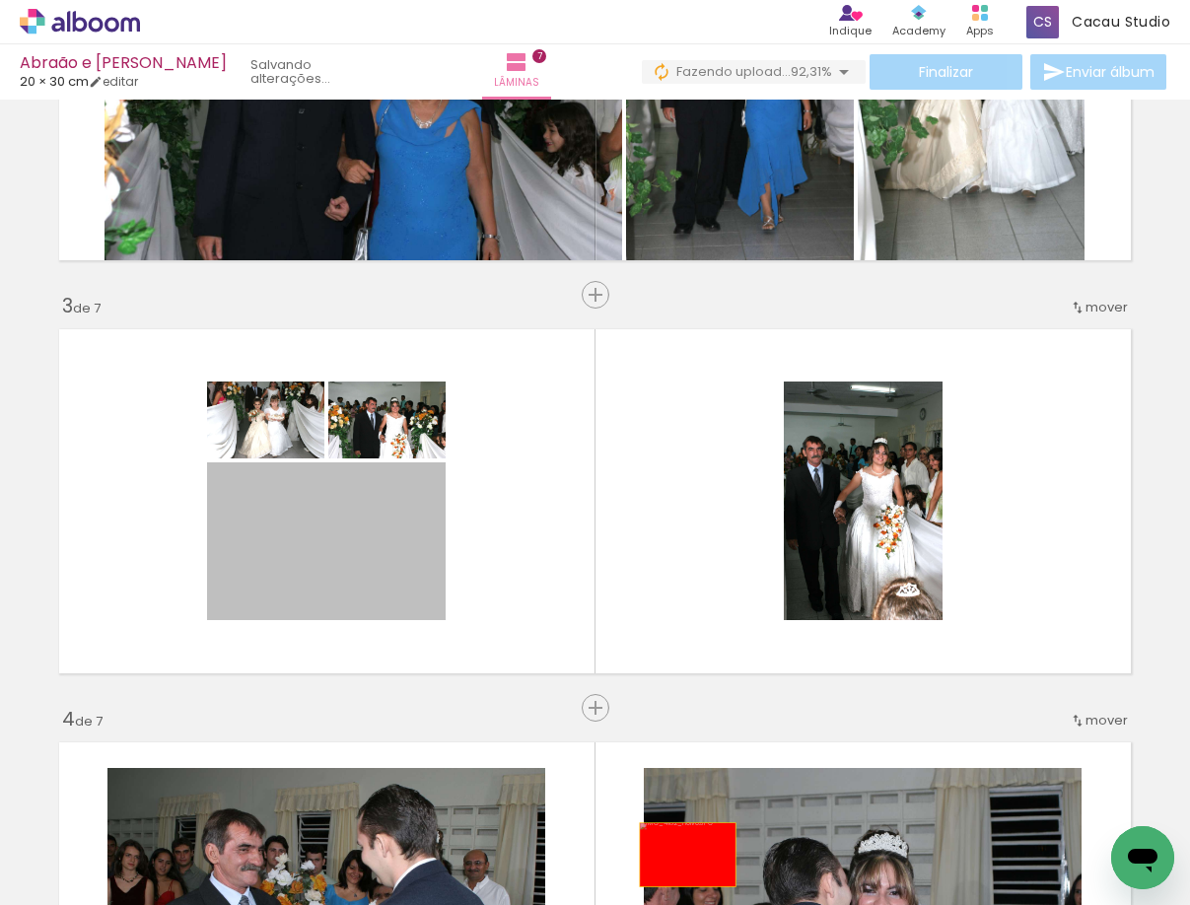
drag, startPoint x: 325, startPoint y: 545, endPoint x: 680, endPoint y: 854, distance: 470.8
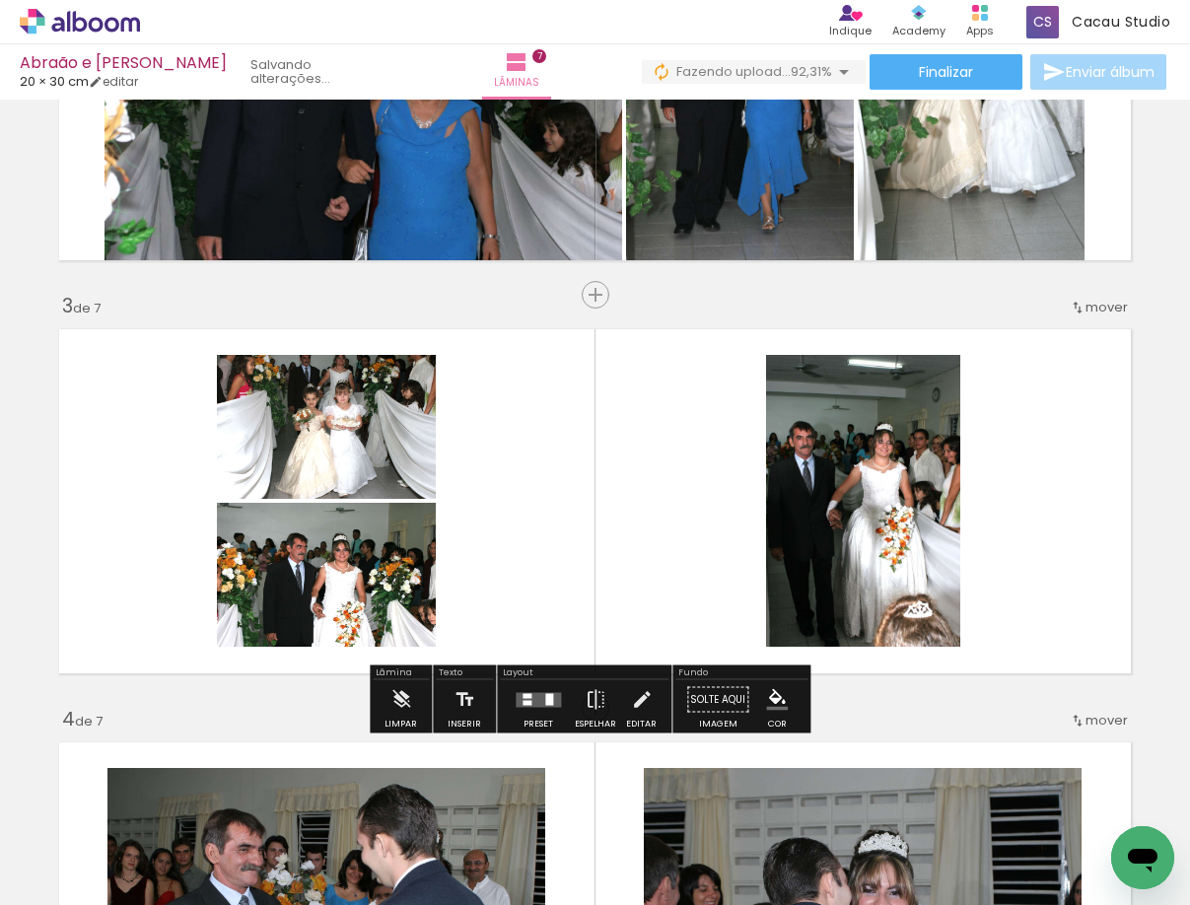
click at [574, 552] on quentale-layouter at bounding box center [594, 501] width 1091 height 364
click at [539, 700] on quentale-layouter at bounding box center [537, 699] width 45 height 15
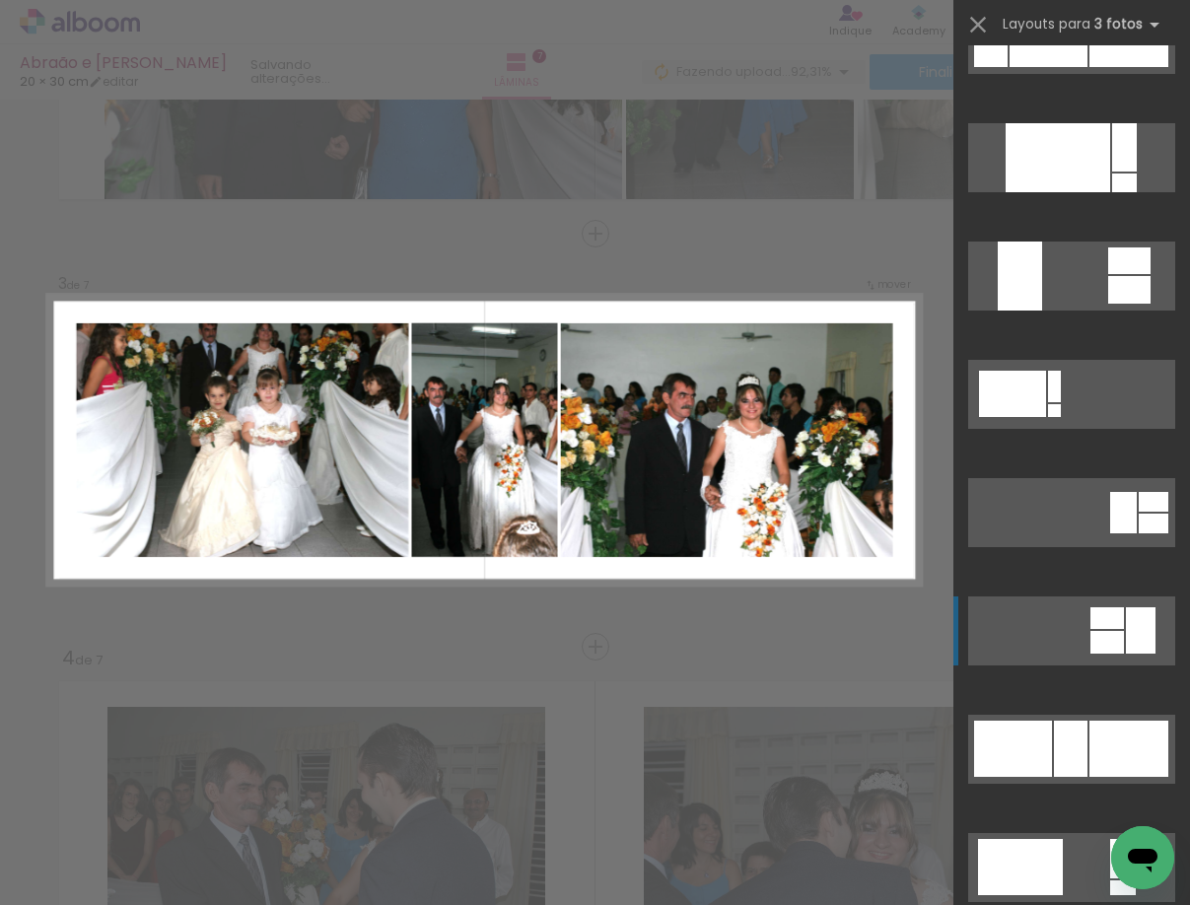
scroll to position [986, 0]
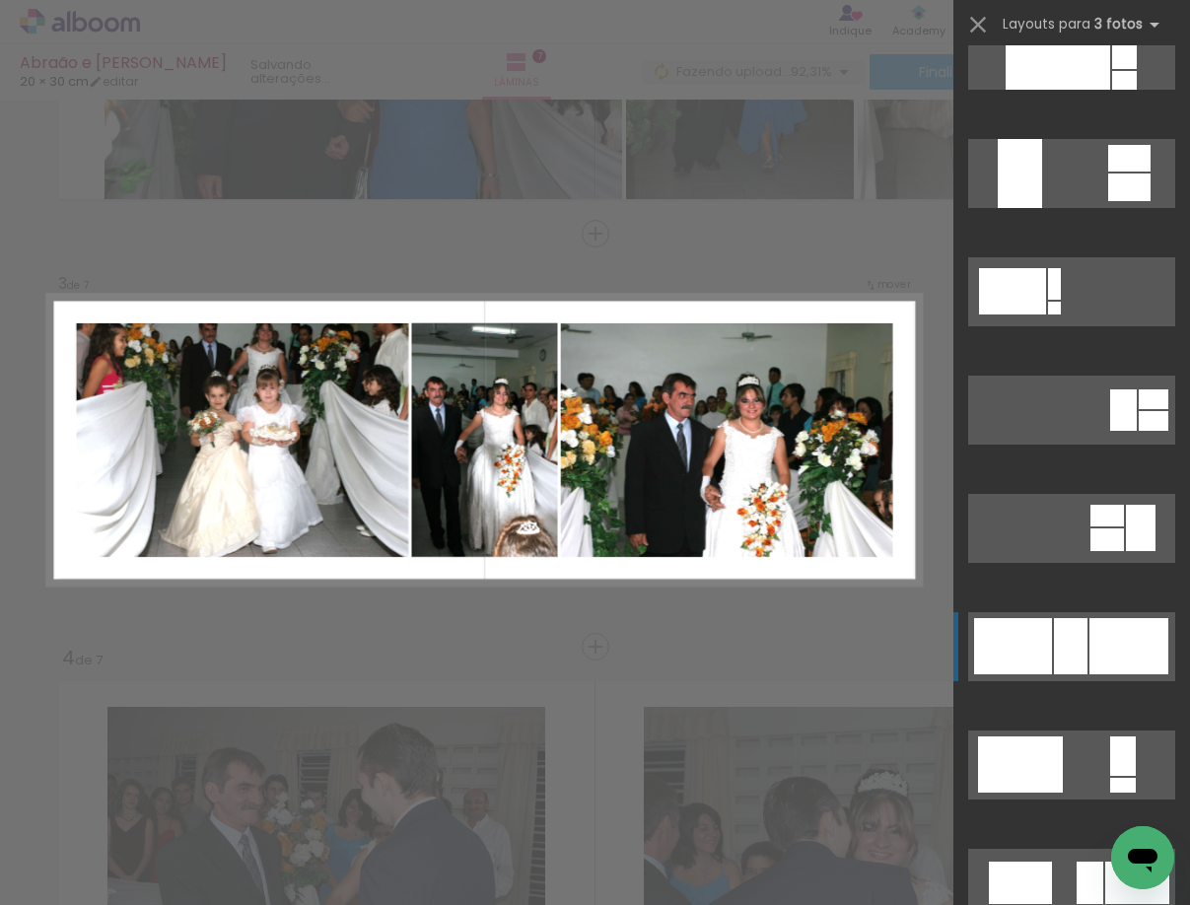
click at [1037, 658] on div at bounding box center [1013, 646] width 78 height 56
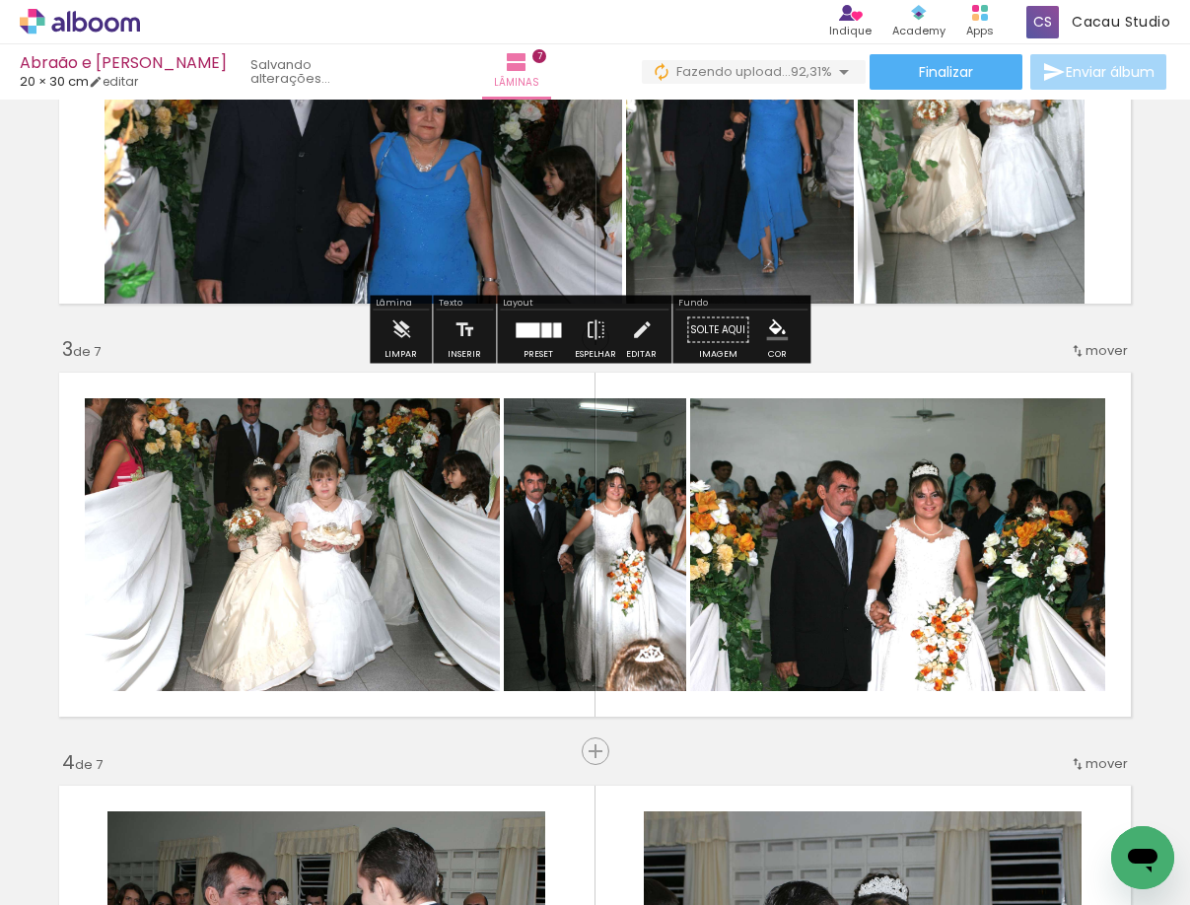
scroll to position [626, 0]
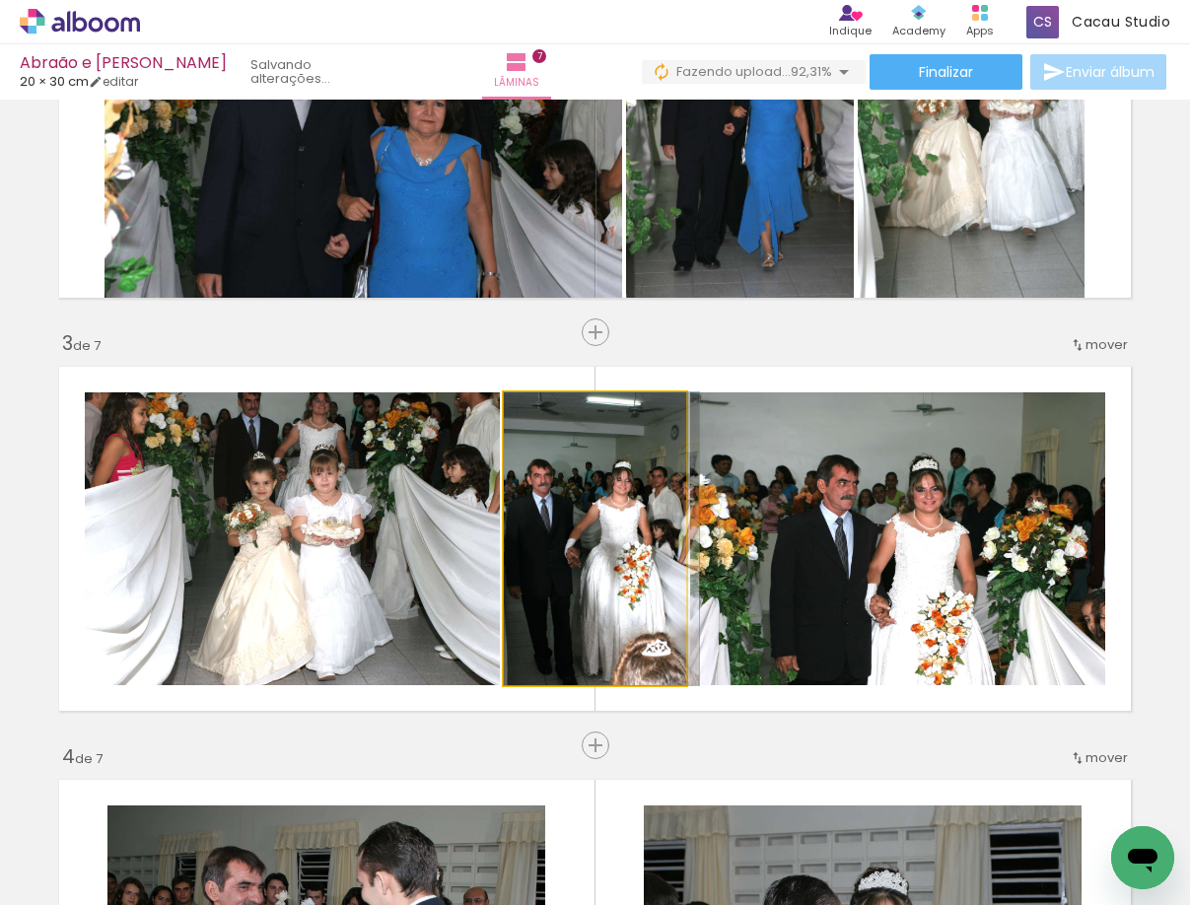
drag, startPoint x: 621, startPoint y: 517, endPoint x: 637, endPoint y: 505, distance: 20.3
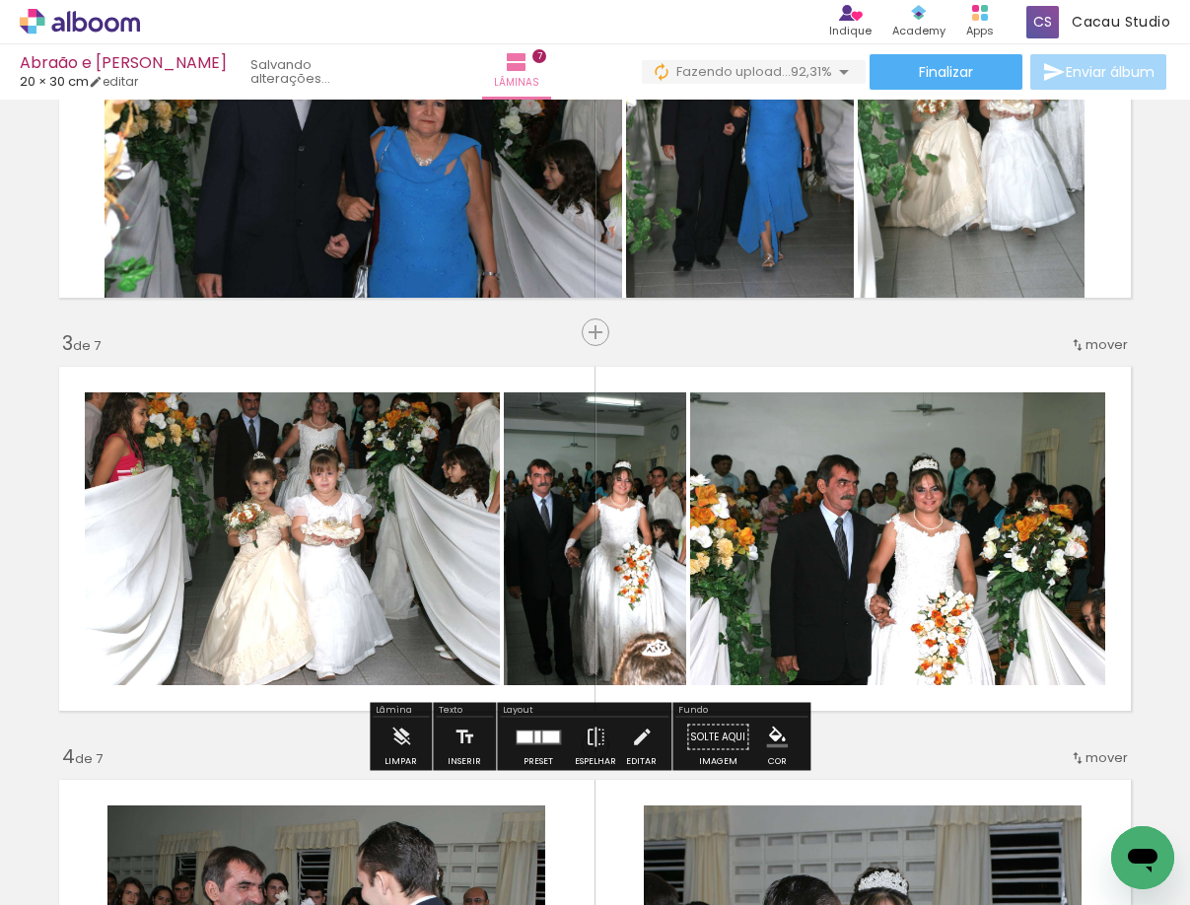
click at [687, 367] on quentale-layouter at bounding box center [594, 539] width 1091 height 364
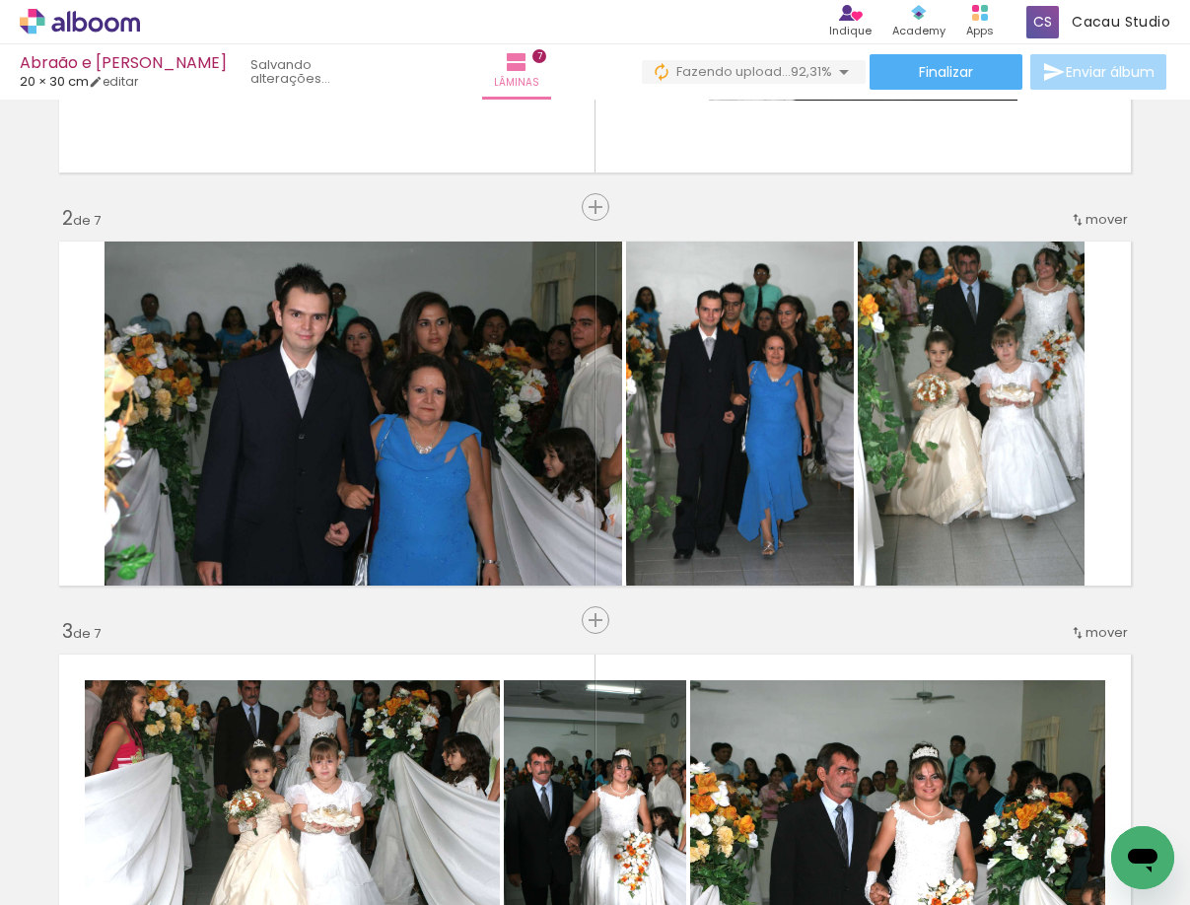
scroll to position [330, 0]
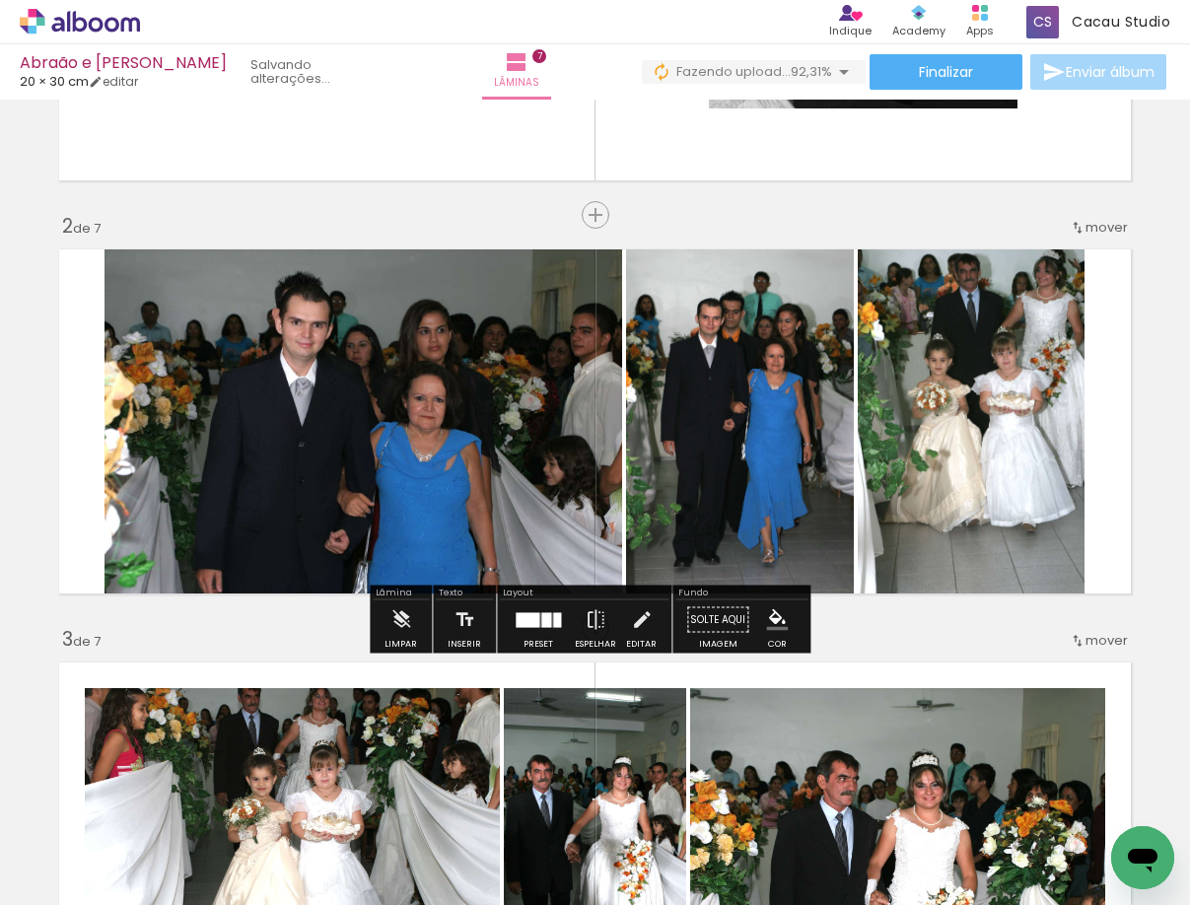
click at [535, 632] on div at bounding box center [537, 619] width 53 height 39
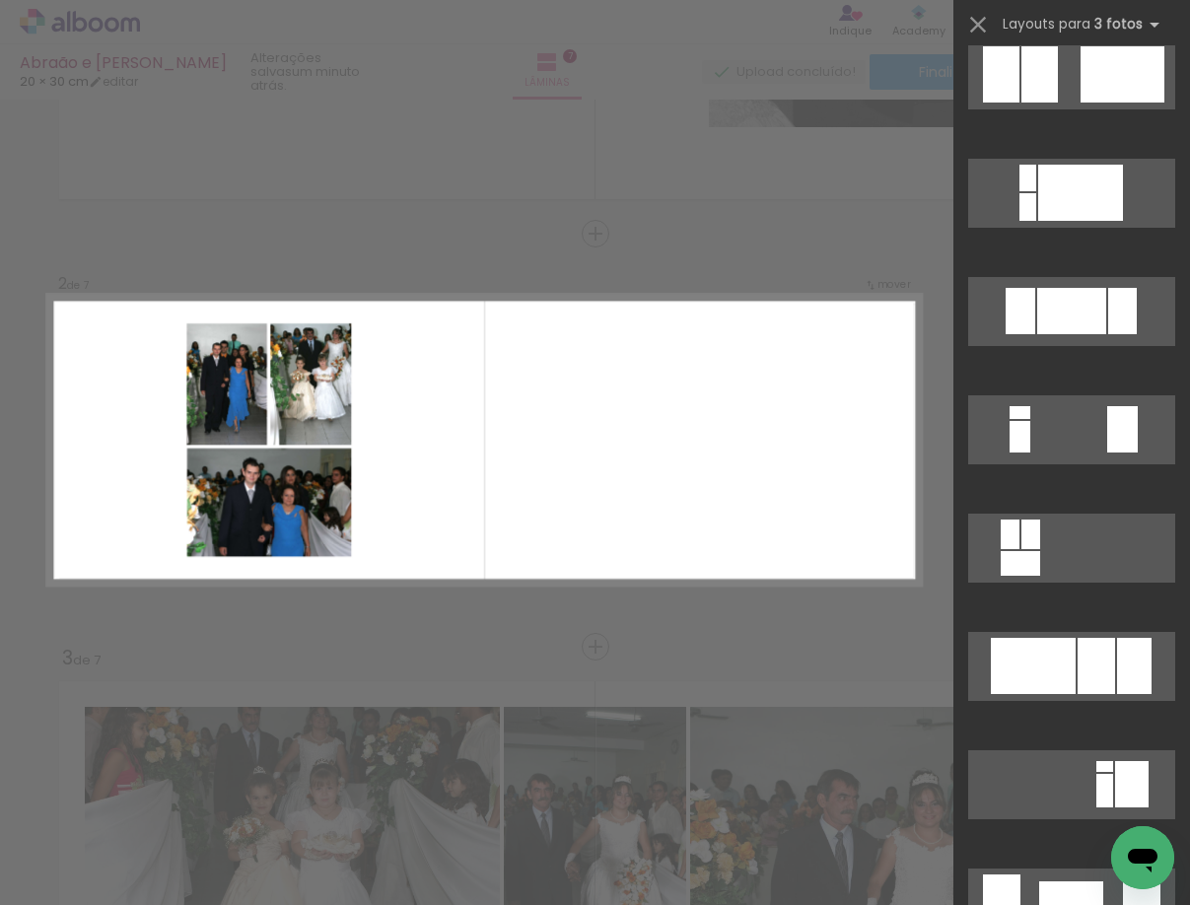
scroll to position [1892, 0]
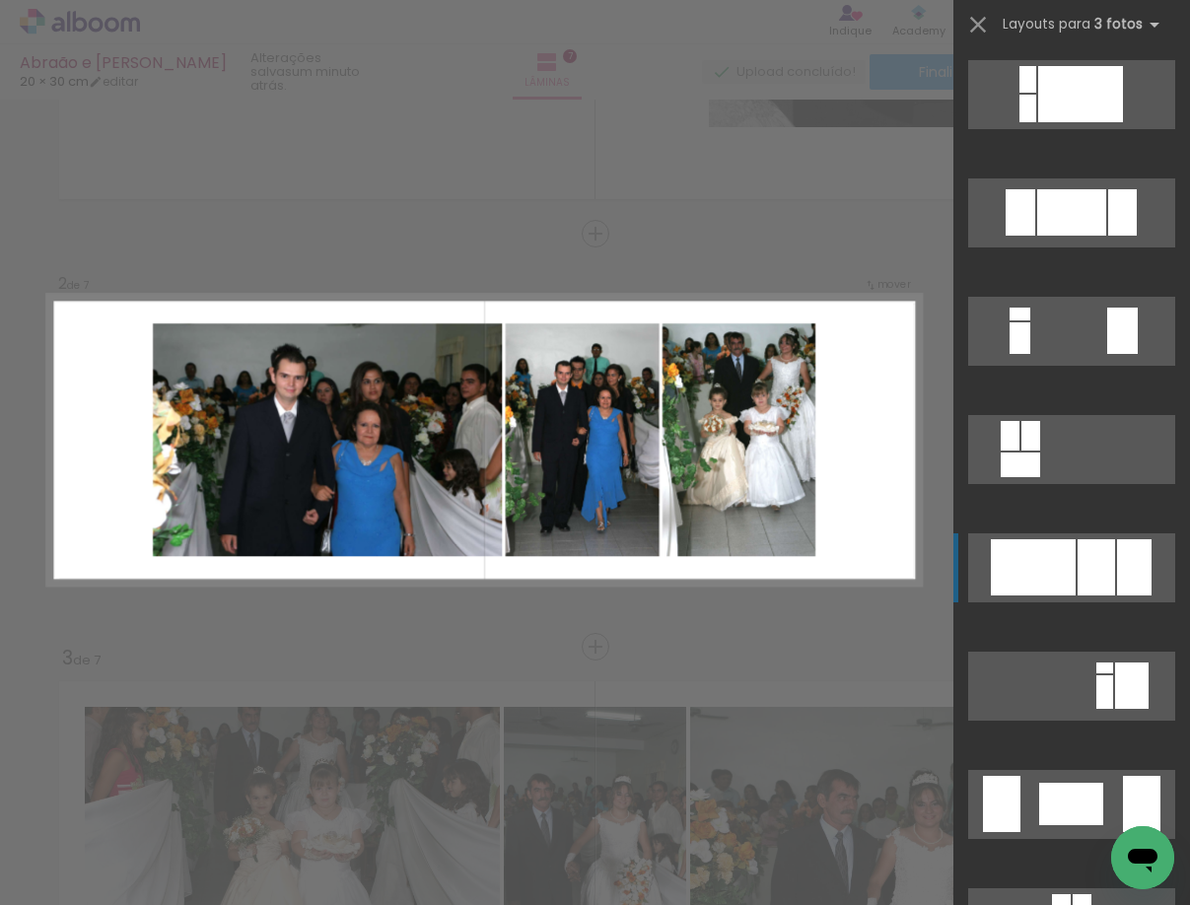
click at [1037, 576] on div at bounding box center [1032, 567] width 85 height 56
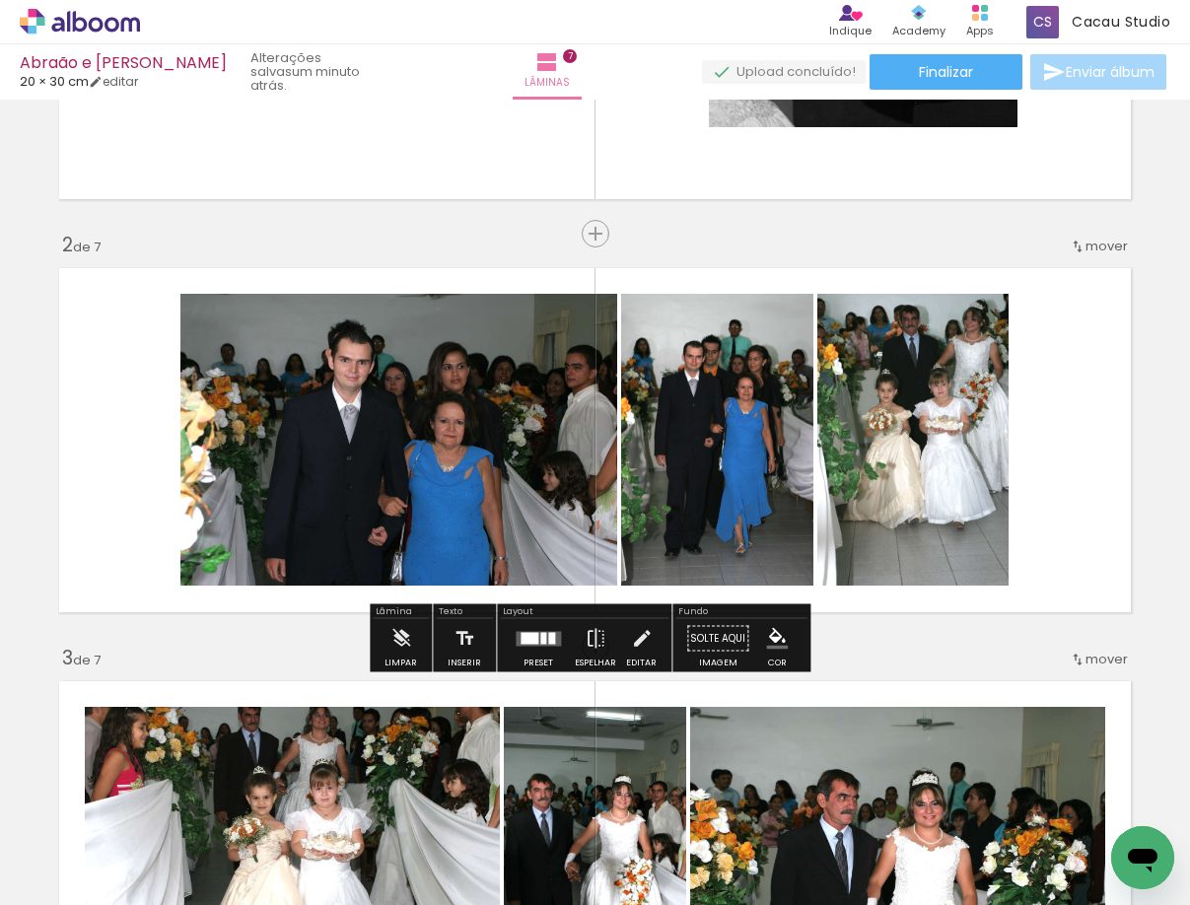
click at [536, 646] on div at bounding box center [537, 638] width 53 height 39
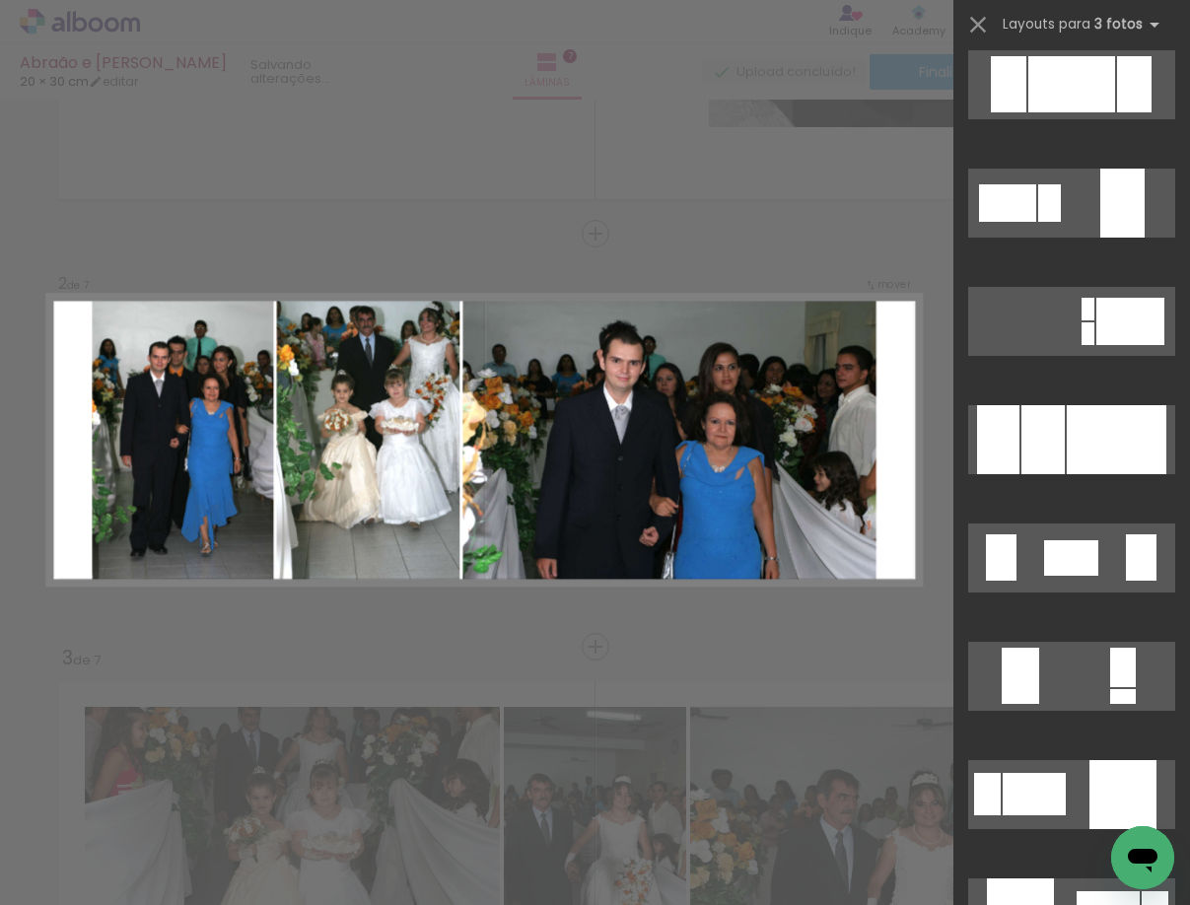
scroll to position [3844, 0]
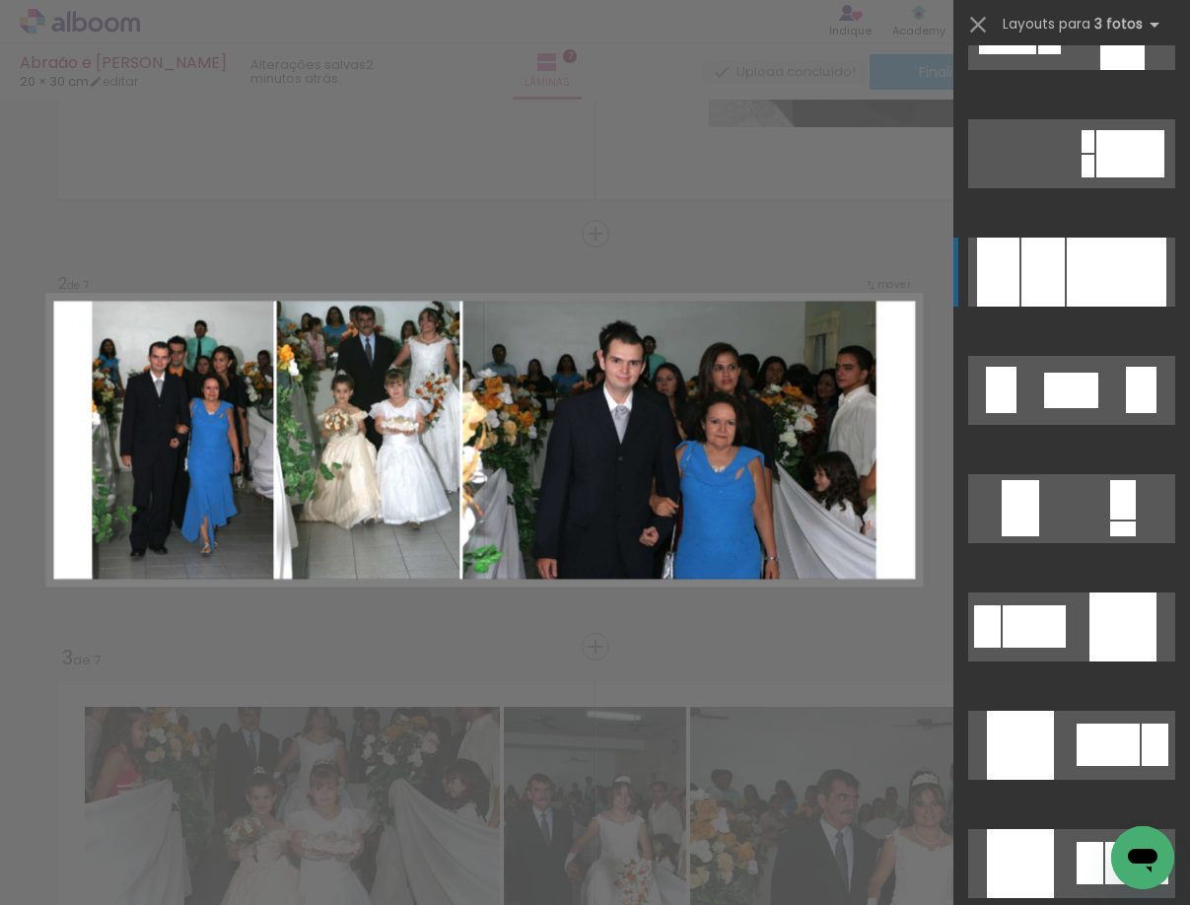
click at [1046, 290] on div at bounding box center [1042, 272] width 43 height 69
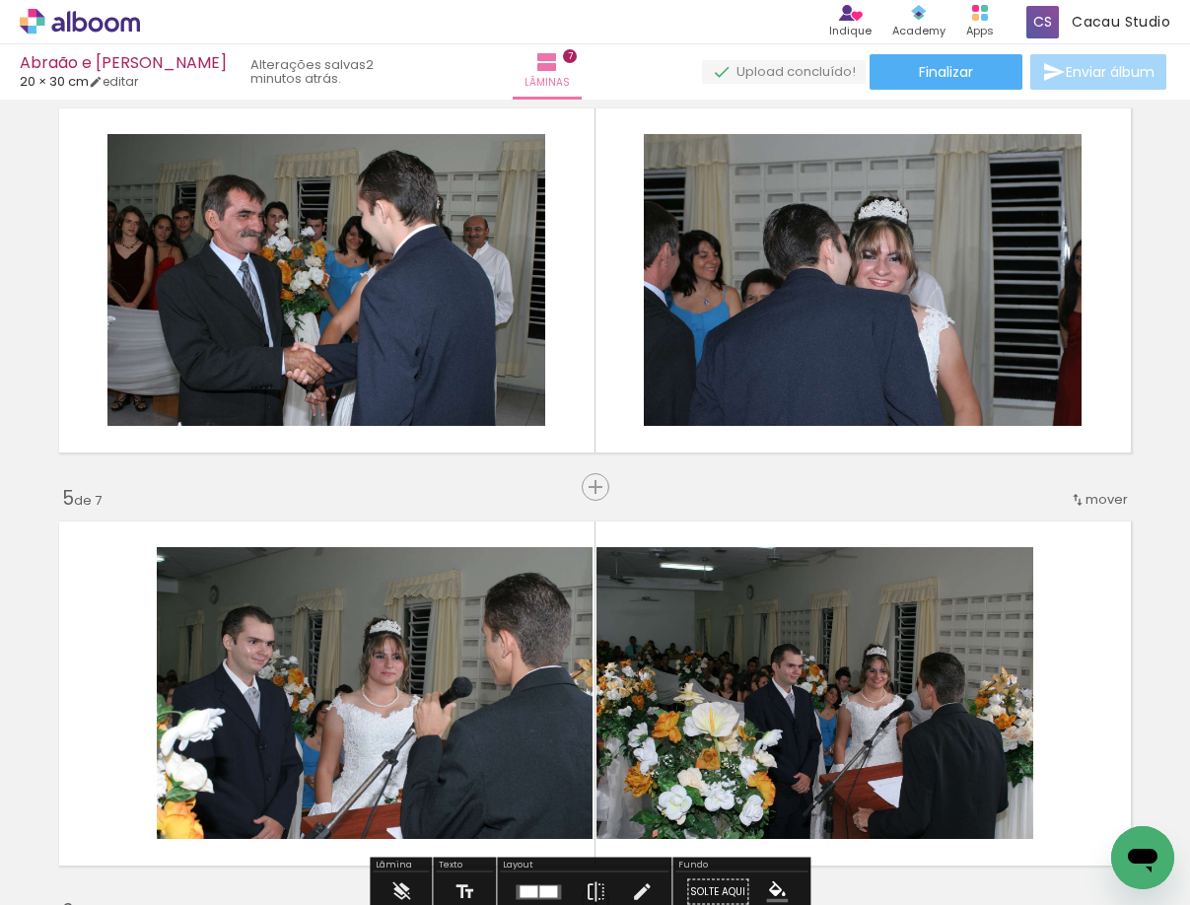
scroll to position [1593, 0]
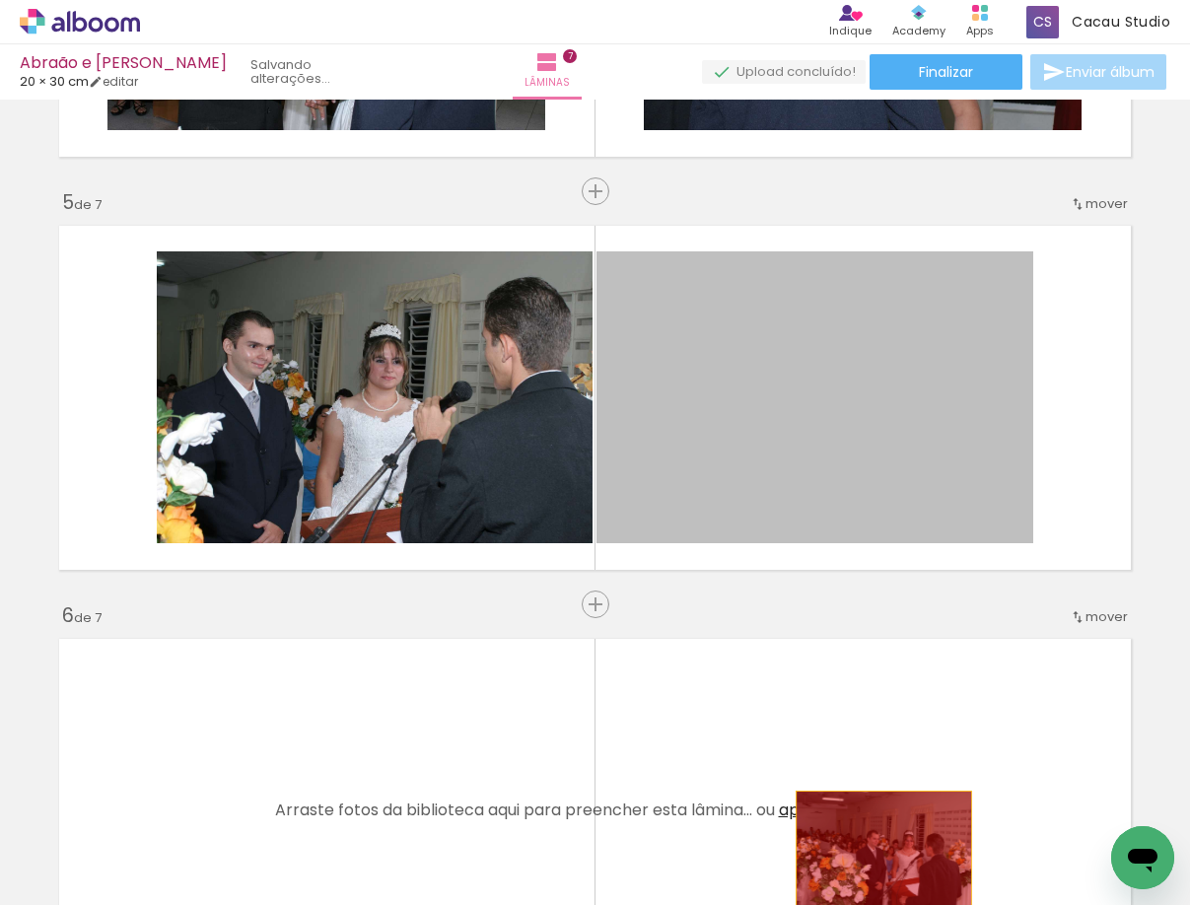
drag, startPoint x: 820, startPoint y: 551, endPoint x: 687, endPoint y: 687, distance: 190.3
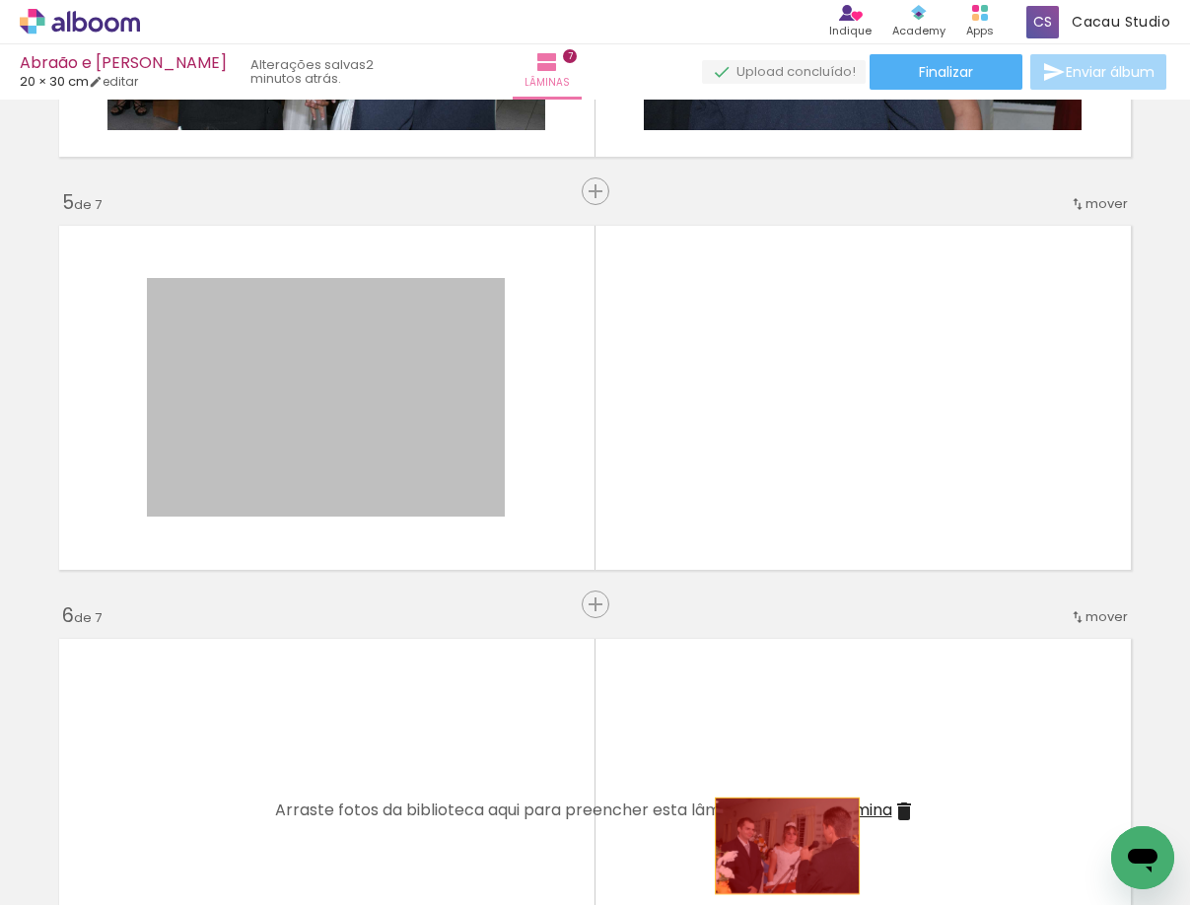
drag, startPoint x: 406, startPoint y: 468, endPoint x: 780, endPoint y: 846, distance: 531.0
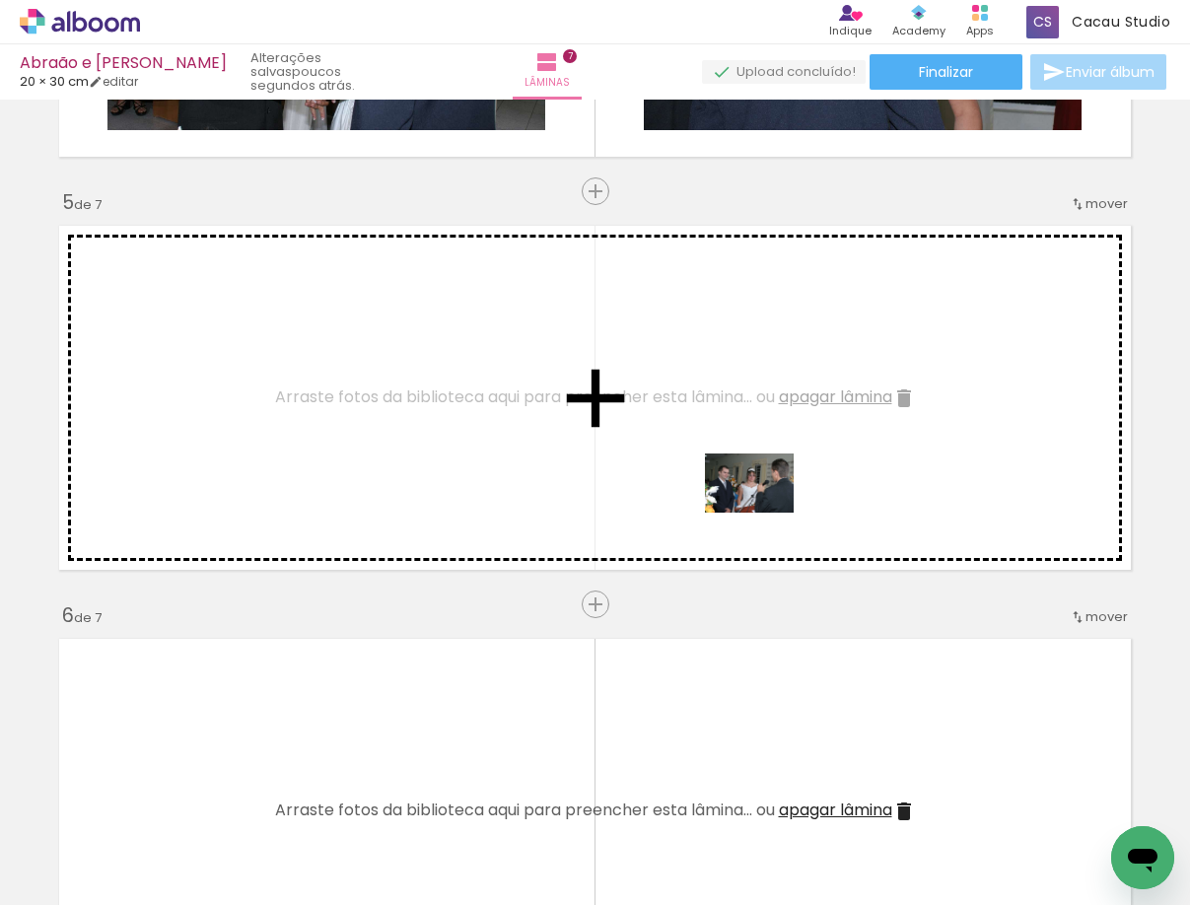
drag, startPoint x: 902, startPoint y: 861, endPoint x: 764, endPoint y: 512, distance: 375.2
click at [764, 512] on quentale-workspace at bounding box center [595, 452] width 1190 height 905
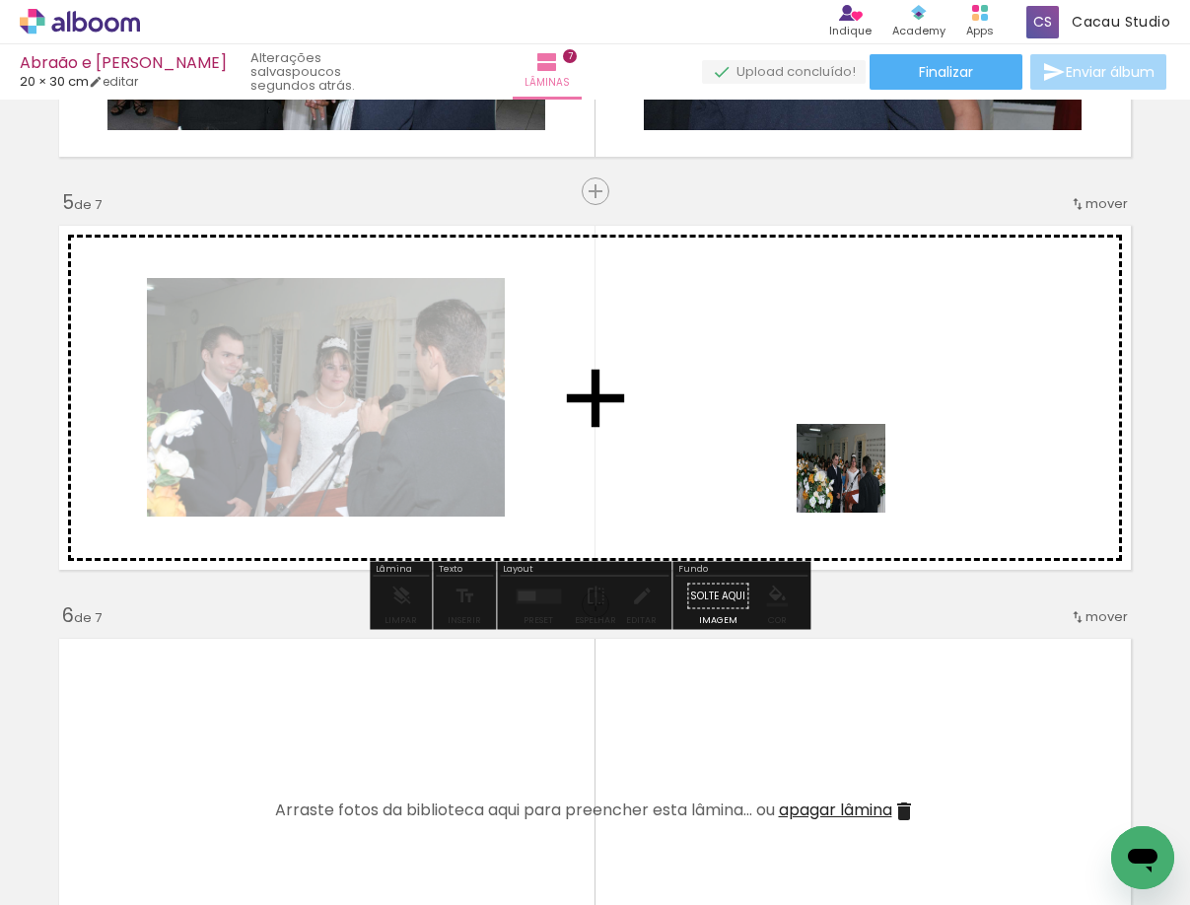
drag, startPoint x: 1015, startPoint y: 878, endPoint x: 838, endPoint y: 437, distance: 475.8
click at [838, 437] on quentale-workspace at bounding box center [595, 452] width 1190 height 905
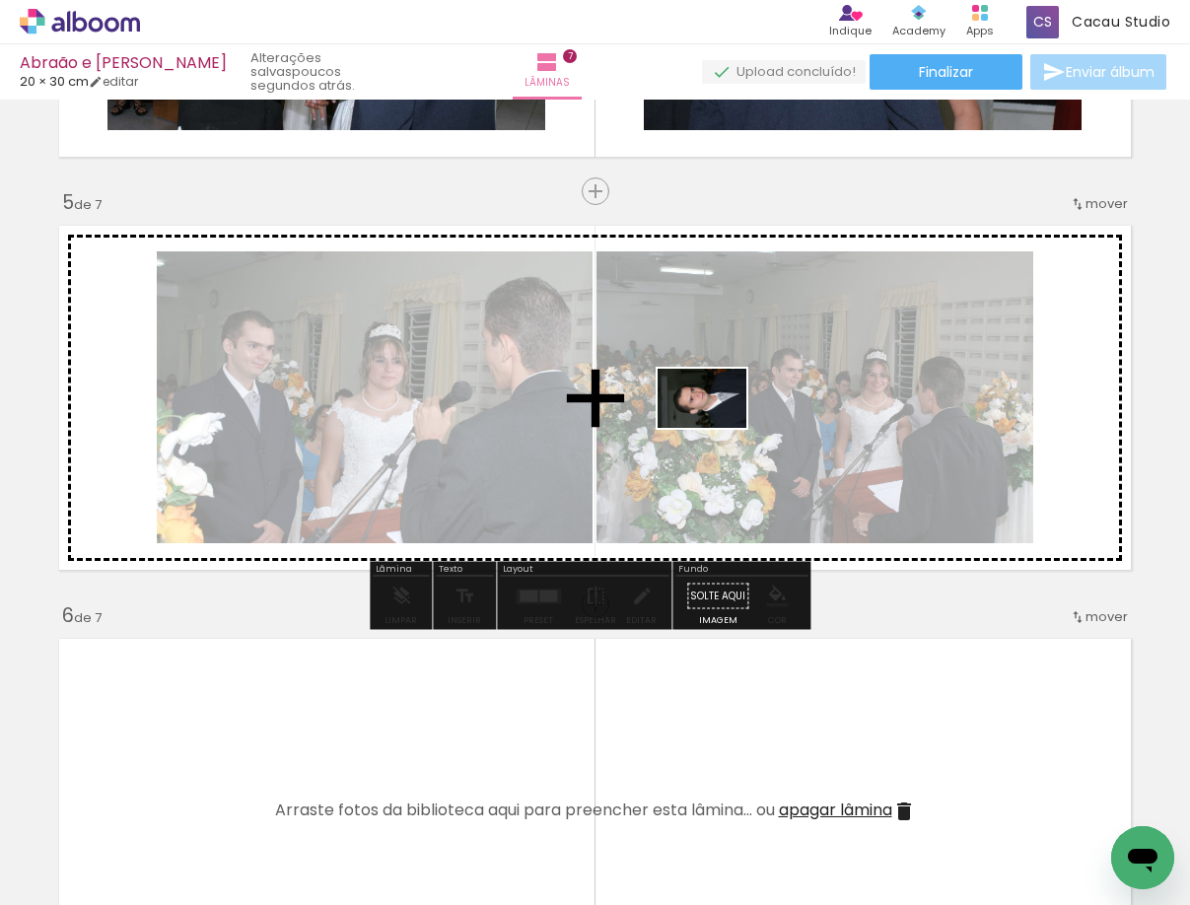
drag, startPoint x: 1088, startPoint y: 837, endPoint x: 716, endPoint y: 428, distance: 552.6
click at [716, 428] on quentale-workspace at bounding box center [595, 452] width 1190 height 905
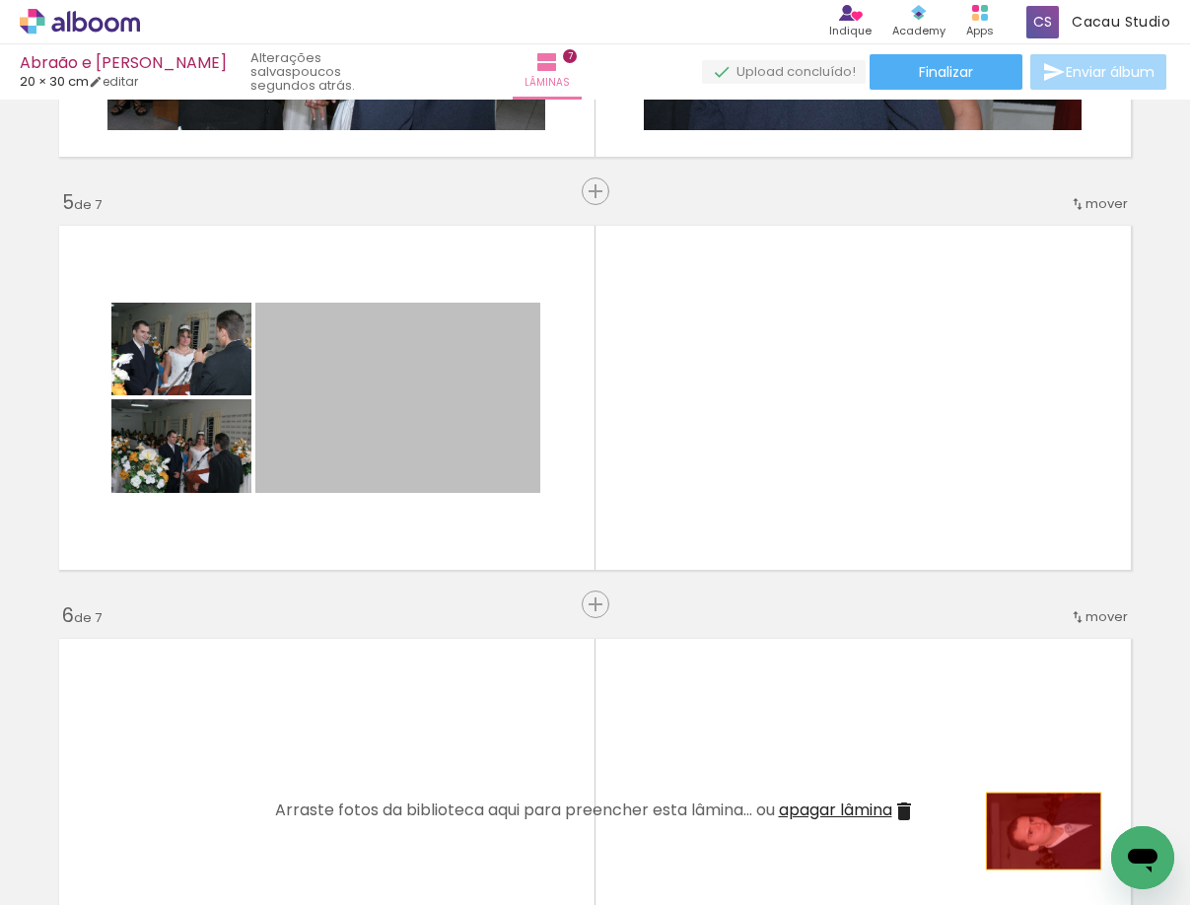
drag, startPoint x: 472, startPoint y: 411, endPoint x: 1064, endPoint y: 878, distance: 754.3
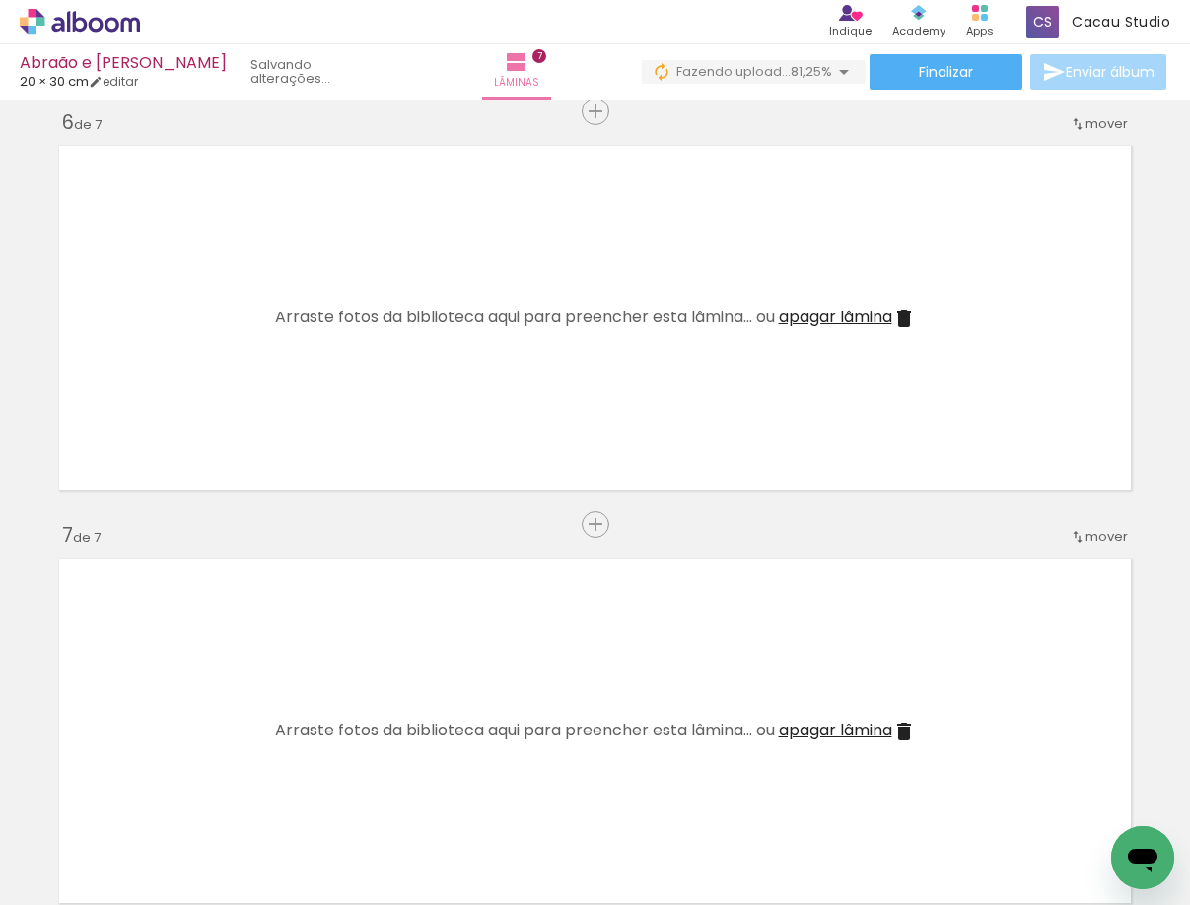
scroll to position [0, 744]
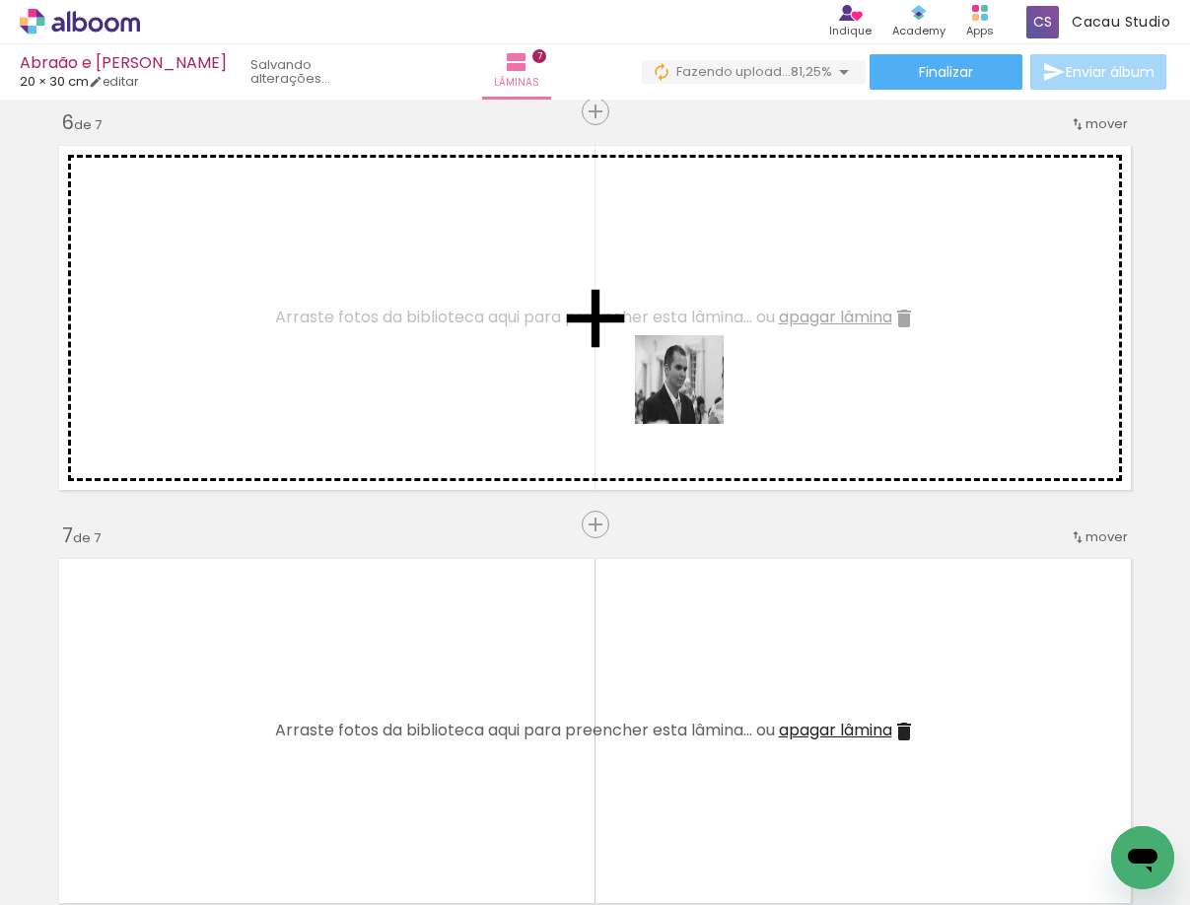
drag, startPoint x: 793, startPoint y: 642, endPoint x: 677, endPoint y: 350, distance: 314.0
click at [677, 350] on quentale-workspace at bounding box center [595, 452] width 1190 height 905
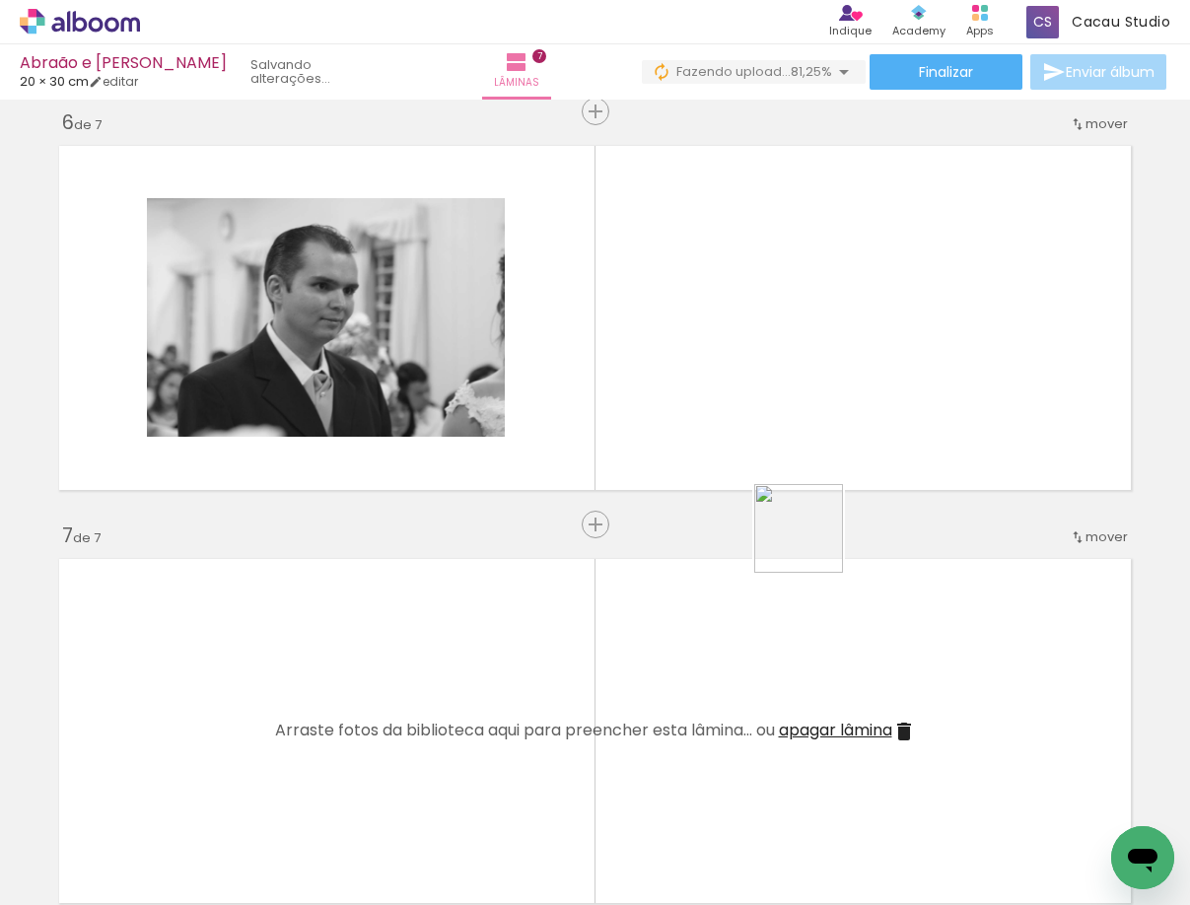
drag, startPoint x: 992, startPoint y: 853, endPoint x: 784, endPoint y: 474, distance: 432.7
click at [784, 474] on quentale-workspace at bounding box center [595, 452] width 1190 height 905
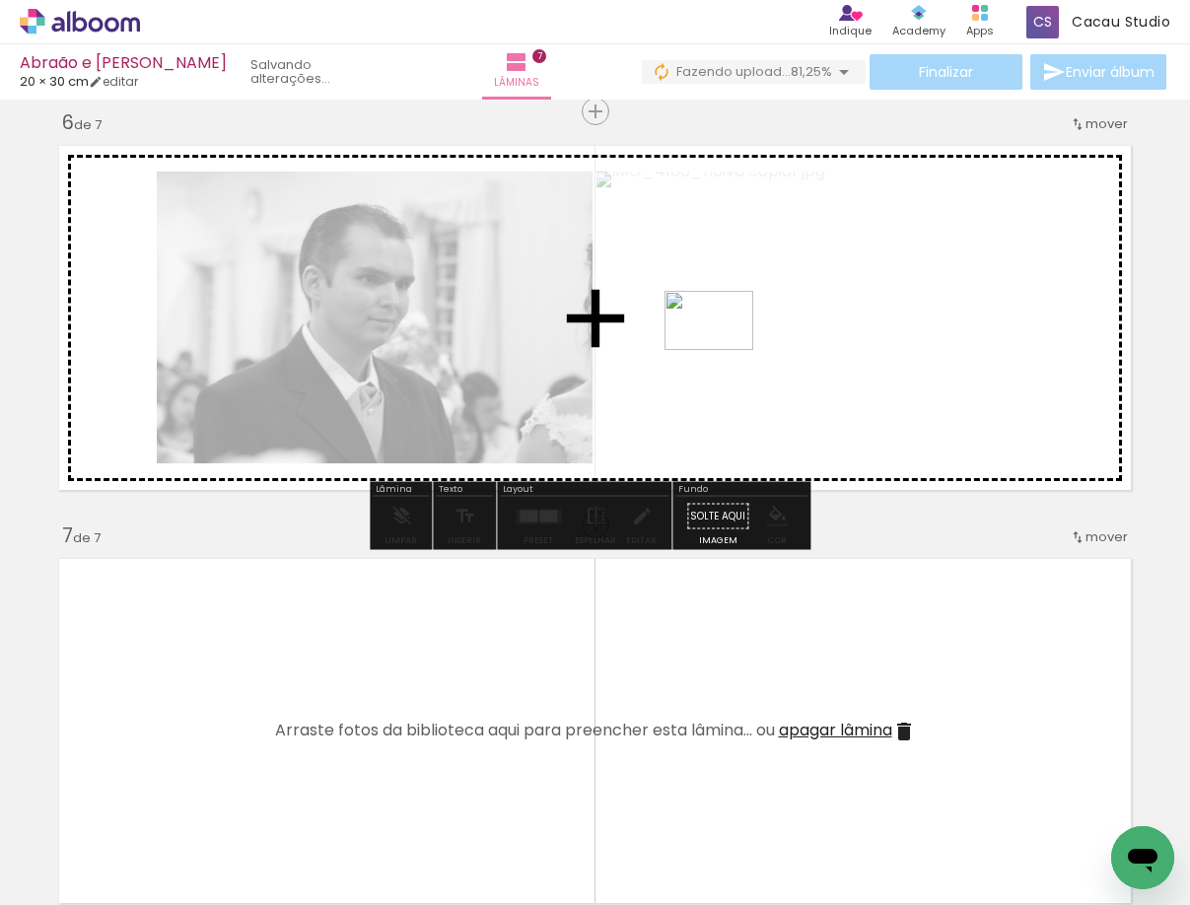
drag, startPoint x: 1062, startPoint y: 781, endPoint x: 723, endPoint y: 350, distance: 548.1
click at [723, 350] on quentale-workspace at bounding box center [595, 452] width 1190 height 905
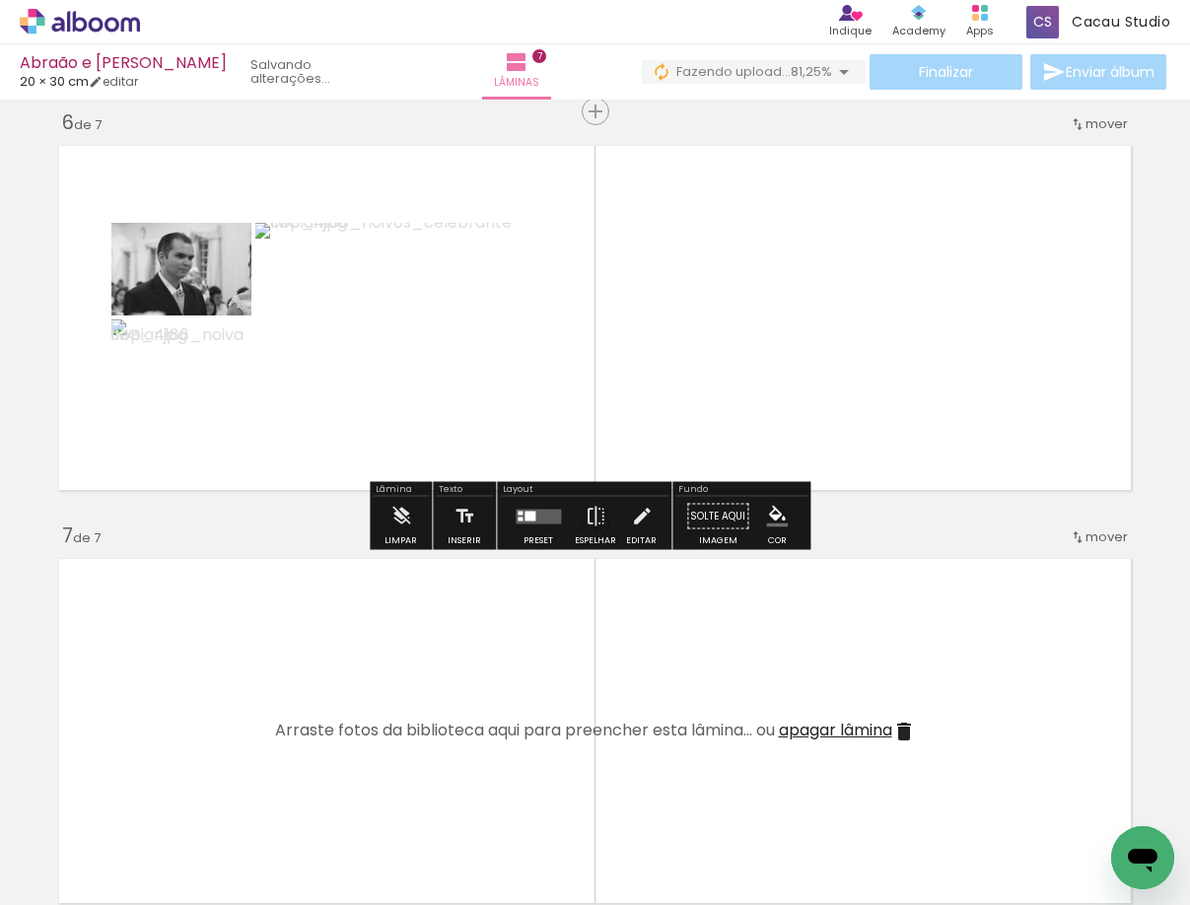
click at [522, 435] on quentale-layouter at bounding box center [594, 318] width 1091 height 364
drag, startPoint x: 528, startPoint y: 509, endPoint x: 772, endPoint y: 412, distance: 261.9
click at [529, 509] on quentale-layouter at bounding box center [537, 516] width 45 height 15
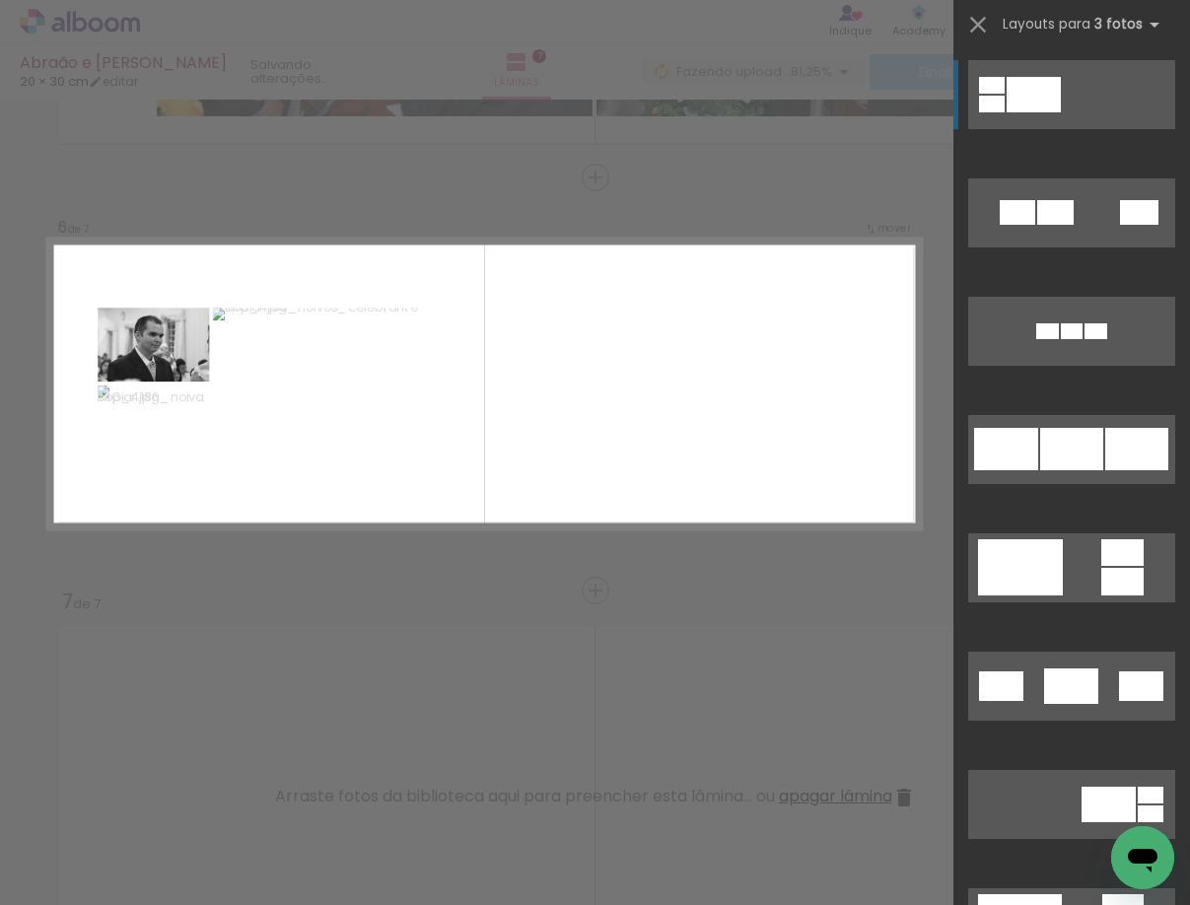
scroll to position [1963, 0]
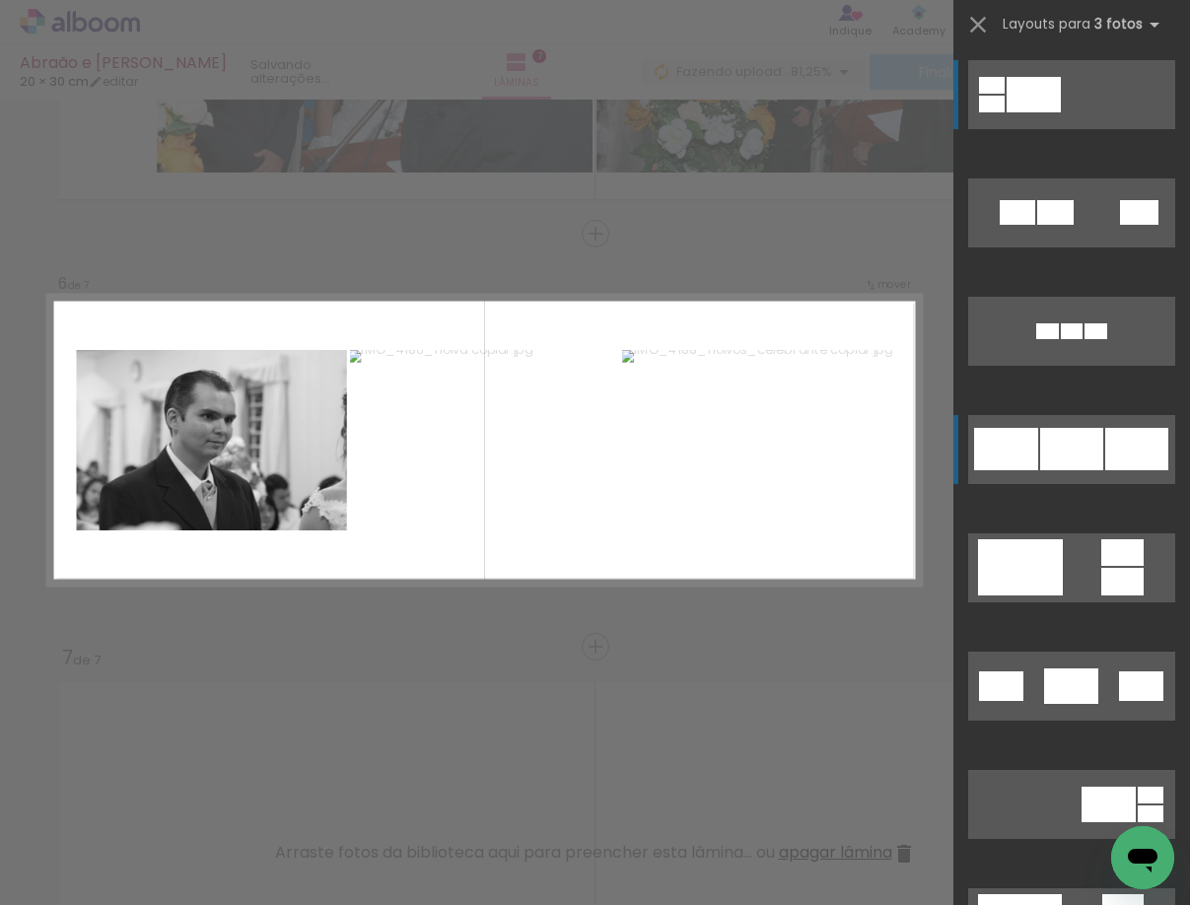
click at [1043, 451] on div at bounding box center [1071, 449] width 63 height 42
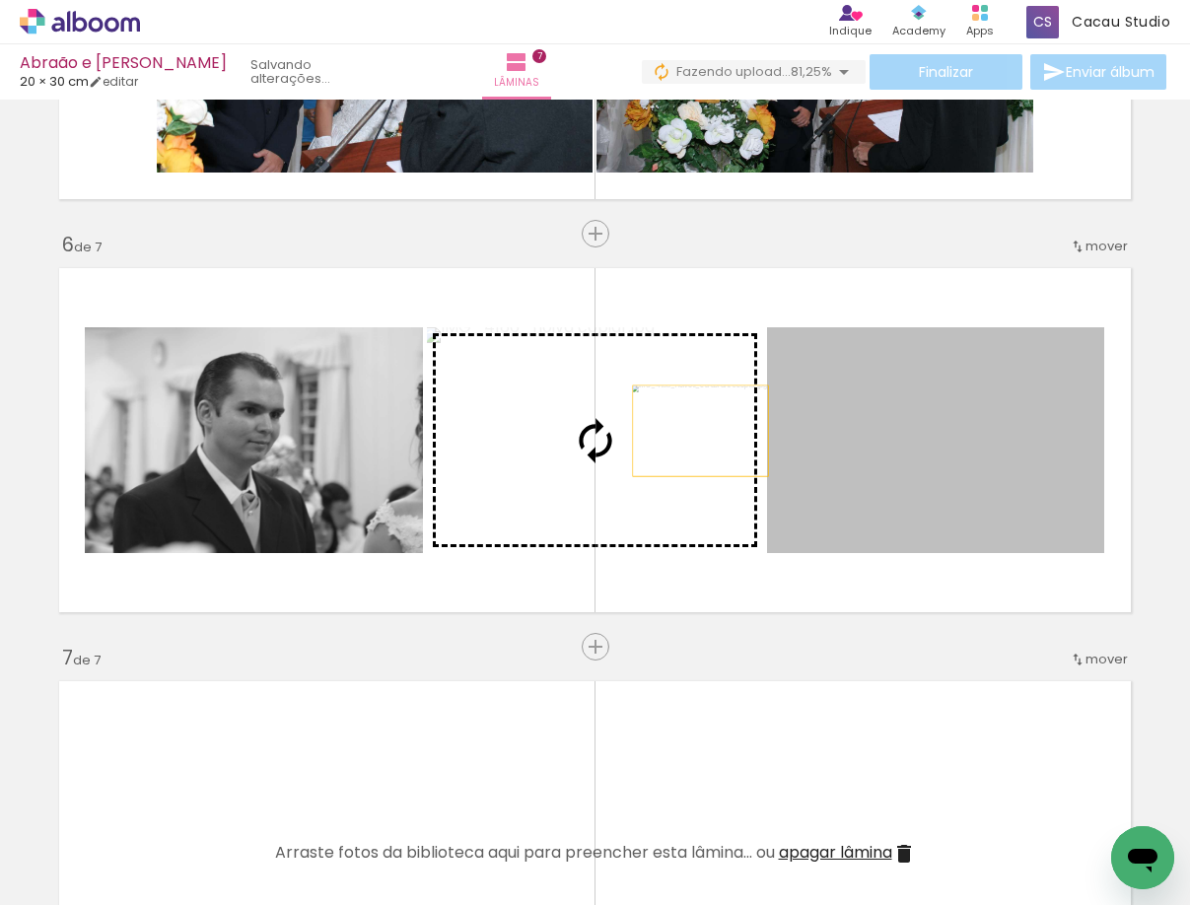
drag, startPoint x: 886, startPoint y: 431, endPoint x: 550, endPoint y: 434, distance: 336.1
click at [0, 0] on slot at bounding box center [0, 0] width 0 height 0
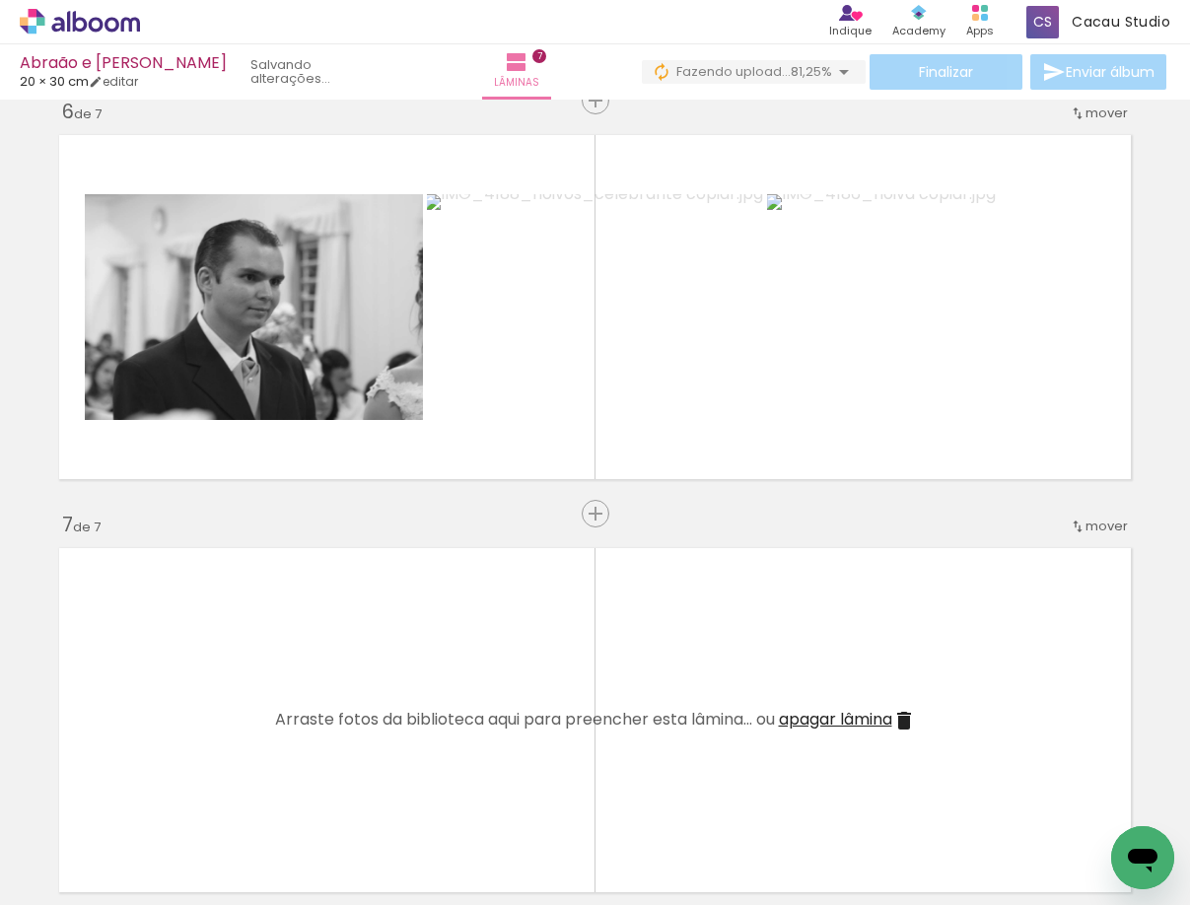
scroll to position [2062, 0]
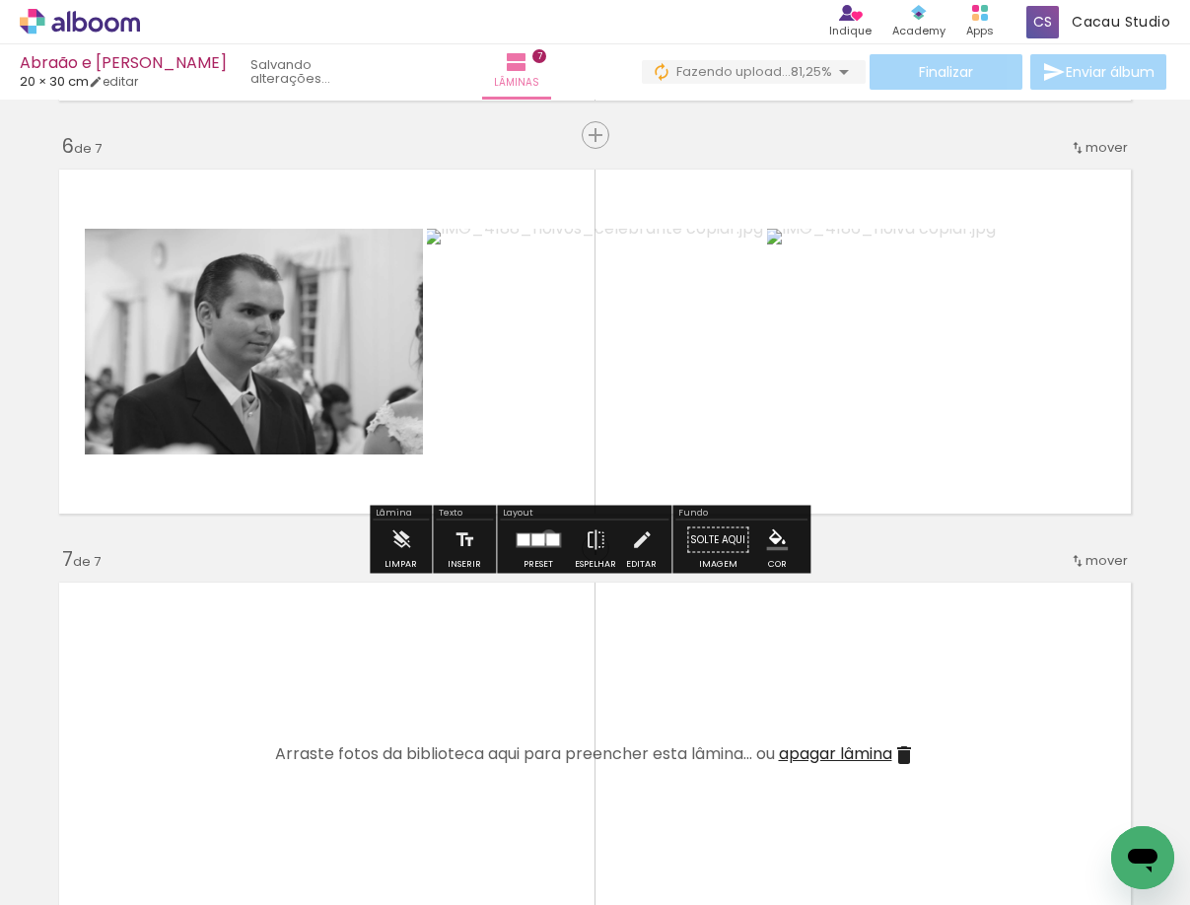
click at [546, 536] on div at bounding box center [552, 539] width 13 height 12
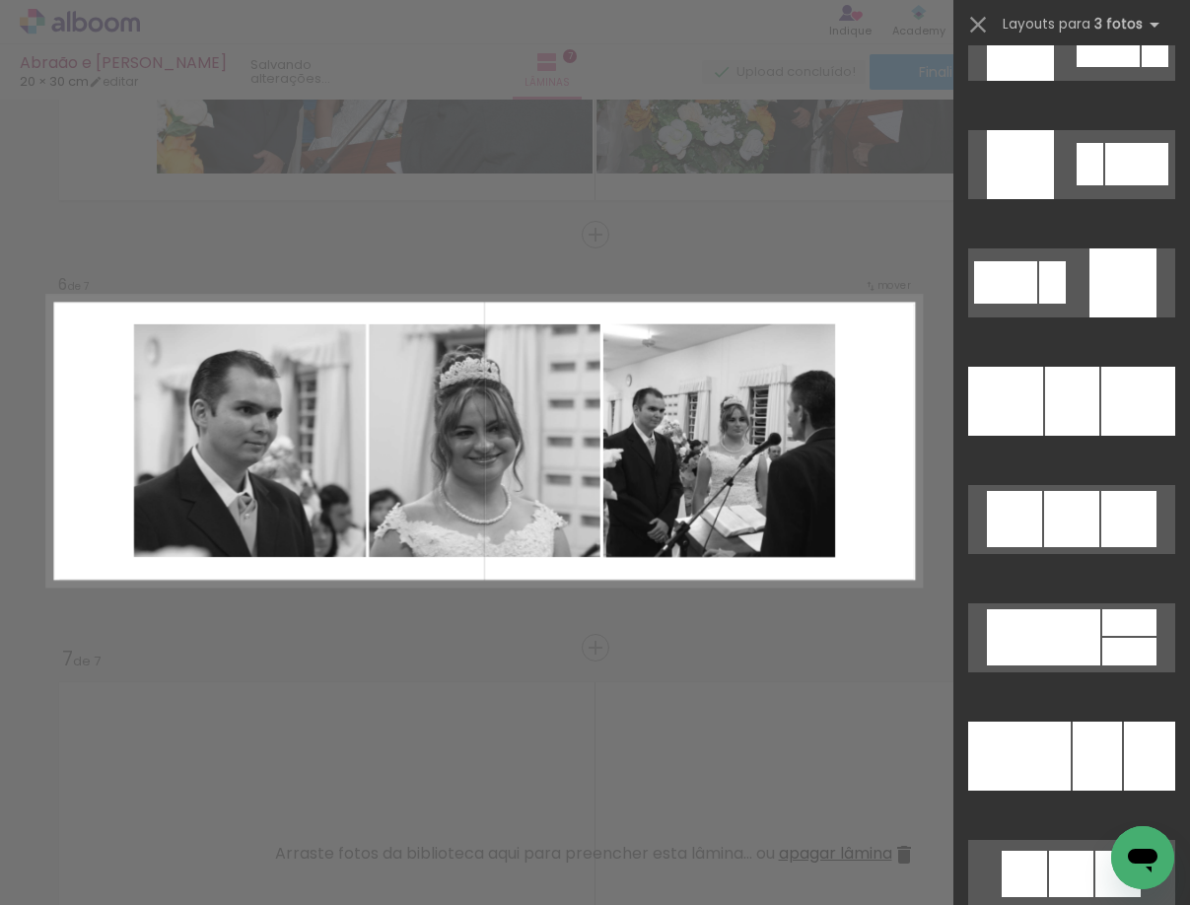
scroll to position [10111, 0]
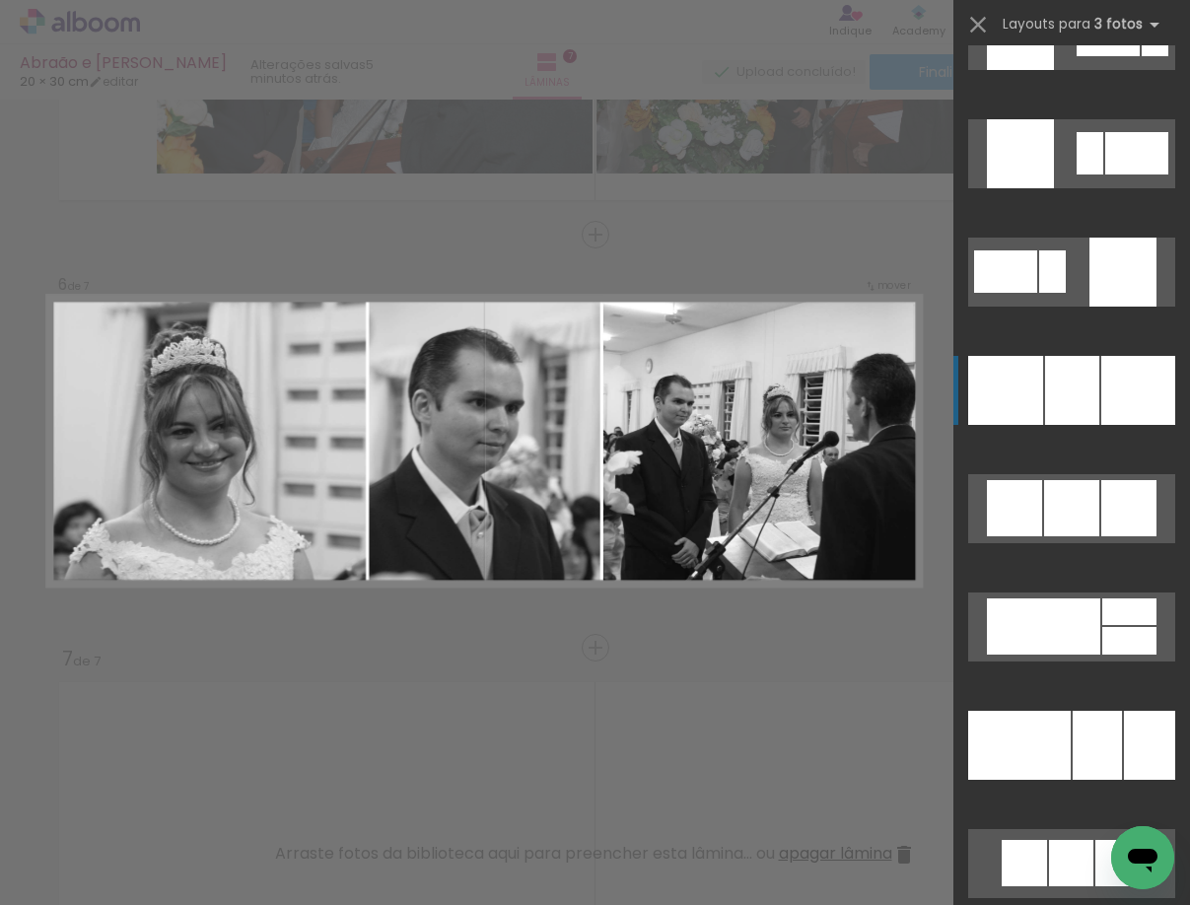
click at [1057, 401] on div at bounding box center [1072, 390] width 54 height 69
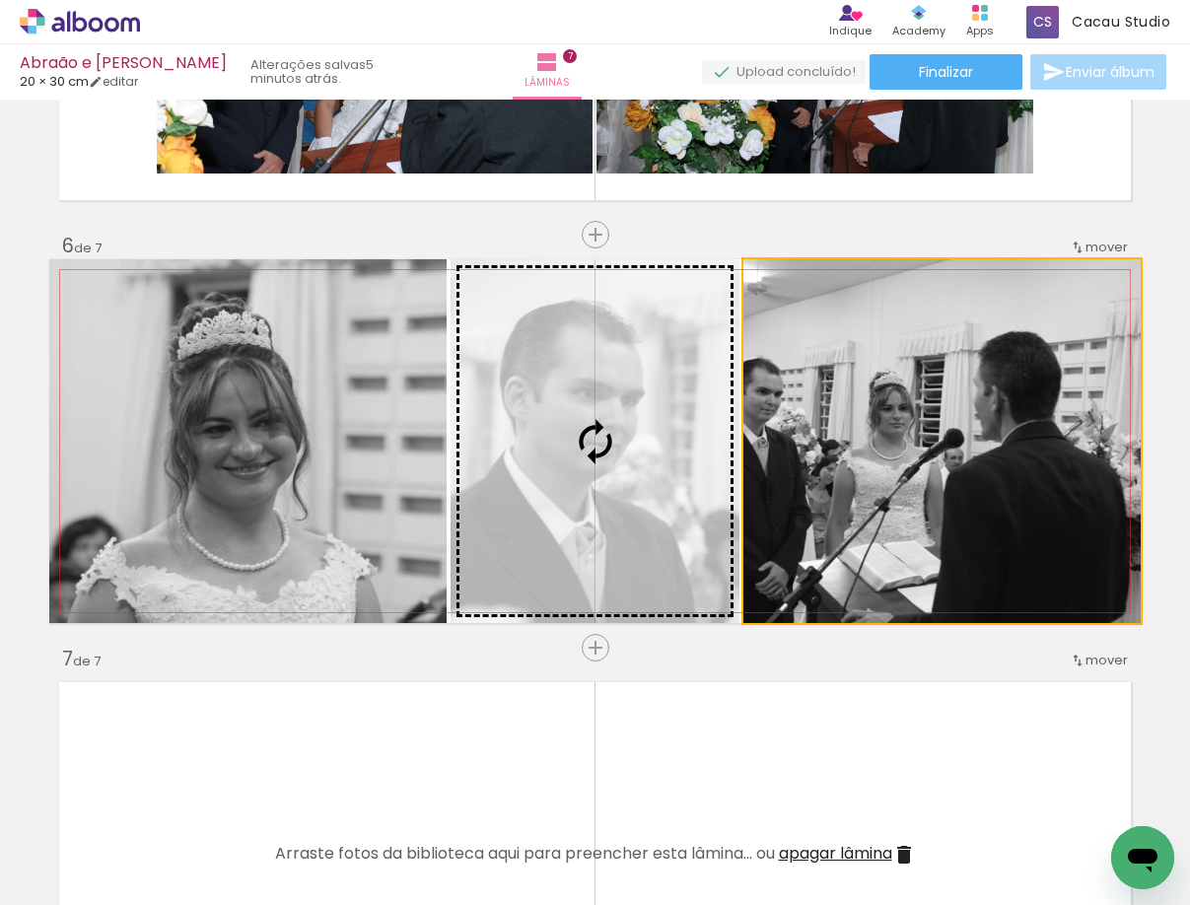
drag, startPoint x: 717, startPoint y: 482, endPoint x: 646, endPoint y: 472, distance: 72.6
click at [0, 0] on slot at bounding box center [0, 0] width 0 height 0
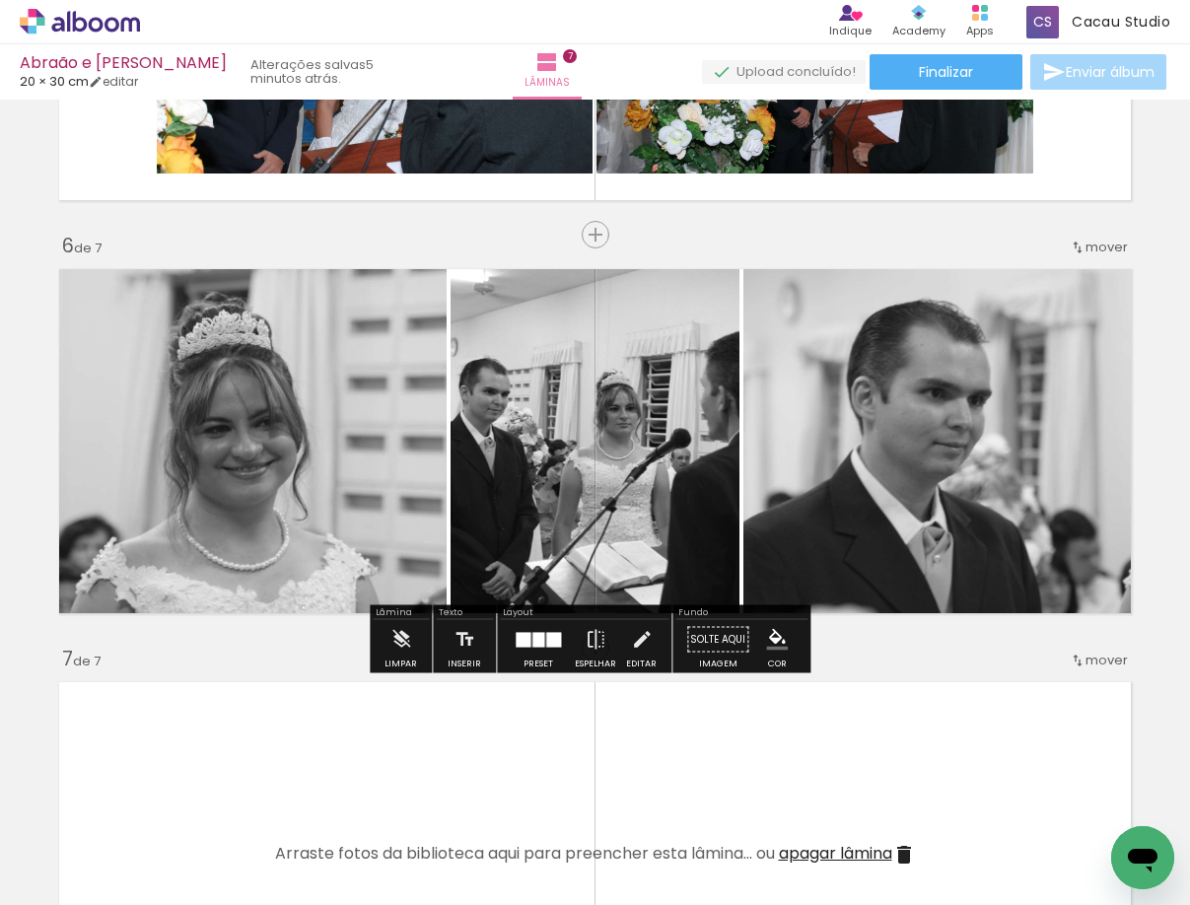
click at [645, 471] on quentale-photo at bounding box center [594, 441] width 289 height 364
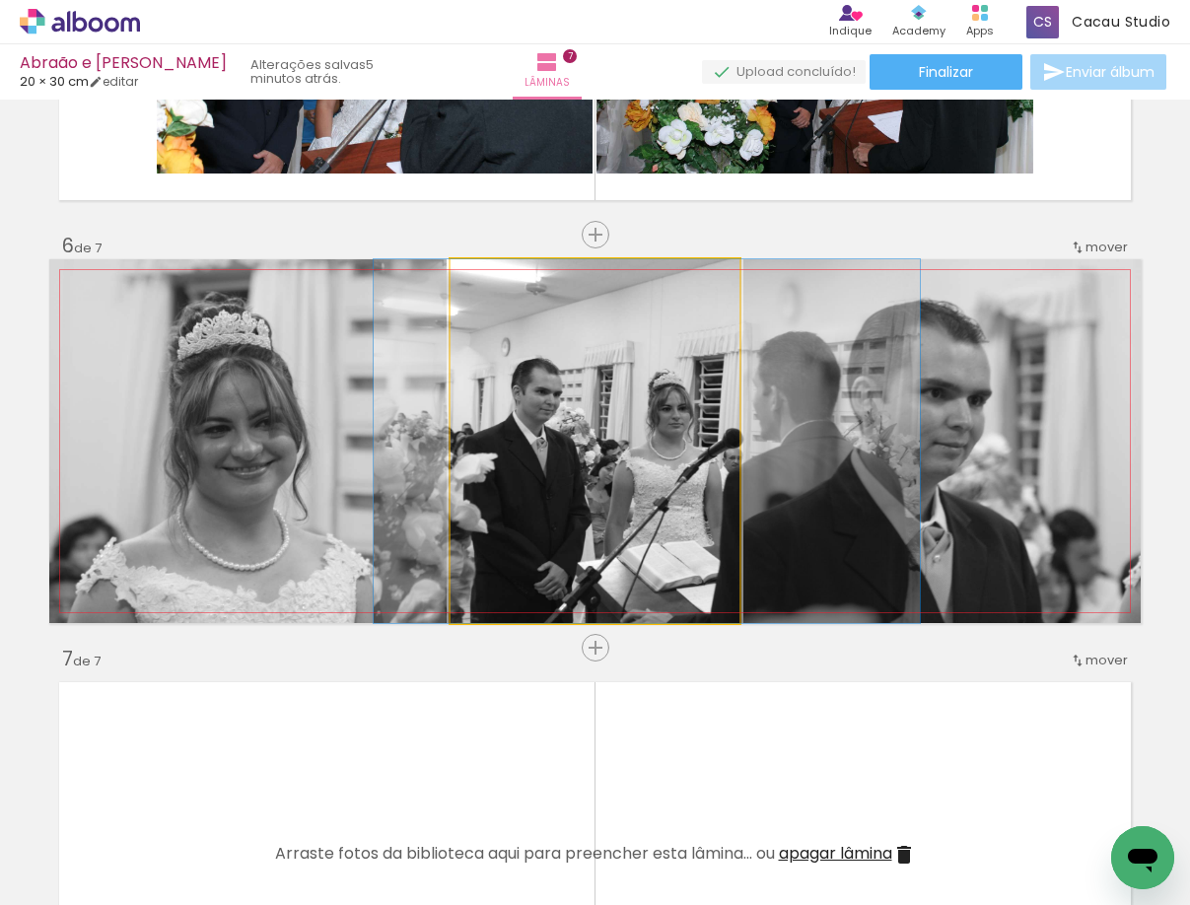
drag, startPoint x: 601, startPoint y: 454, endPoint x: 653, endPoint y: 453, distance: 52.2
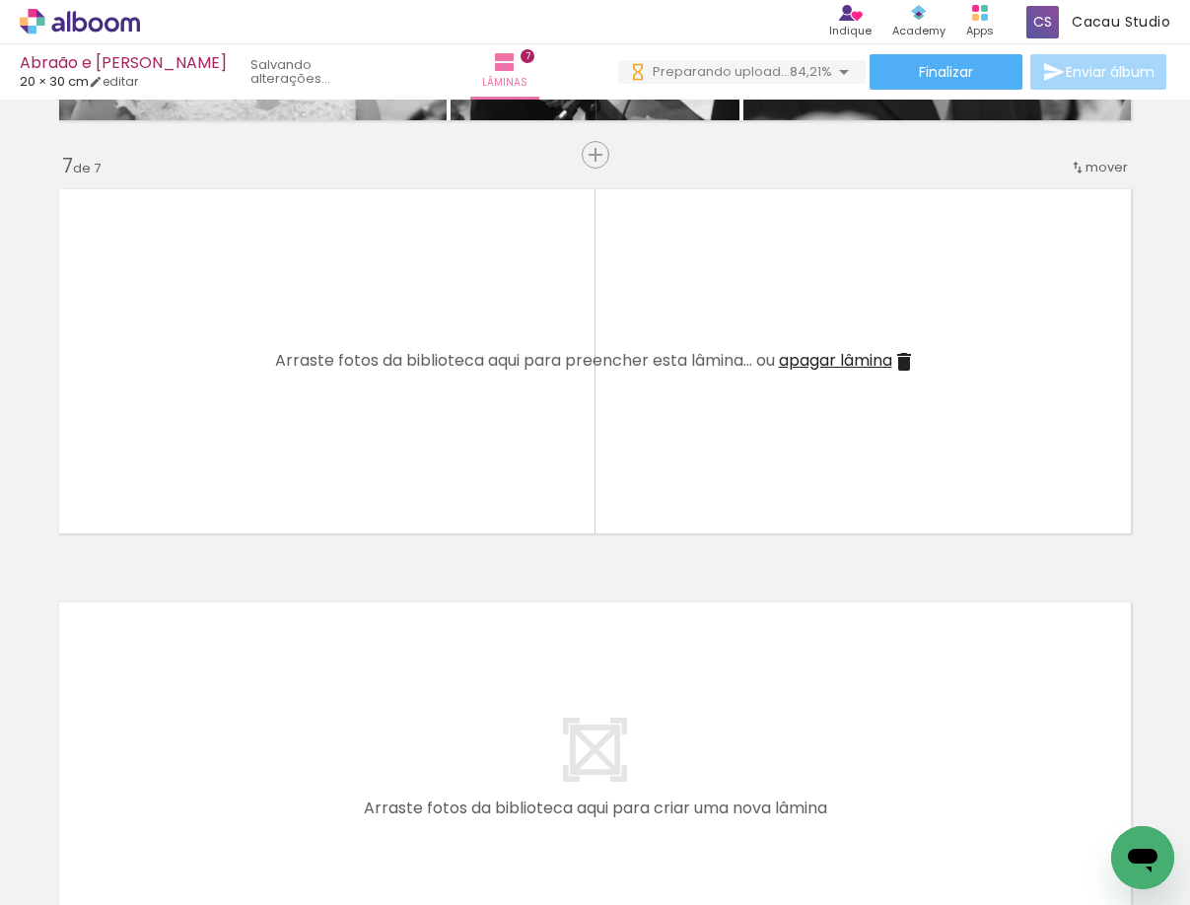
scroll to position [0, 1075]
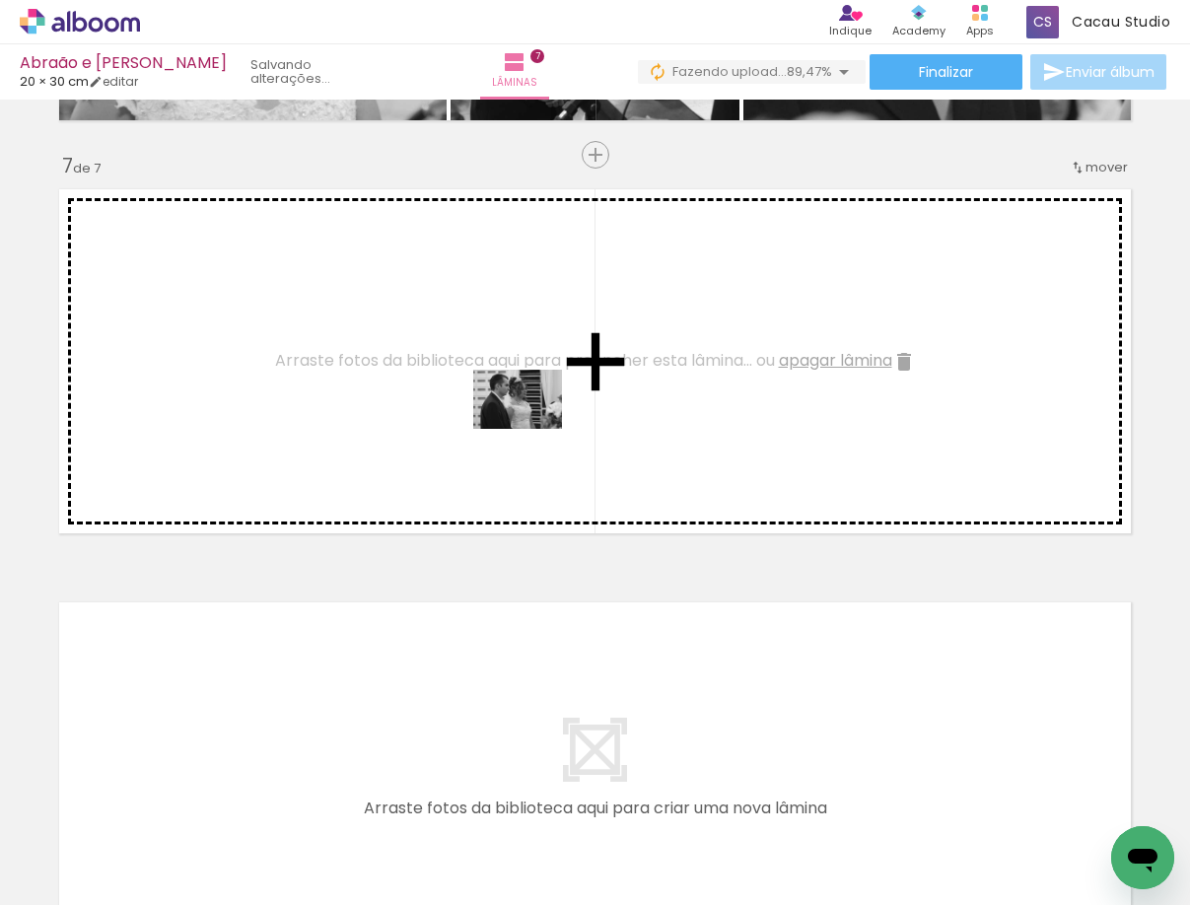
drag, startPoint x: 845, startPoint y: 784, endPoint x: 532, endPoint y: 429, distance: 473.5
click at [532, 429] on quentale-workspace at bounding box center [595, 452] width 1190 height 905
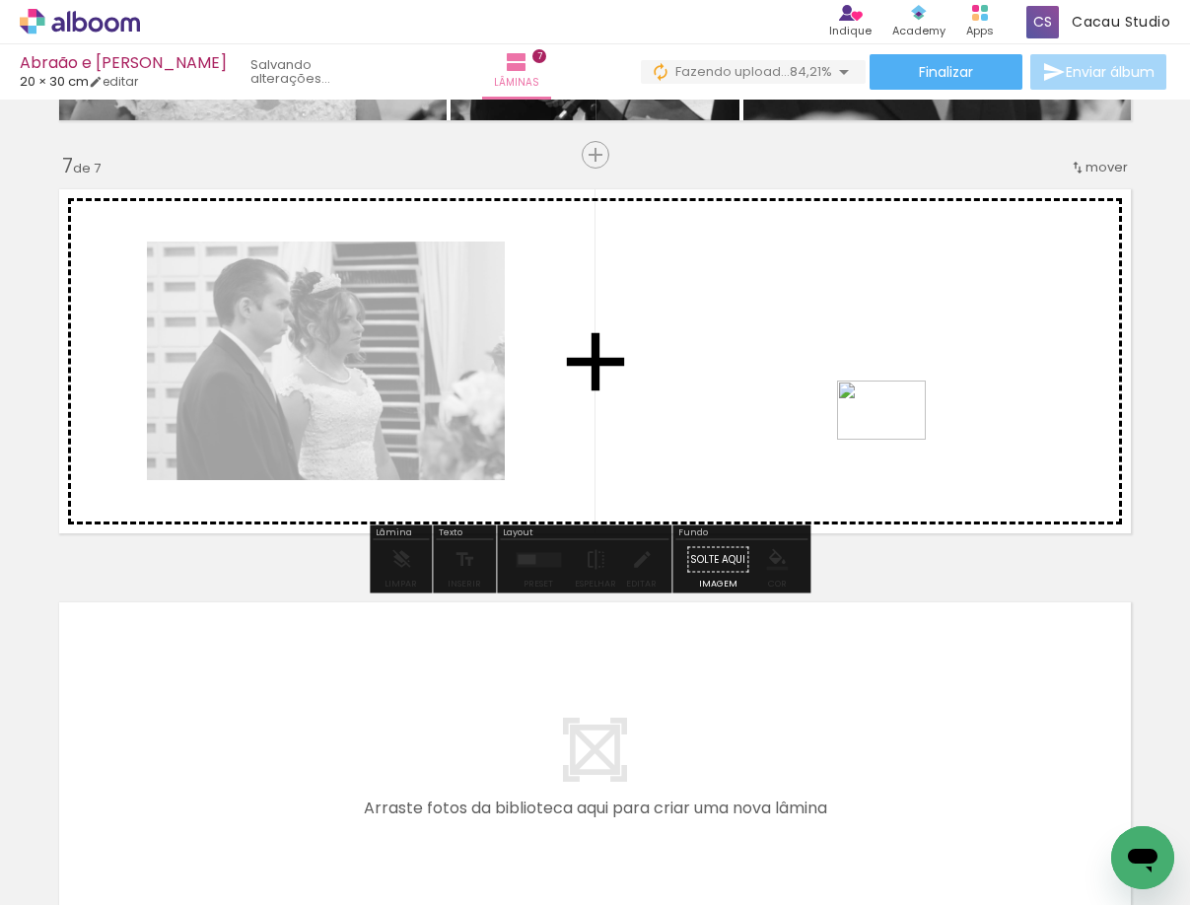
drag, startPoint x: 994, startPoint y: 836, endPoint x: 896, endPoint y: 439, distance: 409.2
click at [896, 439] on quentale-workspace at bounding box center [595, 452] width 1190 height 905
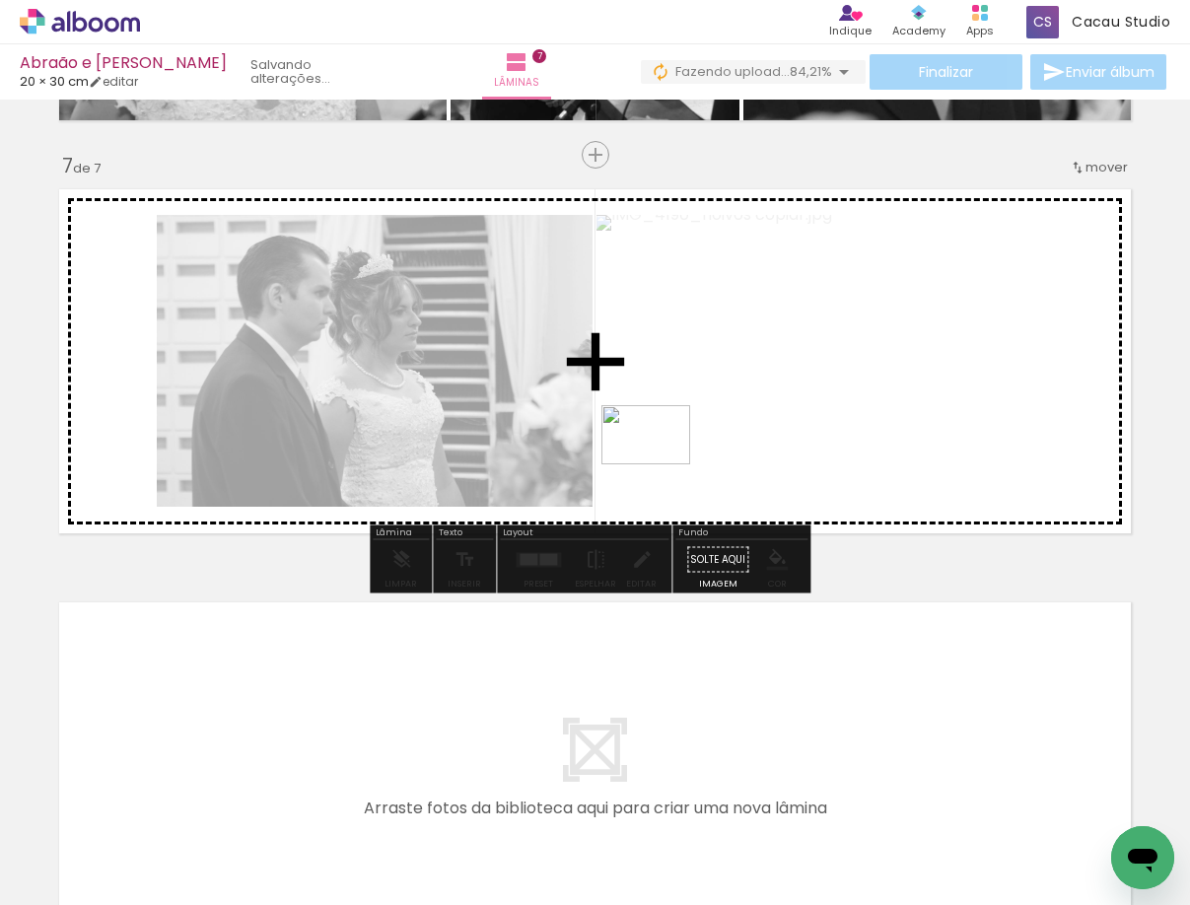
drag, startPoint x: 1056, startPoint y: 822, endPoint x: 660, endPoint y: 464, distance: 533.8
click at [660, 464] on quentale-workspace at bounding box center [595, 452] width 1190 height 905
